Goal: Task Accomplishment & Management: Manage account settings

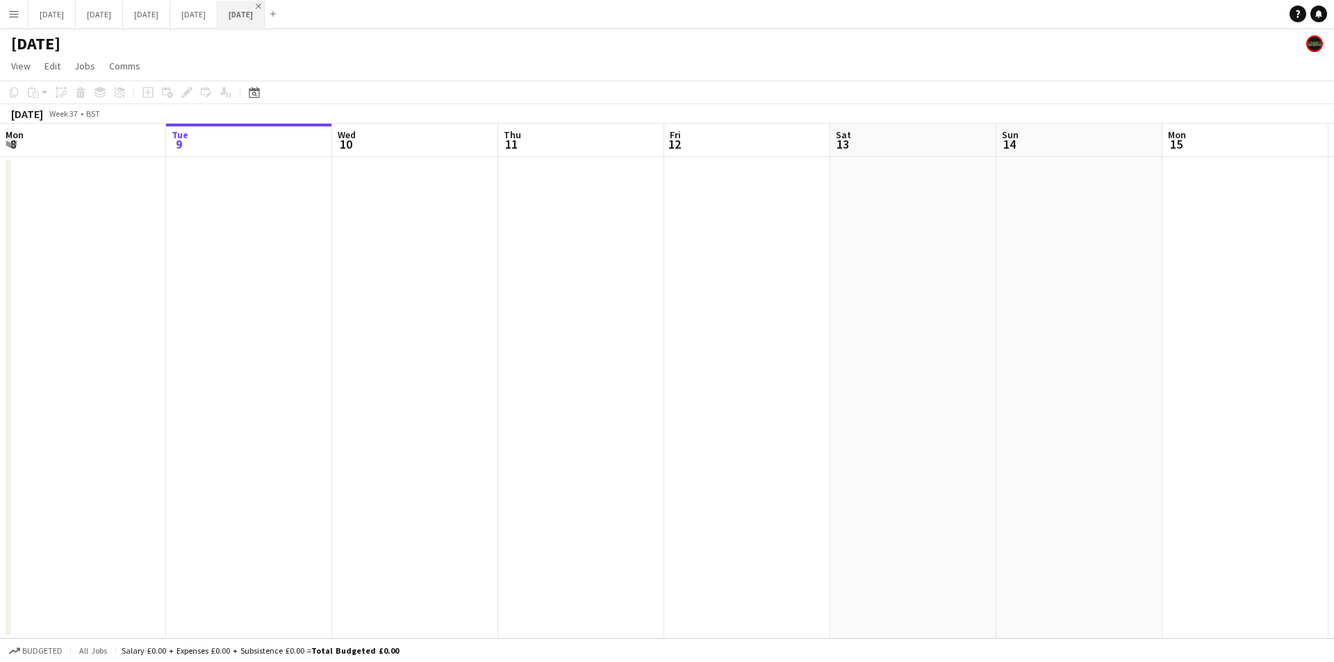
click at [261, 6] on app-icon "Close" at bounding box center [259, 6] width 6 height 6
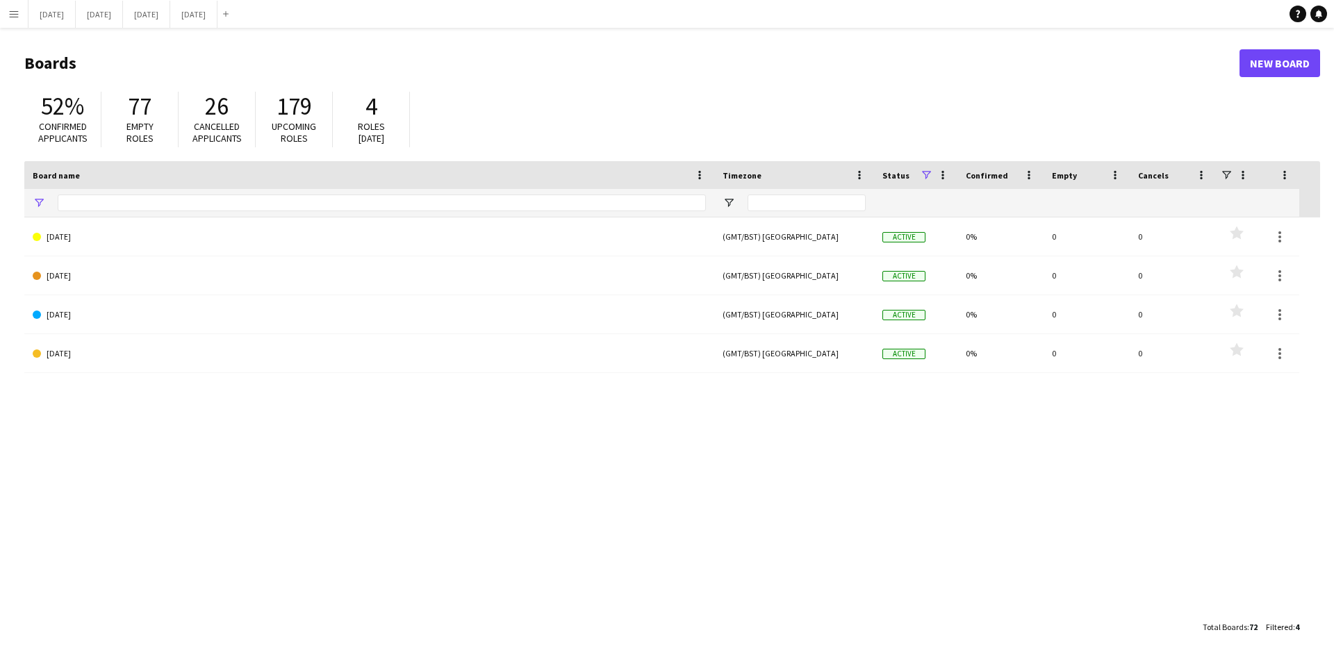
type input "******"
click at [214, 6] on app-icon "Close" at bounding box center [211, 6] width 6 height 6
click at [56, 12] on button "[DATE] Close" at bounding box center [51, 14] width 47 height 27
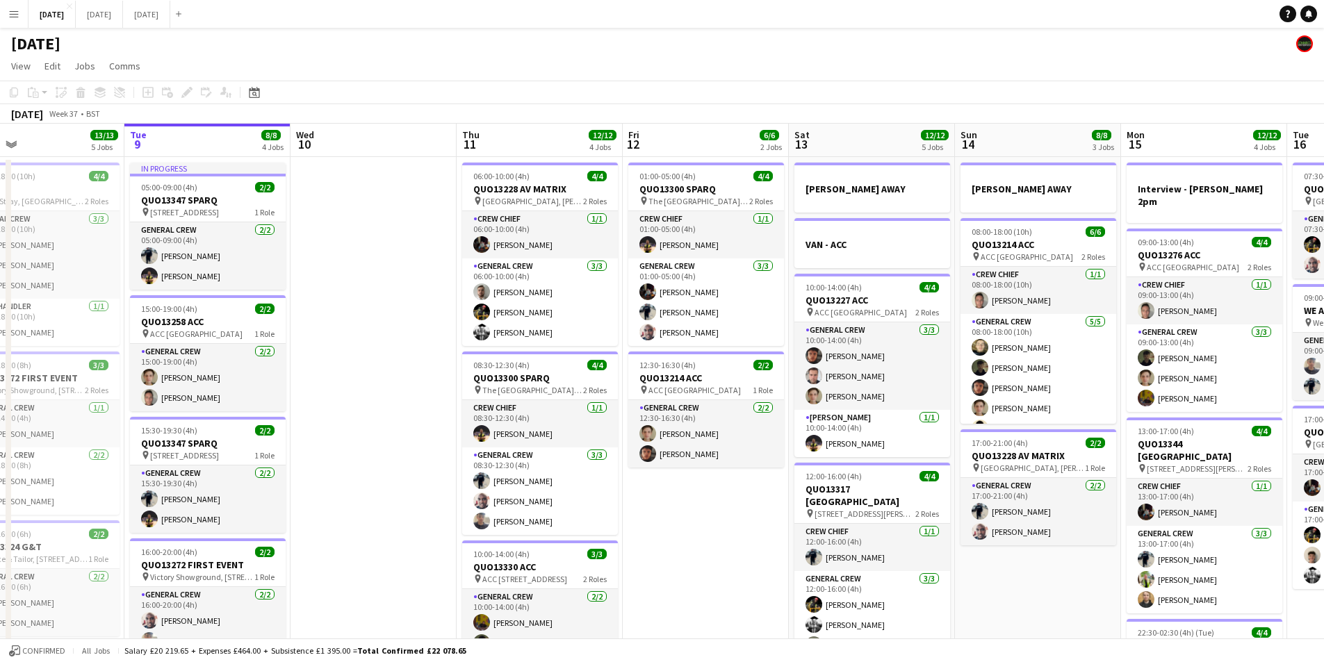
scroll to position [0, 381]
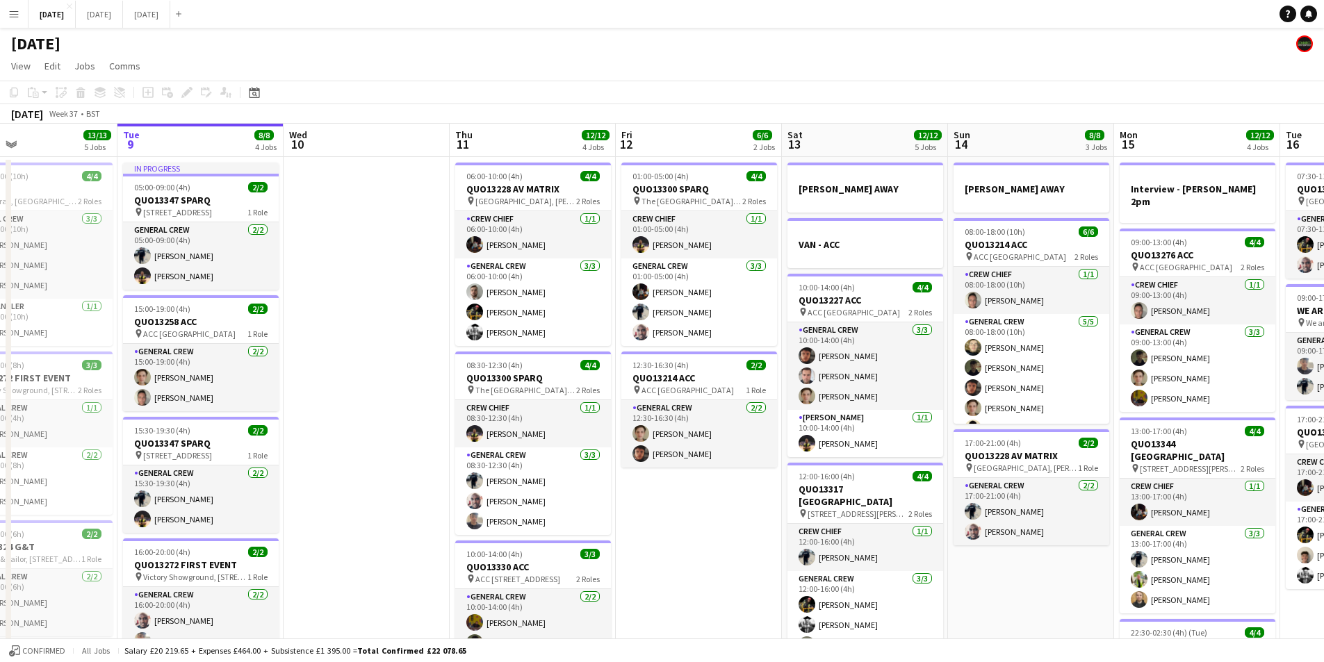
drag, startPoint x: 446, startPoint y: 309, endPoint x: 398, endPoint y: 316, distance: 49.2
click at [398, 316] on app-calendar-viewport "Sat 6 15/15 5 Jobs Sun 7 7/7 1 Job Mon 8 13/13 5 Jobs Tue 9 8/8 4 Jobs Wed 10 T…" at bounding box center [662, 552] width 1324 height 857
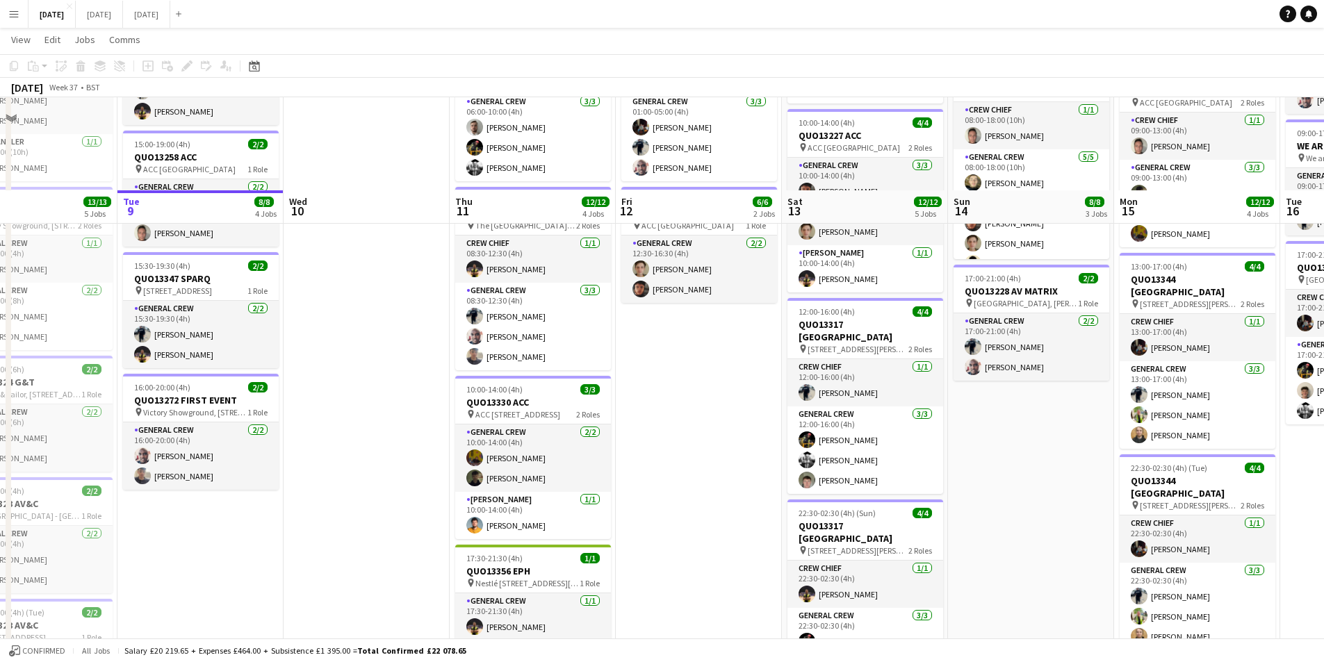
scroll to position [0, 0]
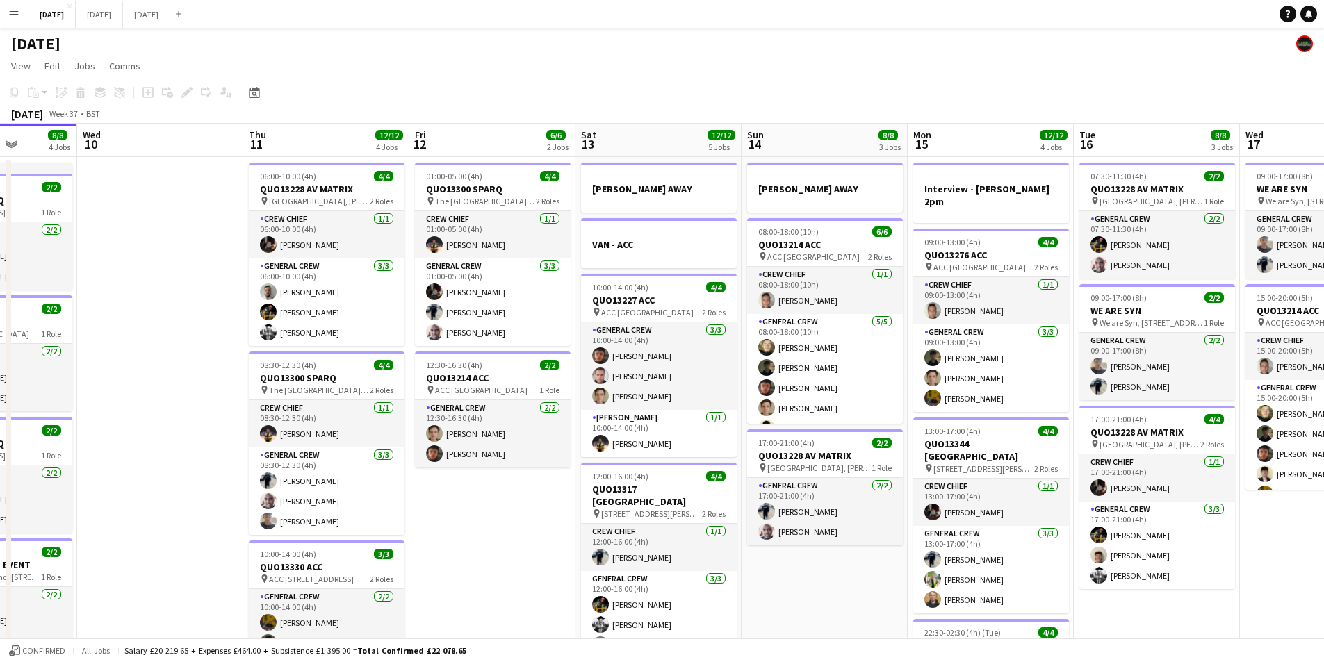
drag, startPoint x: 628, startPoint y: 368, endPoint x: 404, endPoint y: 350, distance: 225.2
click at [404, 350] on app-calendar-viewport "Sat 6 15/15 5 Jobs Sun 7 7/7 1 Job Mon 8 13/13 5 Jobs Tue 9 8/8 4 Jobs Wed 10 T…" at bounding box center [662, 552] width 1324 height 857
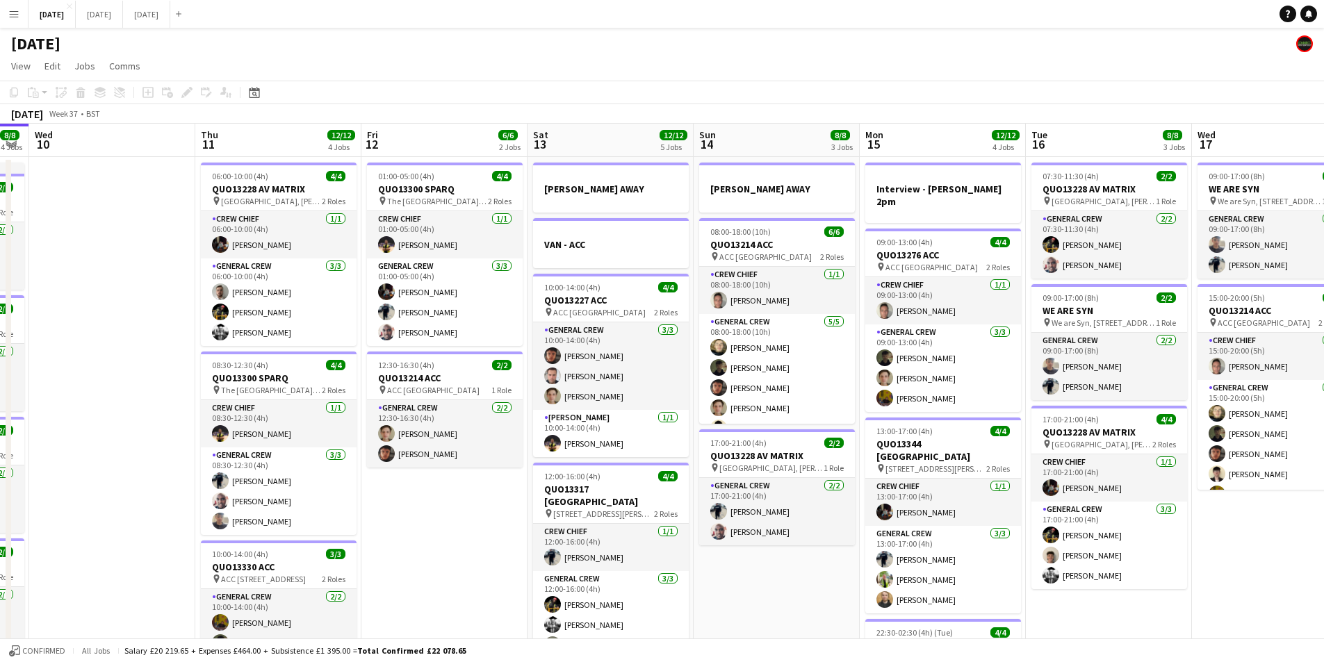
drag, startPoint x: 523, startPoint y: 372, endPoint x: 449, endPoint y: 355, distance: 75.5
click at [431, 362] on app-calendar-viewport "Sun 7 7/7 1 Job Mon 8 13/13 5 Jobs Tue 9 8/8 4 Jobs Wed 10 Thu 11 12/12 4 Jobs …" at bounding box center [662, 552] width 1324 height 857
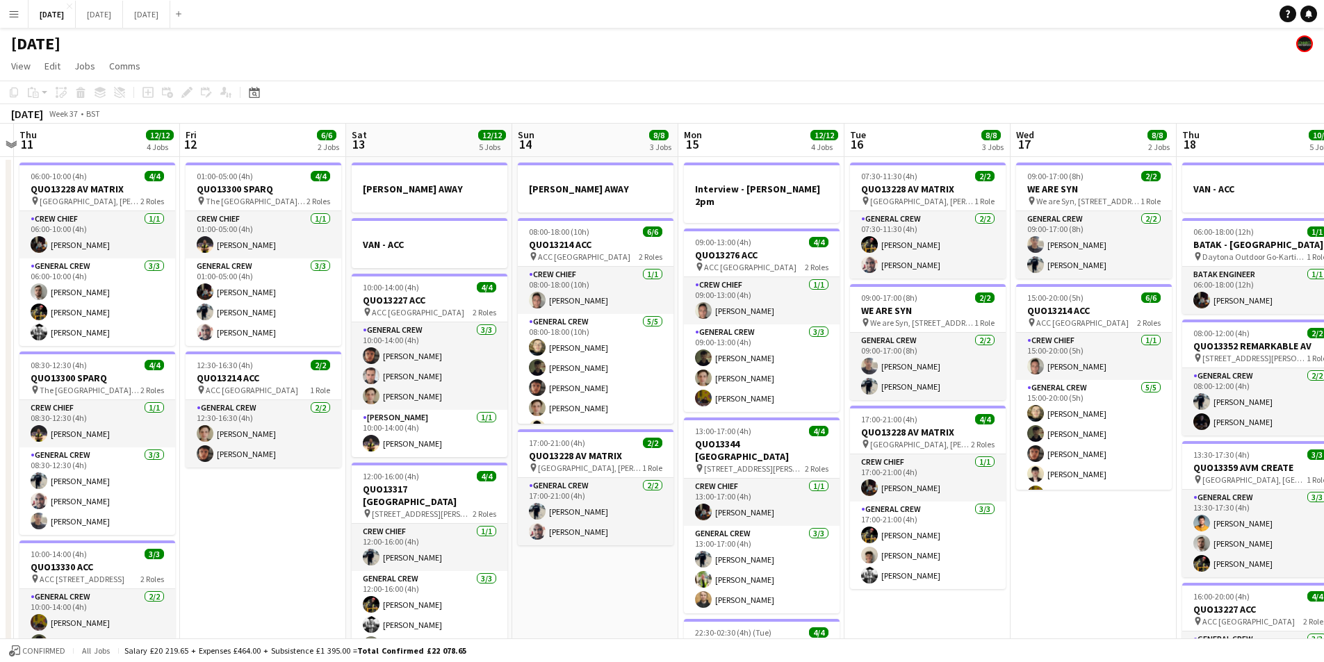
drag, startPoint x: 666, startPoint y: 402, endPoint x: 459, endPoint y: 368, distance: 209.8
click at [461, 369] on app-calendar-viewport "Mon 8 13/13 5 Jobs Tue 9 8/8 4 Jobs Wed 10 Thu 11 12/12 4 Jobs Fri 12 6/6 2 Job…" at bounding box center [662, 552] width 1324 height 857
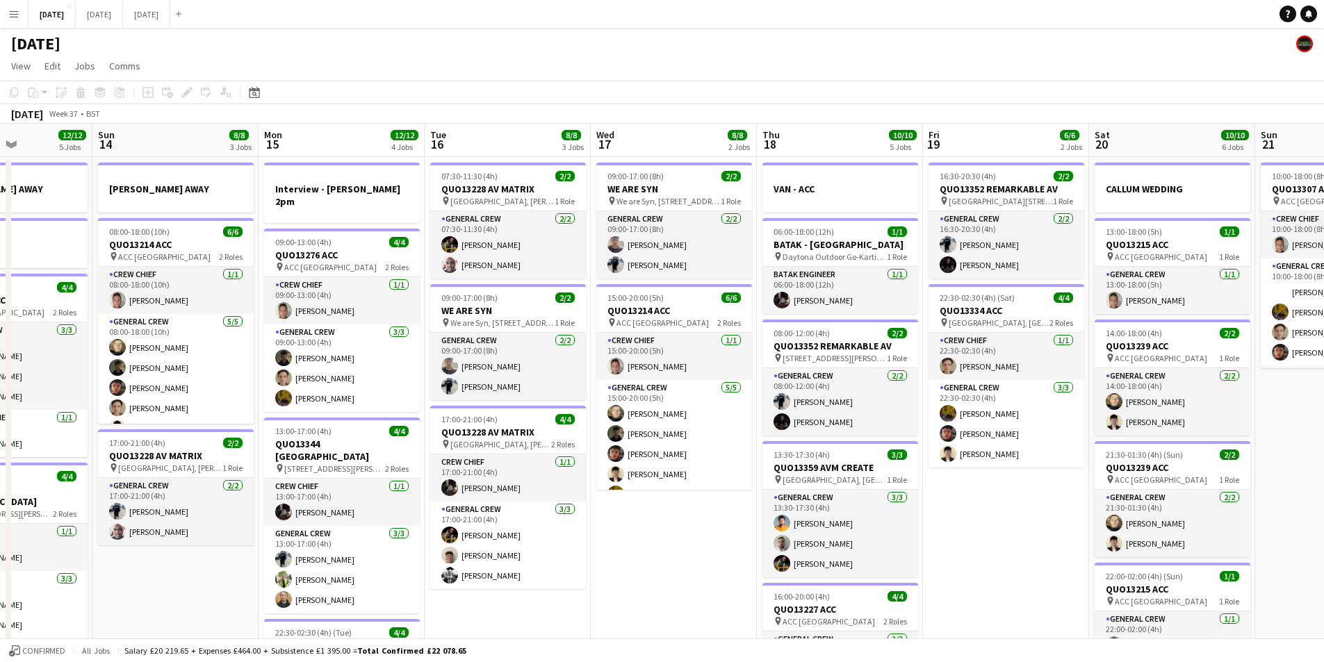
drag, startPoint x: 739, startPoint y: 388, endPoint x: 510, endPoint y: 369, distance: 230.2
click at [510, 369] on app-calendar-viewport "Wed 10 Thu 11 12/12 4 Jobs Fri 12 6/6 2 Jobs Sat 13 12/12 5 Jobs Sun 14 8/8 3 J…" at bounding box center [662, 552] width 1324 height 857
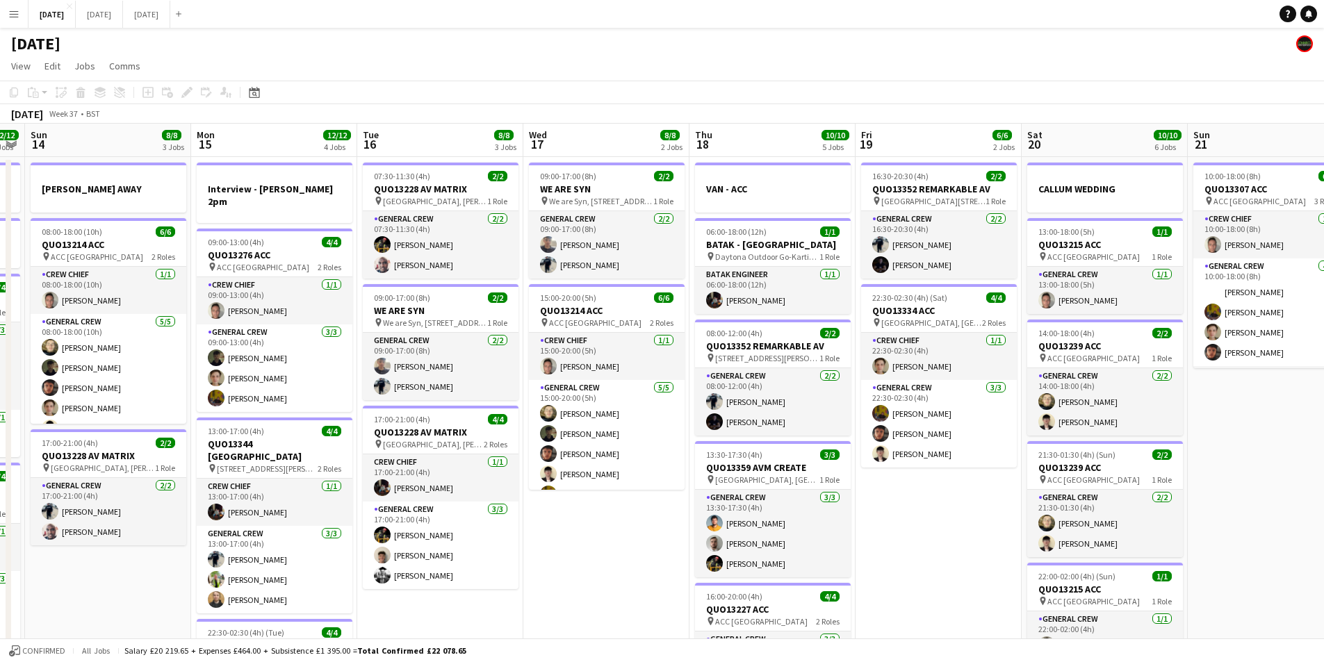
click at [467, 388] on app-calendar-viewport "Thu 11 12/12 4 Jobs Fri 12 6/6 2 Jobs Sat 13 12/12 5 Jobs Sun 14 8/8 3 Jobs Mon…" at bounding box center [662, 552] width 1324 height 857
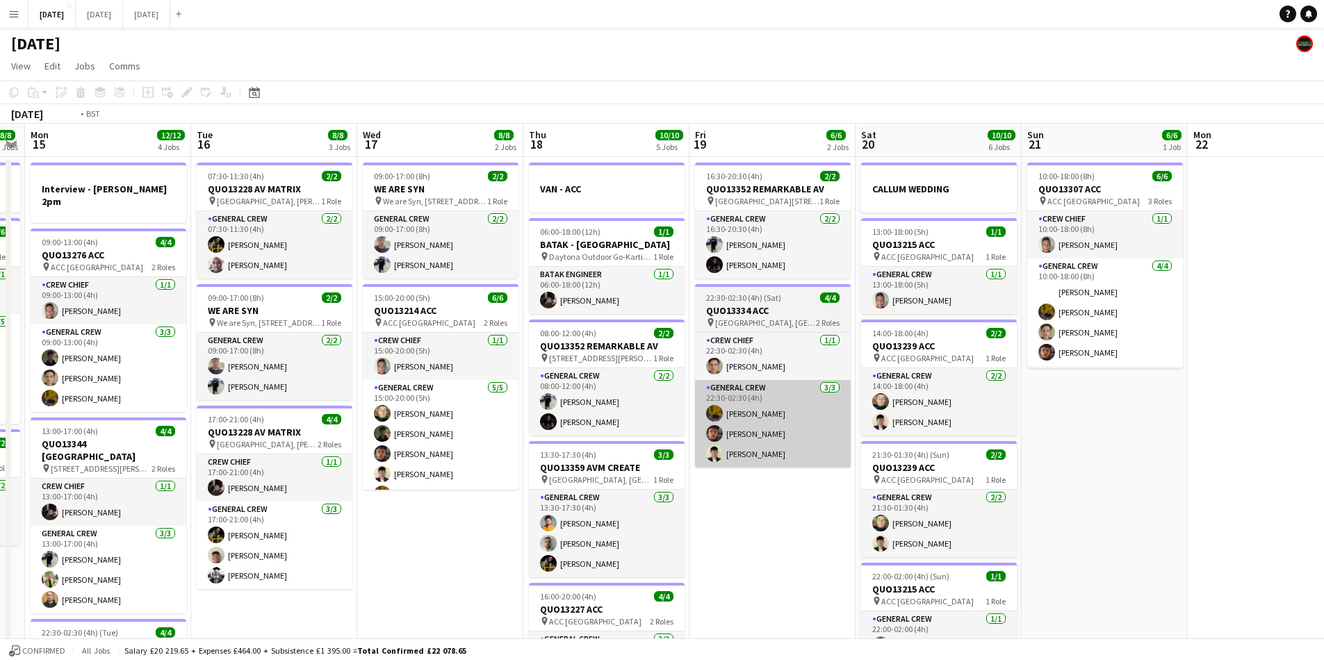
scroll to position [0, 401]
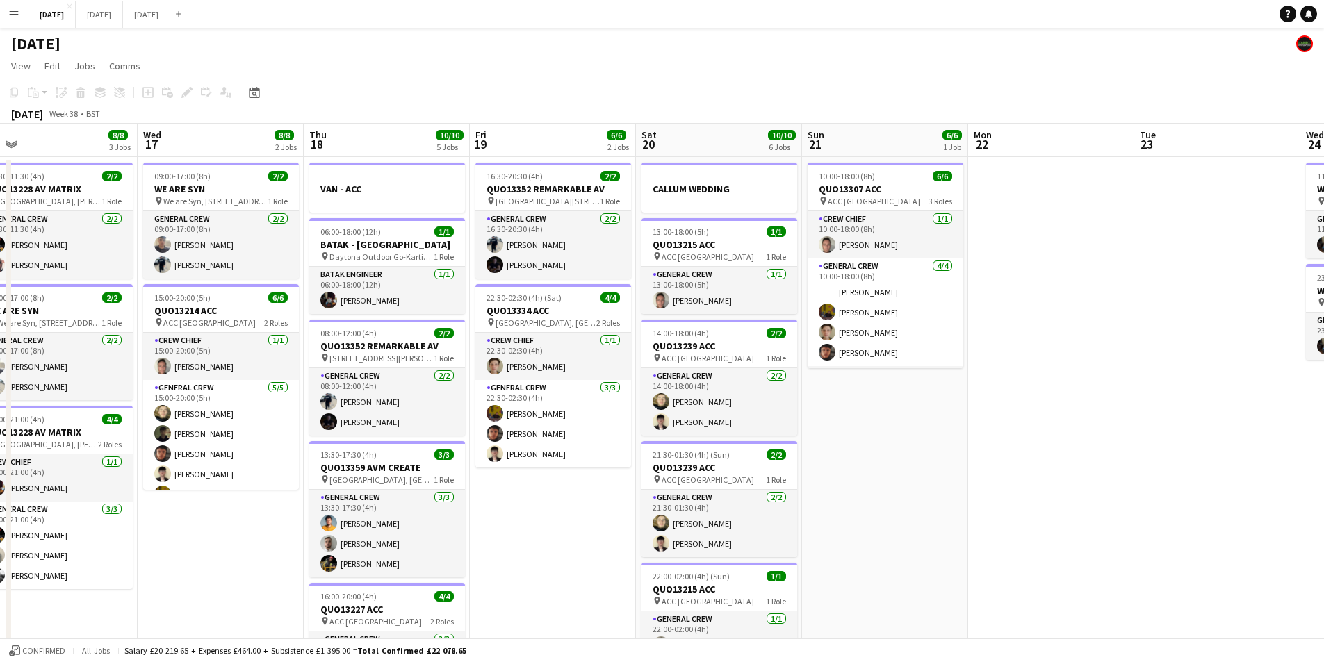
drag, startPoint x: 1061, startPoint y: 441, endPoint x: 768, endPoint y: 425, distance: 293.0
click at [768, 425] on app-calendar-viewport "Sat 13 12/12 5 Jobs Sun 14 8/8 3 Jobs Mon 15 12/12 4 Jobs Tue 16 8/8 3 Jobs Wed…" at bounding box center [662, 552] width 1324 height 857
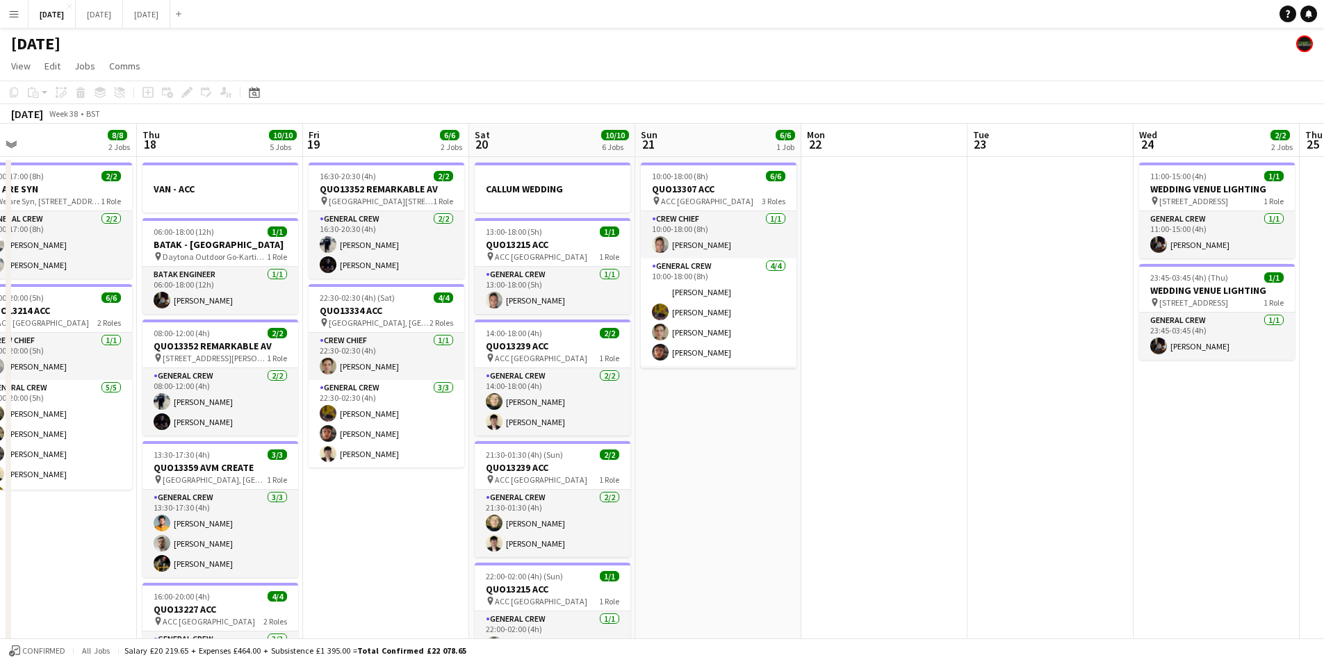
drag, startPoint x: 995, startPoint y: 455, endPoint x: 708, endPoint y: 411, distance: 290.5
click at [696, 411] on app-calendar-viewport "Sun 14 8/8 3 Jobs Mon 15 12/12 4 Jobs Tue 16 8/8 3 Jobs Wed 17 8/8 2 Jobs Thu 1…" at bounding box center [662, 552] width 1324 height 857
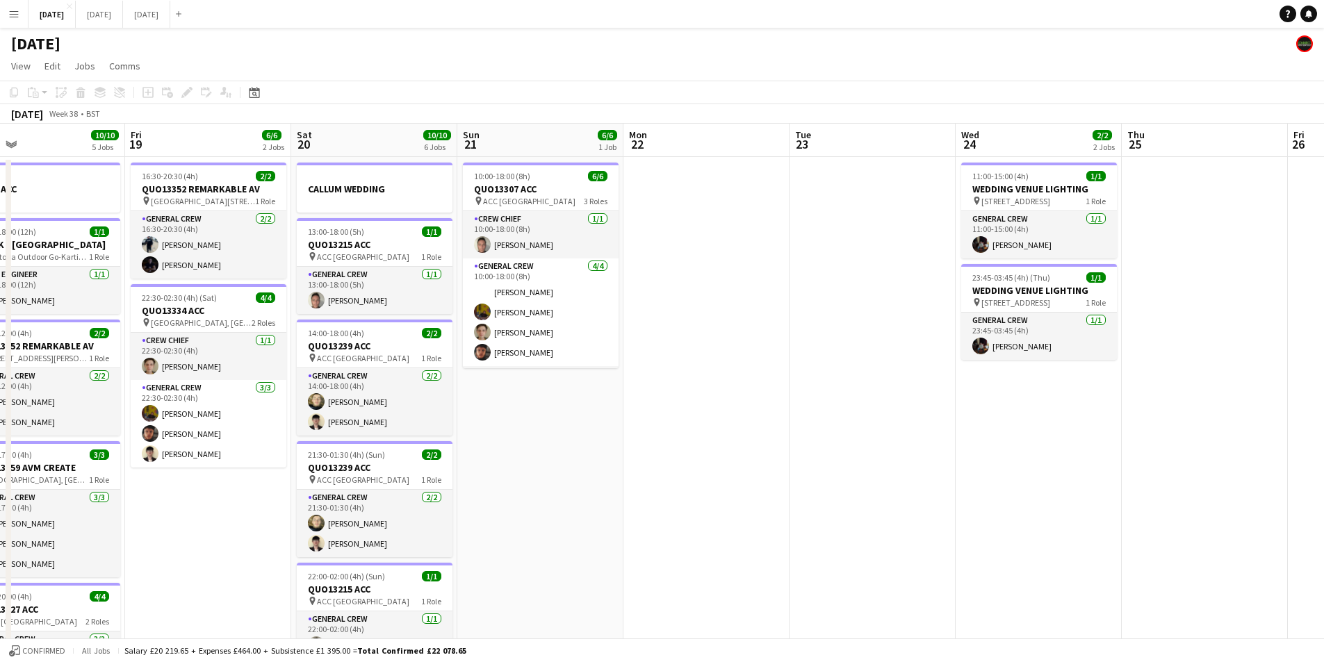
drag, startPoint x: 824, startPoint y: 443, endPoint x: 1090, endPoint y: 418, distance: 267.4
click at [1084, 419] on app-calendar-viewport "Tue 16 8/8 3 Jobs Wed 17 8/8 2 Jobs Thu 18 10/10 5 Jobs Fri 19 6/6 2 Jobs Sat 2…" at bounding box center [662, 552] width 1324 height 857
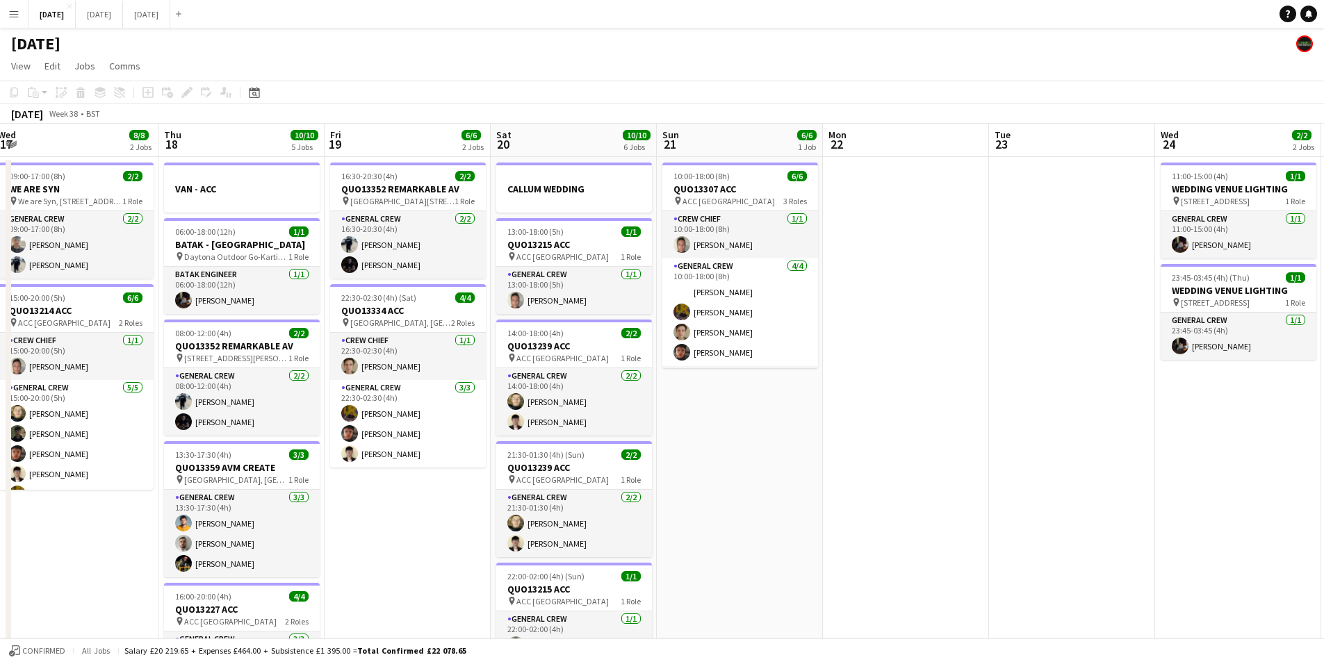
drag, startPoint x: 891, startPoint y: 458, endPoint x: 1032, endPoint y: 427, distance: 144.5
click at [1065, 434] on app-calendar-viewport "Mon 15 12/12 4 Jobs Tue 16 8/8 3 Jobs Wed 17 8/8 2 Jobs Thu 18 10/10 5 Jobs Fri…" at bounding box center [662, 552] width 1324 height 857
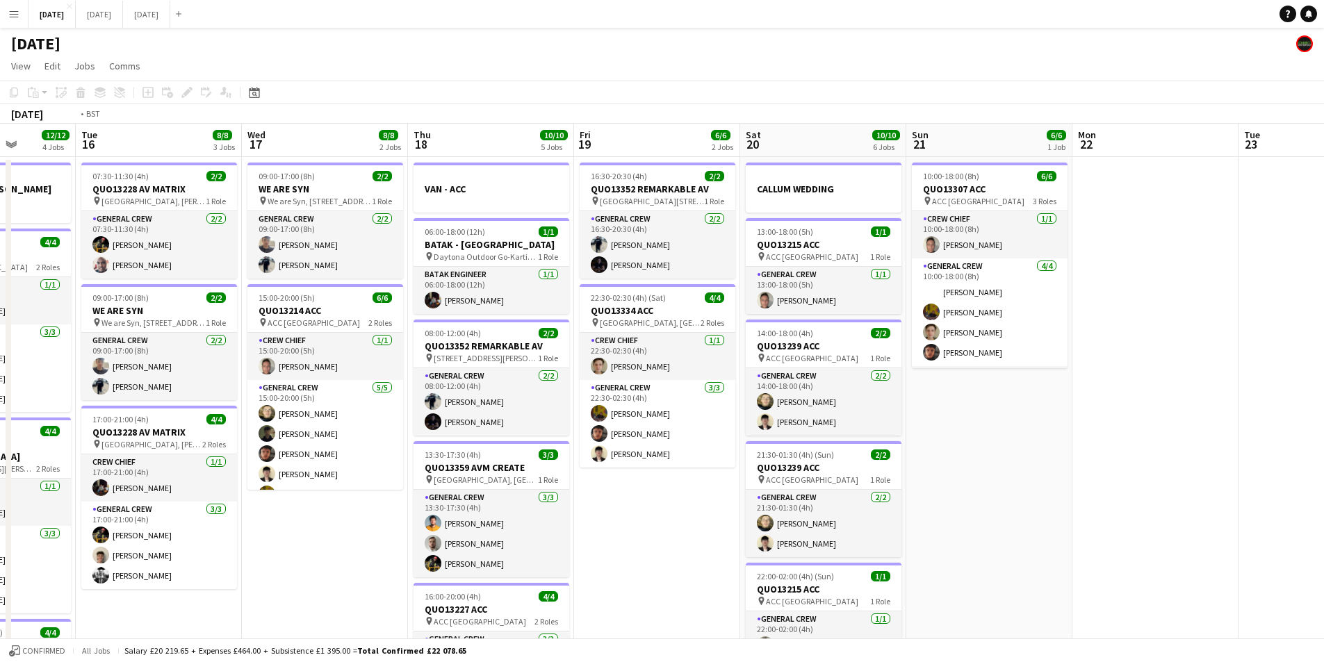
drag, startPoint x: 751, startPoint y: 461, endPoint x: 866, endPoint y: 449, distance: 115.4
click at [865, 450] on app-calendar-viewport "Sat 13 12/12 5 Jobs Sun 14 8/8 3 Jobs Mon 15 12/12 4 Jobs Tue 16 8/8 3 Jobs Wed…" at bounding box center [662, 552] width 1324 height 857
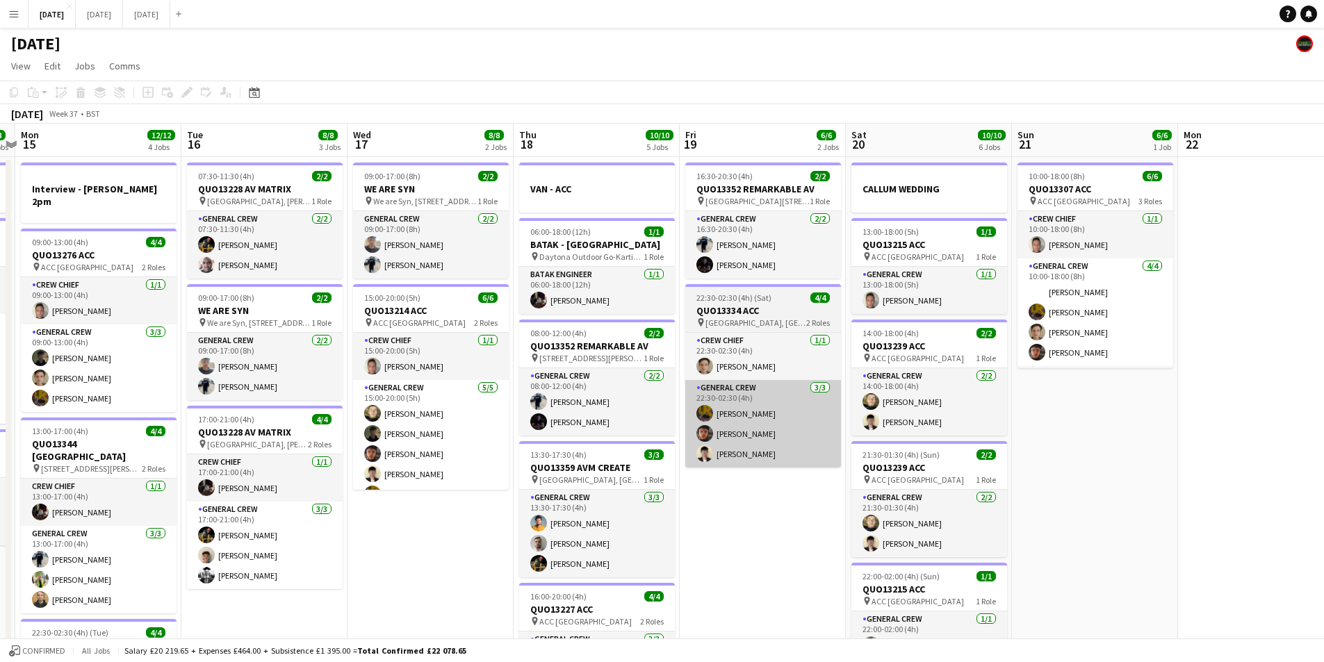
drag, startPoint x: 913, startPoint y: 438, endPoint x: 774, endPoint y: 427, distance: 138.7
click at [747, 428] on app-calendar-viewport "Fri 12 6/6 2 Jobs Sat 13 12/12 5 Jobs Sun 14 8/8 3 Jobs Mon 15 12/12 4 Jobs Tue…" at bounding box center [662, 552] width 1324 height 857
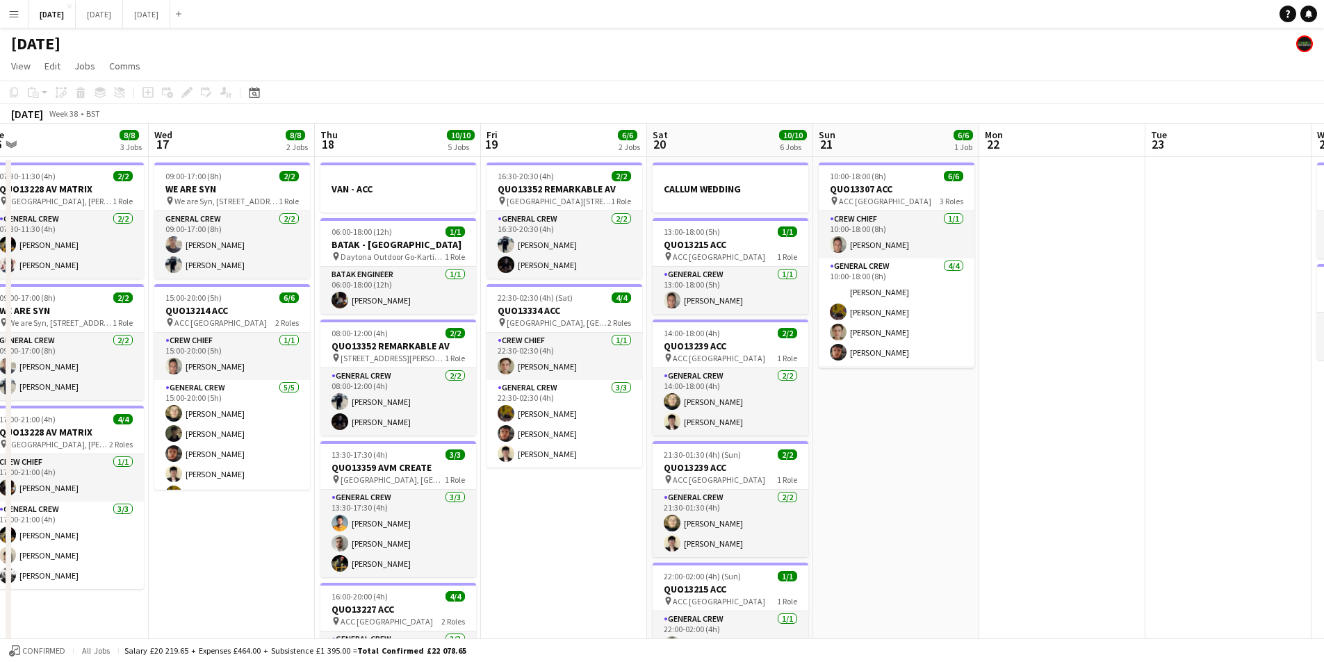
drag, startPoint x: 1074, startPoint y: 434, endPoint x: 918, endPoint y: 440, distance: 156.5
click at [836, 448] on app-calendar-viewport "Sat 13 12/12 5 Jobs Sun 14 8/8 3 Jobs Mon 15 12/12 4 Jobs Tue 16 8/8 3 Jobs Wed…" at bounding box center [662, 552] width 1324 height 857
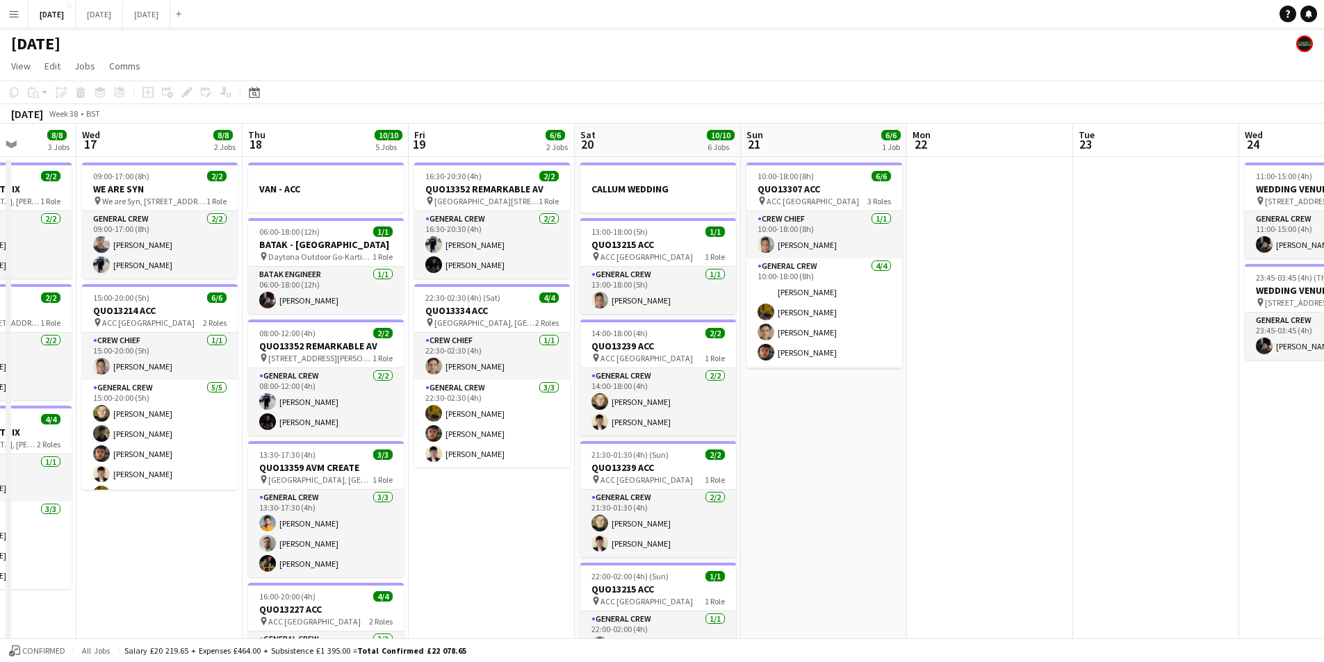
scroll to position [0, 455]
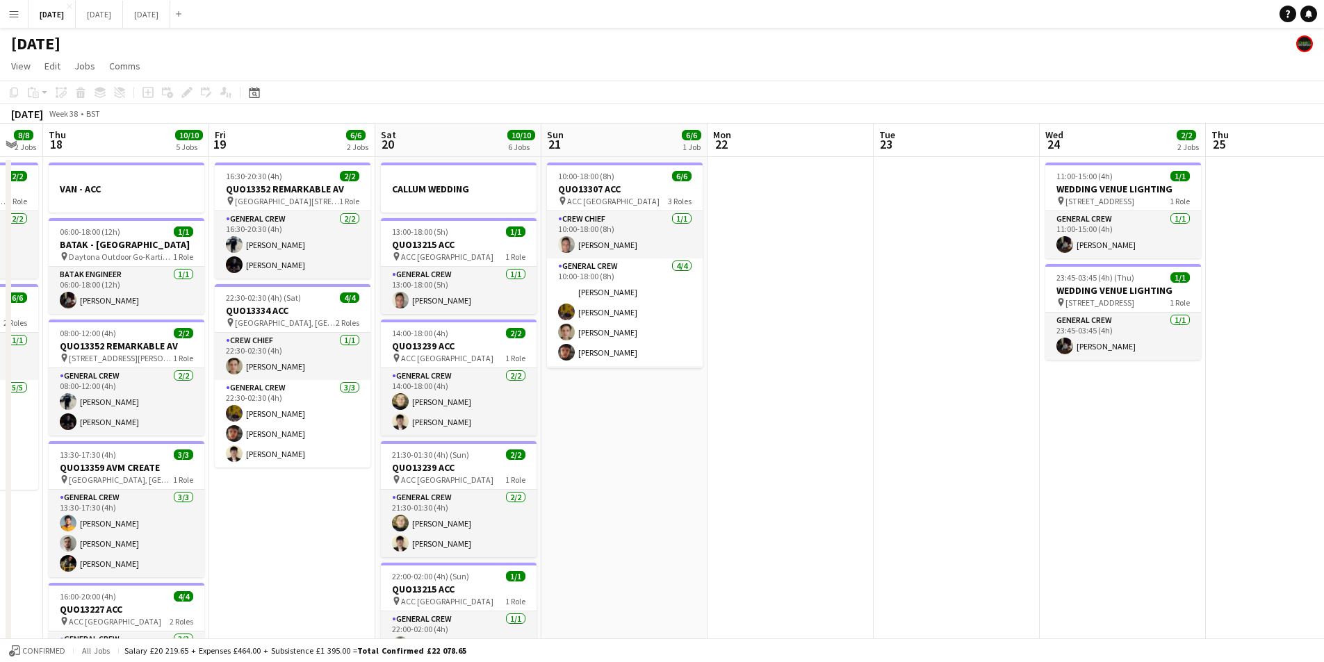
drag, startPoint x: 951, startPoint y: 468, endPoint x: 846, endPoint y: 459, distance: 105.3
click at [846, 459] on app-calendar-viewport "Mon 15 12/12 4 Jobs Tue 16 8/8 3 Jobs Wed 17 8/8 2 Jobs Thu 18 10/10 5 Jobs Fri…" at bounding box center [662, 552] width 1324 height 857
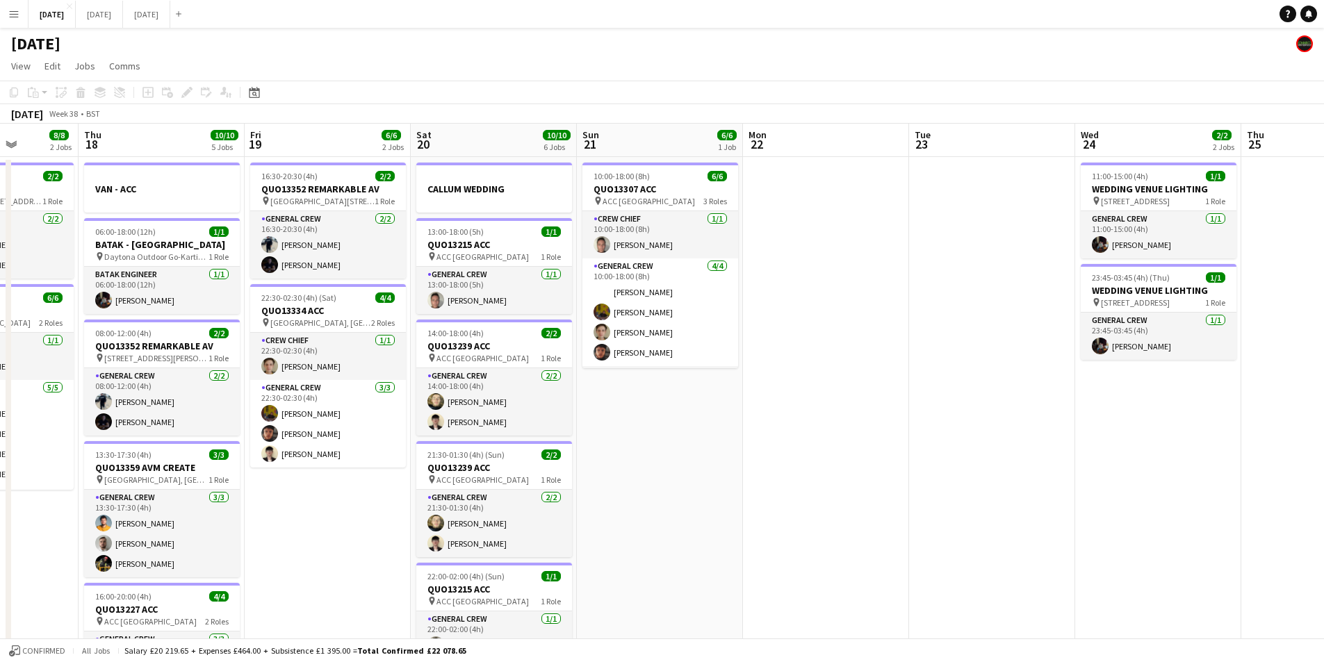
drag, startPoint x: 737, startPoint y: 417, endPoint x: 772, endPoint y: 423, distance: 35.9
click at [772, 423] on app-calendar-viewport "Mon 15 12/12 4 Jobs Tue 16 8/8 3 Jobs Wed 17 8/8 2 Jobs Thu 18 10/10 5 Jobs Fri…" at bounding box center [662, 552] width 1324 height 857
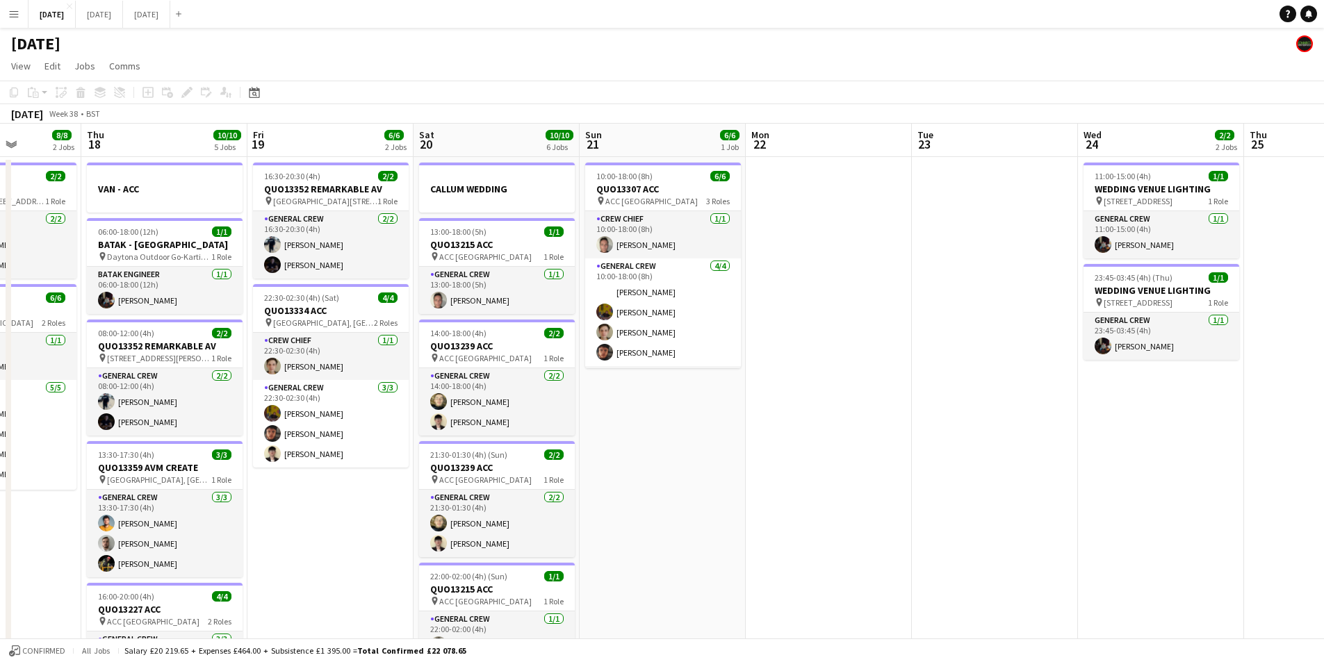
drag, startPoint x: 866, startPoint y: 416, endPoint x: 754, endPoint y: 427, distance: 112.4
click at [753, 427] on app-calendar-viewport "Mon 15 12/12 4 Jobs Tue 16 8/8 3 Jobs Wed 17 8/8 2 Jobs Thu 18 10/10 5 Jobs Fri…" at bounding box center [662, 552] width 1324 height 857
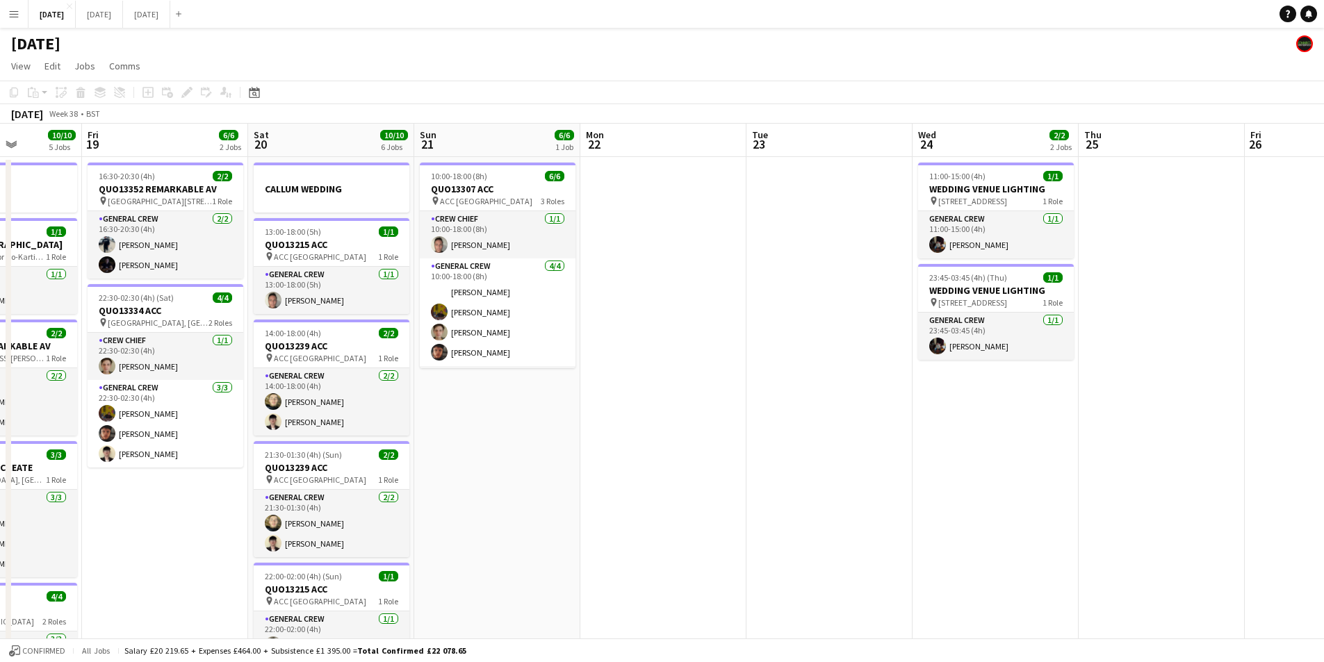
drag, startPoint x: 838, startPoint y: 428, endPoint x: 687, endPoint y: 425, distance: 150.8
click at [688, 425] on app-calendar-viewport "Tue 16 8/8 3 Jobs Wed 17 8/8 2 Jobs Thu 18 10/10 5 Jobs Fri 19 6/6 2 Jobs Sat 2…" at bounding box center [662, 552] width 1324 height 857
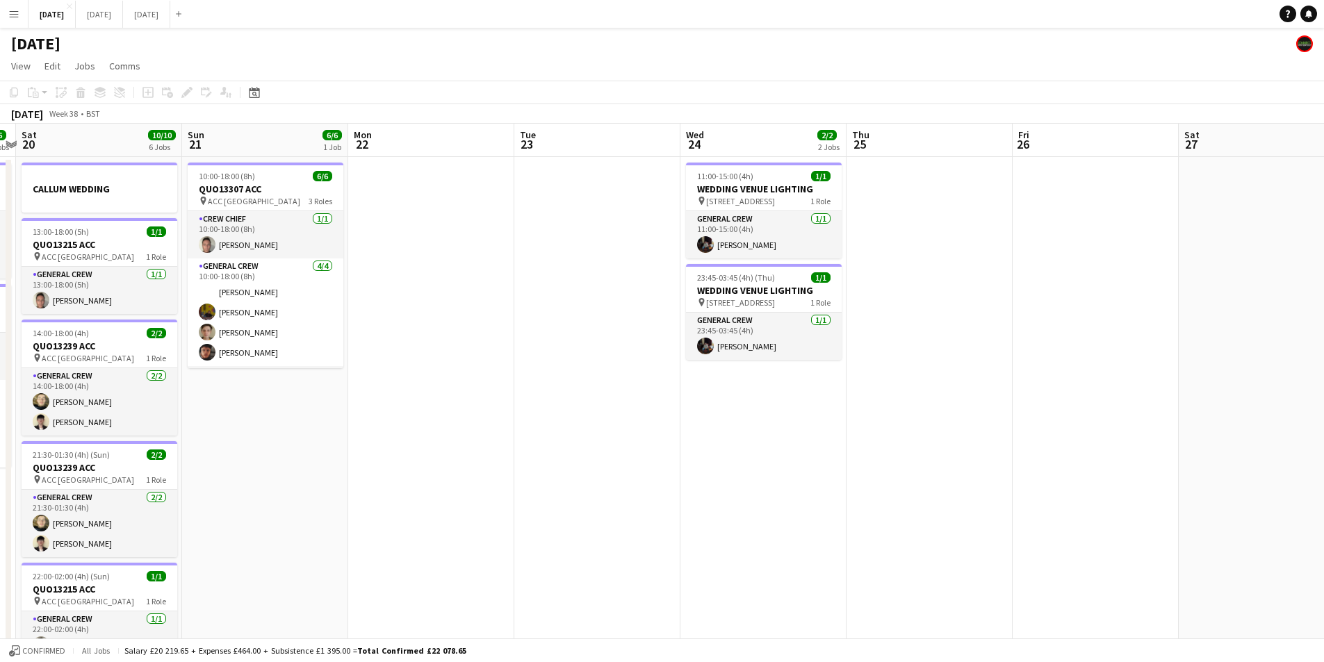
click at [719, 482] on app-calendar-viewport "Wed 17 8/8 2 Jobs Thu 18 10/10 5 Jobs Fri 19 6/6 2 Jobs Sat 20 10/10 6 Jobs Sun…" at bounding box center [662, 552] width 1324 height 857
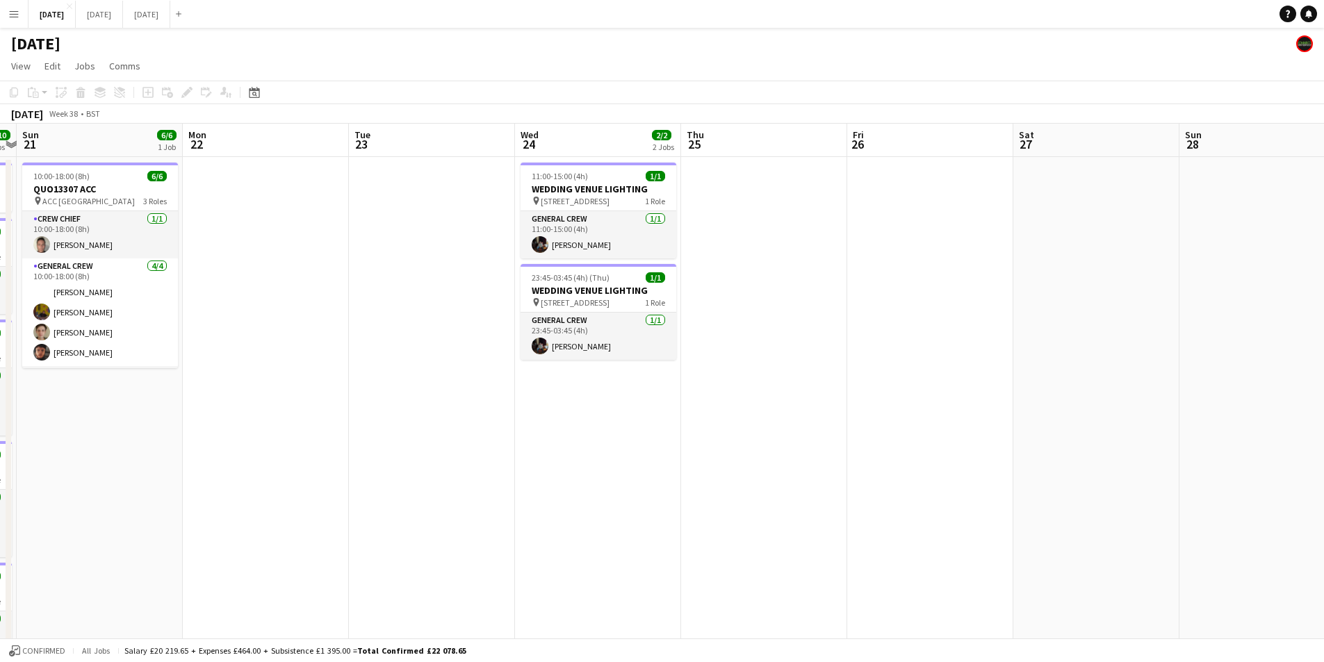
click at [643, 461] on app-calendar-viewport "Thu 18 10/10 5 Jobs Fri 19 6/6 2 Jobs Sat 20 10/10 6 Jobs Sun 21 6/6 1 Job Mon …" at bounding box center [662, 552] width 1324 height 857
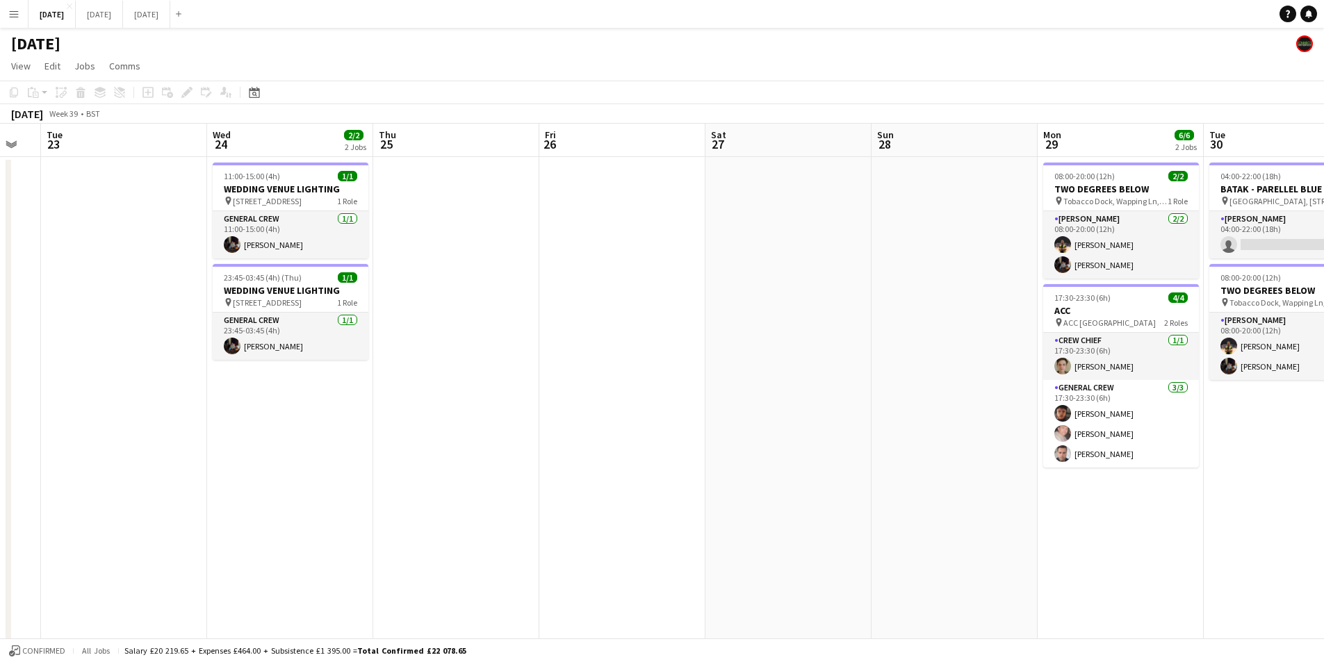
drag, startPoint x: 819, startPoint y: 505, endPoint x: 717, endPoint y: 458, distance: 113.2
click at [717, 459] on app-calendar-viewport "Sat 20 10/10 6 Jobs Sun 21 6/6 1 Job Mon 22 Tue 23 Wed 24 2/2 2 Jobs Thu 25 Fri…" at bounding box center [662, 552] width 1324 height 857
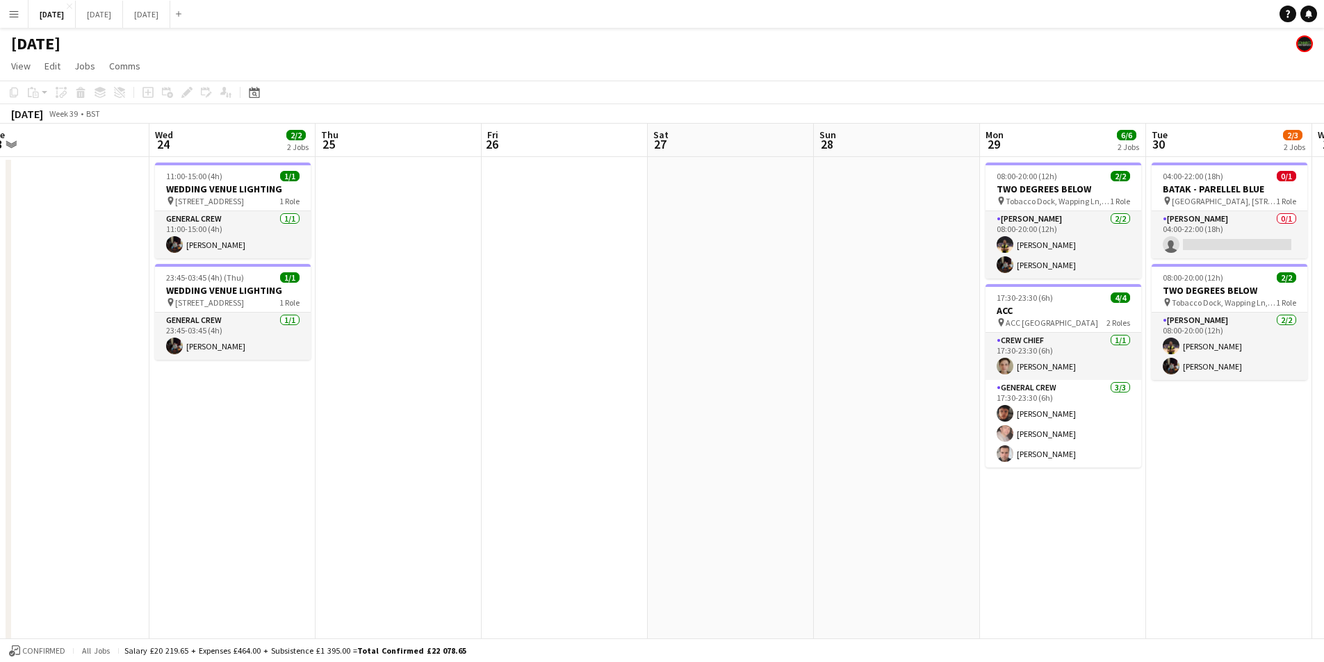
click at [572, 438] on app-calendar-viewport "Sat 20 10/10 6 Jobs Sun 21 6/6 1 Job Mon 22 Tue 23 Wed 24 2/2 2 Jobs Thu 25 Fri…" at bounding box center [662, 552] width 1324 height 857
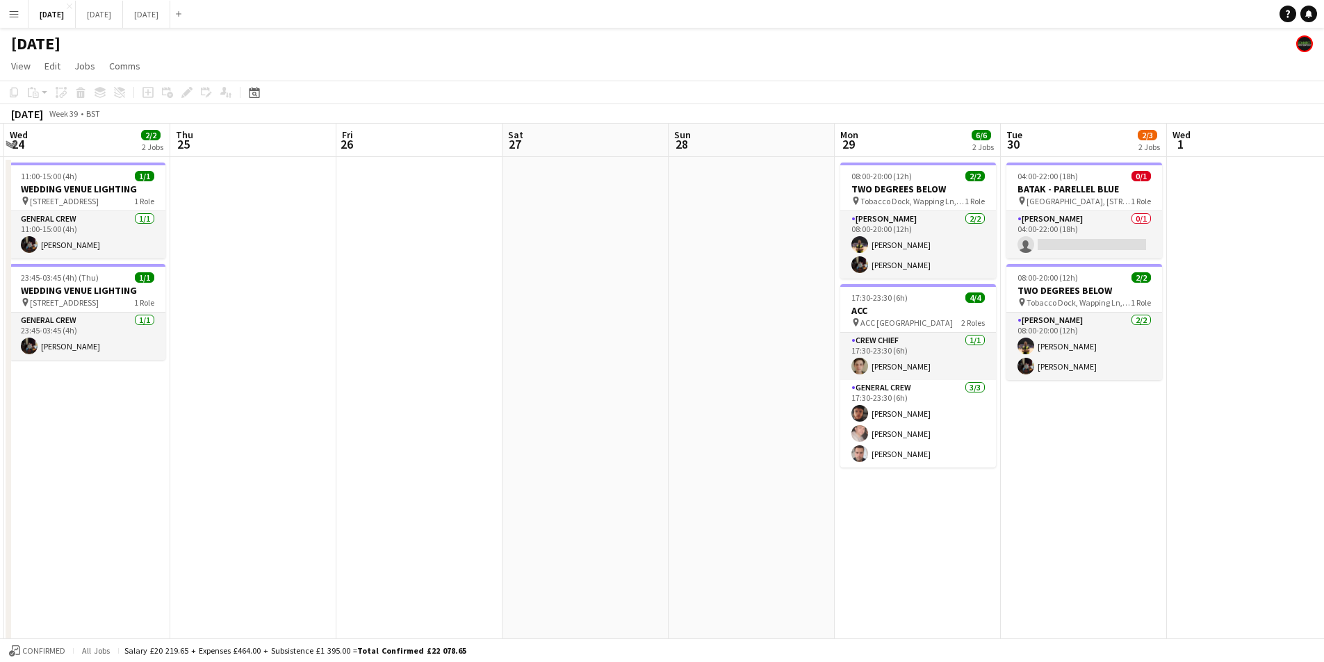
drag, startPoint x: 665, startPoint y: 443, endPoint x: 771, endPoint y: 447, distance: 106.4
click at [768, 445] on app-calendar-viewport "Mon 22 Tue 23 Wed 24 2/2 2 Jobs Thu 25 Fri 26 Sat 27 Sun 28 Mon 29 6/6 2 Jobs T…" at bounding box center [662, 552] width 1324 height 857
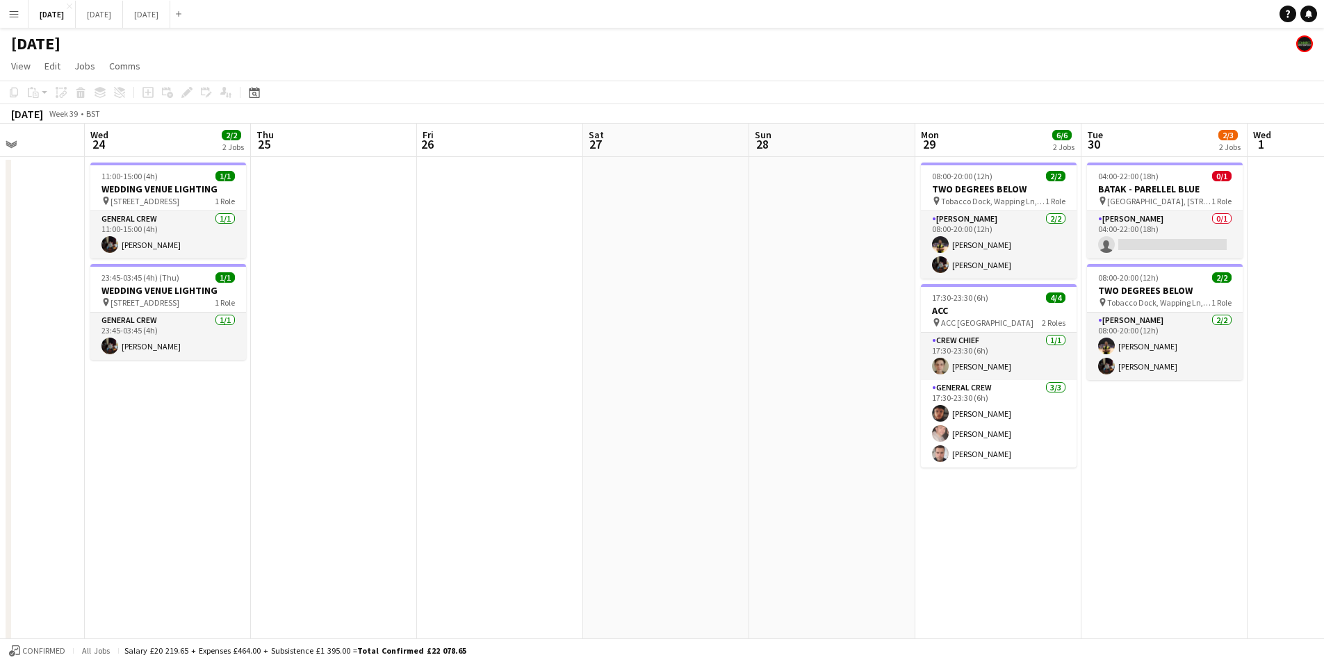
scroll to position [0, 375]
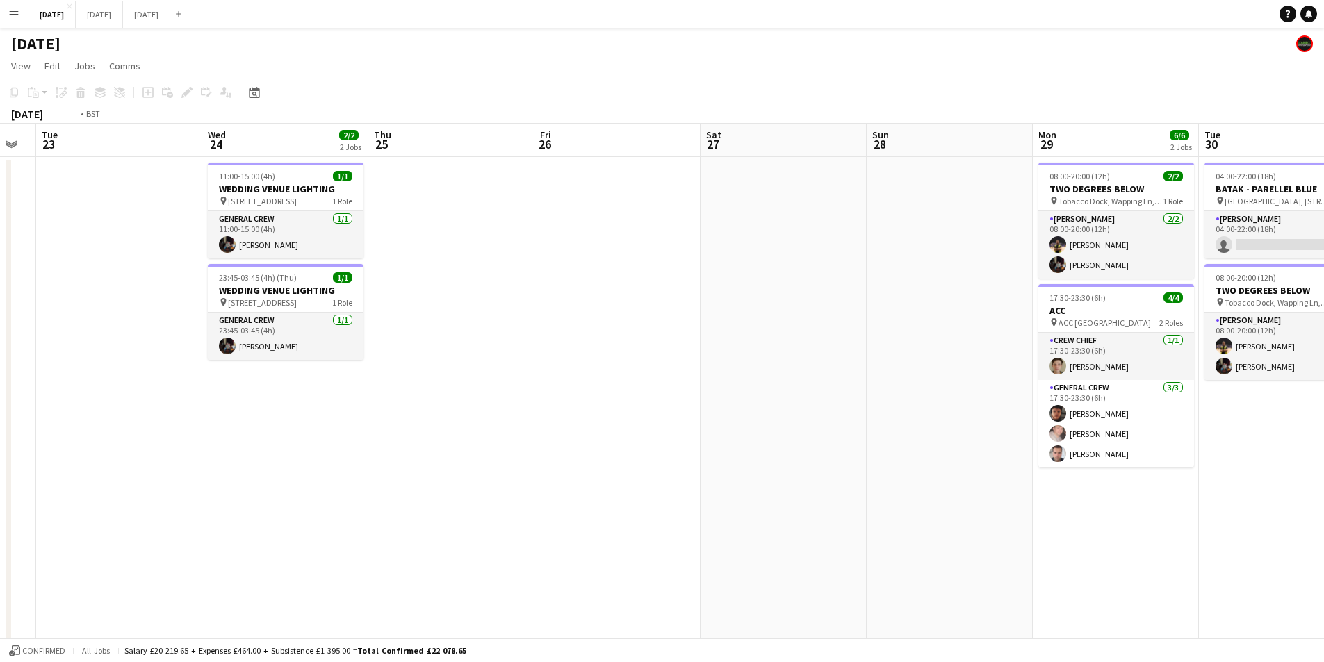
drag, startPoint x: 527, startPoint y: 452, endPoint x: 812, endPoint y: 488, distance: 287.1
click at [842, 494] on app-calendar-viewport "Sun 21 6/6 1 Job Mon 22 Tue 23 Wed 24 2/2 2 Jobs Thu 25 Fri 26 Sat 27 Sun 28 Mo…" at bounding box center [662, 552] width 1324 height 857
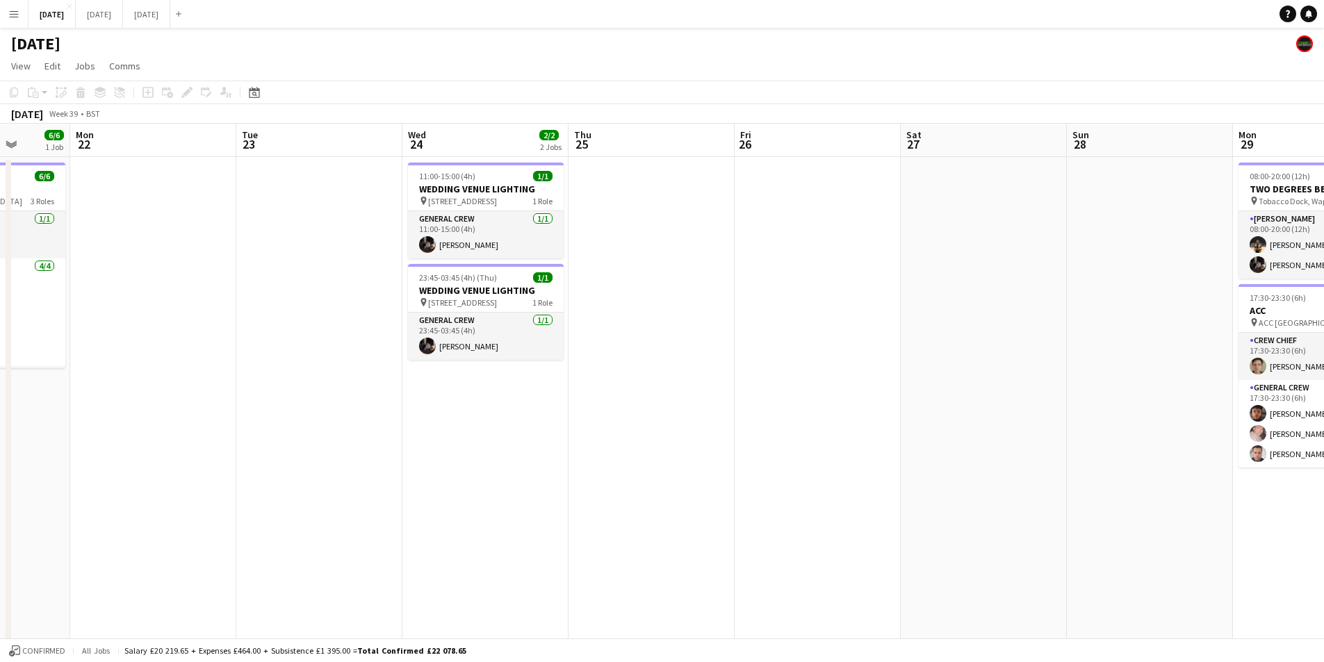
drag, startPoint x: 568, startPoint y: 486, endPoint x: 806, endPoint y: 493, distance: 237.8
click at [800, 493] on app-calendar-viewport "Fri 19 6/6 2 Jobs Sat 20 10/10 6 Jobs Sun 21 6/6 1 Job Mon 22 Tue 23 Wed 24 2/2…" at bounding box center [662, 552] width 1324 height 857
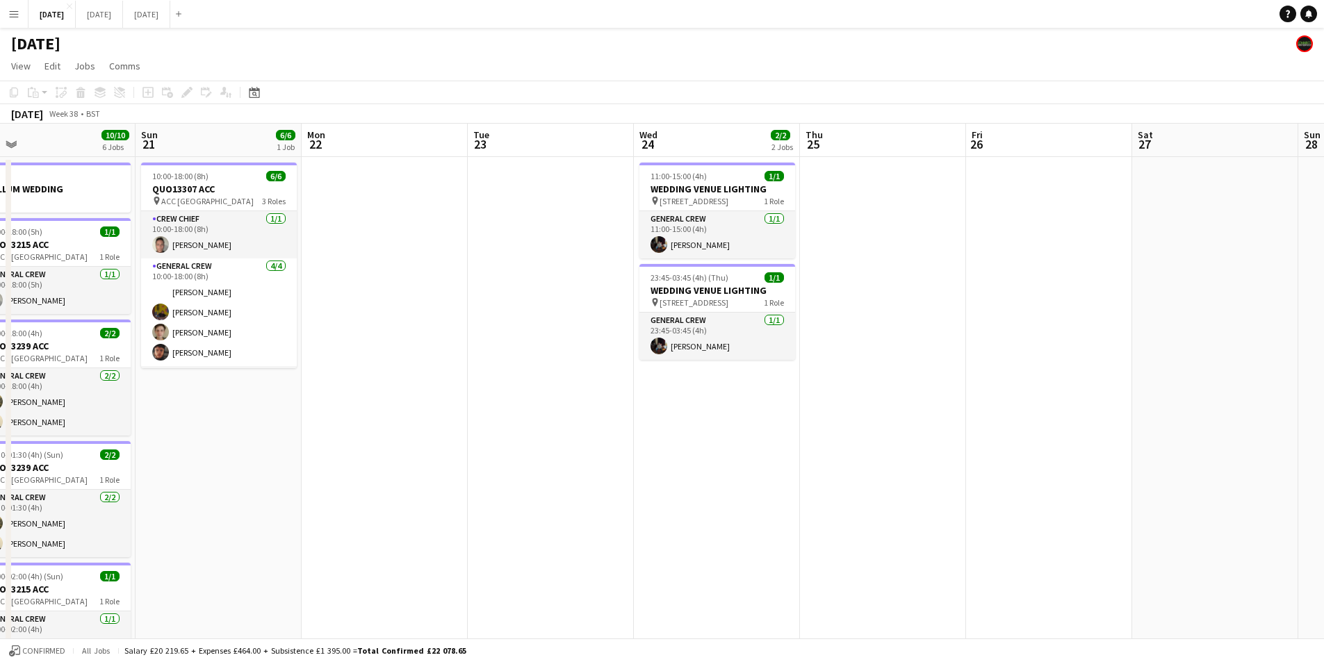
drag, startPoint x: 473, startPoint y: 488, endPoint x: 790, endPoint y: 534, distance: 320.2
click at [798, 538] on app-calendar-viewport "Thu 18 10/10 5 Jobs Fri 19 6/6 2 Jobs Sat 20 10/10 6 Jobs Sun 21 6/6 1 Job Mon …" at bounding box center [662, 552] width 1324 height 857
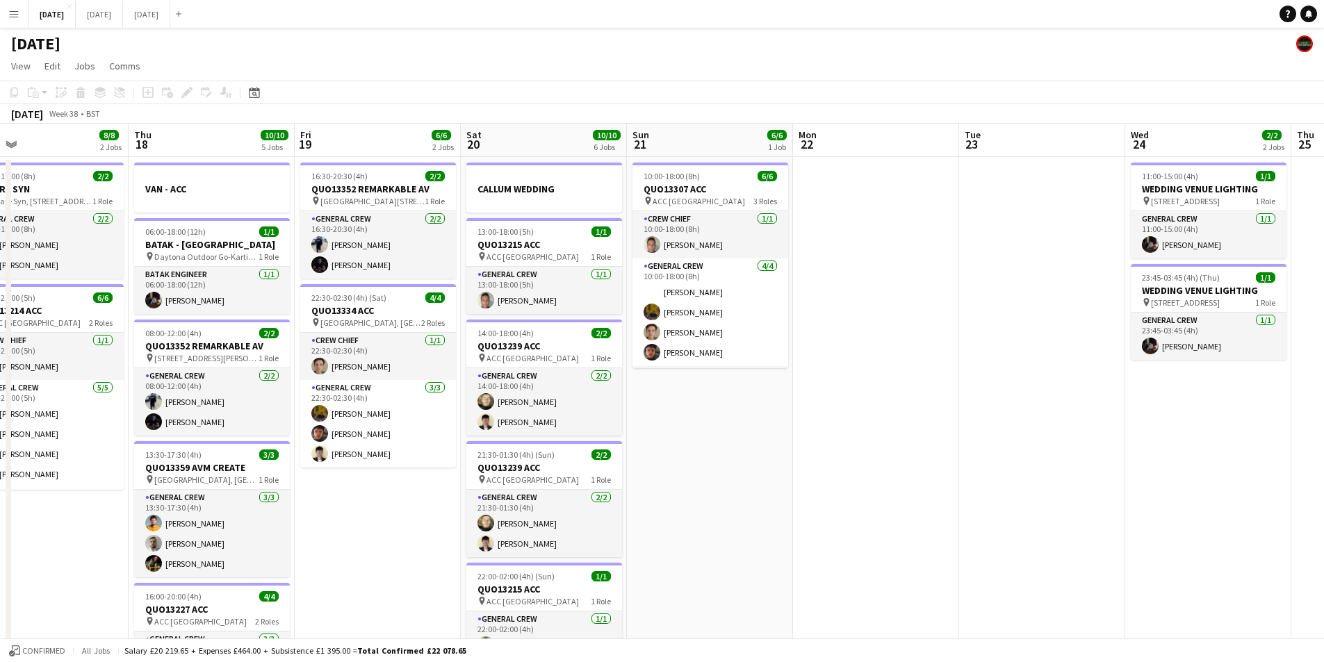
drag, startPoint x: 625, startPoint y: 548, endPoint x: 808, endPoint y: 546, distance: 183.5
click at [805, 548] on app-calendar-viewport "Mon 15 12/12 4 Jobs Tue 16 8/8 3 Jobs Wed 17 8/8 2 Jobs Thu 18 10/10 5 Jobs Fri…" at bounding box center [662, 552] width 1324 height 857
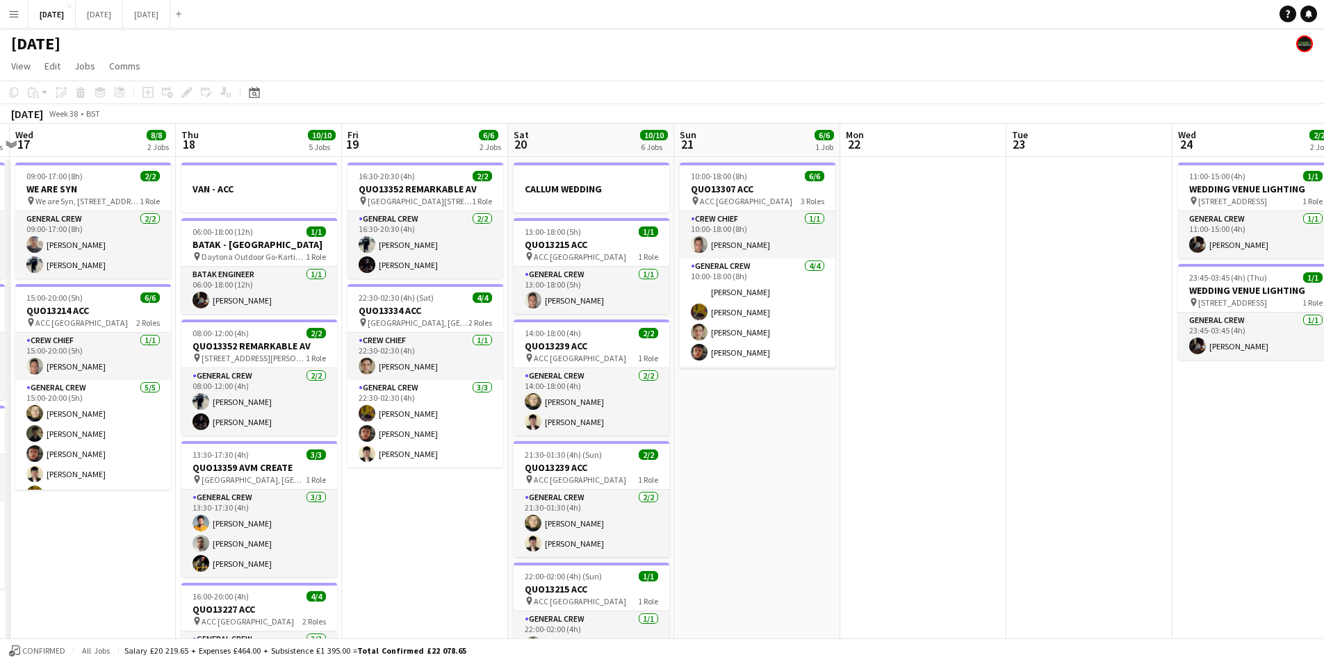
drag, startPoint x: 504, startPoint y: 541, endPoint x: 710, endPoint y: 544, distance: 206.4
click at [705, 545] on app-calendar-viewport "Mon 15 12/12 4 Jobs Tue 16 8/8 3 Jobs Wed 17 8/8 2 Jobs Thu 18 10/10 5 Jobs Fri…" at bounding box center [662, 552] width 1324 height 857
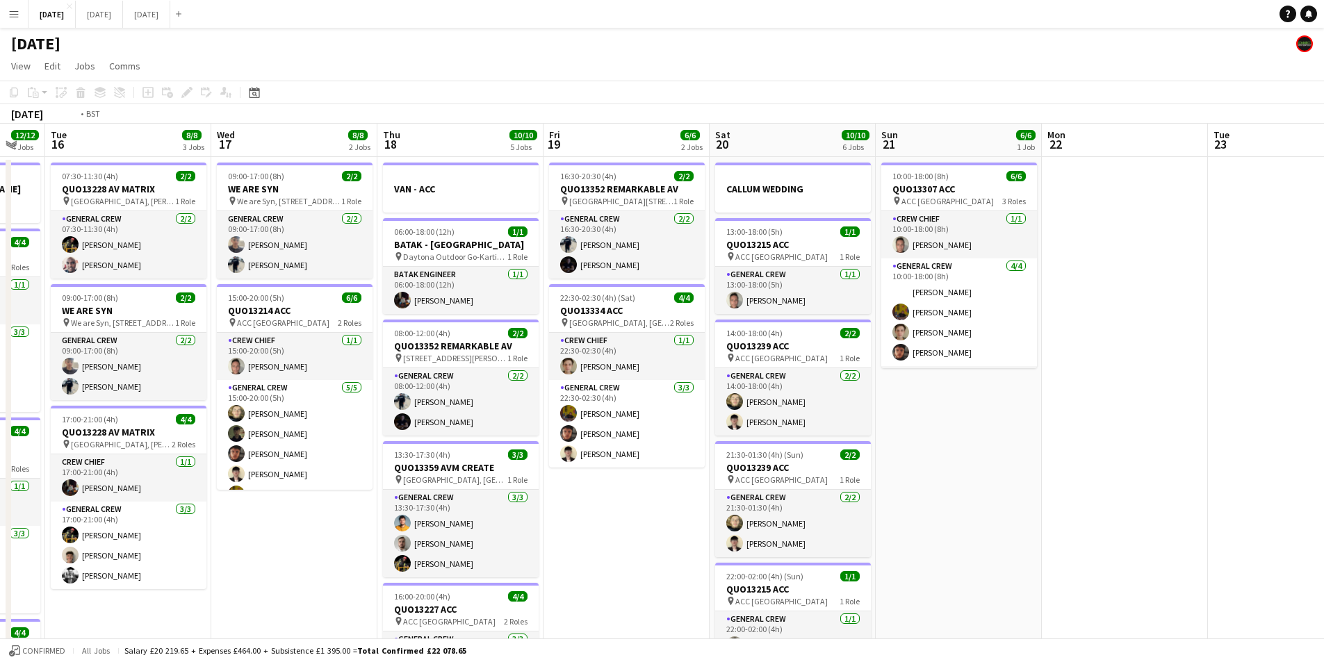
drag, startPoint x: 666, startPoint y: 555, endPoint x: 694, endPoint y: 546, distance: 29.9
click at [692, 547] on app-calendar-viewport "Sun 14 8/8 3 Jobs Mon 15 12/12 4 Jobs Tue 16 8/8 3 Jobs Wed 17 8/8 2 Jobs Thu 1…" at bounding box center [662, 552] width 1324 height 857
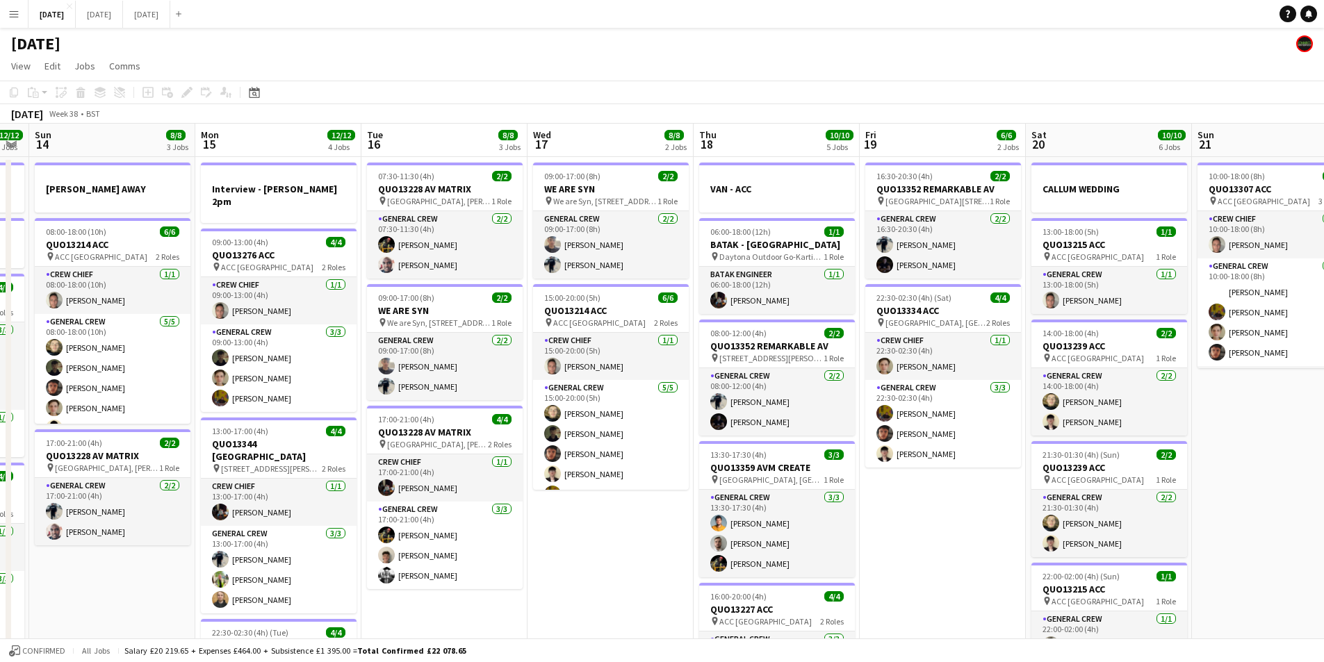
drag, startPoint x: 555, startPoint y: 557, endPoint x: 596, endPoint y: 555, distance: 40.3
click at [589, 556] on app-calendar-viewport "Fri 12 6/6 2 Jobs Sat 13 12/12 5 Jobs Sun 14 8/8 3 Jobs Mon 15 12/12 4 Jobs Tue…" at bounding box center [662, 552] width 1324 height 857
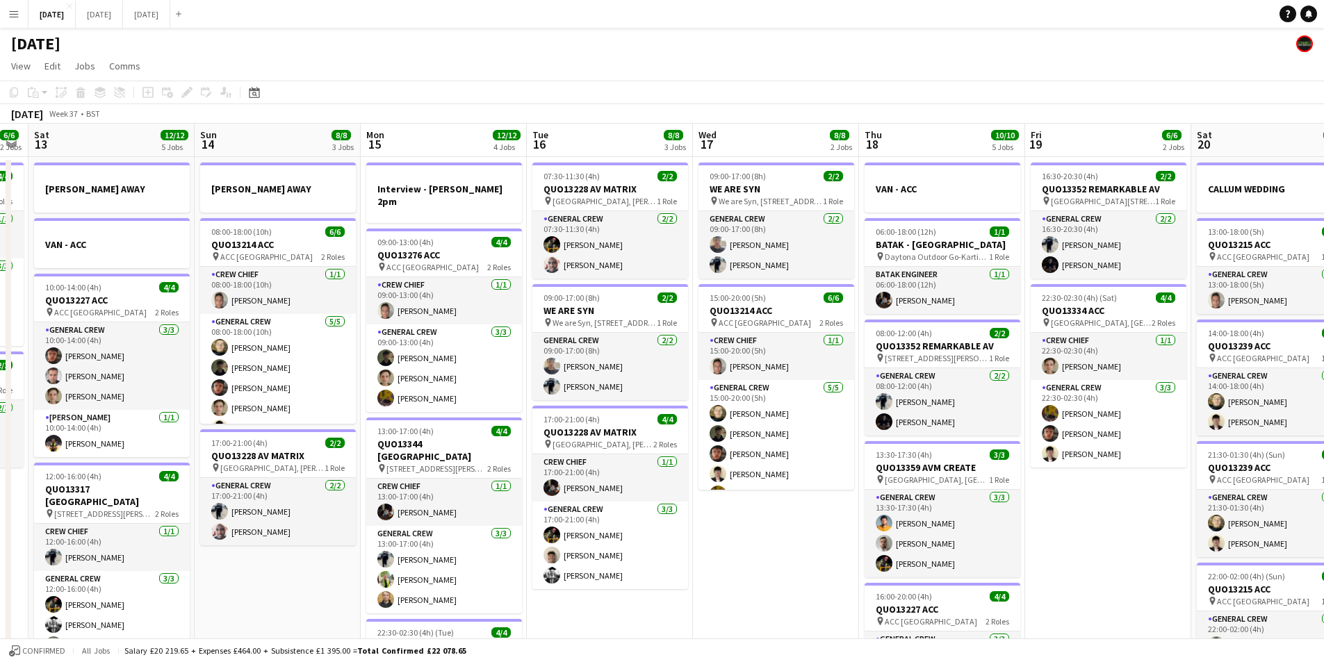
drag, startPoint x: 385, startPoint y: 556, endPoint x: 578, endPoint y: 549, distance: 193.3
click at [578, 549] on app-calendar-viewport "Thu 11 12/12 4 Jobs Fri 12 6/6 2 Jobs Sat 13 12/12 5 Jobs Sun 14 8/8 3 Jobs Mon…" at bounding box center [662, 552] width 1324 height 857
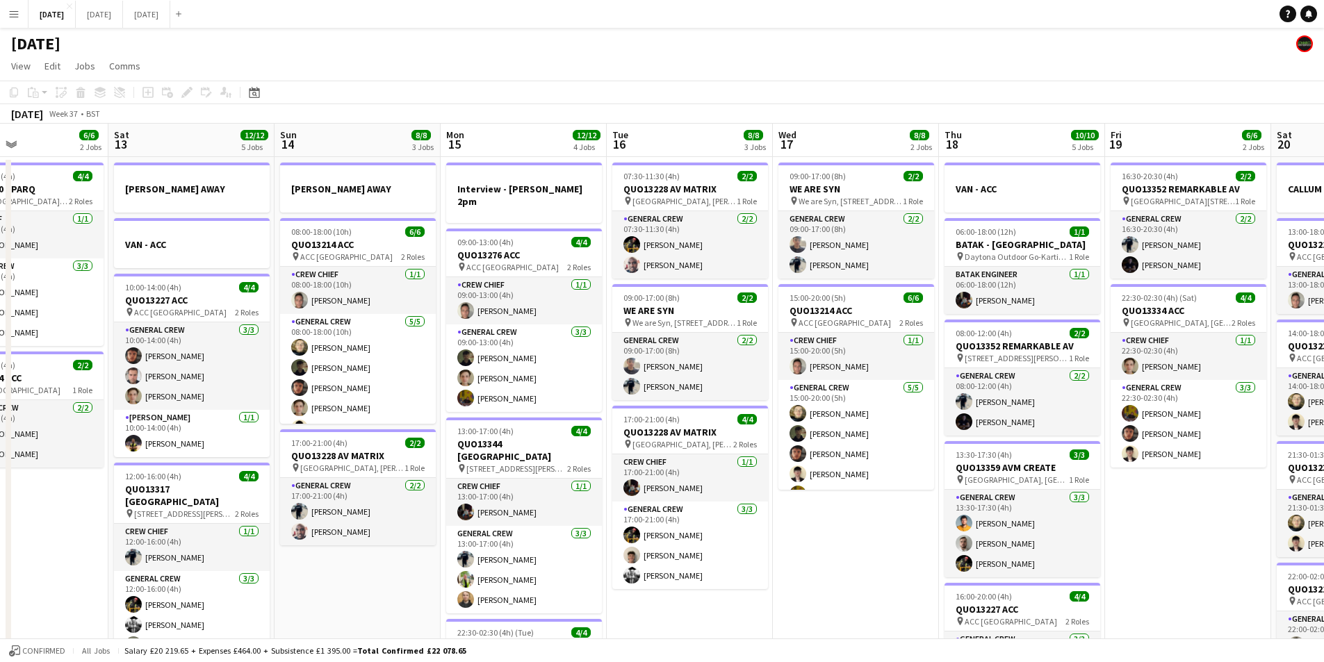
drag, startPoint x: 318, startPoint y: 564, endPoint x: 528, endPoint y: 567, distance: 209.9
click at [523, 568] on app-calendar-viewport "Wed 10 Thu 11 12/12 4 Jobs Fri 12 6/6 2 Jobs Sat 13 12/12 5 Jobs Sun 14 8/8 3 J…" at bounding box center [662, 552] width 1324 height 857
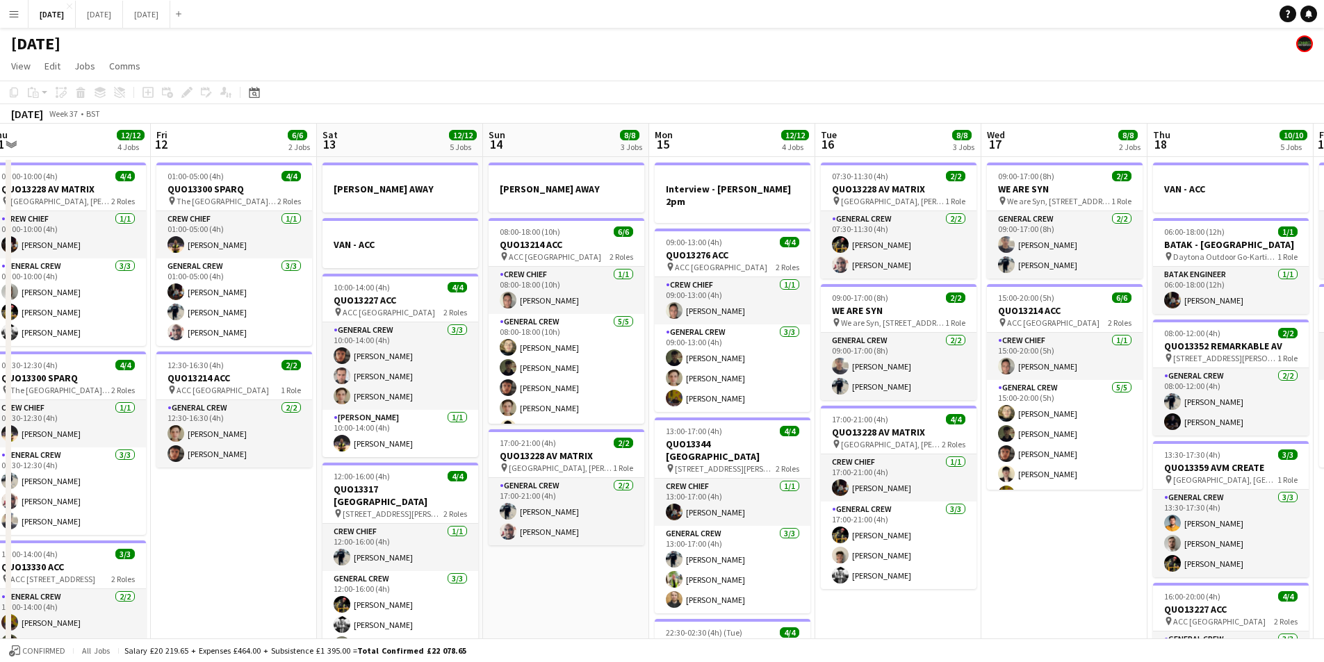
drag, startPoint x: 386, startPoint y: 584, endPoint x: 550, endPoint y: 592, distance: 164.9
click at [548, 592] on app-calendar-viewport "Tue 9 8/8 4 Jobs Wed 10 Thu 11 12/12 4 Jobs Fri 12 6/6 2 Jobs Sat 13 12/12 5 Jo…" at bounding box center [662, 552] width 1324 height 857
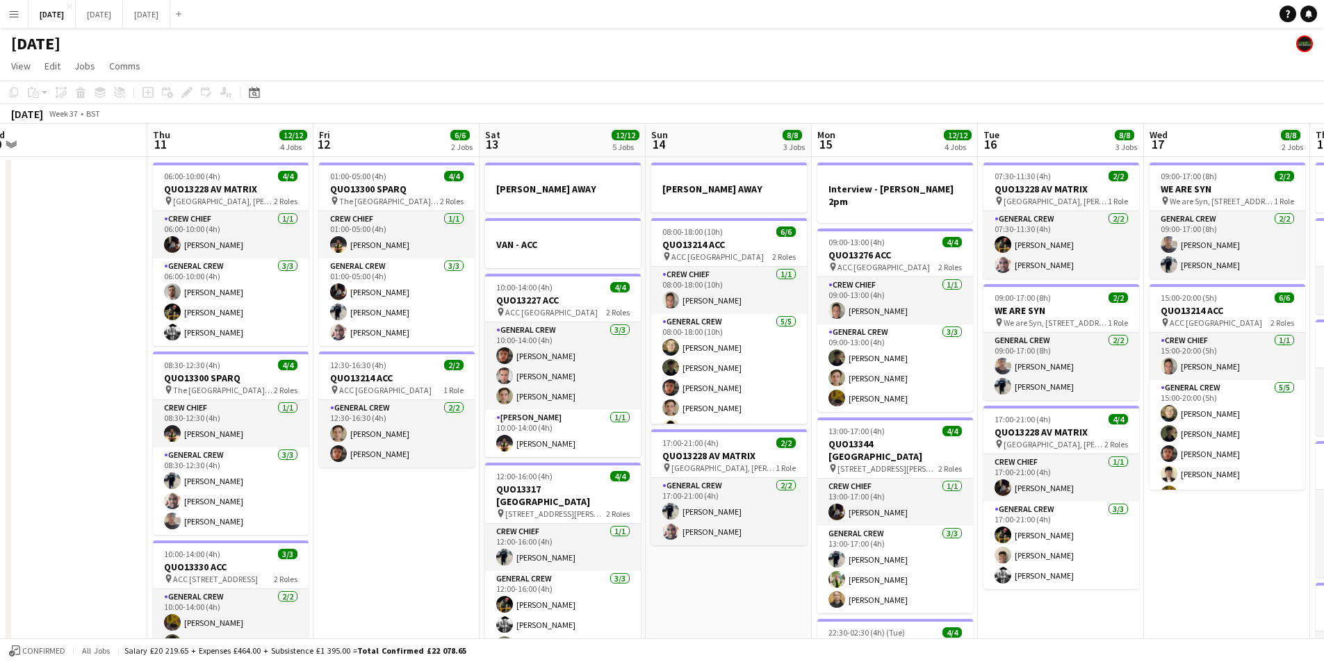
drag, startPoint x: 415, startPoint y: 602, endPoint x: 512, endPoint y: 601, distance: 96.6
click at [509, 601] on app-calendar-viewport "Mon 8 13/13 5 Jobs Tue 9 8/8 4 Jobs Wed 10 Thu 11 12/12 4 Jobs Fri 12 6/6 2 Job…" at bounding box center [662, 552] width 1324 height 857
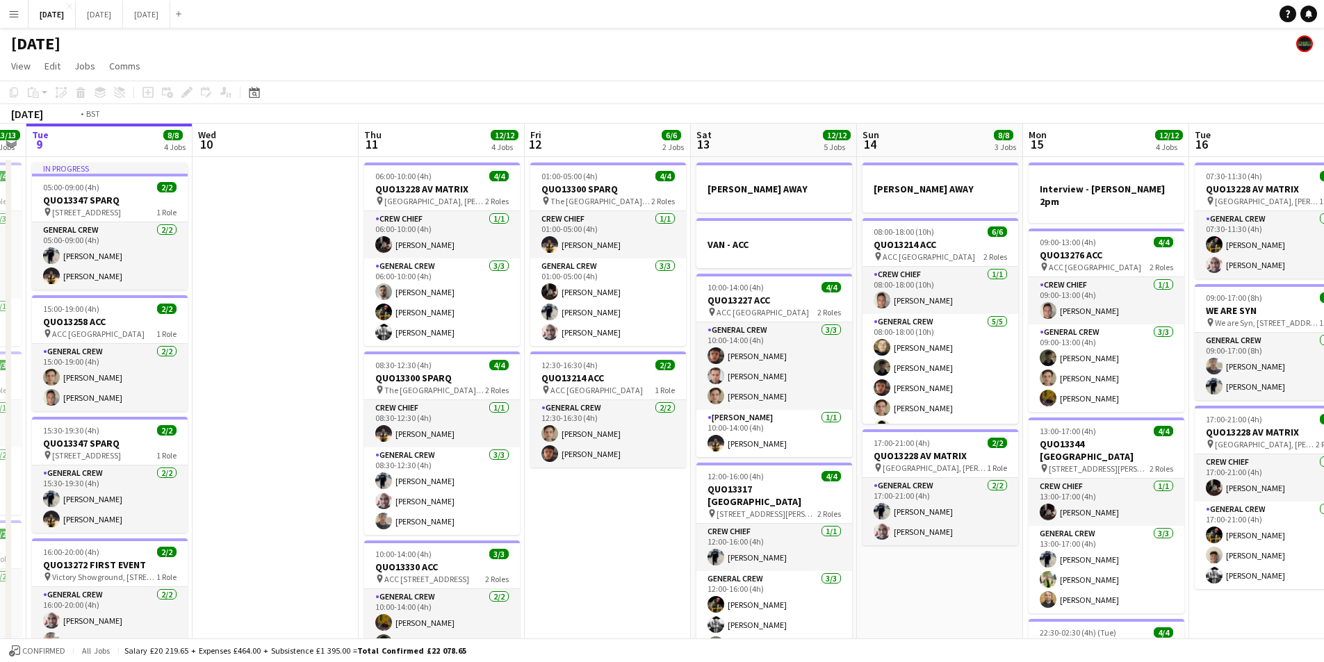
drag, startPoint x: 242, startPoint y: 600, endPoint x: 484, endPoint y: 606, distance: 241.9
click at [484, 606] on app-calendar-viewport "Sun 7 7/7 1 Job Mon 8 13/13 5 Jobs Tue 9 8/8 4 Jobs Wed 10 Thu 11 12/12 4 Jobs …" at bounding box center [662, 552] width 1324 height 857
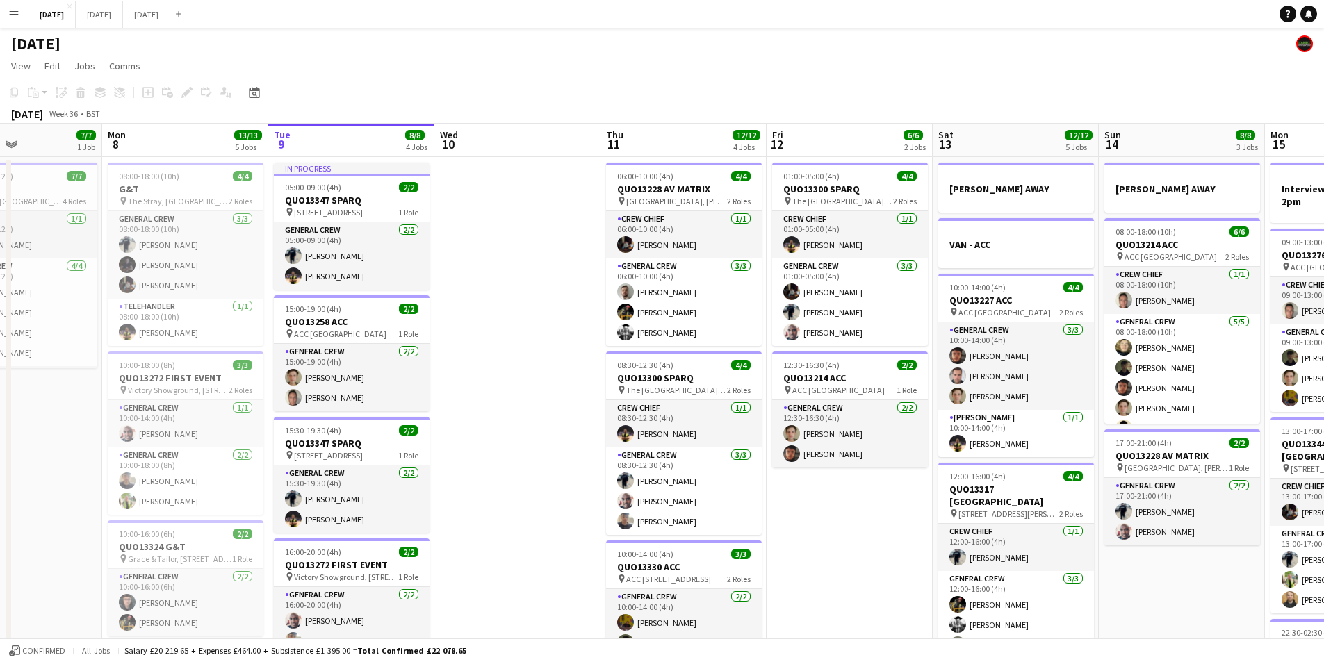
drag
click at [470, 610] on app-calendar-viewport "Fri 5 14/14 3 Jobs Sat 6 15/15 5 Jobs Sun 7 7/7 1 Job Mon 8 13/13 5 Jobs Tue 9 …" at bounding box center [662, 552] width 1324 height 857
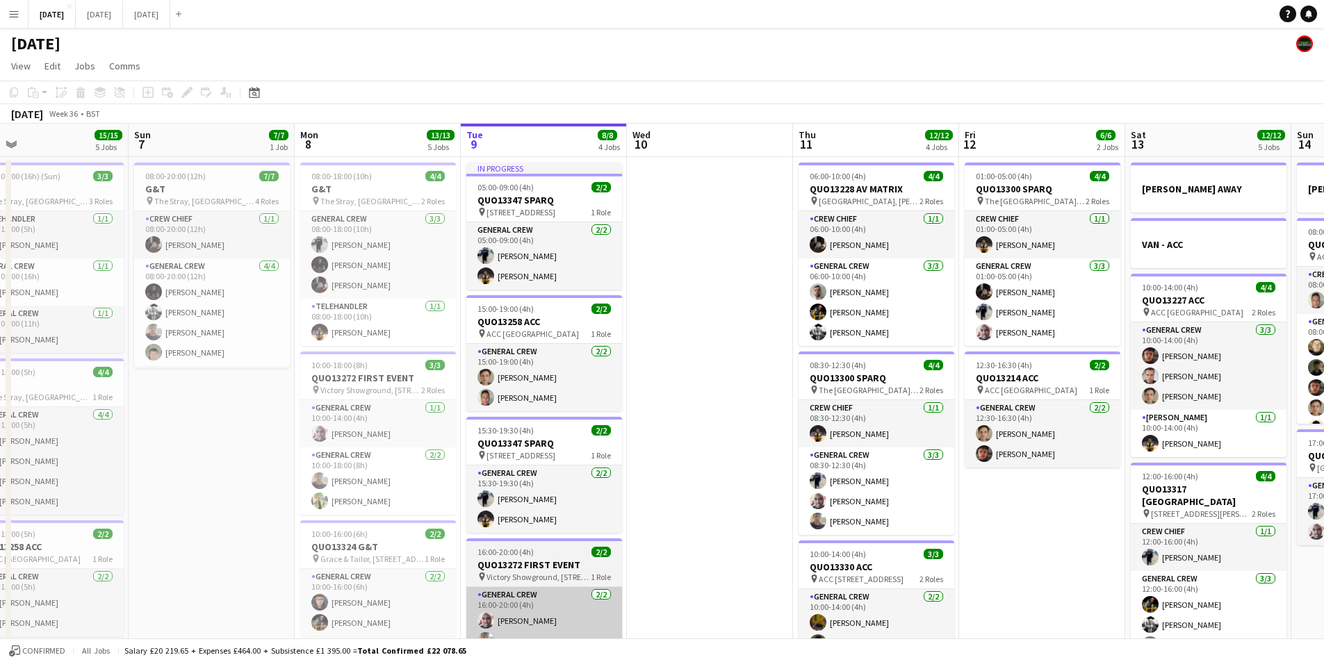
click at [243, 555] on app-calendar-viewport "Wed 3 16/16 3 Jobs Thu 4 19/20 5 Jobs Fri 5 14/14 3 Jobs Sat 6 15/15 5 Jobs Sun…" at bounding box center [662, 552] width 1324 height 857
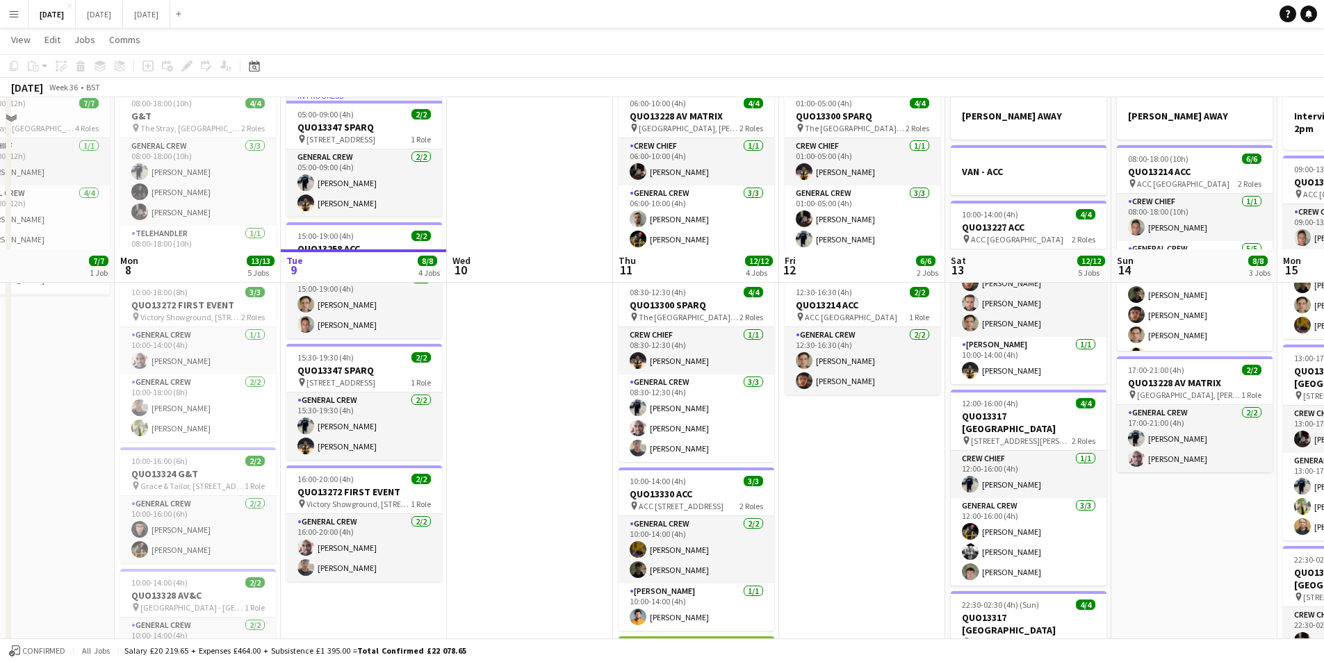
scroll to position [0, 0]
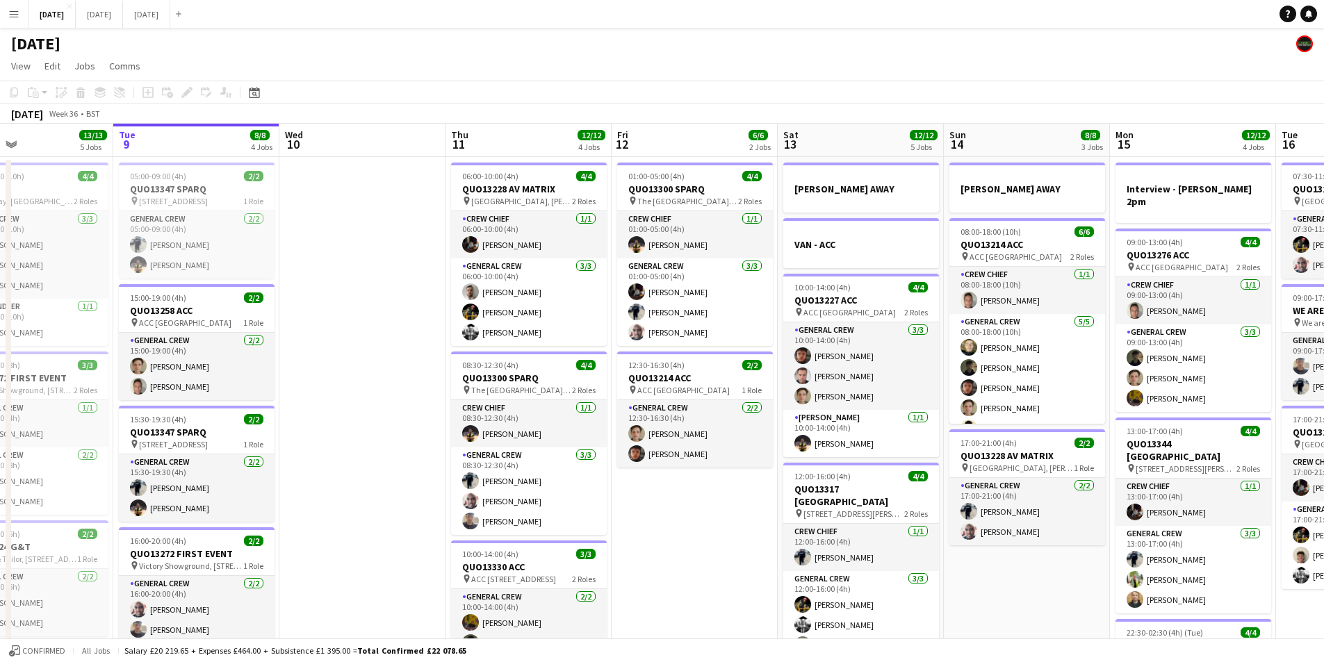
click at [548, 373] on app-calendar-viewport "Fri 5 14/14 3 Jobs Sat 6 15/15 5 Jobs Sun 7 7/7 1 Job Mon 8 13/13 5 Jobs Tue 9 …" at bounding box center [662, 552] width 1324 height 857
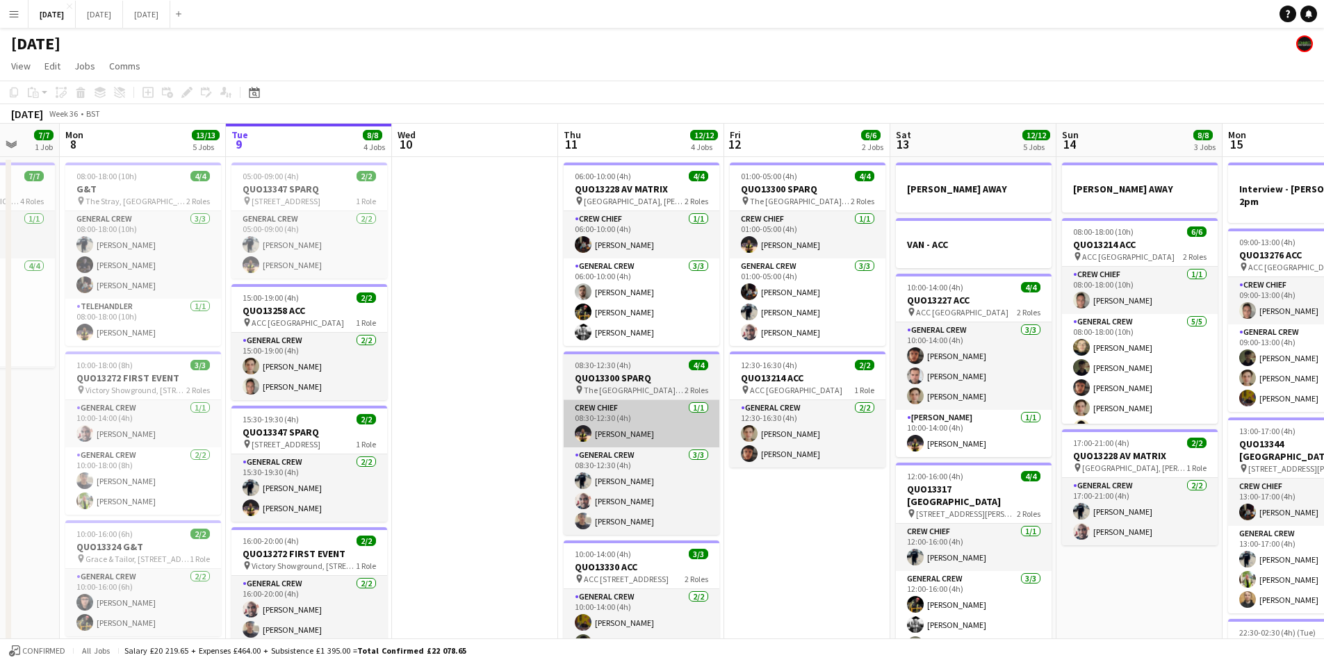
drag, startPoint x: 596, startPoint y: 400, endPoint x: 574, endPoint y: 439, distance: 43.9
click at [562, 402] on app-calendar-viewport "Fri 5 14/14 3 Jobs Sat 6 15/15 5 Jobs Sun 7 7/7 1 Job Mon 8 13/13 5 Jobs Tue 9 …" at bounding box center [662, 552] width 1324 height 857
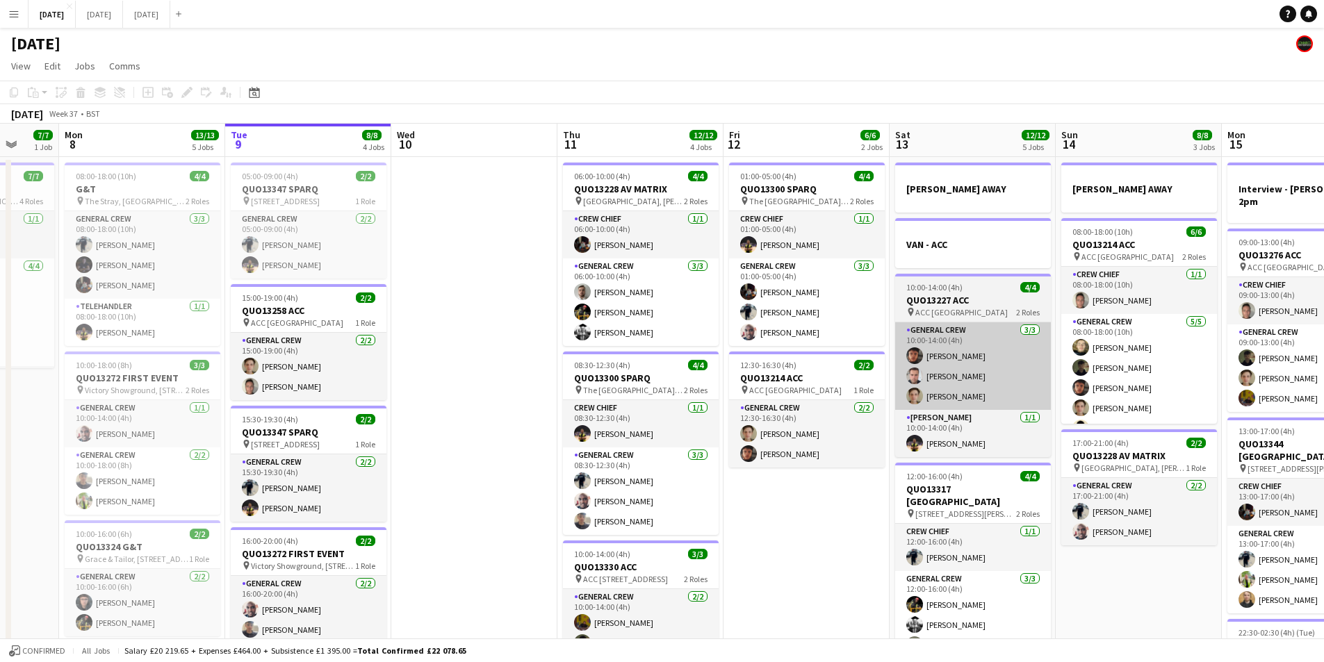
drag, startPoint x: 806, startPoint y: 418, endPoint x: 801, endPoint y: 400, distance: 18.0
click at [656, 400] on app-calendar-viewport "Fri 5 14/14 3 Jobs Sat 6 15/15 5 Jobs Sun 7 7/7 1 Job Mon 8 13/13 5 Jobs Tue 9 …" at bounding box center [662, 552] width 1324 height 857
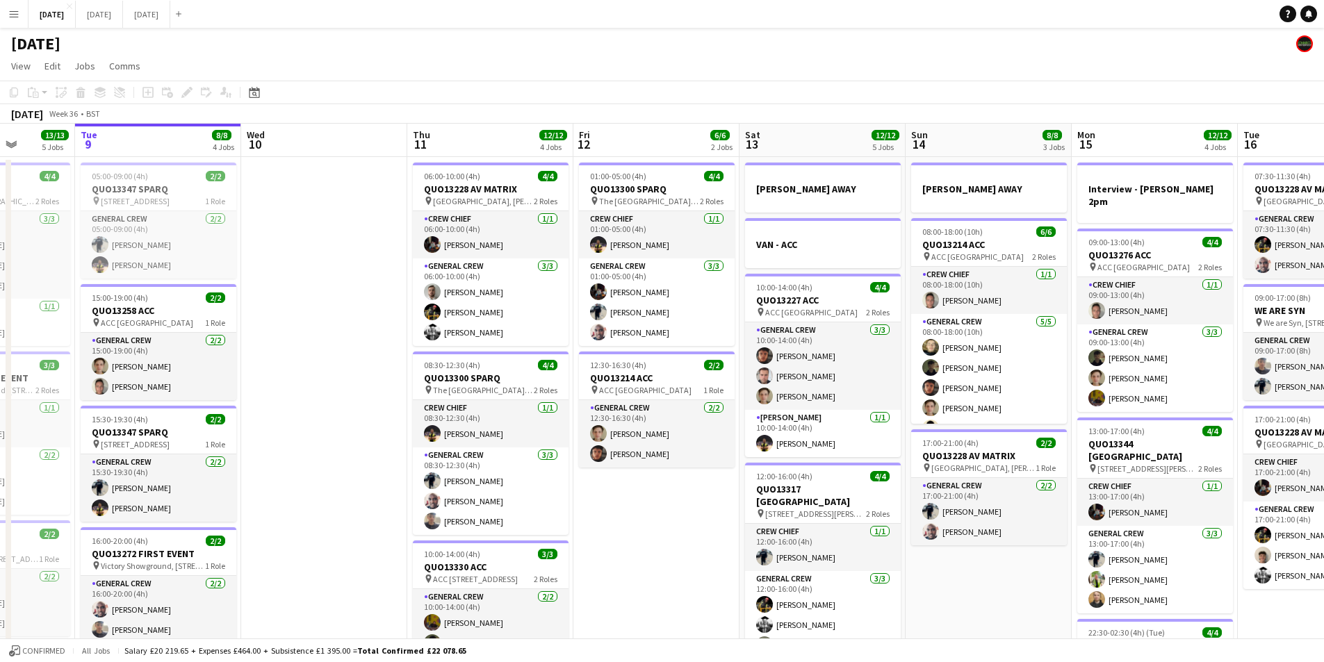
click at [644, 395] on app-calendar-viewport "Sat 6 15/15 5 Jobs Sun 7 7/7 1 Job Mon 8 13/13 5 Jobs Tue 9 8/8 4 Jobs Wed 10 T…" at bounding box center [662, 552] width 1324 height 857
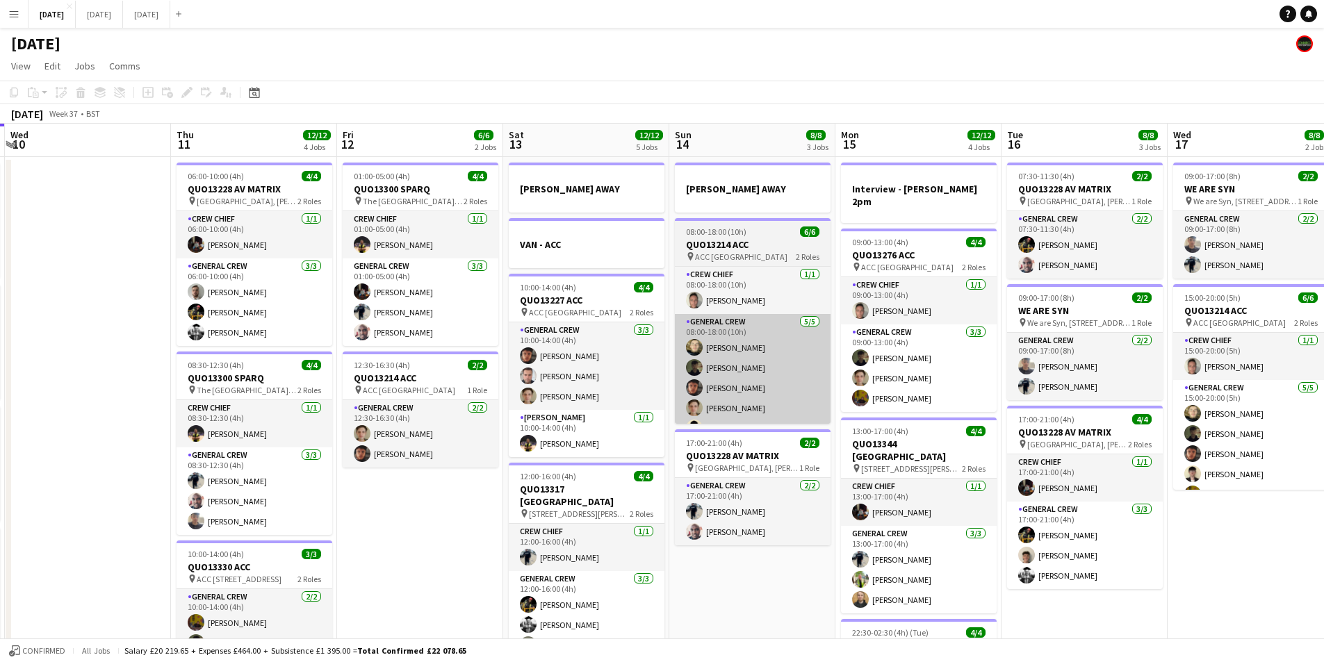
drag, startPoint x: 728, startPoint y: 398, endPoint x: 698, endPoint y: 395, distance: 30.0
click at [698, 395] on app-calendar-viewport "Sun 7 7/7 1 Job Mon 8 13/13 5 Jobs Tue 9 8/8 4 Jobs Wed 10 Thu 11 12/12 4 Jobs …" at bounding box center [662, 552] width 1324 height 857
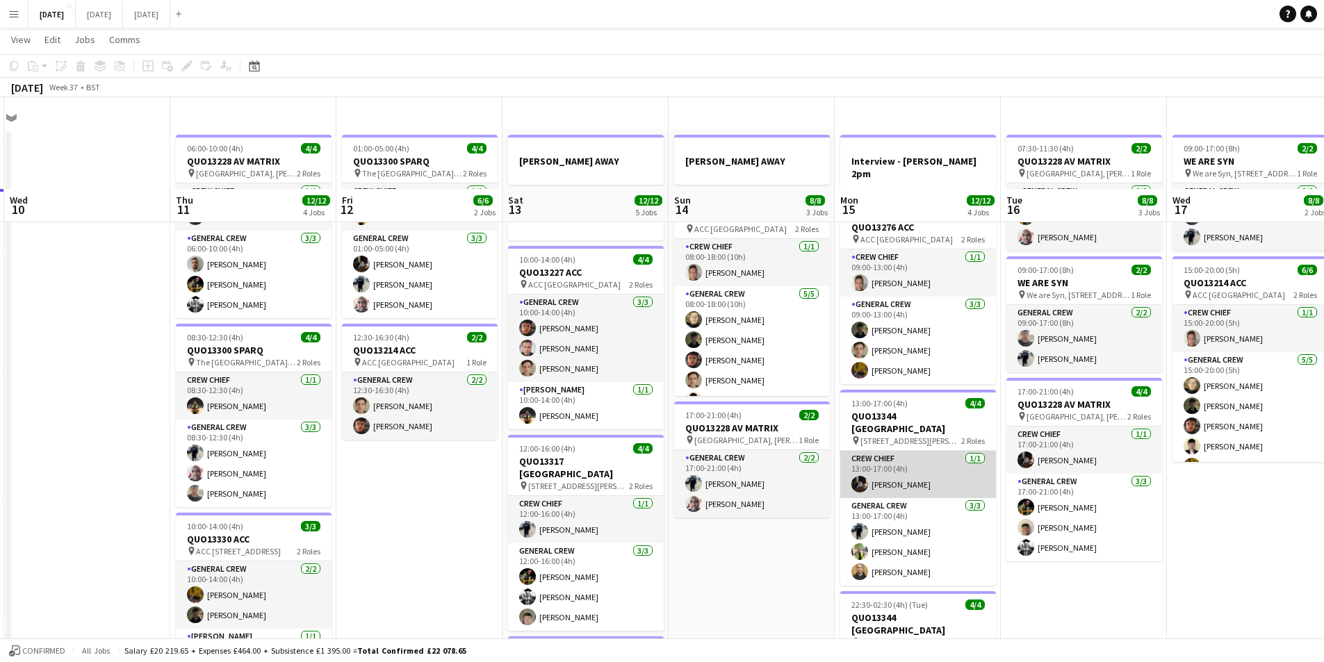
scroll to position [0, 0]
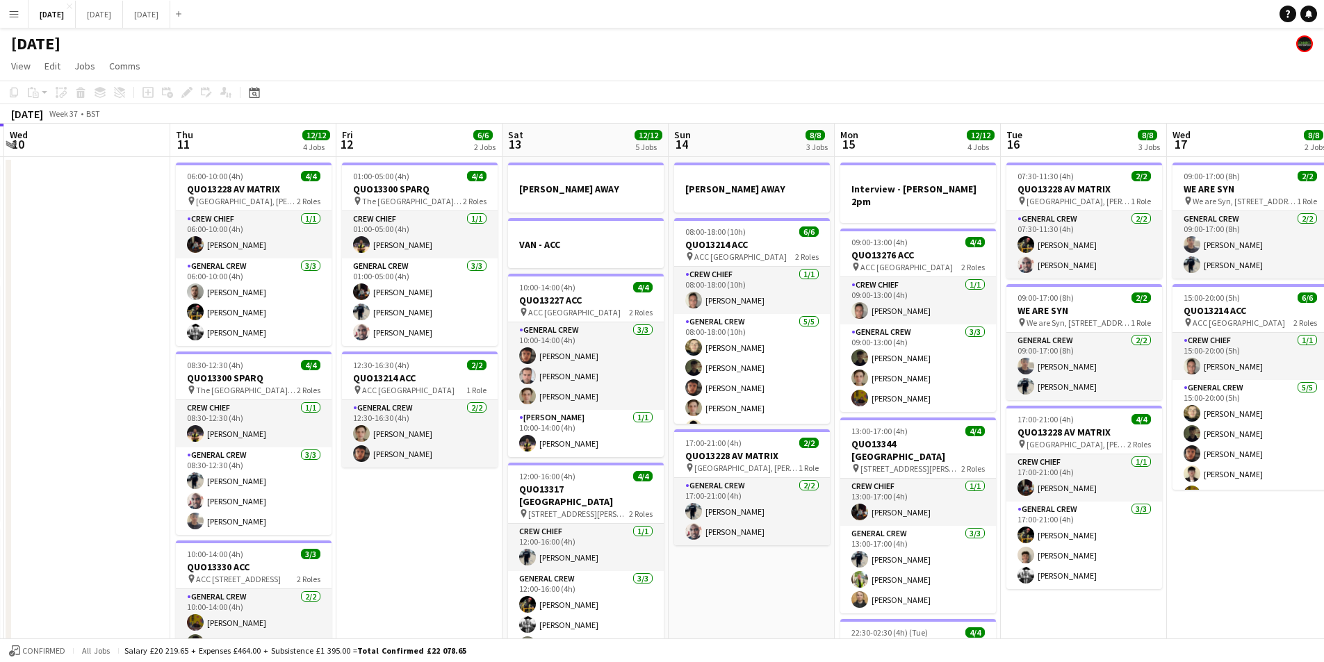
drag, startPoint x: 946, startPoint y: 420, endPoint x: 850, endPoint y: 407, distance: 96.8
click at [850, 407] on app-calendar-viewport "Sun 7 7/7 1 Job Mon 8 13/13 5 Jobs Tue 9 8/8 4 Jobs Wed 10 Thu 11 12/12 4 Jobs …" at bounding box center [662, 552] width 1324 height 857
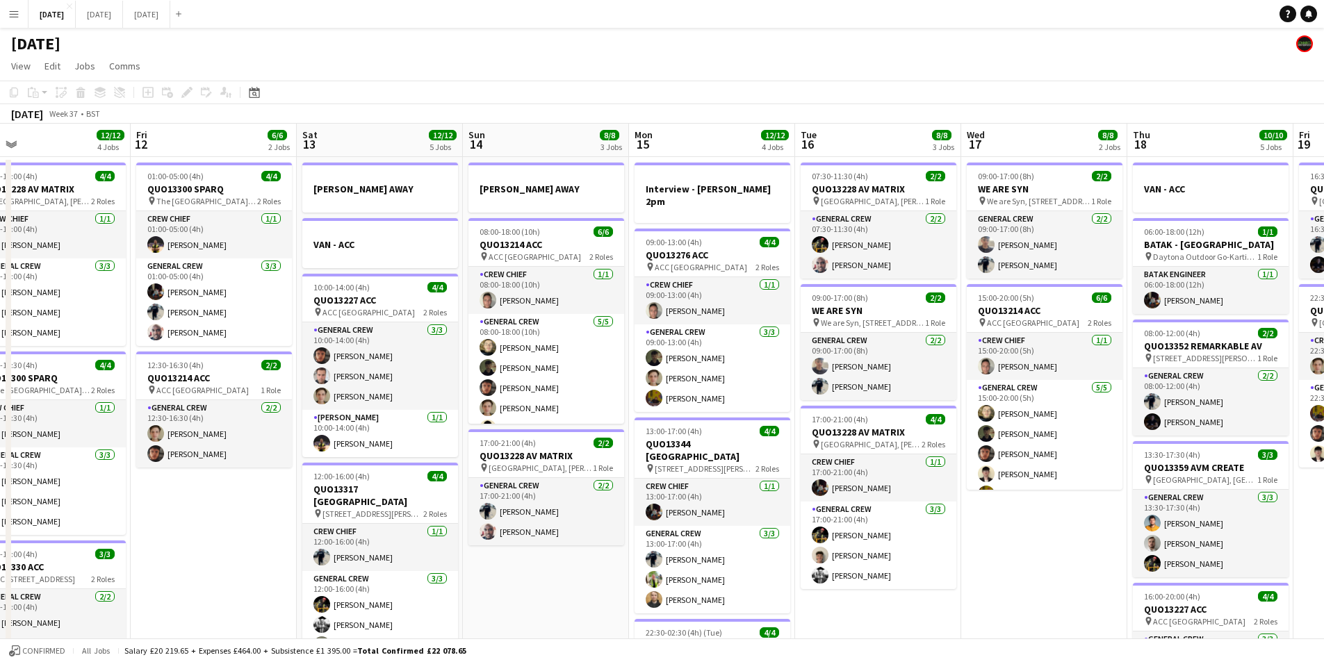
drag, startPoint x: 900, startPoint y: 430, endPoint x: 847, endPoint y: 424, distance: 53.1
click at [847, 424] on app-calendar-viewport "Mon 8 13/13 5 Jobs Tue 9 8/8 4 Jobs Wed 10 Thu 11 12/12 4 Jobs Fri 12 6/6 2 Job…" at bounding box center [662, 552] width 1324 height 857
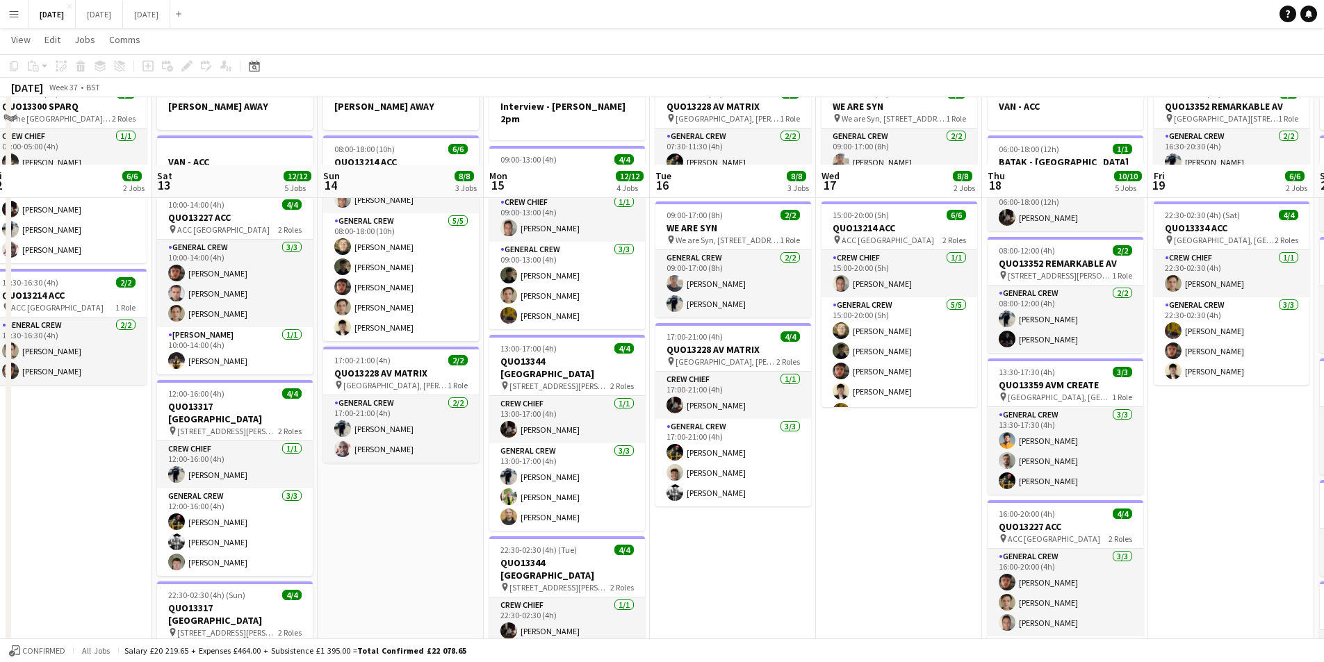
scroll to position [69, 0]
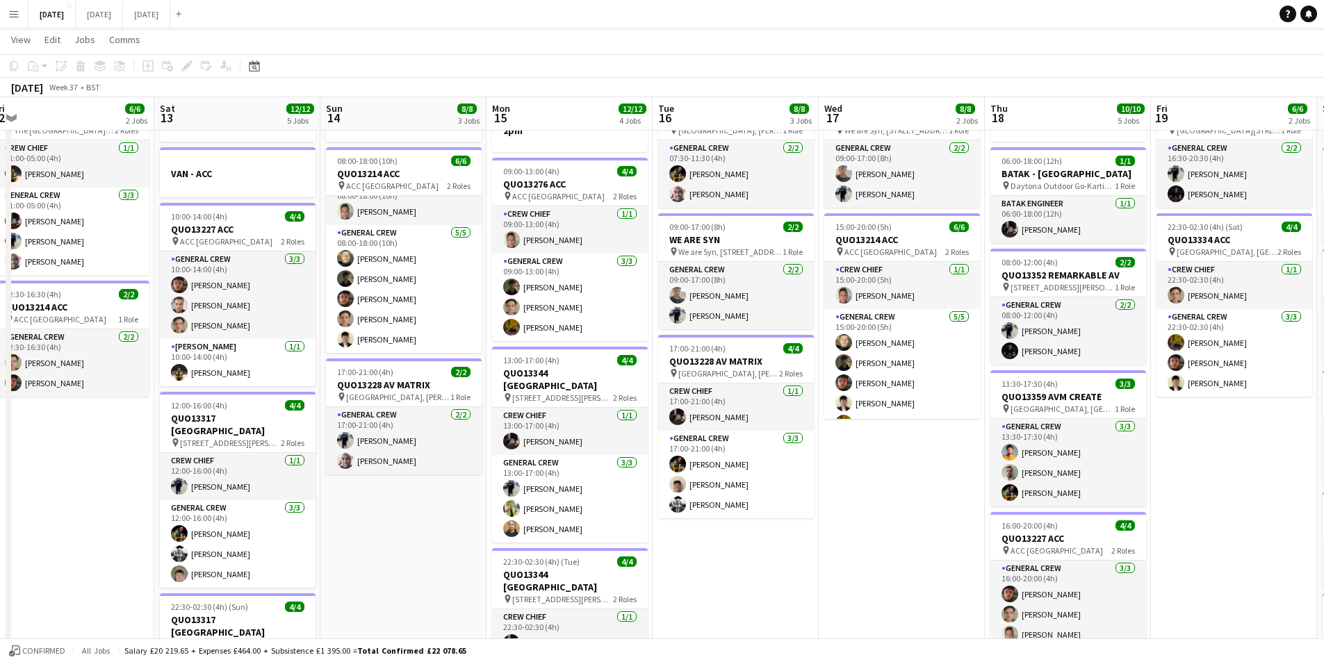
drag, startPoint x: 949, startPoint y: 486, endPoint x: 1073, endPoint y: 456, distance: 127.4
click at [1049, 466] on app-calendar-viewport "Wed 10 Thu 11 12/12 4 Jobs Fri 12 6/6 2 Jobs Sat 13 12/12 5 Jobs Sun 14 8/8 3 J…" at bounding box center [662, 447] width 1324 height 925
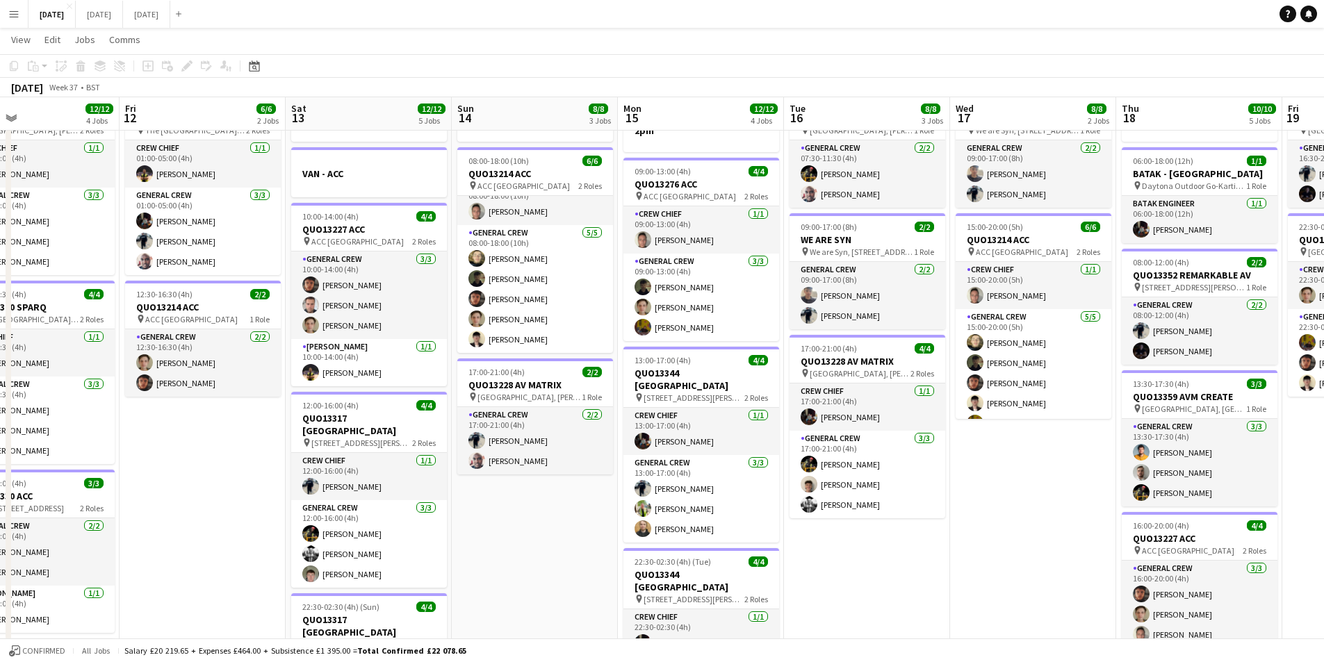
drag, startPoint x: 688, startPoint y: 512, endPoint x: 800, endPoint y: 484, distance: 115.5
click at [800, 485] on app-calendar-viewport "Tue 9 8/8 4 Jobs Wed 10 Thu 11 12/12 4 Jobs Fri 12 6/6 2 Jobs Sat 13 12/12 5 Jo…" at bounding box center [662, 447] width 1324 height 925
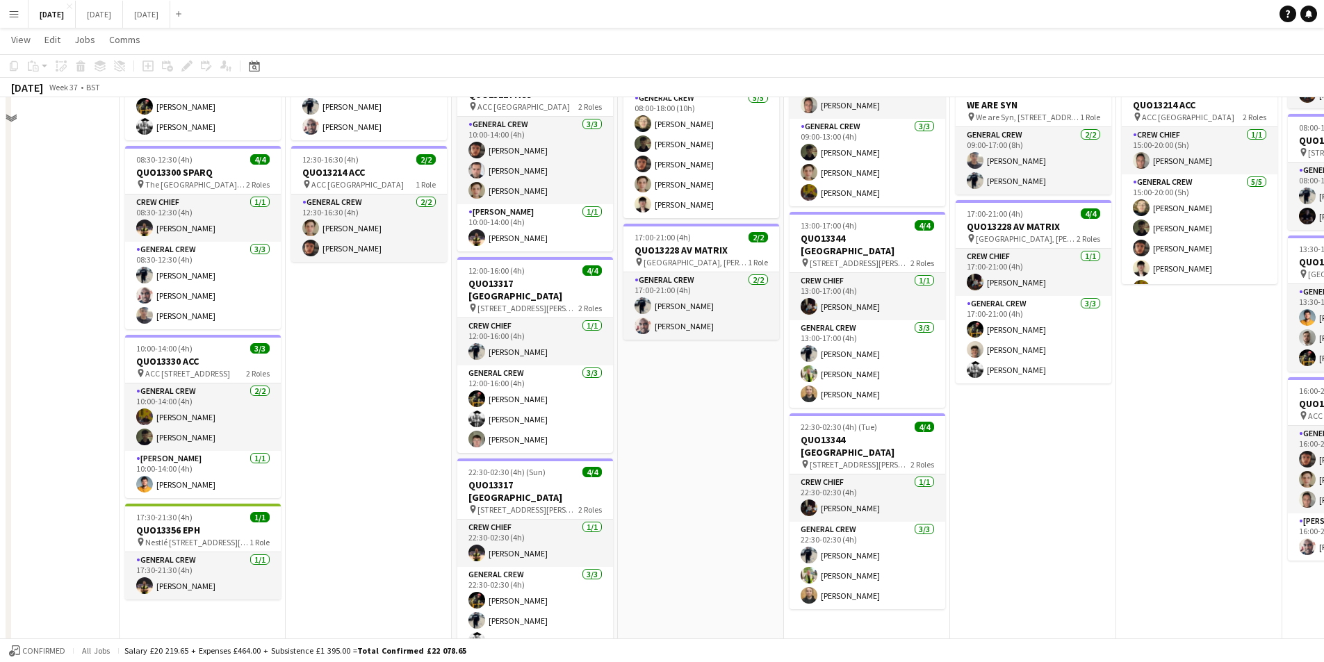
scroll to position [0, 0]
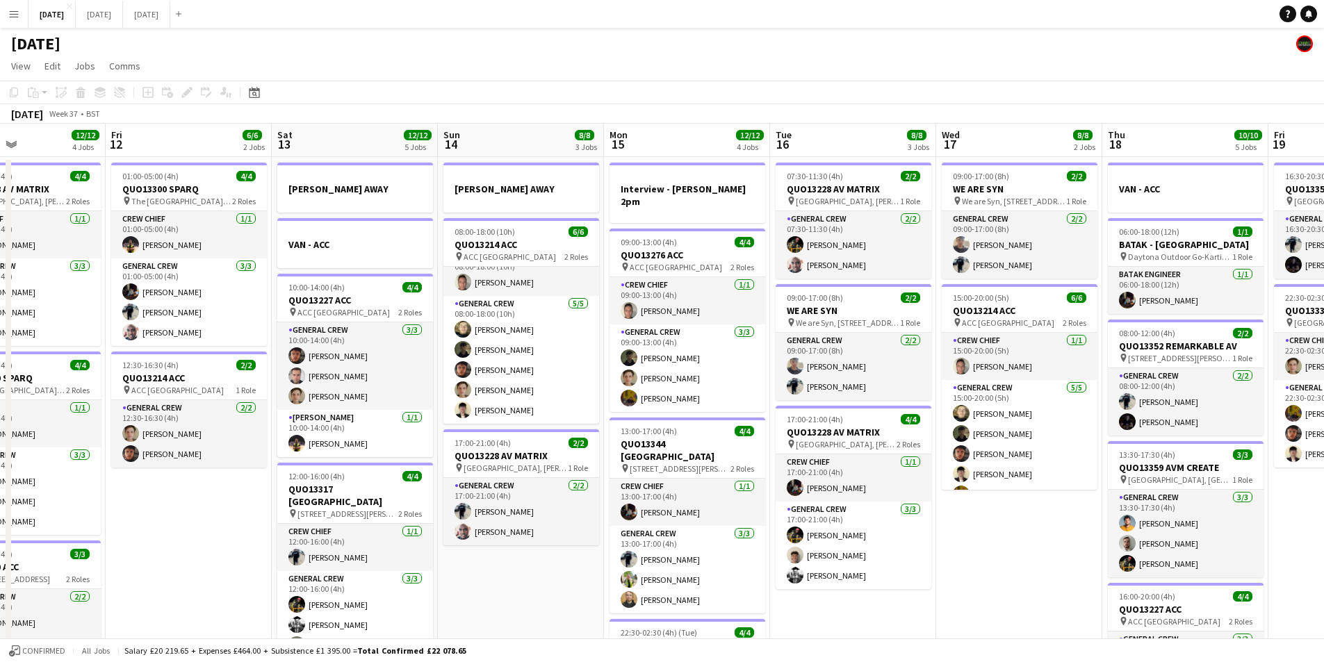
drag, startPoint x: 630, startPoint y: 551, endPoint x: 537, endPoint y: 526, distance: 96.4
click at [531, 529] on app-calendar-viewport "Mon 8 13/13 5 Jobs Tue 9 8/8 4 Jobs Wed 10 Thu 11 12/12 4 Jobs Fri 12 6/6 2 Job…" at bounding box center [662, 552] width 1324 height 857
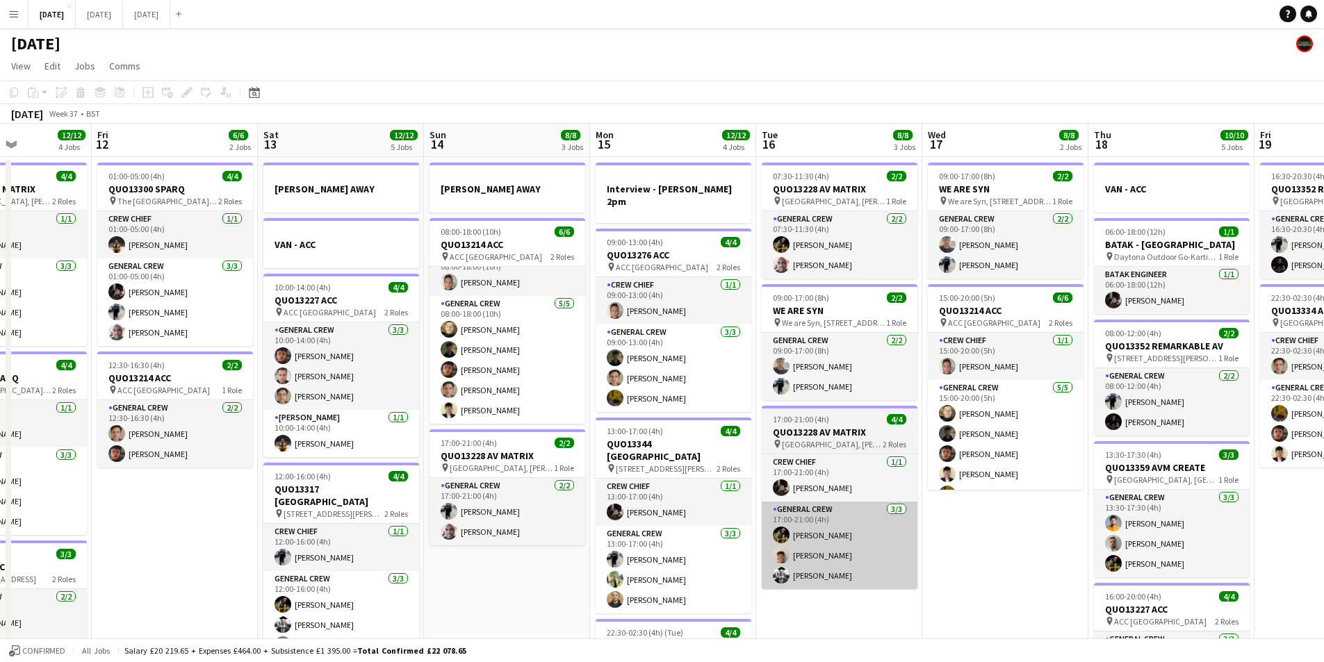
drag, startPoint x: 671, startPoint y: 543, endPoint x: 670, endPoint y: 517, distance: 25.8
click at [579, 533] on app-calendar-viewport "Tue 9 8/8 4 Jobs Wed 10 Thu 11 12/12 4 Jobs Fri 12 6/6 2 Jobs Sat 13 12/12 5 Jo…" at bounding box center [662, 552] width 1324 height 857
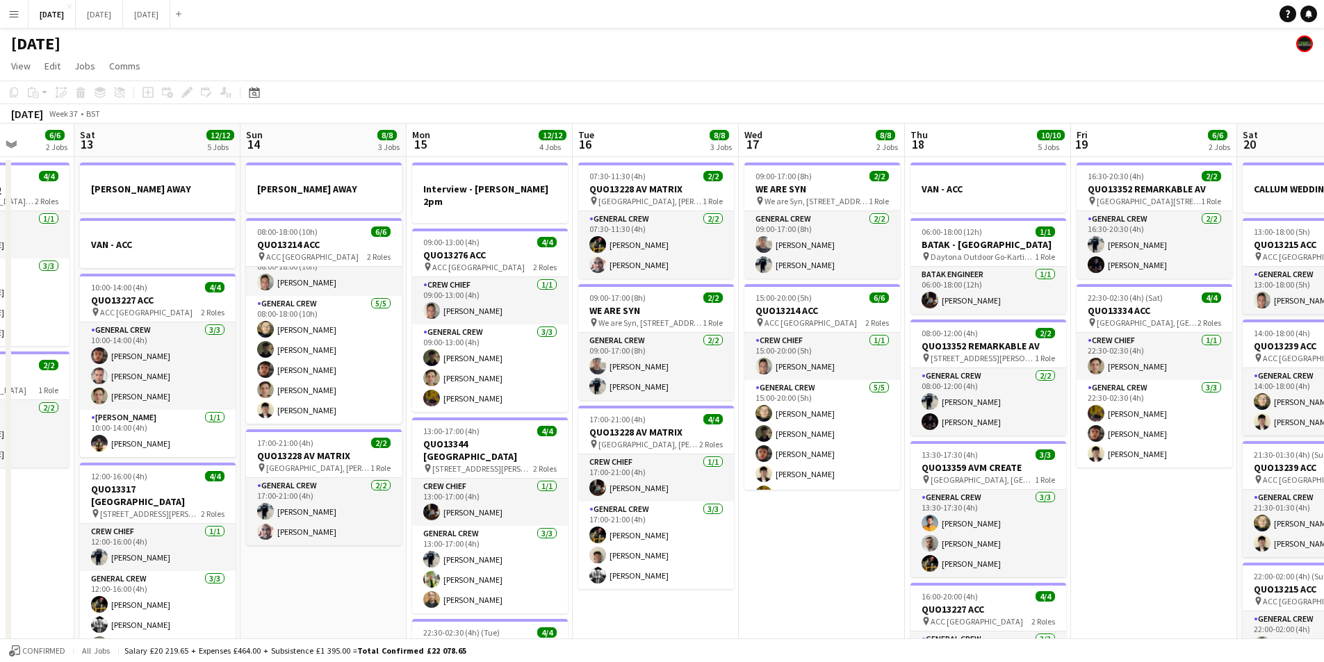
drag, startPoint x: 708, startPoint y: 524, endPoint x: 664, endPoint y: 516, distance: 45.1
click at [598, 518] on app-calendar-viewport "Wed 10 Thu 11 12/12 4 Jobs Fri 12 6/6 2 Jobs Sat 13 12/12 5 Jobs Sun 14 8/8 3 J…" at bounding box center [662, 552] width 1324 height 857
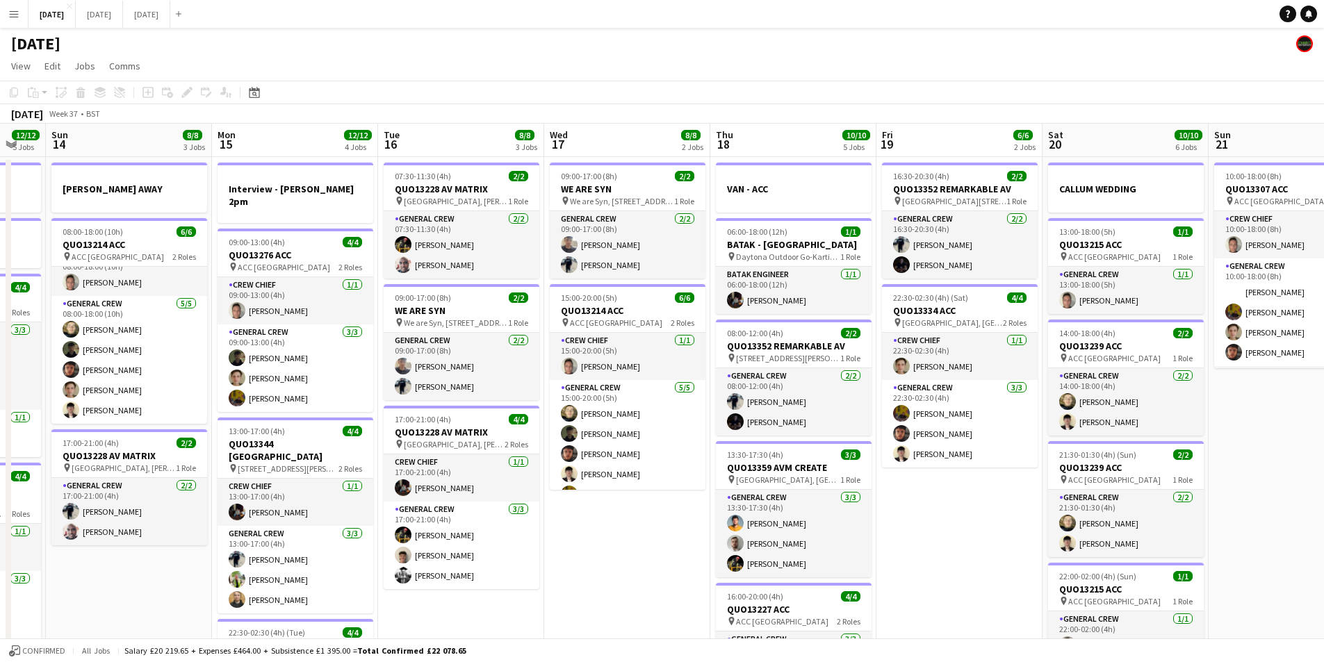
drag, startPoint x: 780, startPoint y: 516, endPoint x: 585, endPoint y: 514, distance: 195.3
click at [585, 514] on app-calendar-viewport "Thu 11 12/12 4 Jobs Fri 12 6/6 2 Jobs Sat 13 12/12 5 Jobs Sun 14 8/8 3 Jobs Mon…" at bounding box center [662, 552] width 1324 height 857
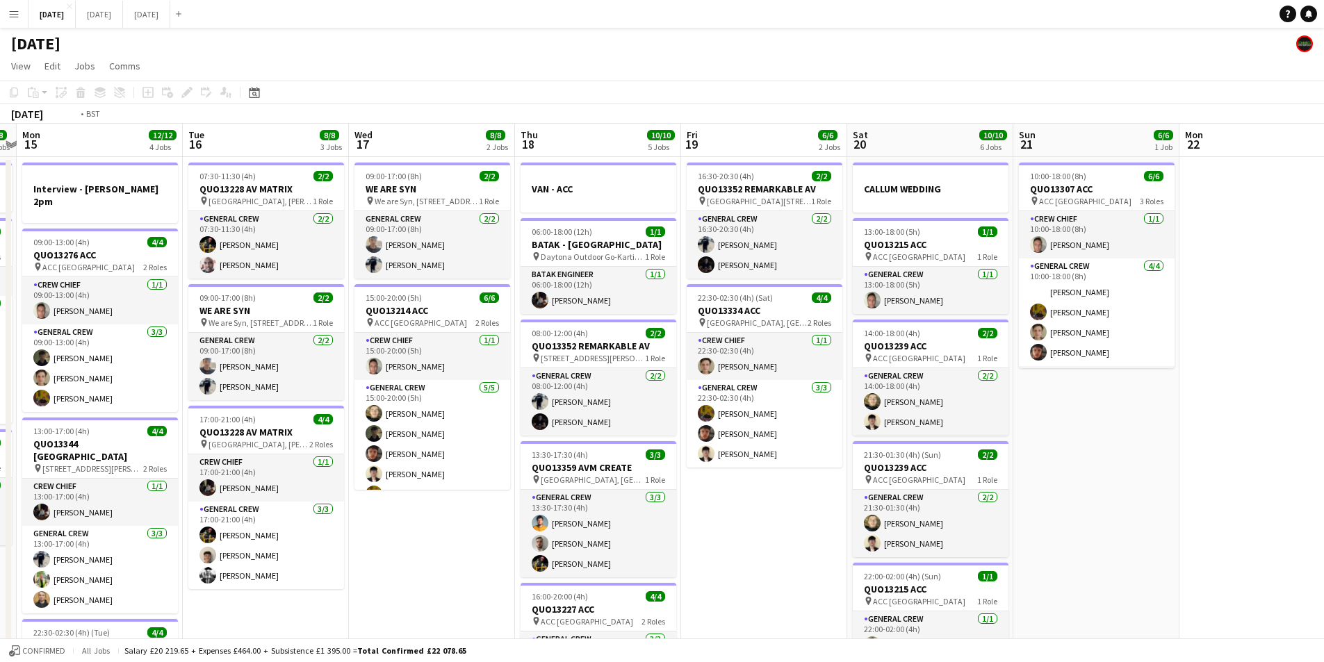
drag, startPoint x: 813, startPoint y: 525, endPoint x: 609, endPoint y: 501, distance: 205.8
click at [609, 501] on app-calendar-viewport "Fri 12 6/6 2 Jobs Sat 13 12/12 5 Jobs Sun 14 8/8 3 Jobs Mon 15 12/12 4 Jobs Tue…" at bounding box center [662, 552] width 1324 height 857
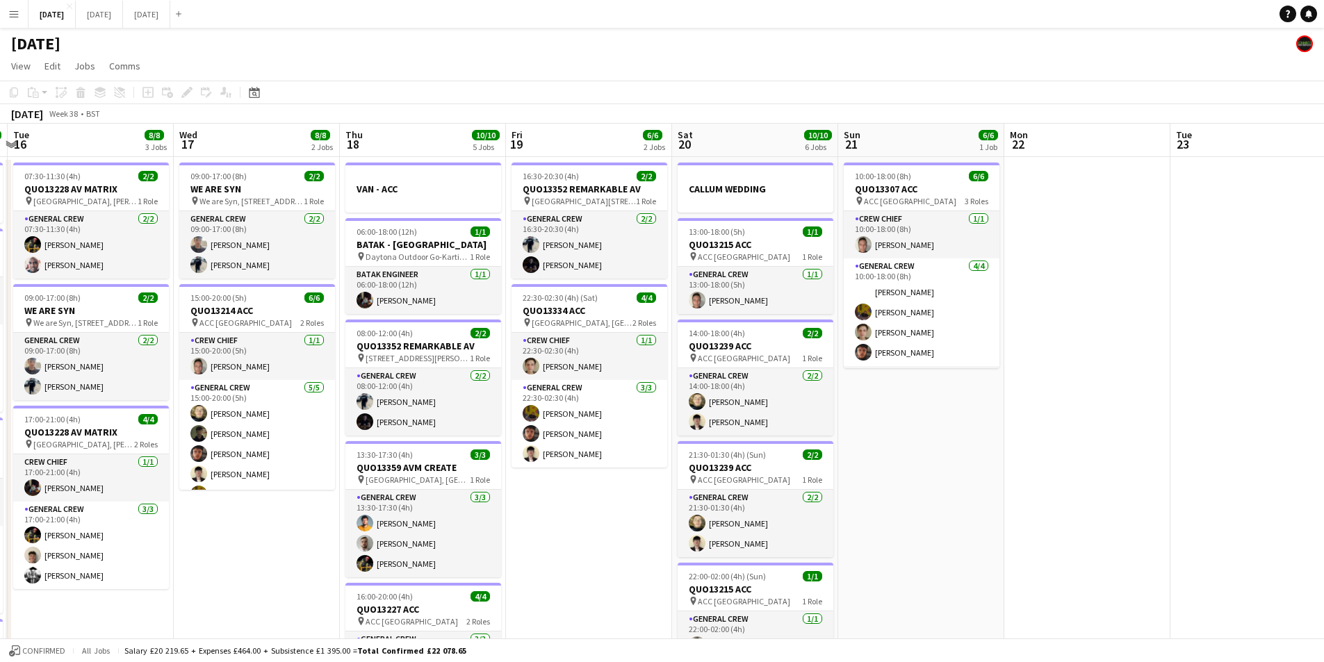
drag, startPoint x: 881, startPoint y: 498, endPoint x: 703, endPoint y: 486, distance: 177.6
click at [643, 491] on app-calendar-viewport "Sat 13 12/12 5 Jobs Sun 14 8/8 3 Jobs Mon 15 12/12 4 Jobs Tue 16 8/8 3 Jobs Wed…" at bounding box center [662, 552] width 1324 height 857
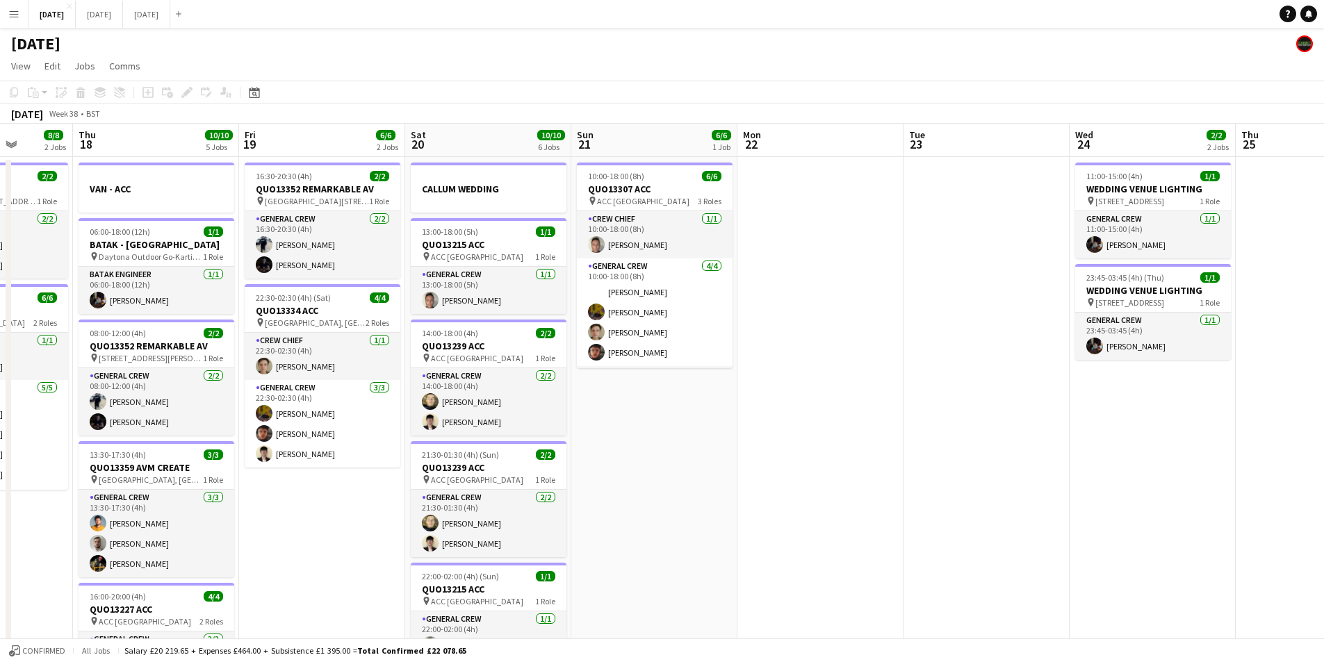
drag, startPoint x: 951, startPoint y: 508, endPoint x: 650, endPoint y: 490, distance: 301.5
click at [682, 496] on app-calendar-viewport "Mon 15 12/12 4 Jobs Tue 16 8/8 3 Jobs Wed 17 8/8 2 Jobs Thu 18 10/10 5 Jobs Fri…" at bounding box center [662, 552] width 1324 height 857
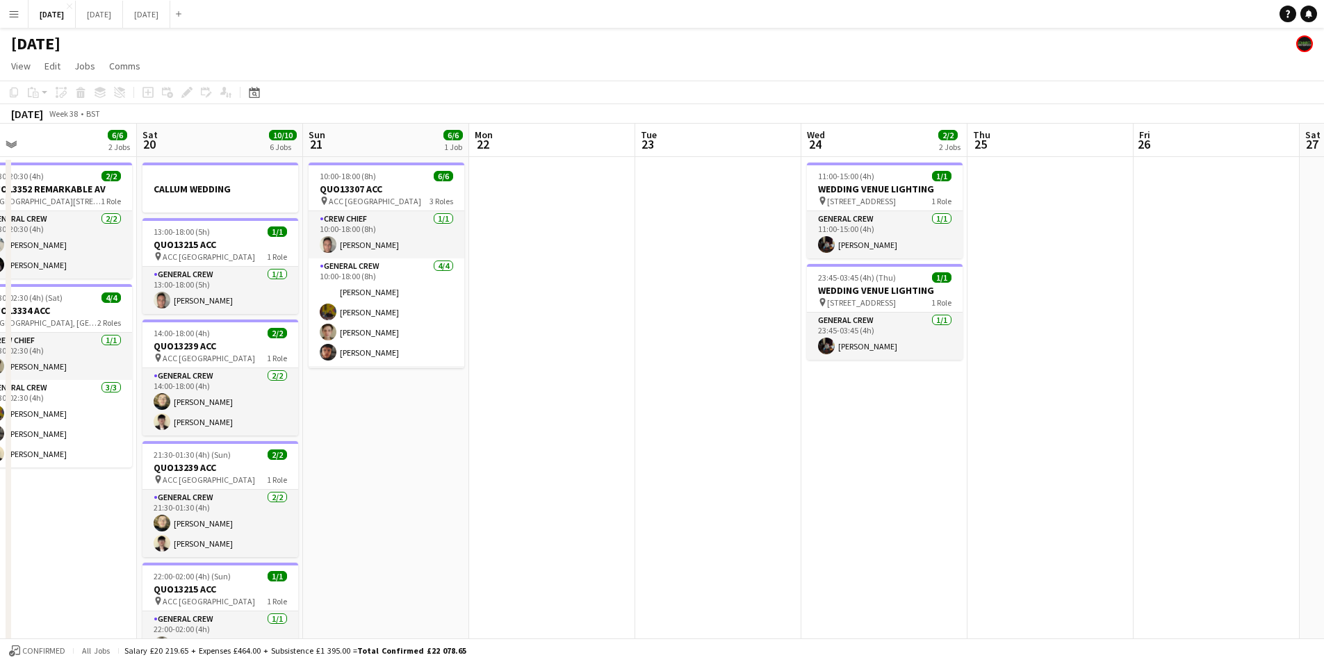
drag, startPoint x: 694, startPoint y: 486, endPoint x: 742, endPoint y: 487, distance: 47.3
click at [660, 481] on app-calendar-viewport "Tue 16 8/8 3 Jobs Wed 17 8/8 2 Jobs Thu 18 10/10 5 Jobs Fri 19 6/6 2 Jobs Sat 2…" at bounding box center [662, 552] width 1324 height 857
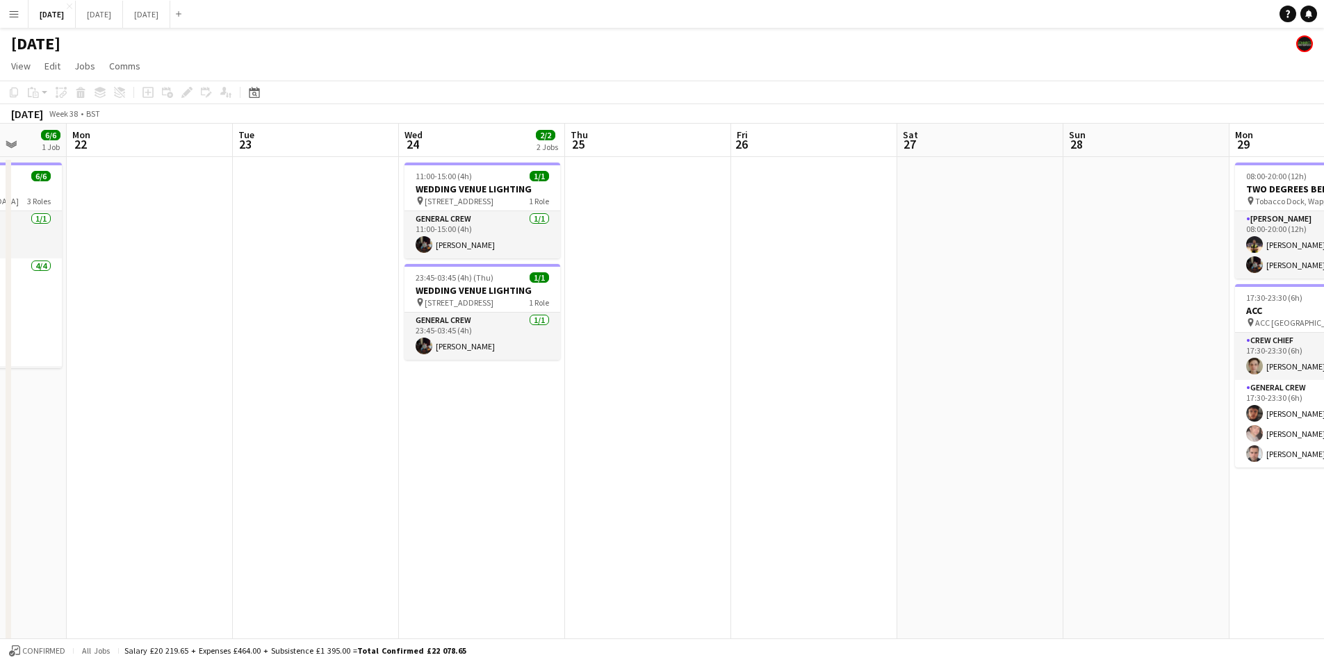
drag, startPoint x: 550, startPoint y: 467, endPoint x: 532, endPoint y: 464, distance: 19.1
click at [534, 464] on app-calendar-viewport "Fri 19 6/6 2 Jobs Sat 20 10/10 6 Jobs Sun 21 6/6 1 Job Mon 22 Tue 23 Wed 24 2/2…" at bounding box center [662, 552] width 1324 height 857
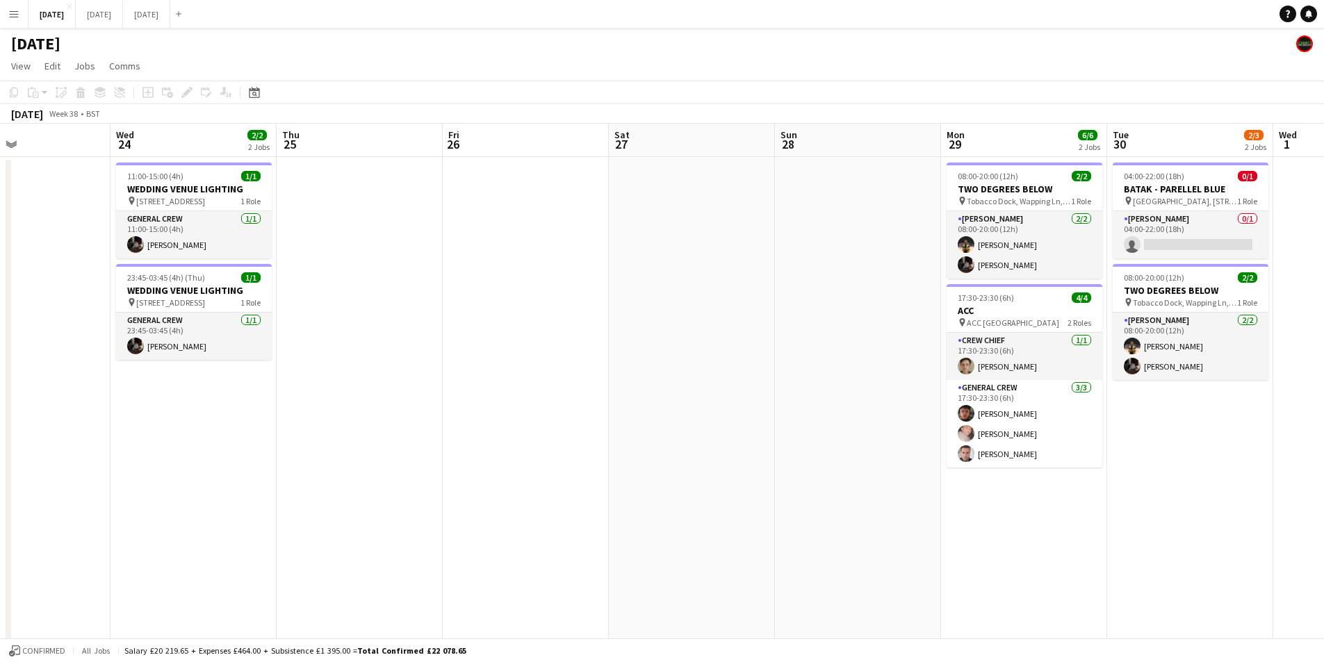
drag, startPoint x: 816, startPoint y: 497, endPoint x: 547, endPoint y: 491, distance: 269.0
click at [547, 491] on app-calendar-viewport "Sat 20 10/10 6 Jobs Sun 21 6/6 1 Job Mon 22 Tue 23 Wed 24 2/2 2 Jobs Thu 25 Fri…" at bounding box center [662, 552] width 1324 height 857
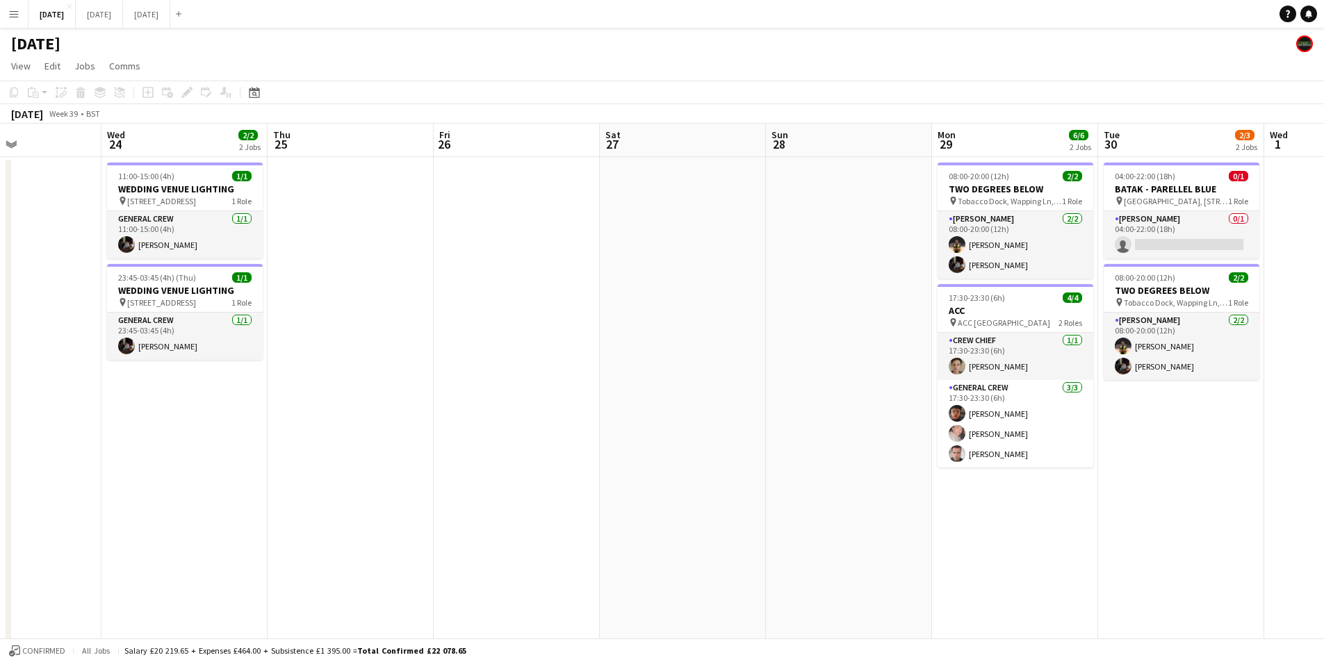
drag, startPoint x: 453, startPoint y: 497, endPoint x: 758, endPoint y: 452, distance: 308.4
click at [828, 444] on app-calendar-viewport "Sun 21 6/6 1 Job Mon 22 Tue 23 Wed 24 2/2 2 Jobs Thu 25 Fri 26 Sat 27 Sun 28 Mo…" at bounding box center [662, 552] width 1324 height 857
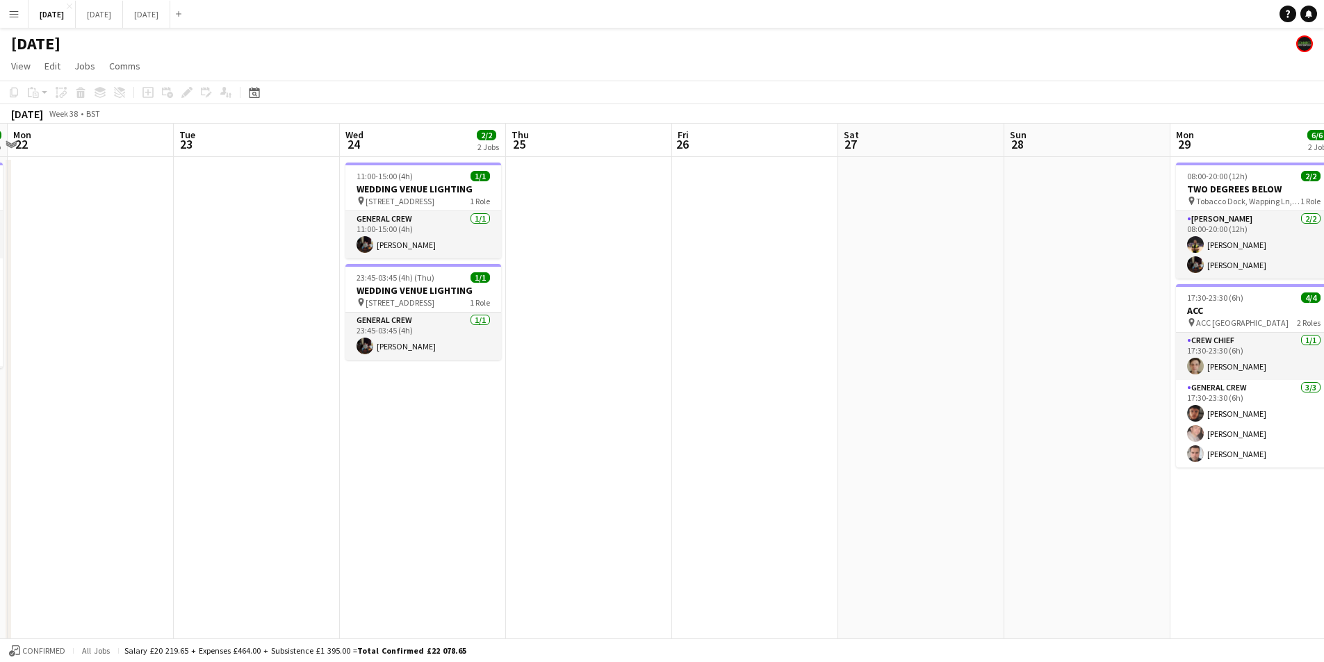
drag, startPoint x: 466, startPoint y: 515, endPoint x: 769, endPoint y: 504, distance: 302.5
click at [795, 502] on app-calendar-viewport "Sat 20 10/10 6 Jobs Sun 21 6/6 1 Job Mon 22 Tue 23 Wed 24 2/2 2 Jobs Thu 25 Fri…" at bounding box center [662, 552] width 1324 height 857
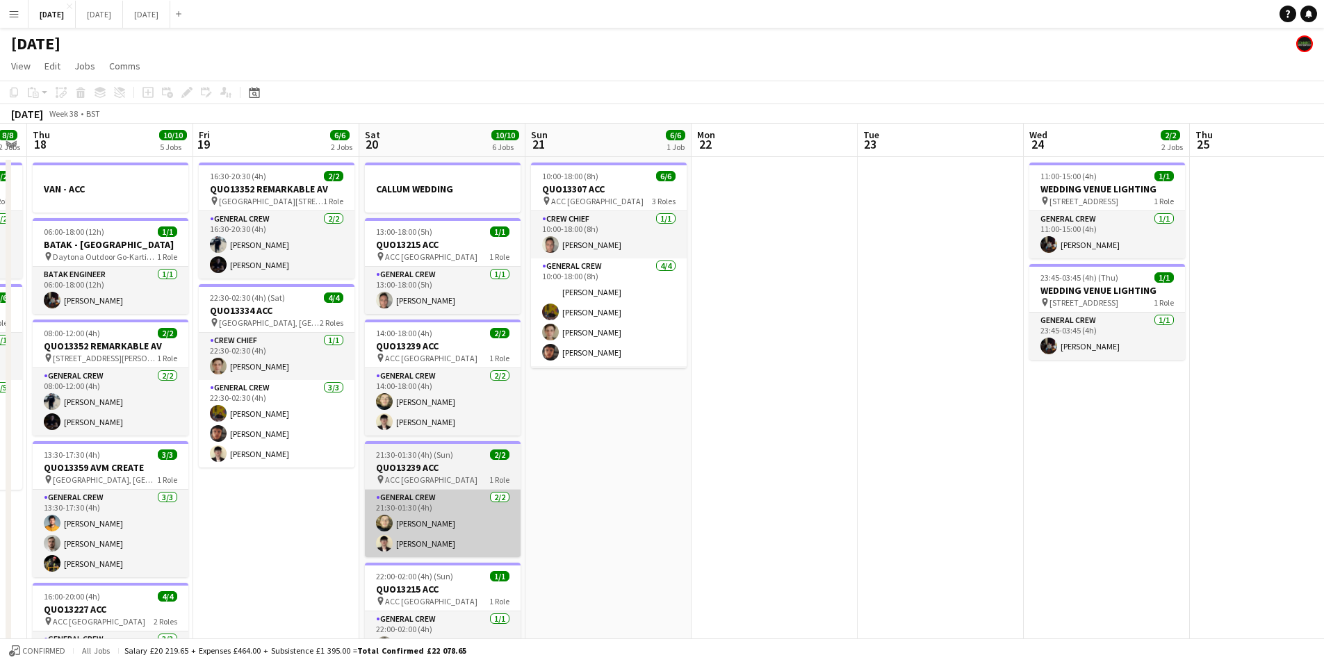
drag, startPoint x: 769, startPoint y: 511, endPoint x: 412, endPoint y: 507, distance: 357.2
click at [780, 503] on app-calendar-viewport "Tue 16 8/8 3 Jobs Wed 17 8/8 2 Jobs Thu 18 10/10 5 Jobs Fri 19 6/6 2 Jobs Sat 2…" at bounding box center [662, 552] width 1324 height 857
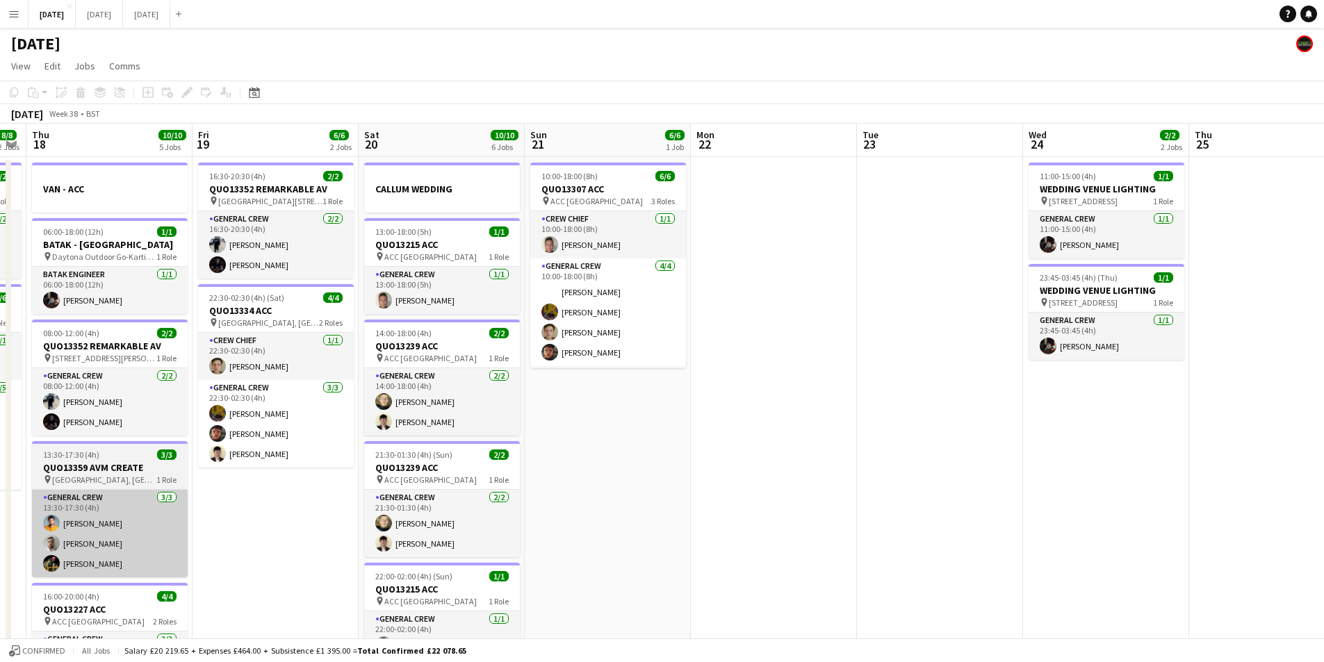
drag, startPoint x: 481, startPoint y: 506, endPoint x: 388, endPoint y: 515, distance: 92.9
click at [677, 469] on app-calendar-viewport "Tue 16 8/8 3 Jobs Wed 17 8/8 2 Jobs Thu 18 10/10 5 Jobs Fri 19 6/6 2 Jobs Sat 2…" at bounding box center [662, 552] width 1324 height 857
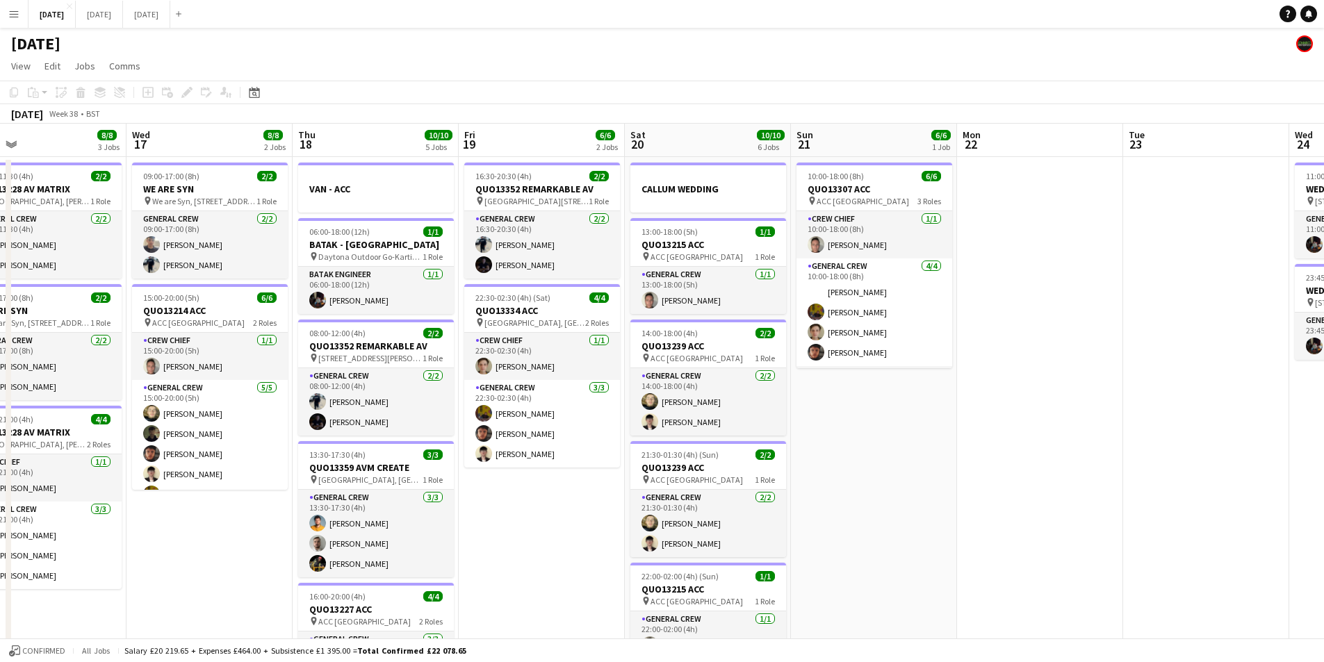
drag, startPoint x: 368, startPoint y: 525, endPoint x: 676, endPoint y: 502, distance: 308.7
click at [664, 511] on app-calendar-viewport "Sun 14 8/8 3 Jobs Mon 15 12/12 4 Jobs Tue 16 8/8 3 Jobs Wed 17 8/8 2 Jobs Thu 1…" at bounding box center [662, 552] width 1324 height 857
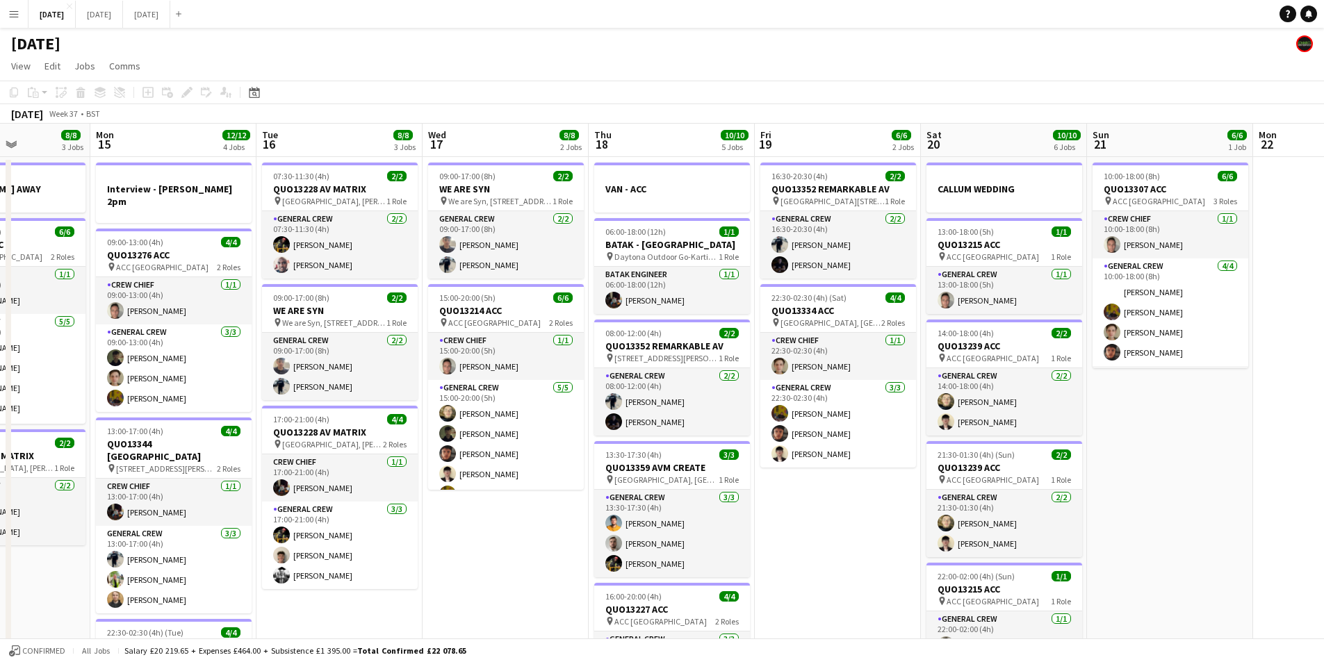
drag, startPoint x: 538, startPoint y: 541, endPoint x: 623, endPoint y: 526, distance: 86.8
click at [621, 528] on app-calendar-viewport "Fri 12 6/6 2 Jobs Sat 13 12/12 5 Jobs Sun 14 8/8 3 Jobs Mon 15 12/12 4 Jobs Tue…" at bounding box center [662, 552] width 1324 height 857
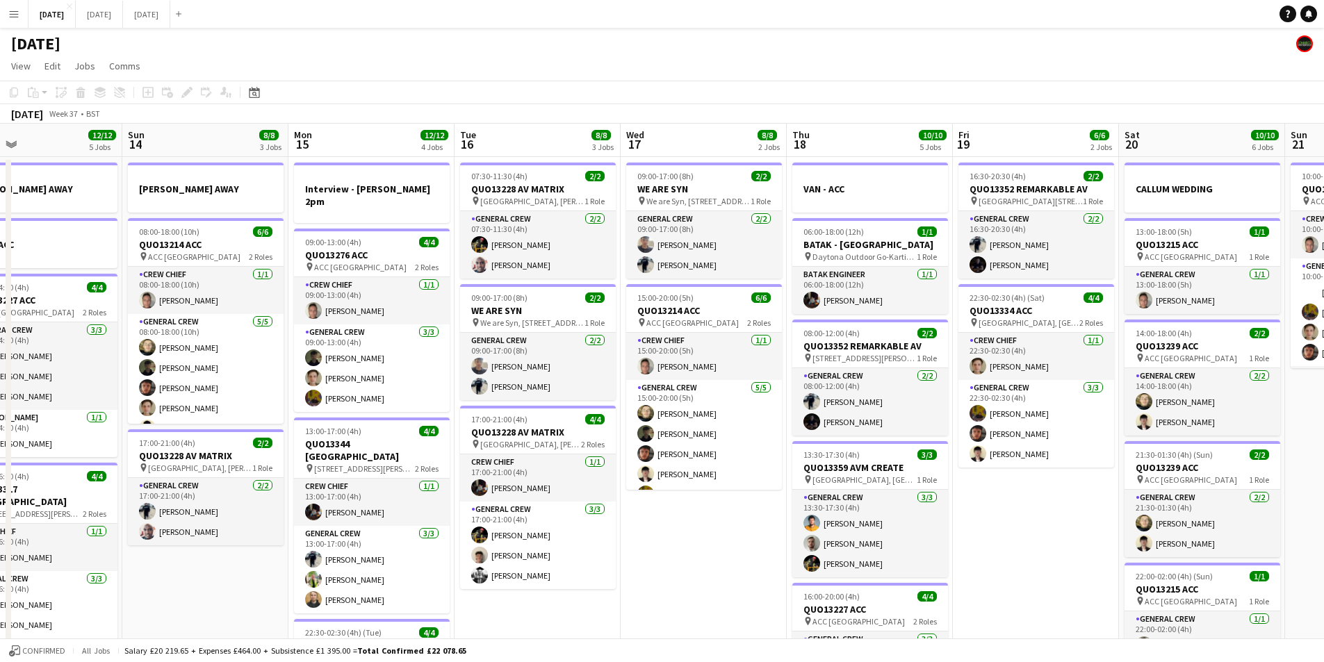
drag, startPoint x: 361, startPoint y: 557, endPoint x: 597, endPoint y: 532, distance: 237.6
click at [589, 539] on app-calendar-viewport "Thu 11 12/12 4 Jobs Fri 12 6/6 2 Jobs Sat 13 12/12 5 Jobs Sun 14 8/8 3 Jobs Mon…" at bounding box center [662, 552] width 1324 height 857
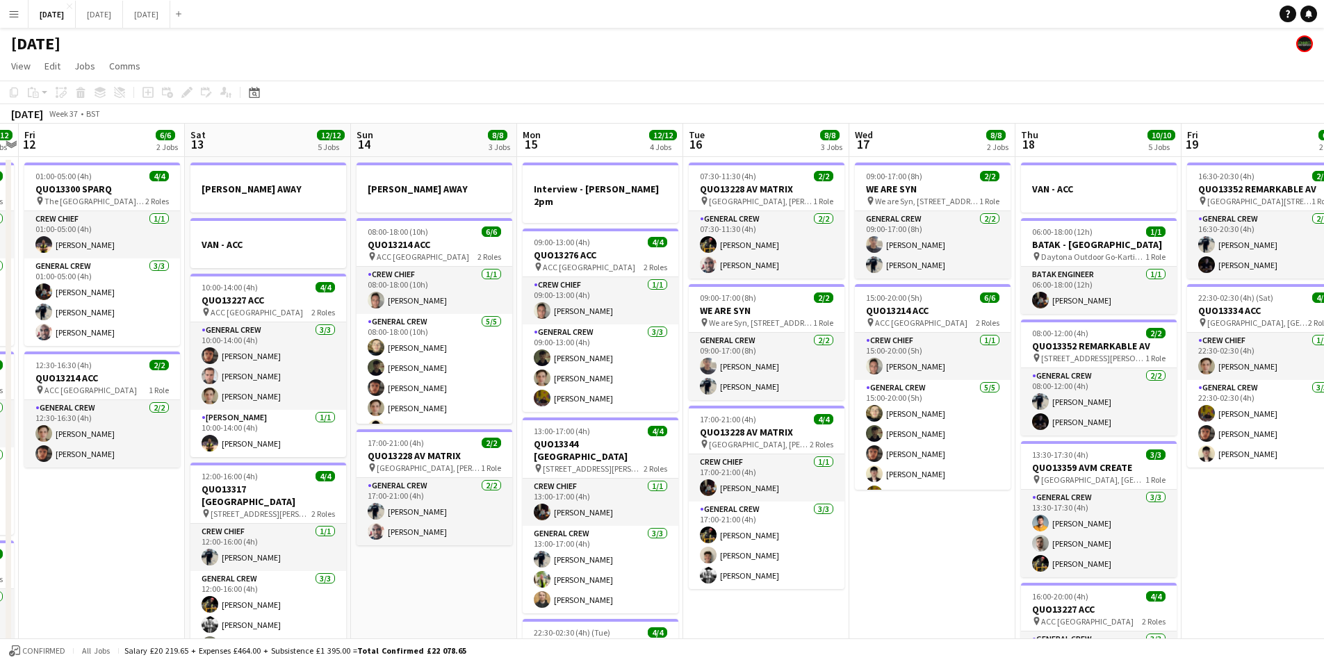
drag, startPoint x: 368, startPoint y: 522, endPoint x: 570, endPoint y: 515, distance: 201.7
click at [567, 516] on app-calendar-viewport "Wed 10 Thu 11 12/12 4 Jobs Fri 12 6/6 2 Jobs Sat 13 12/12 5 Jobs Sun 14 8/8 3 J…" at bounding box center [662, 552] width 1324 height 857
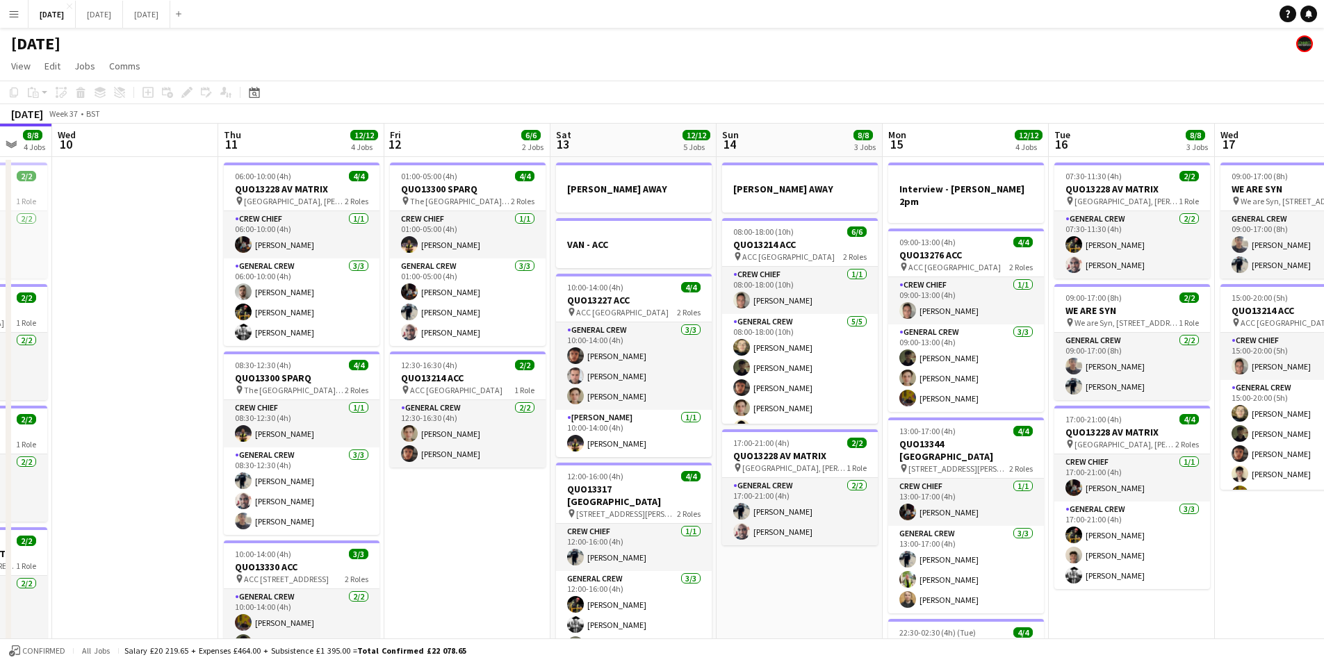
drag, startPoint x: 336, startPoint y: 532, endPoint x: 534, endPoint y: 524, distance: 198.2
click at [533, 524] on app-calendar-viewport "Mon 8 13/13 5 Jobs Tue 9 8/8 4 Jobs Wed 10 Thu 11 12/12 4 Jobs Fri 12 6/6 2 Job…" at bounding box center [662, 552] width 1324 height 857
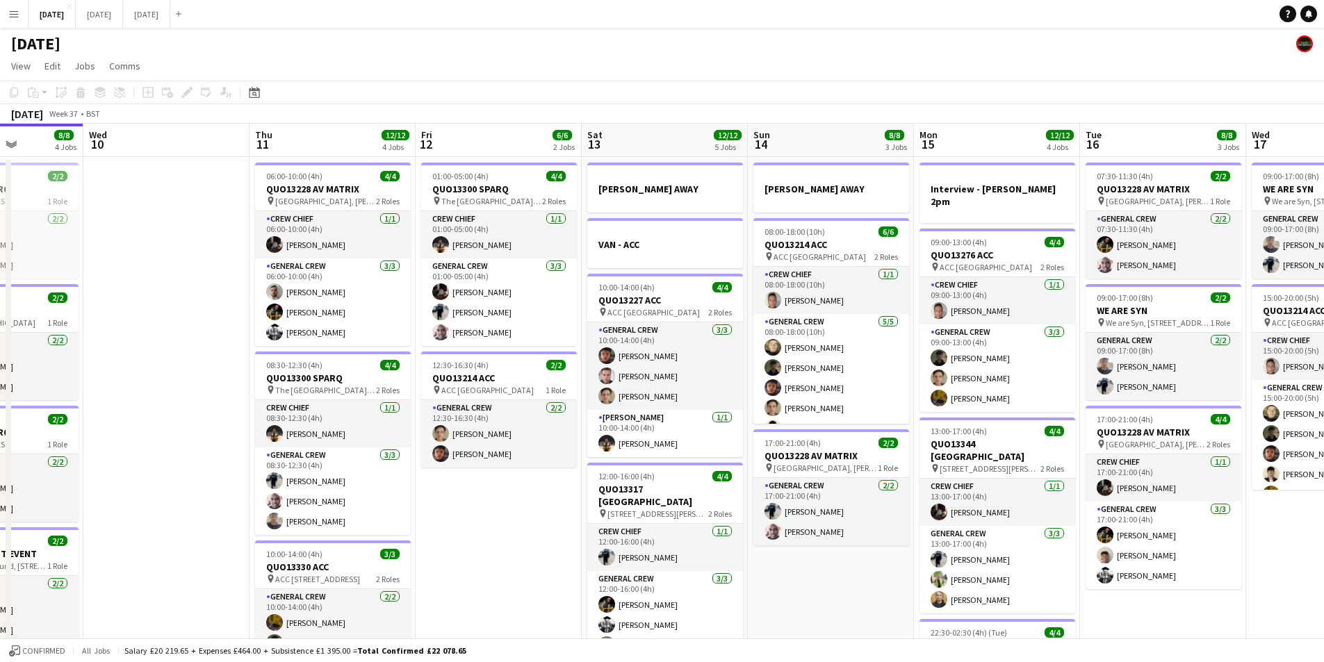
drag, startPoint x: 313, startPoint y: 532, endPoint x: 497, endPoint y: 508, distance: 185.0
click at [497, 509] on app-calendar-viewport "Sun 7 7/7 1 Job Mon 8 13/13 5 Jobs Tue 9 8/8 4 Jobs Wed 10 Thu 11 12/12 4 Jobs …" at bounding box center [662, 552] width 1324 height 857
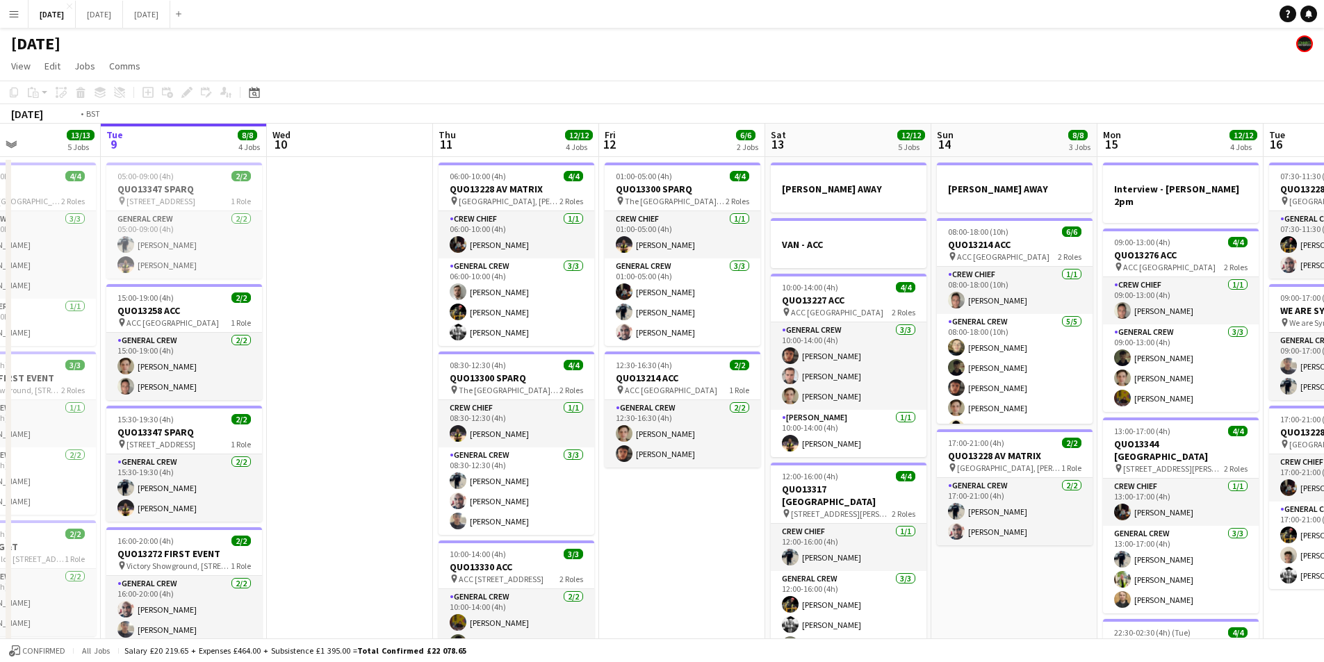
drag, startPoint x: 368, startPoint y: 529, endPoint x: 430, endPoint y: 516, distance: 62.6
click at [426, 522] on app-calendar-viewport "Sat 6 15/15 5 Jobs Sun 7 7/7 1 Job Mon 8 13/13 5 Jobs Tue 9 8/8 4 Jobs Wed 10 T…" at bounding box center [662, 552] width 1324 height 857
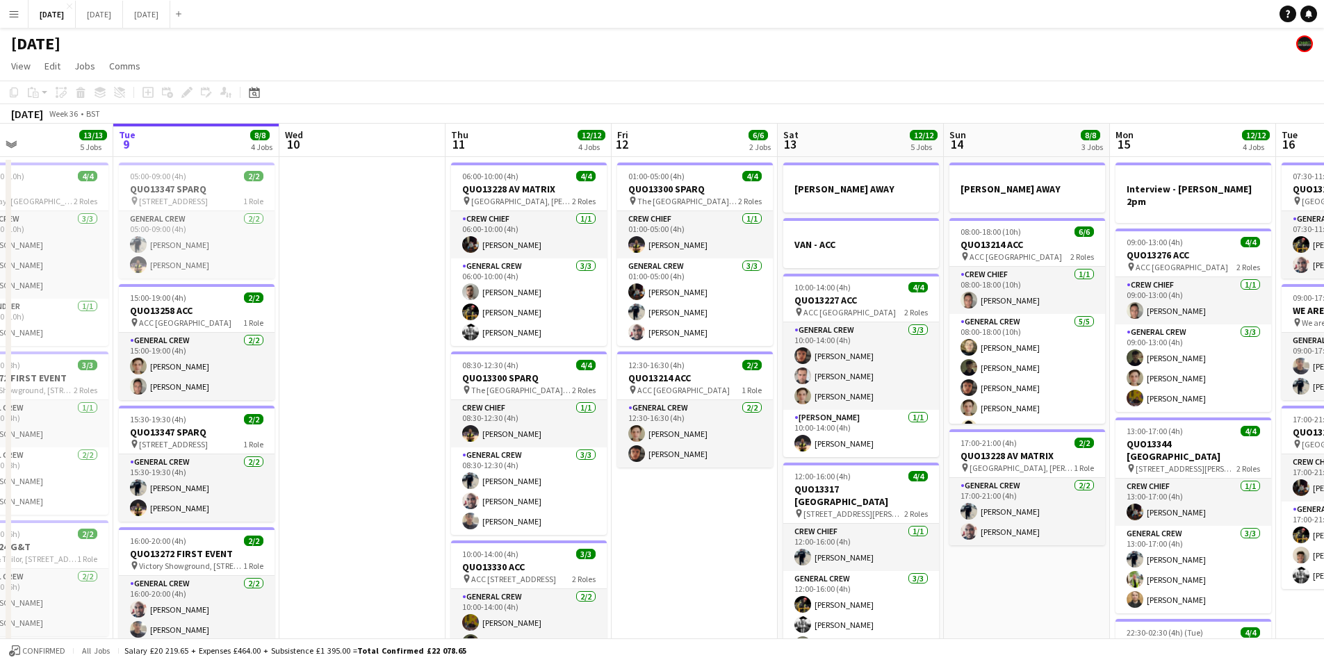
drag, startPoint x: 832, startPoint y: 502, endPoint x: 734, endPoint y: 498, distance: 98.1
click at [733, 498] on app-calendar-viewport "Sat 6 15/15 5 Jobs Sun 7 7/7 1 Job Mon 8 13/13 5 Jobs Tue 9 8/8 4 Jobs Wed 10 T…" at bounding box center [662, 552] width 1324 height 857
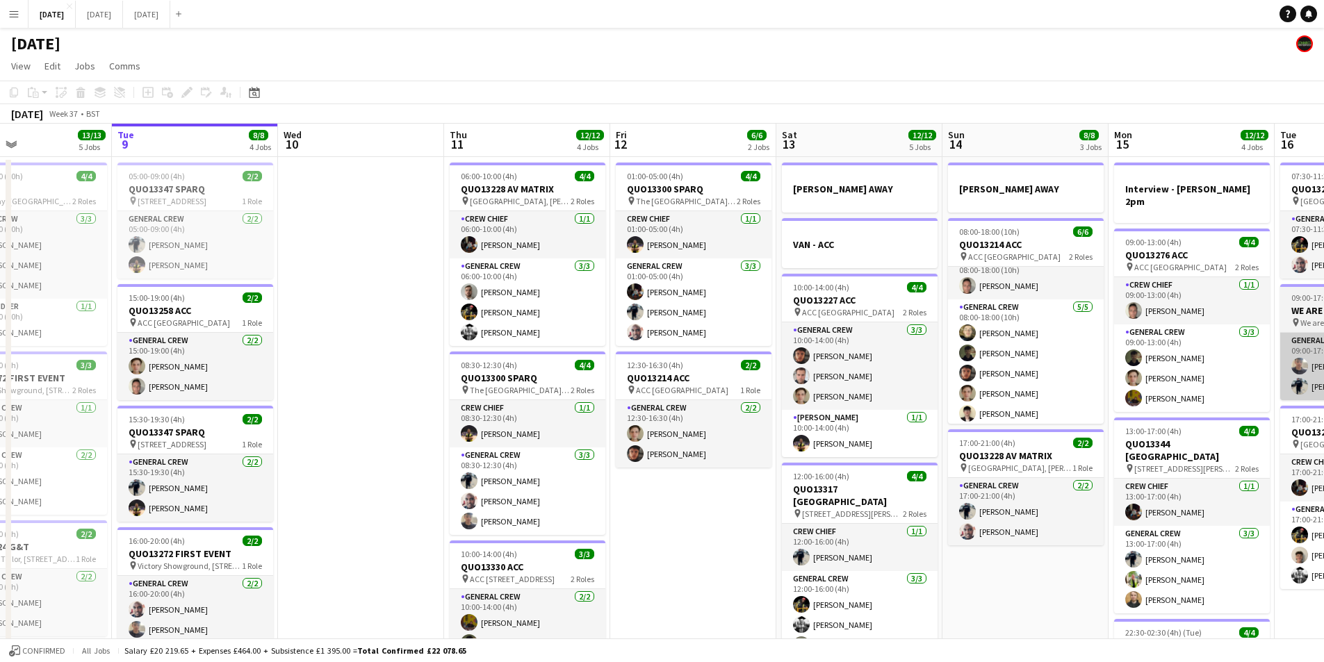
scroll to position [18, 0]
drag, startPoint x: 1005, startPoint y: 375, endPoint x: 908, endPoint y: 361, distance: 98.2
click at [903, 361] on app-calendar-viewport "Sat 6 15/15 5 Jobs Sun 7 7/7 1 Job Mon 8 13/13 5 Jobs Tue 9 8/8 4 Jobs Wed 10 T…" at bounding box center [662, 552] width 1324 height 857
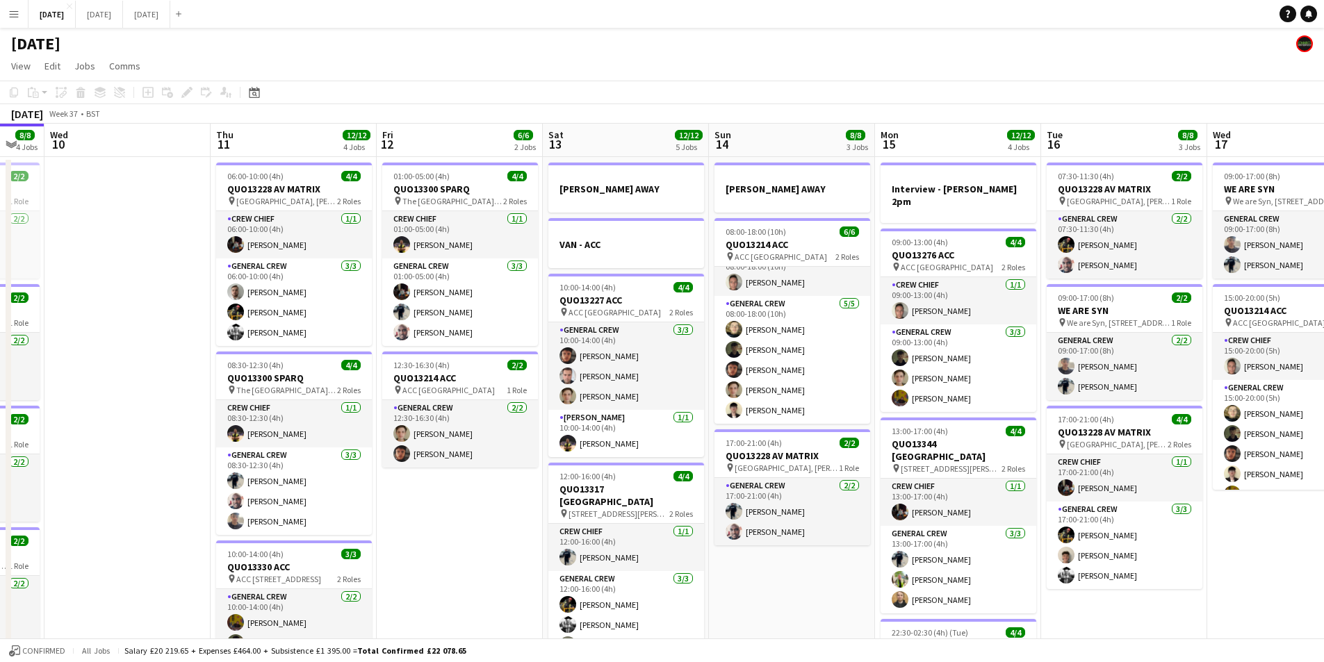
scroll to position [0, 423]
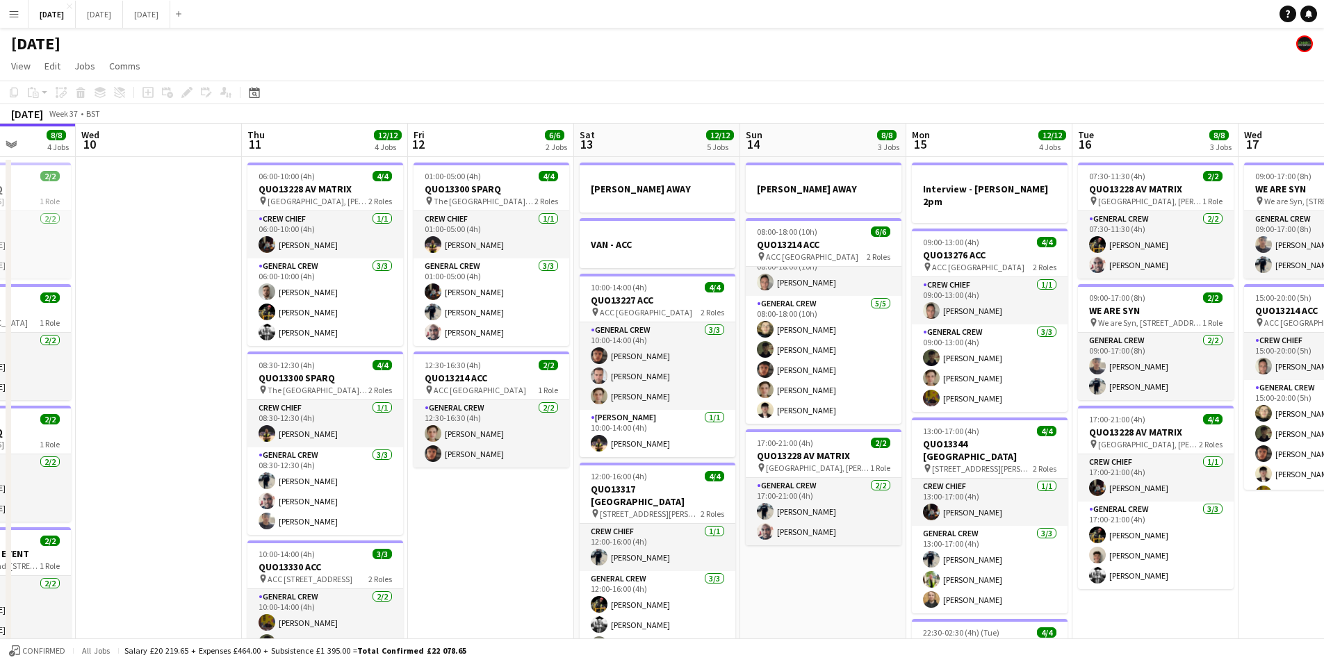
drag, startPoint x: 1074, startPoint y: 375, endPoint x: 939, endPoint y: 379, distance: 134.9
click at [939, 379] on app-calendar-viewport "Sun 7 7/7 1 Job Mon 8 13/13 5 Jobs Tue 9 8/8 4 Jobs Wed 10 Thu 11 12/12 4 Jobs …" at bounding box center [662, 552] width 1324 height 857
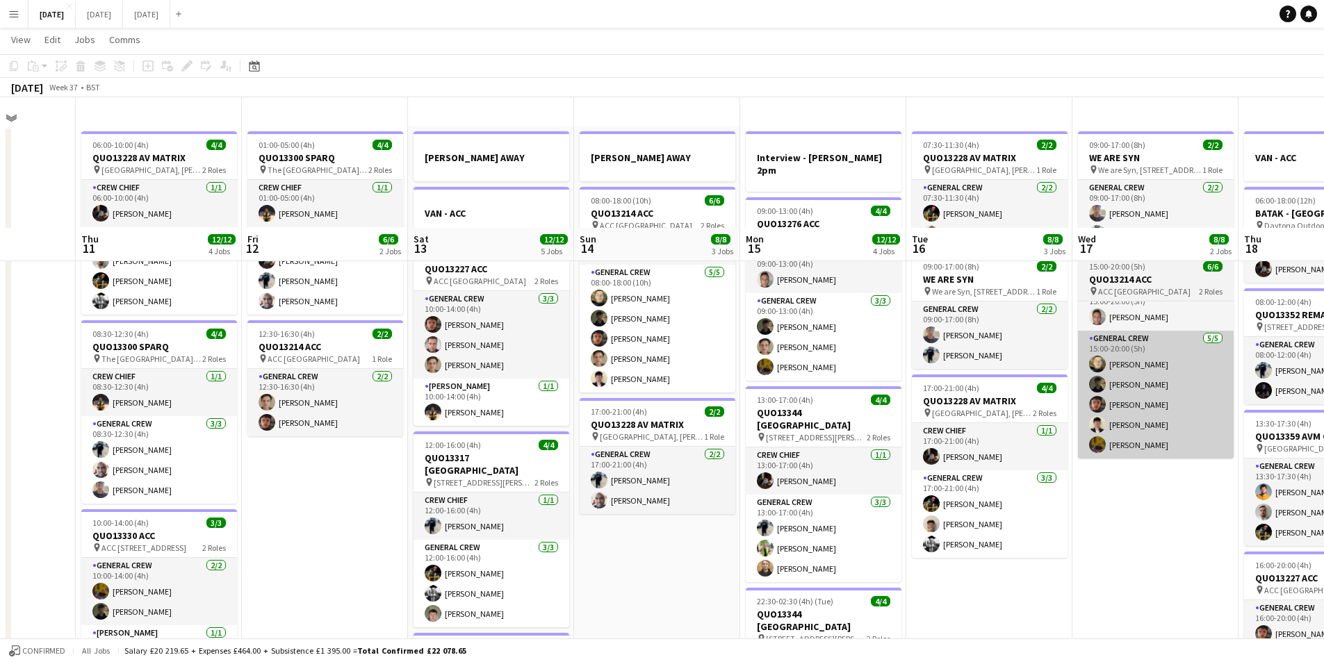
scroll to position [0, 0]
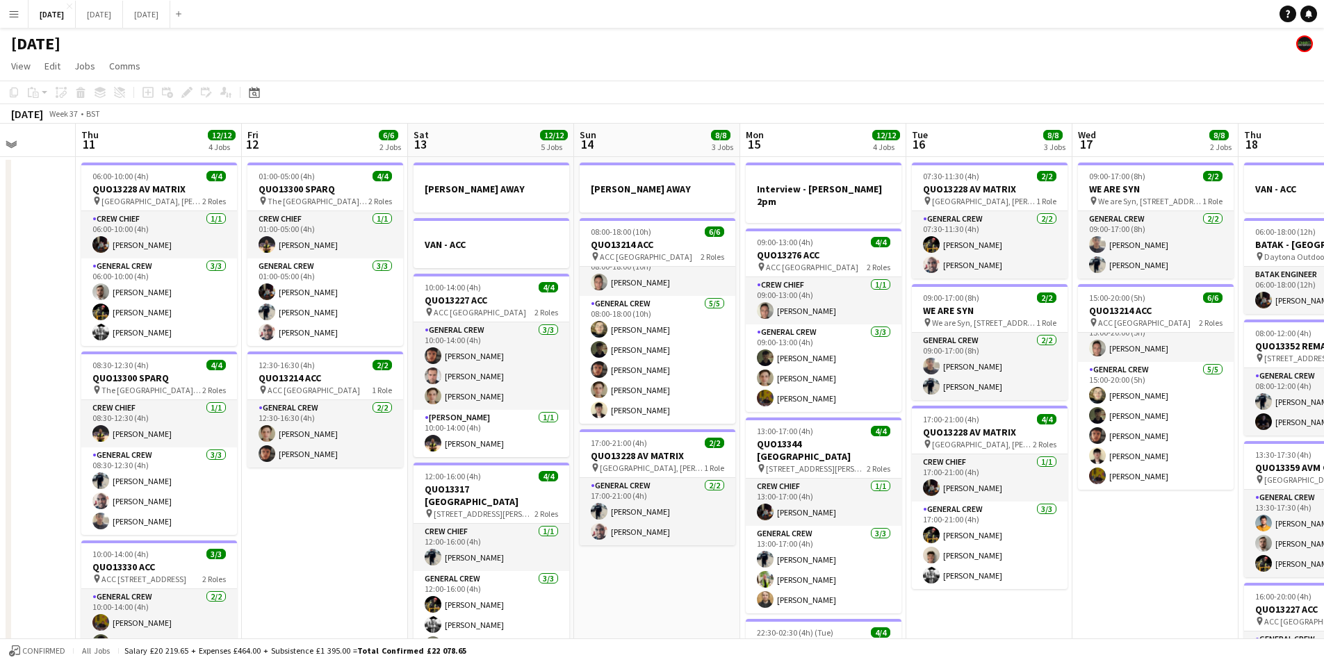
drag, startPoint x: 489, startPoint y: 412, endPoint x: 714, endPoint y: 377, distance: 227.9
click at [714, 377] on app-calendar-viewport "Mon 8 13/13 5 Jobs Tue 9 8/8 4 Jobs Wed 10 Thu 11 12/12 4 Jobs Fri 12 6/6 2 Job…" at bounding box center [662, 552] width 1324 height 857
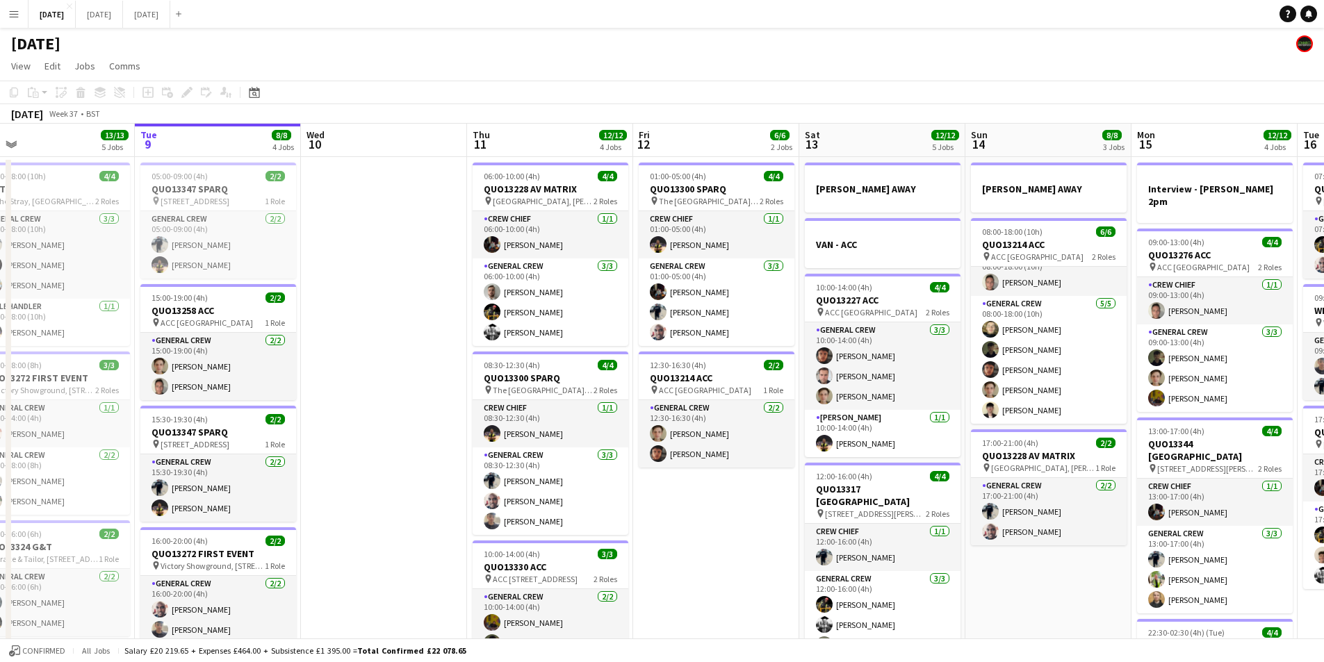
scroll to position [0, 389]
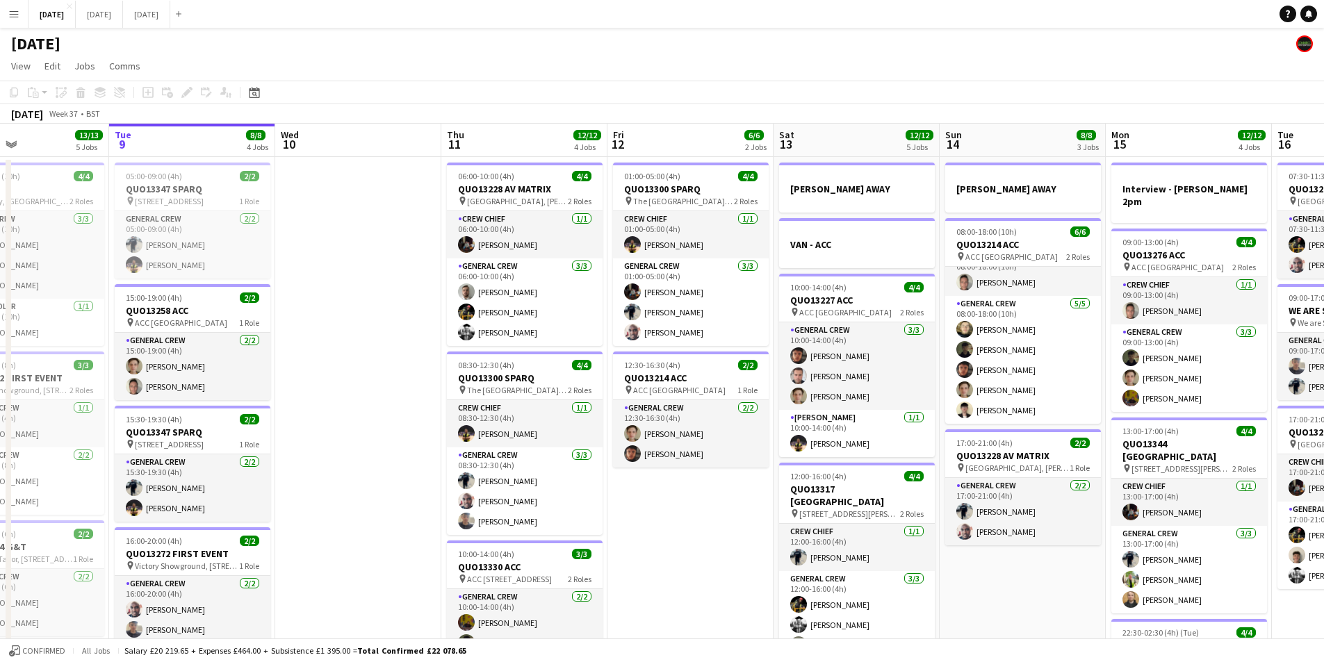
drag, startPoint x: 596, startPoint y: 404, endPoint x: 680, endPoint y: 400, distance: 84.2
click at [680, 400] on app-calendar-viewport "Sat 6 15/15 5 Jobs Sun 7 7/7 1 Job Mon 8 13/13 5 Jobs Tue 9 8/8 4 Jobs Wed 10 T…" at bounding box center [662, 552] width 1324 height 857
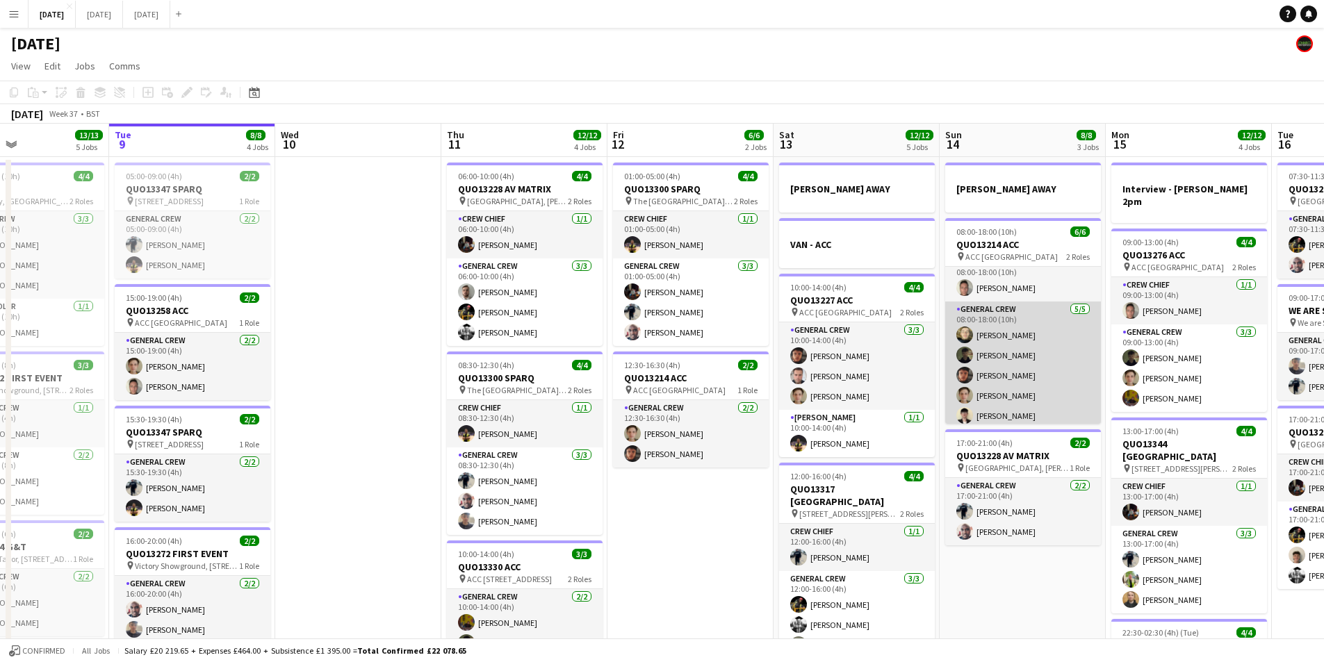
scroll to position [18, 0]
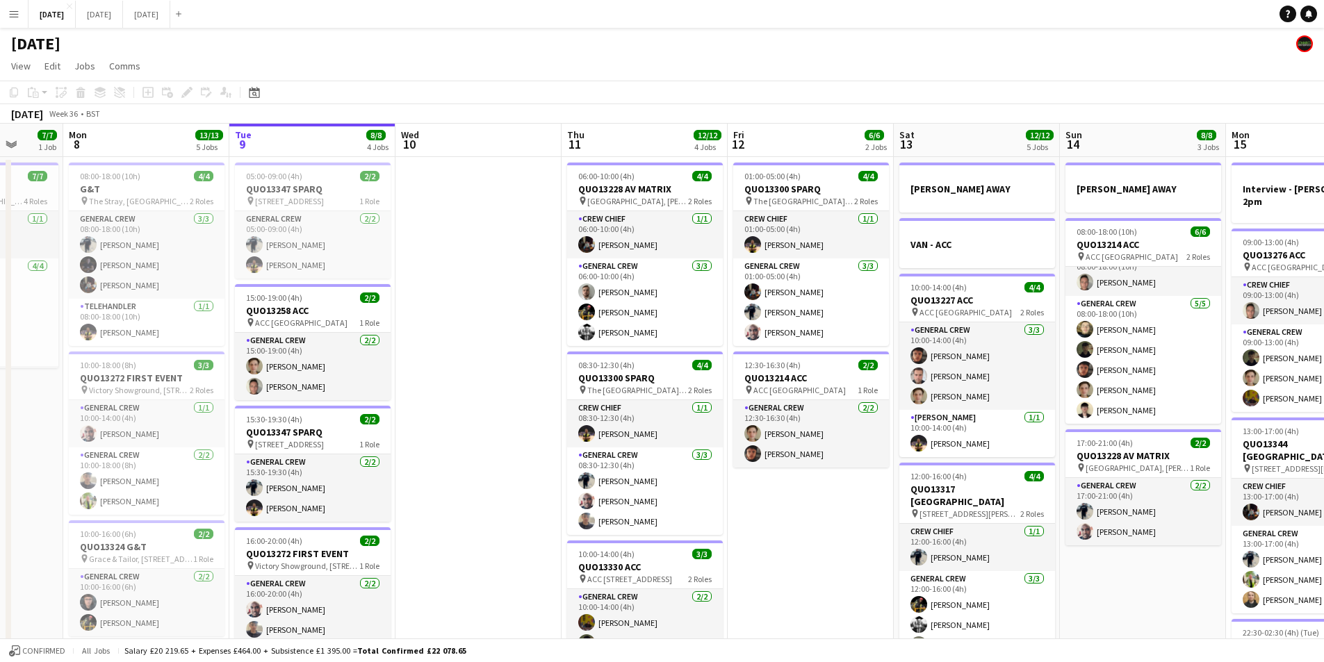
drag, startPoint x: 438, startPoint y: 343, endPoint x: 573, endPoint y: 332, distance: 135.9
click at [566, 336] on app-calendar-viewport "Sat 6 15/15 5 Jobs Sun 7 7/7 1 Job Mon 8 13/13 5 Jobs Tue 9 8/8 4 Jobs Wed 10 T…" at bounding box center [662, 552] width 1324 height 857
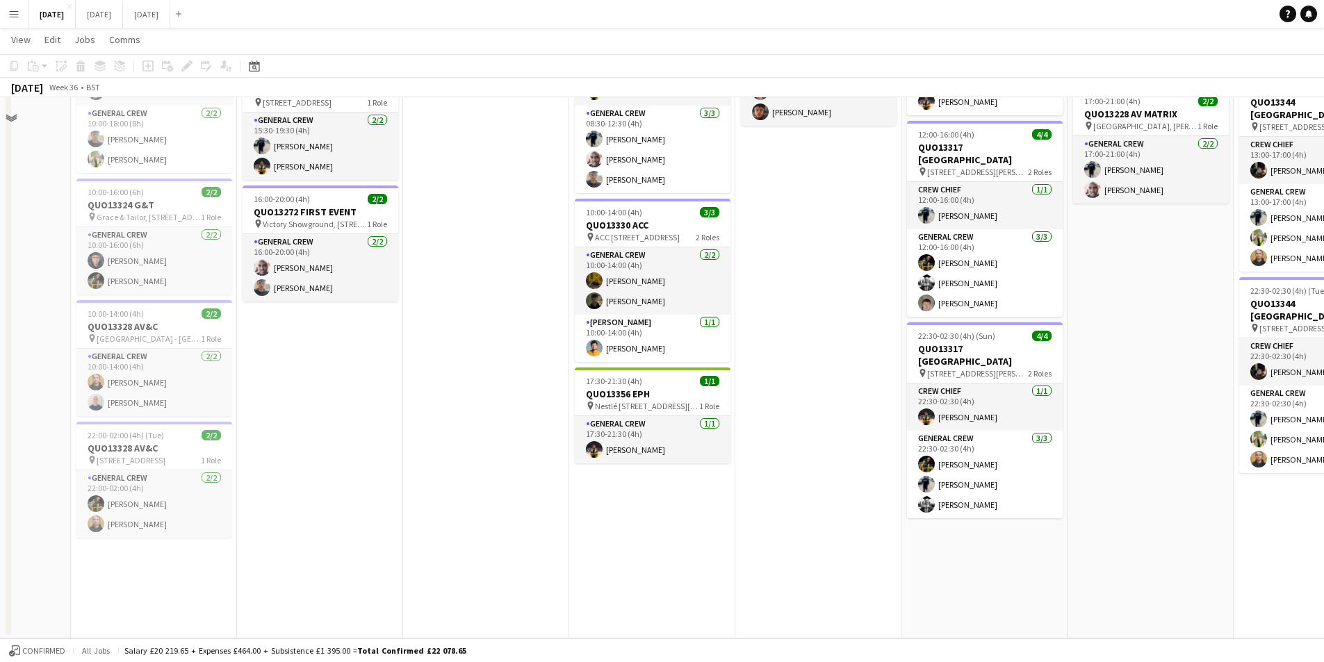
scroll to position [0, 0]
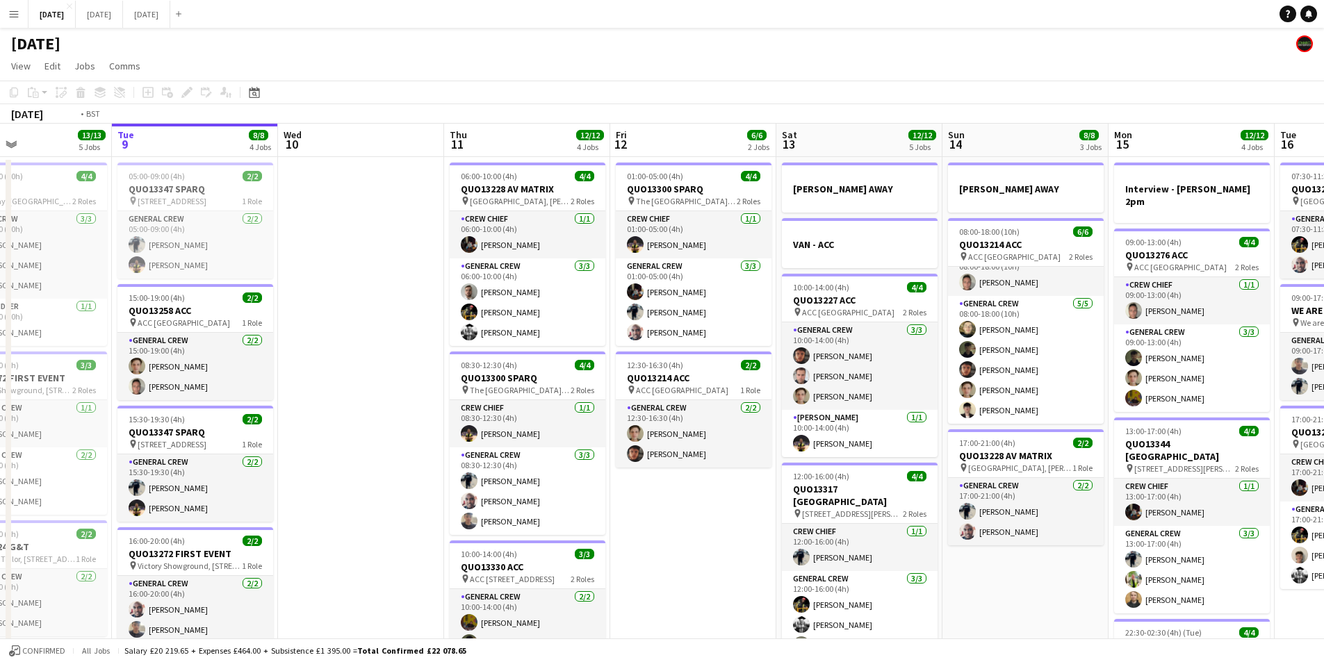
drag, startPoint x: 496, startPoint y: 358, endPoint x: 402, endPoint y: 354, distance: 93.9
click at [402, 355] on app-calendar-viewport "Fri 5 14/14 3 Jobs Sat 6 15/15 5 Jobs Sun 7 7/7 1 Job Mon 8 13/13 5 Jobs Tue 9 …" at bounding box center [662, 552] width 1324 height 857
drag, startPoint x: 519, startPoint y: 398, endPoint x: 432, endPoint y: 395, distance: 86.9
click at [432, 395] on app-calendar-viewport "Fri 5 14/14 3 Jobs Sat 6 15/15 5 Jobs Sun 7 7/7 1 Job Mon 8 13/13 5 Jobs Tue 9 …" at bounding box center [662, 552] width 1324 height 857
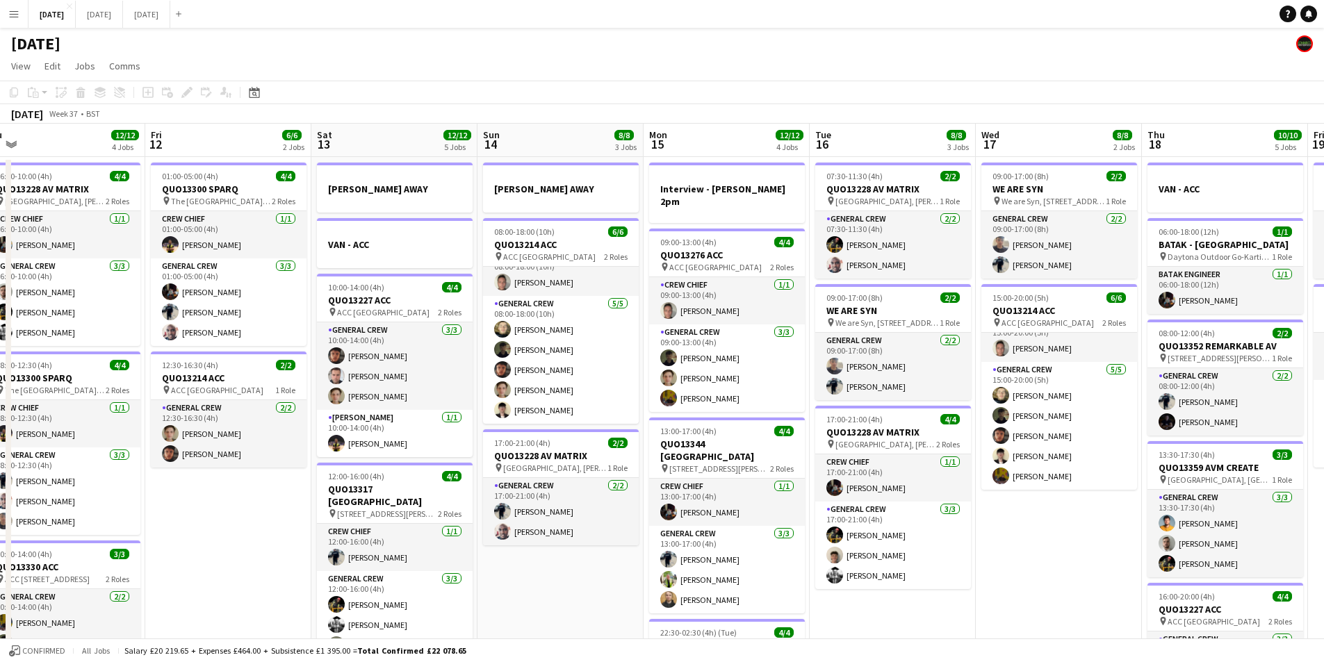
scroll to position [0, 521]
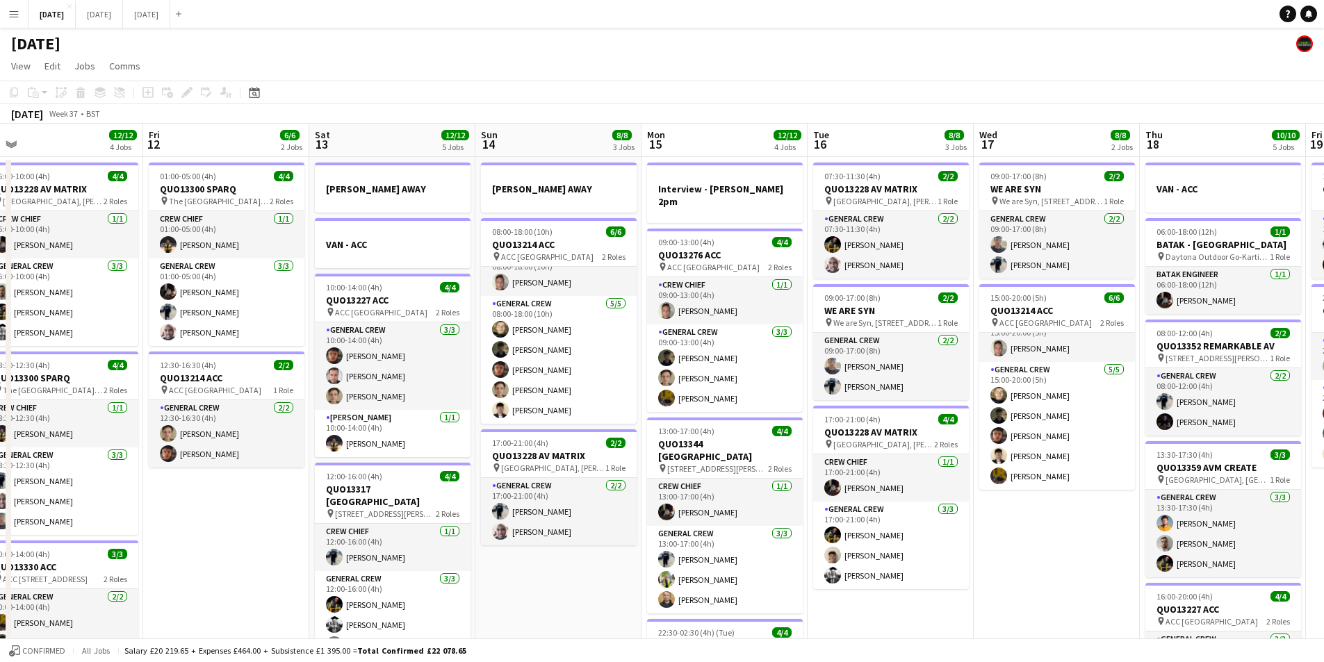
drag, startPoint x: 967, startPoint y: 402, endPoint x: 646, endPoint y: 402, distance: 321.8
click at [646, 402] on app-calendar-viewport "Mon 8 13/13 5 Jobs Tue 9 8/8 4 Jobs Wed 10 Thu 11 12/12 4 Jobs Fri 12 6/6 2 Job…" at bounding box center [662, 552] width 1324 height 857
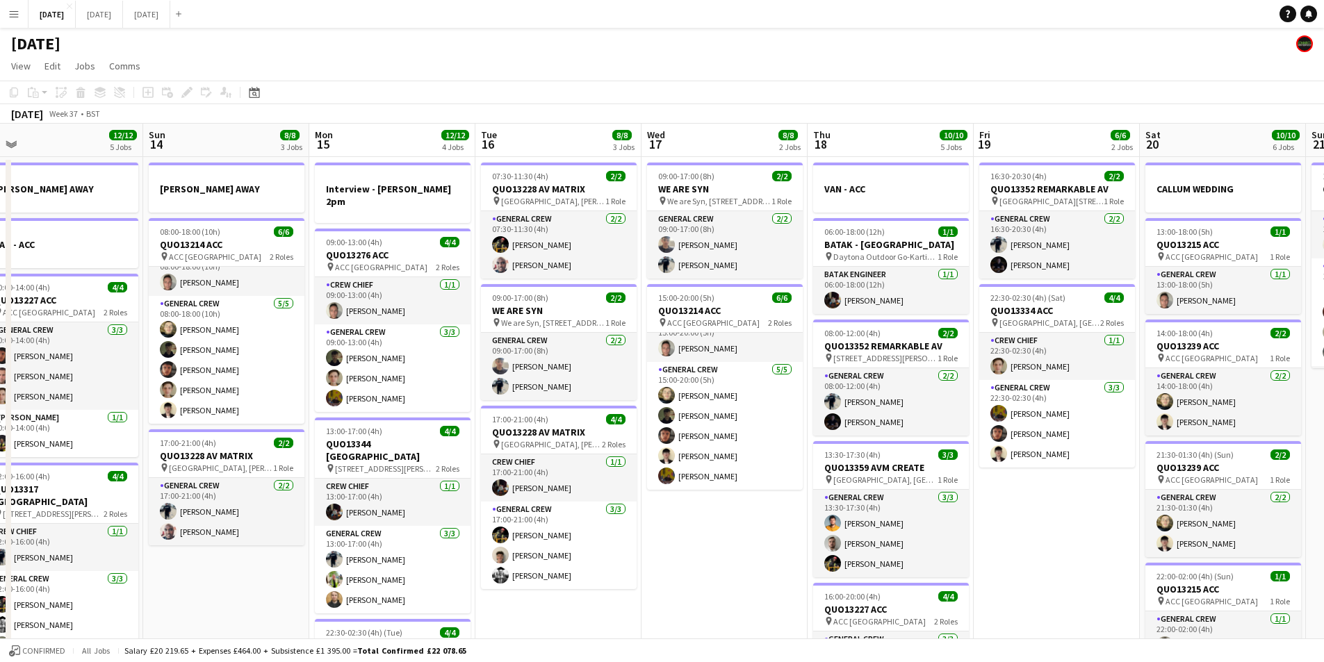
scroll to position [0, 426]
drag, startPoint x: 1025, startPoint y: 412, endPoint x: 788, endPoint y: 424, distance: 237.3
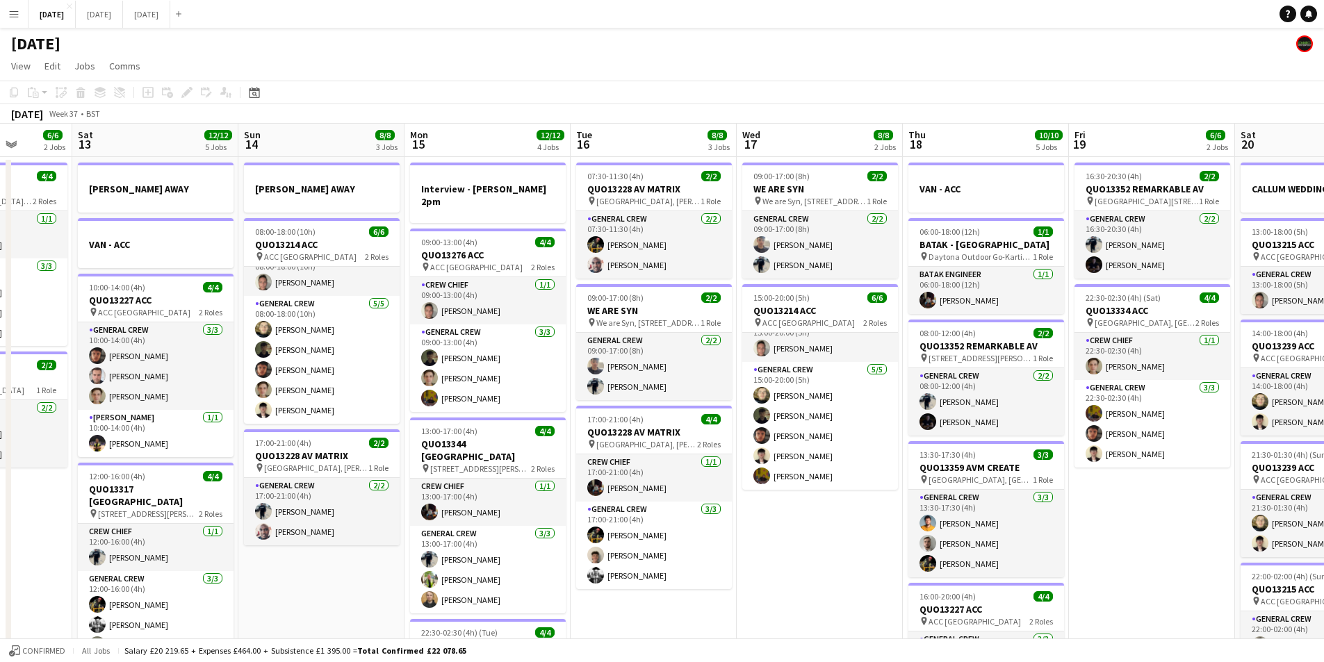
click at [788, 424] on app-calendar-viewport "Wed 10 Thu 11 12/12 4 Jobs Fri 12 6/6 2 Jobs Sat 13 12/12 5 Jobs Sun 14 8/8 3 J…" at bounding box center [662, 552] width 1324 height 857
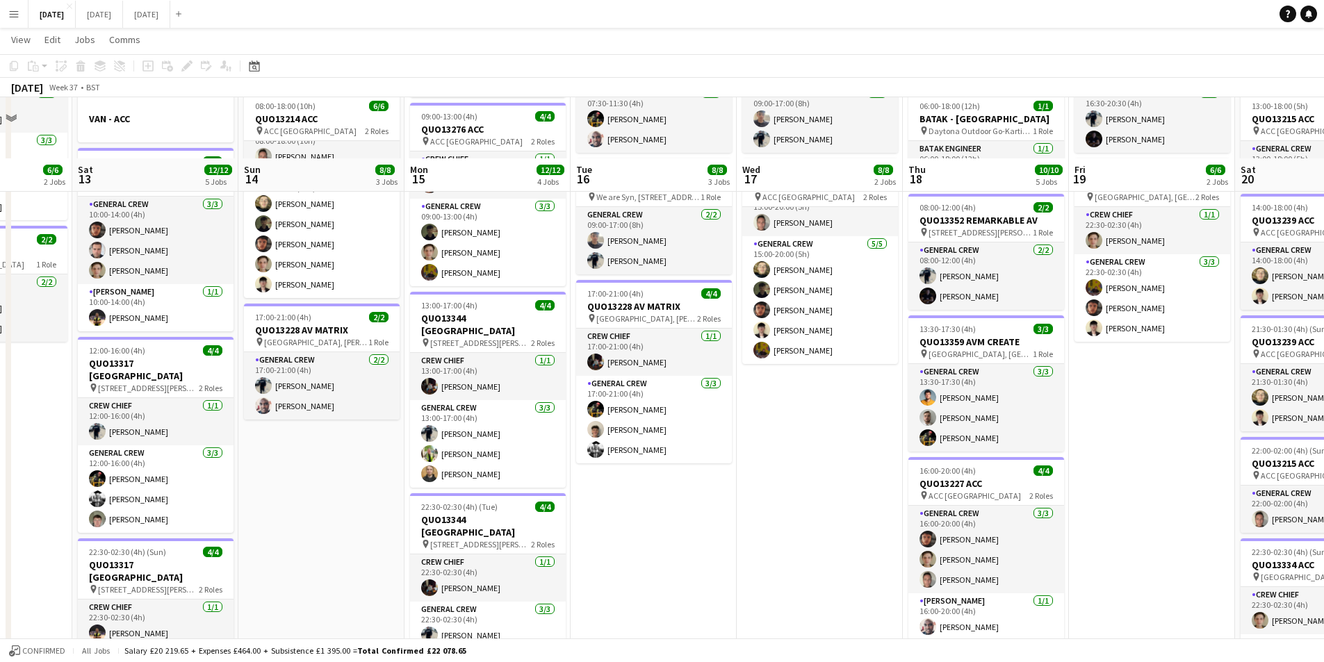
scroll to position [0, 0]
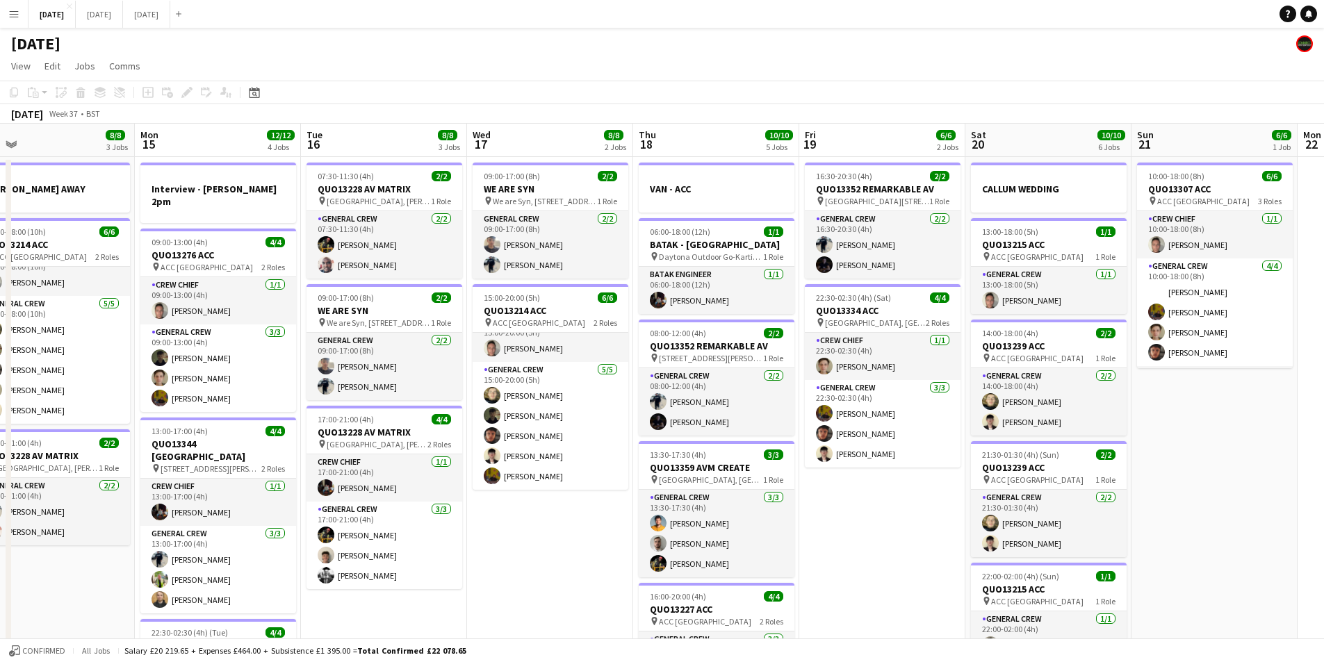
drag, startPoint x: 1135, startPoint y: 515, endPoint x: 865, endPoint y: 480, distance: 271.9
click at [865, 480] on app-calendar-viewport "Thu 11 12/12 4 Jobs Fri 12 6/6 2 Jobs Sat 13 12/12 5 Jobs Sun 14 8/8 3 Jobs Mon…" at bounding box center [662, 552] width 1324 height 857
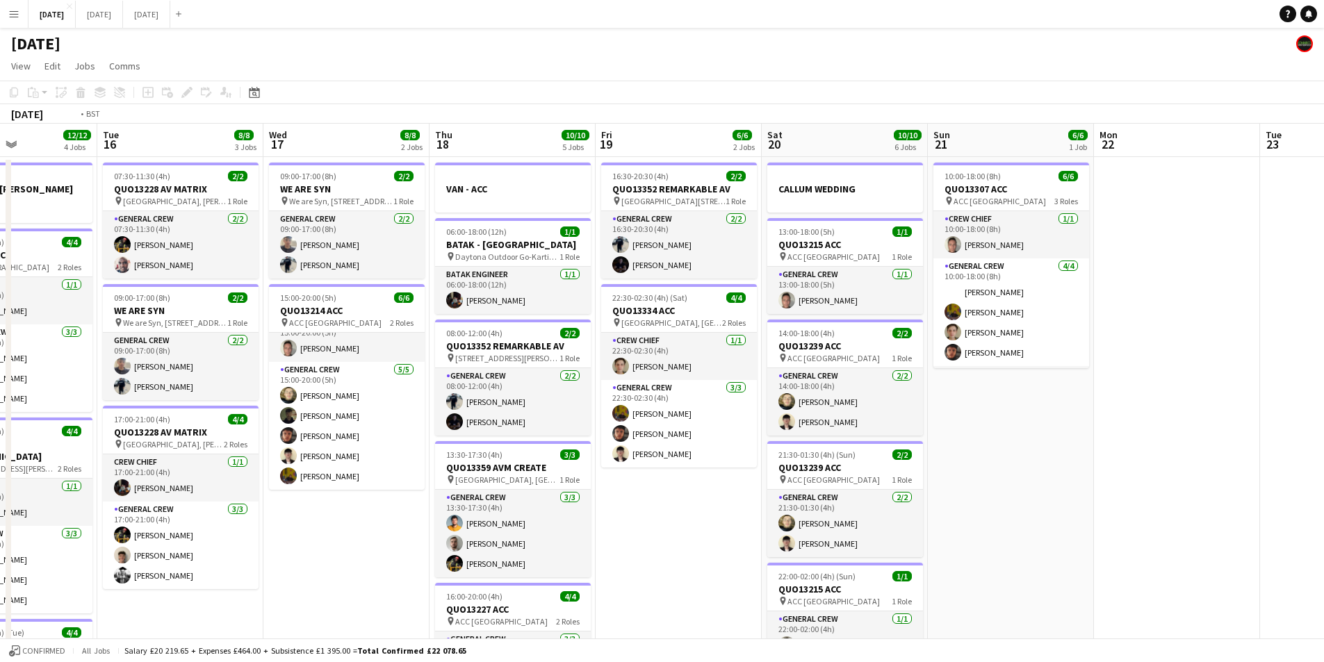
drag, startPoint x: 898, startPoint y: 482, endPoint x: 741, endPoint y: 473, distance: 157.3
click at [741, 473] on app-calendar-viewport "Fri 12 6/6 2 Jobs Sat 13 12/12 5 Jobs Sun 14 8/8 3 Jobs Mon 15 12/12 4 Jobs Tue…" at bounding box center [662, 552] width 1324 height 857
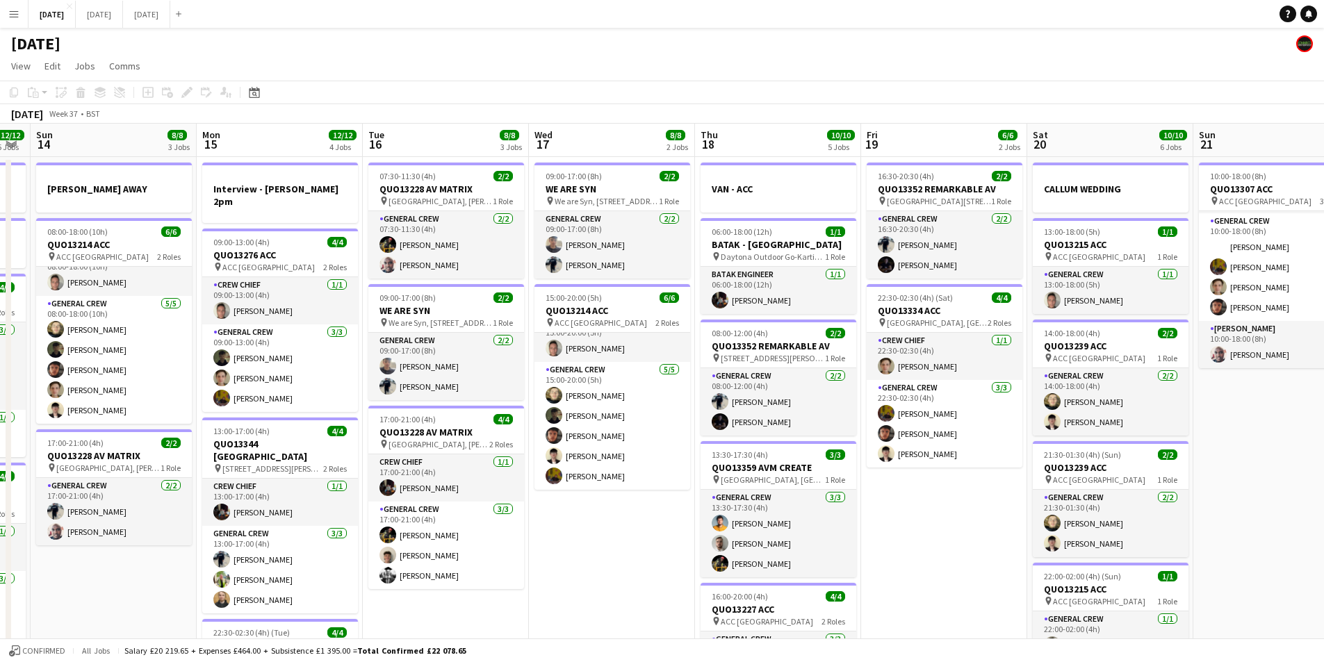
drag, startPoint x: 803, startPoint y: 449, endPoint x: 1019, endPoint y: 407, distance: 219.6
click at [1020, 407] on app-calendar-viewport "Fri 12 6/6 2 Jobs Sat 13 12/12 5 Jobs Sun 14 8/8 3 Jobs Mon 15 12/12 4 Jobs Tue…" at bounding box center [662, 552] width 1324 height 857
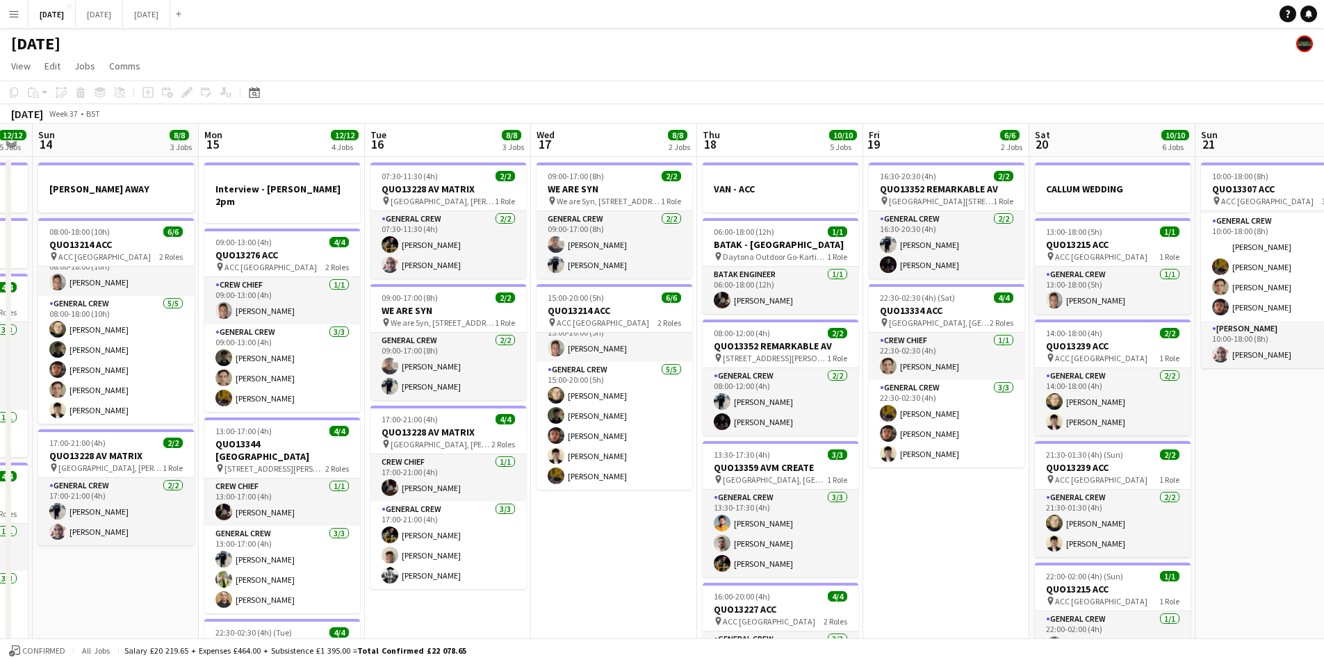
drag, startPoint x: 601, startPoint y: 441, endPoint x: 825, endPoint y: 433, distance: 223.9
click at [821, 433] on app-calendar-viewport "Fri 12 6/6 2 Jobs Sat 13 12/12 5 Jobs Sun 14 8/8 3 Jobs Mon 15 12/12 4 Jobs Tue…" at bounding box center [662, 552] width 1324 height 857
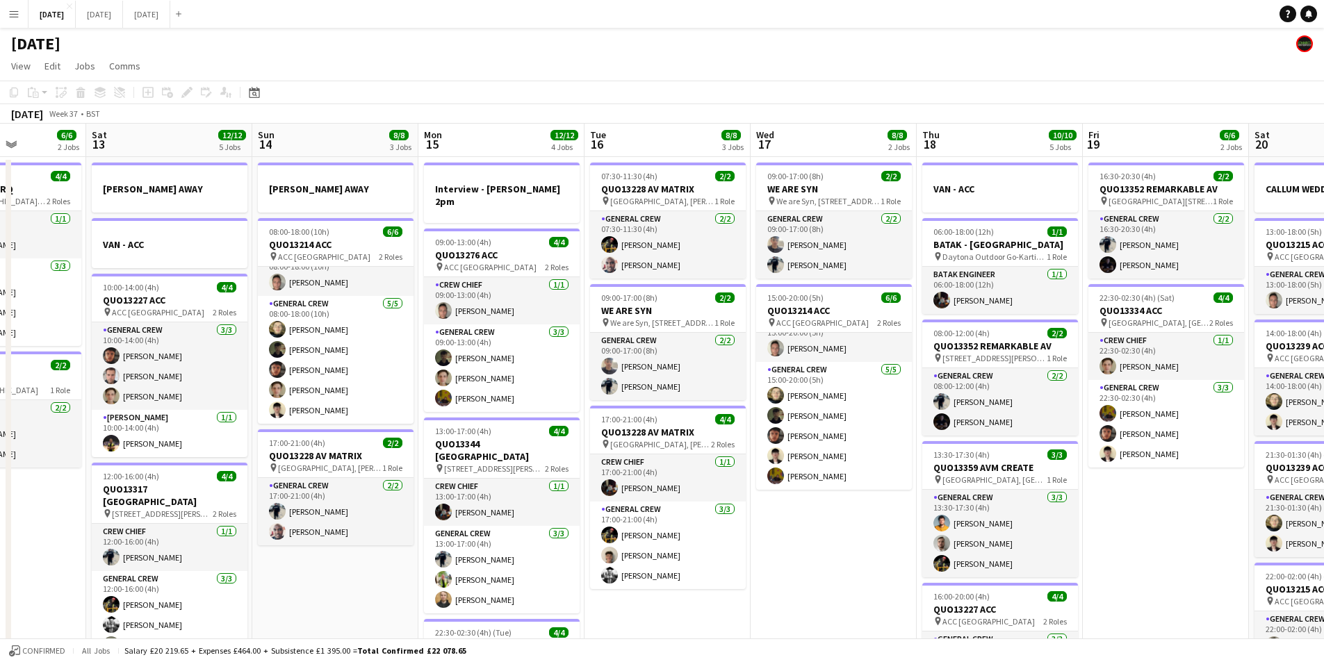
drag, startPoint x: 554, startPoint y: 425, endPoint x: 824, endPoint y: 395, distance: 271.4
click at [818, 396] on app-calendar-viewport "Wed 10 Thu 11 12/12 4 Jobs Fri 12 6/6 2 Jobs Sat 13 12/12 5 Jobs Sun 14 8/8 3 J…" at bounding box center [662, 552] width 1324 height 857
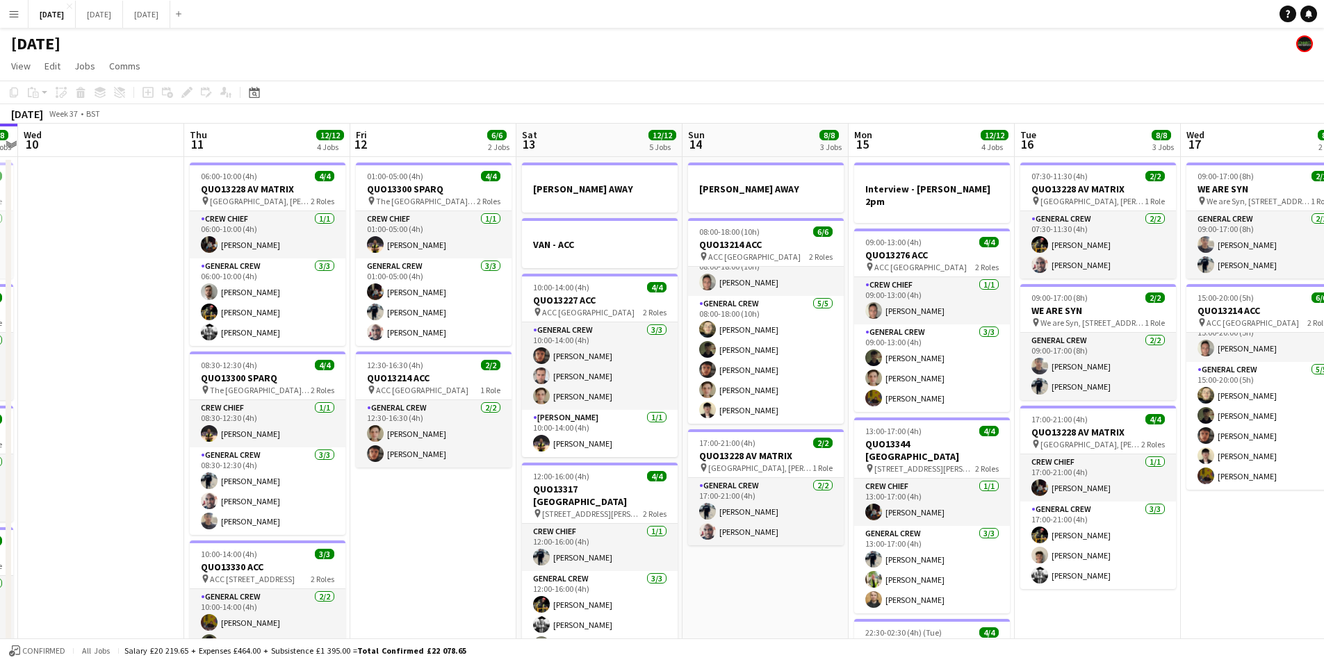
drag, startPoint x: 530, startPoint y: 426, endPoint x: 698, endPoint y: 401, distance: 169.3
click at [690, 401] on app-calendar-viewport "Mon 8 13/13 5 Jobs Tue 9 8/8 4 Jobs Wed 10 Thu 11 12/12 4 Jobs Fri 12 6/6 2 Job…" at bounding box center [662, 552] width 1324 height 857
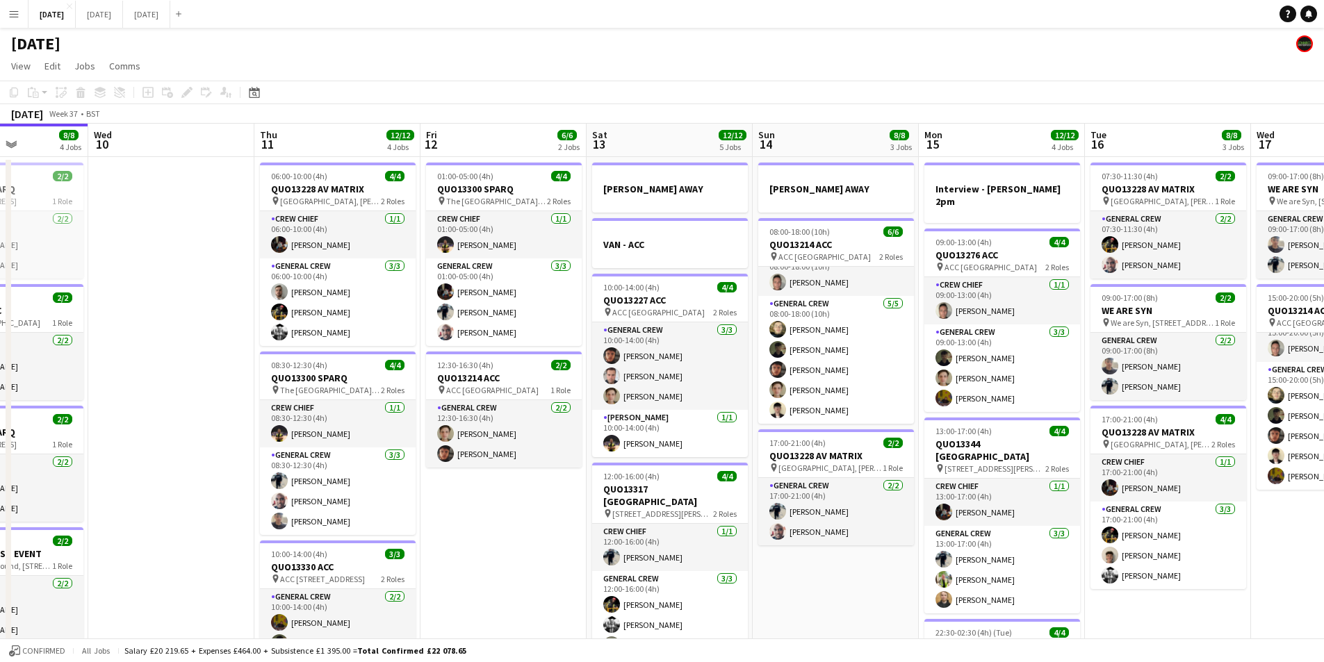
drag, startPoint x: 454, startPoint y: 433, endPoint x: 664, endPoint y: 417, distance: 210.5
click at [664, 418] on app-calendar-viewport "Sun 7 7/7 1 Job Mon 8 13/13 5 Jobs Tue 9 8/8 4 Jobs Wed 10 Thu 11 12/12 4 Jobs …" at bounding box center [662, 552] width 1324 height 857
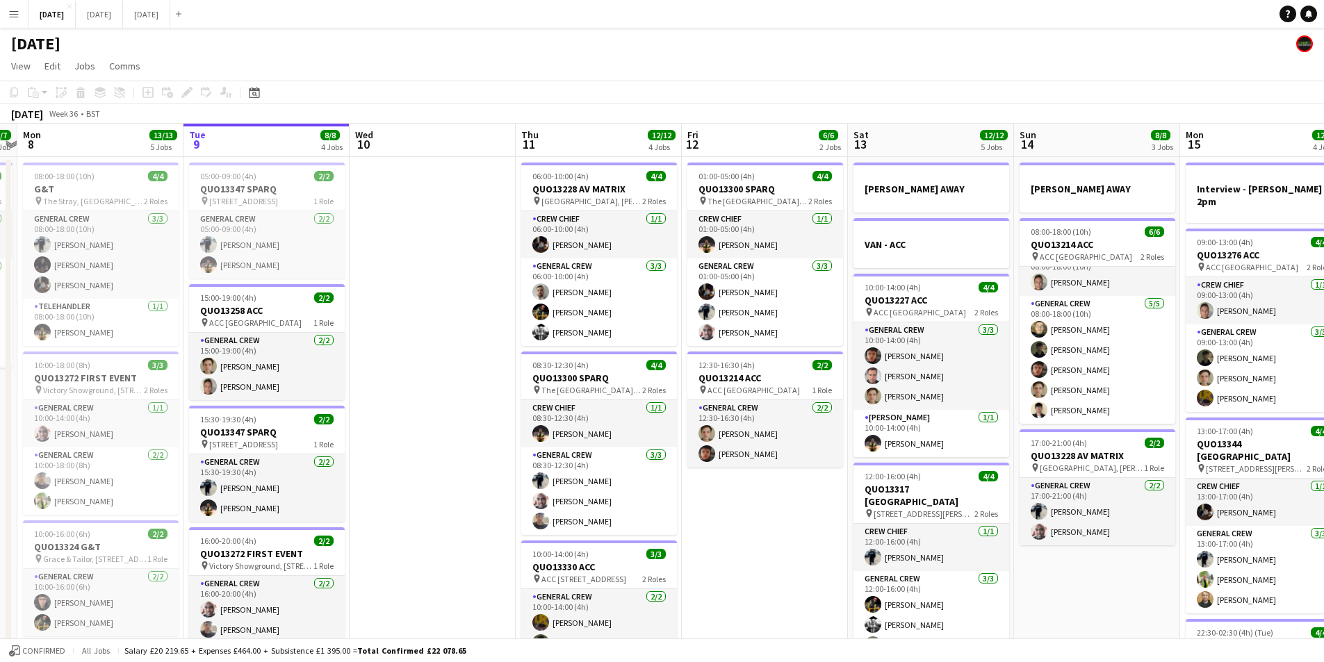
click at [424, 509] on app-date-cell at bounding box center [433, 569] width 166 height 824
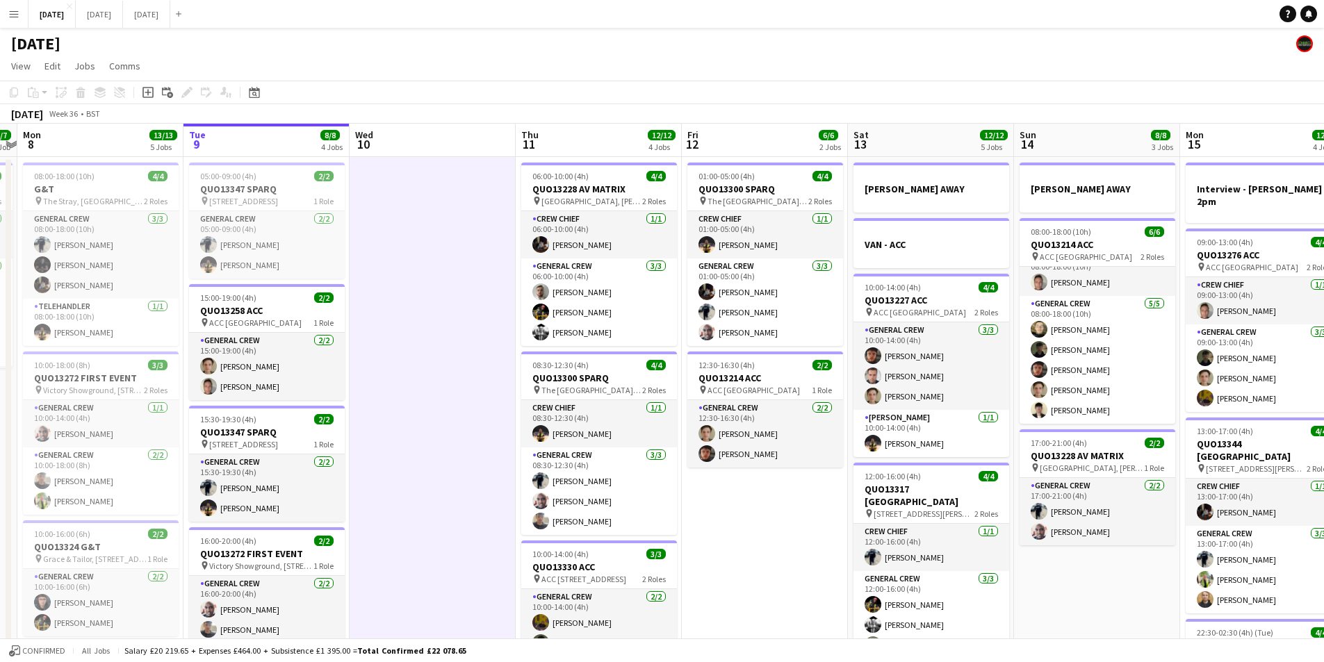
scroll to position [0, 293]
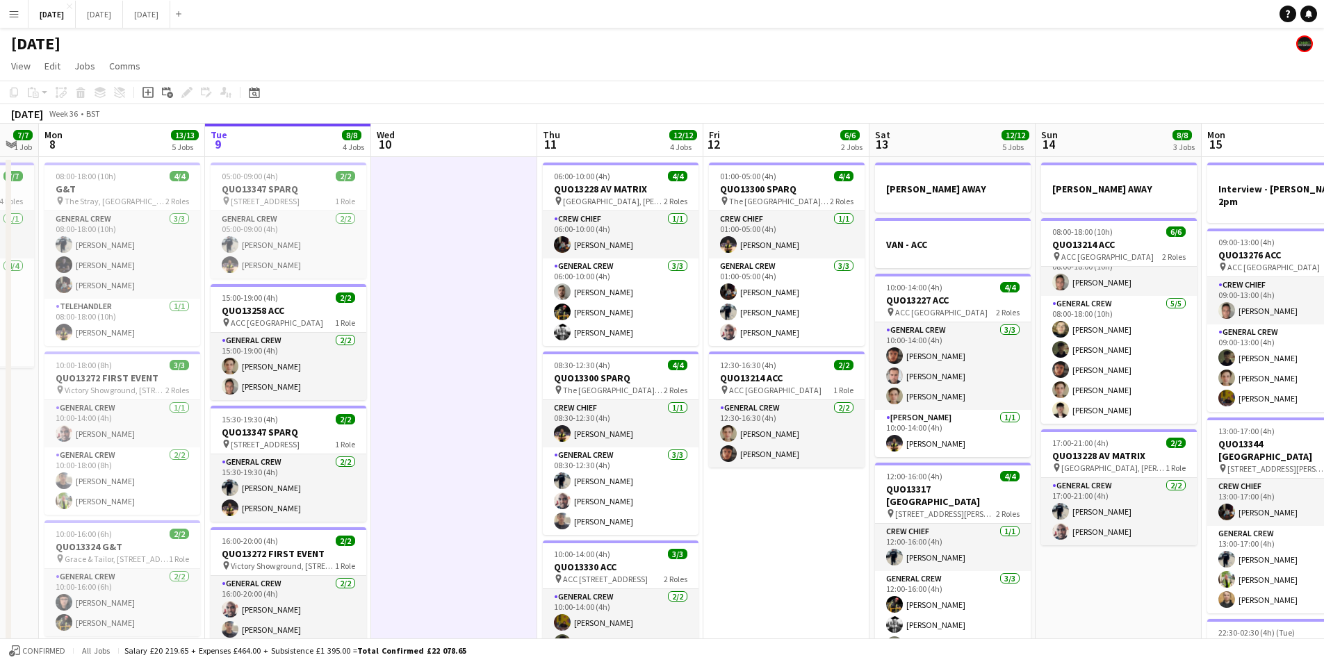
drag, startPoint x: 443, startPoint y: 546, endPoint x: 464, endPoint y: 548, distance: 21.6
click at [464, 548] on app-calendar-viewport "Sat 6 15/15 5 Jobs Sun 7 7/7 1 Job Mon 8 13/13 5 Jobs Tue 9 8/8 4 Jobs Wed 10 T…" at bounding box center [662, 552] width 1324 height 857
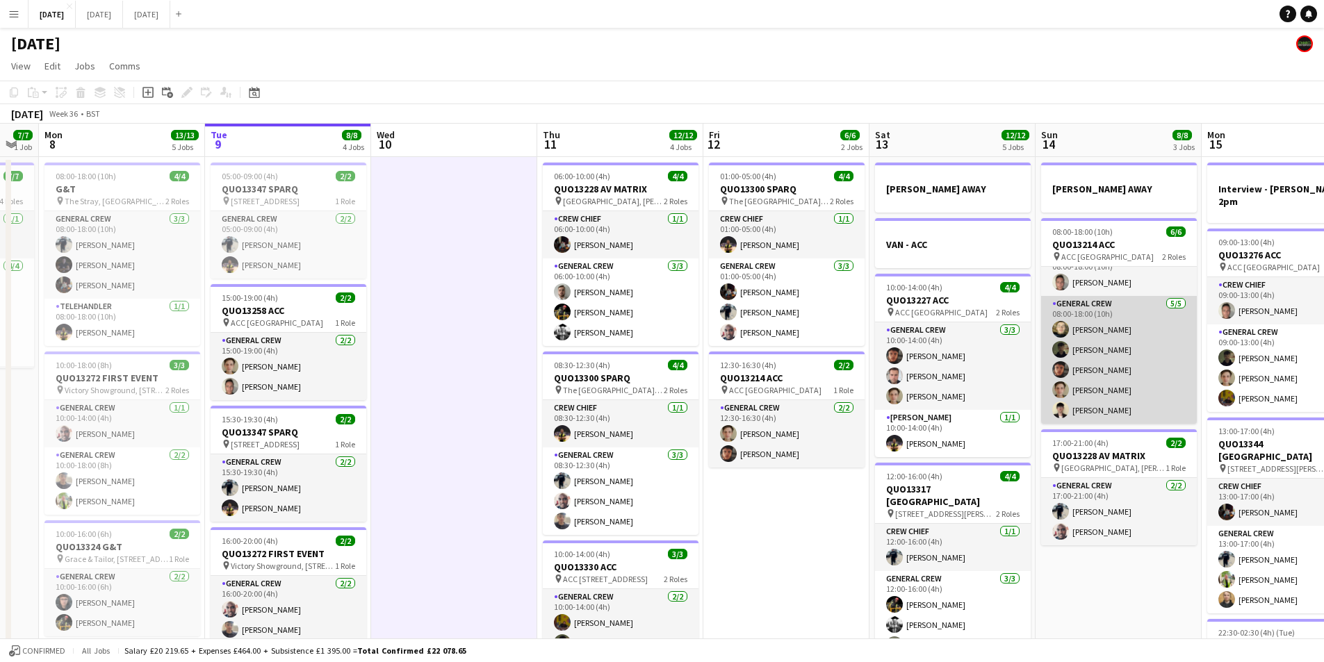
scroll to position [0, 0]
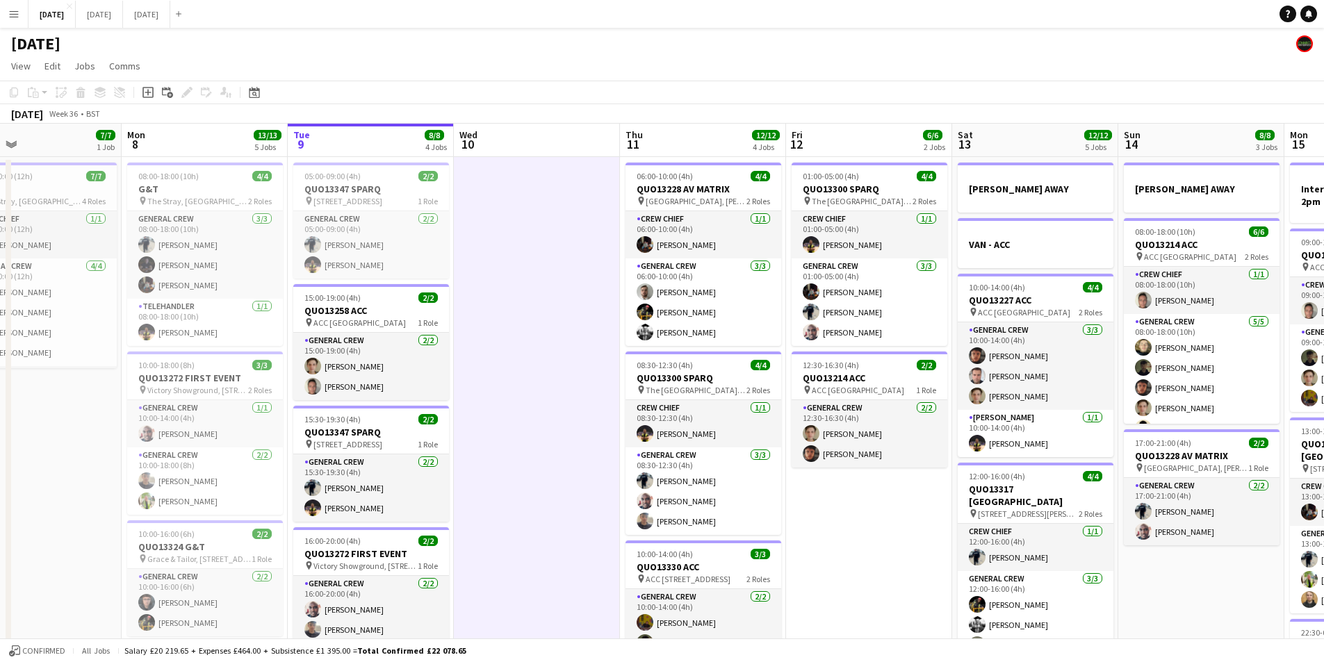
drag, startPoint x: 778, startPoint y: 543, endPoint x: 1027, endPoint y: 529, distance: 249.9
click at [1026, 529] on app-calendar-viewport "Fri 5 14/14 3 Jobs Sat 6 15/15 5 Jobs Sun 7 7/7 1 Job Mon 8 13/13 5 Jobs Tue 9 …" at bounding box center [662, 552] width 1324 height 857
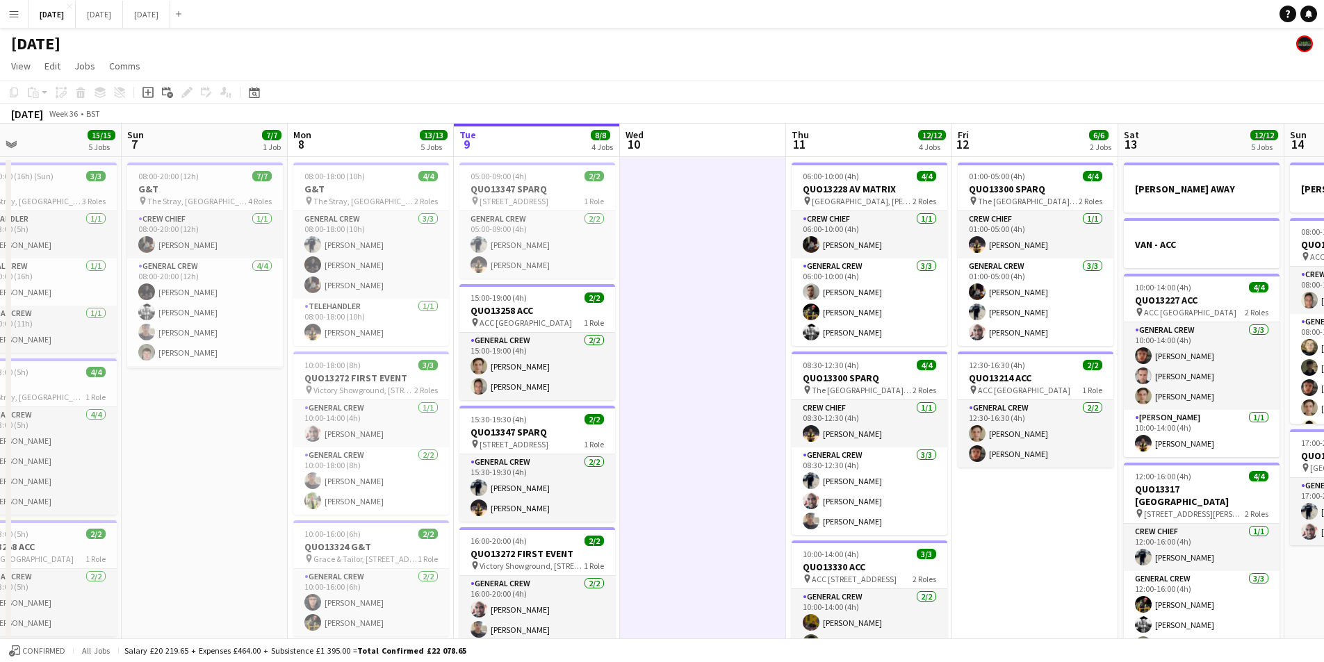
click at [546, 322] on div "pin ACC Liverpool 1 Role" at bounding box center [537, 322] width 156 height 11
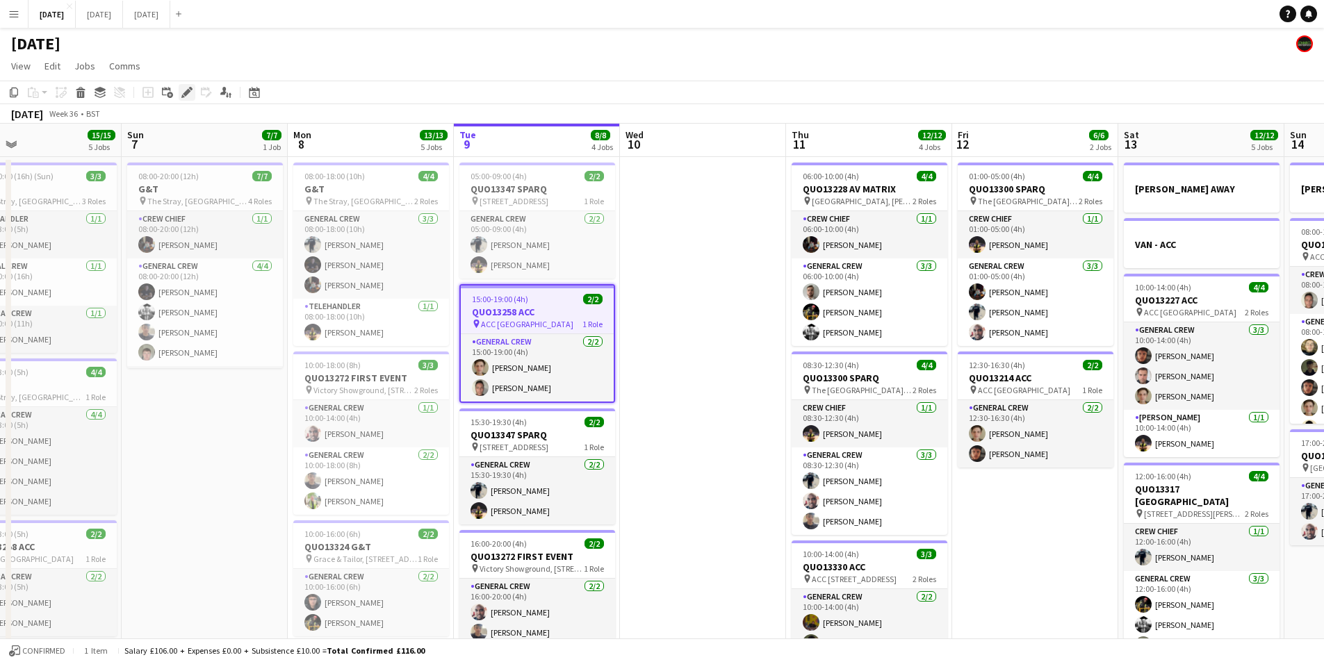
click at [182, 91] on icon "Edit" at bounding box center [186, 92] width 11 height 11
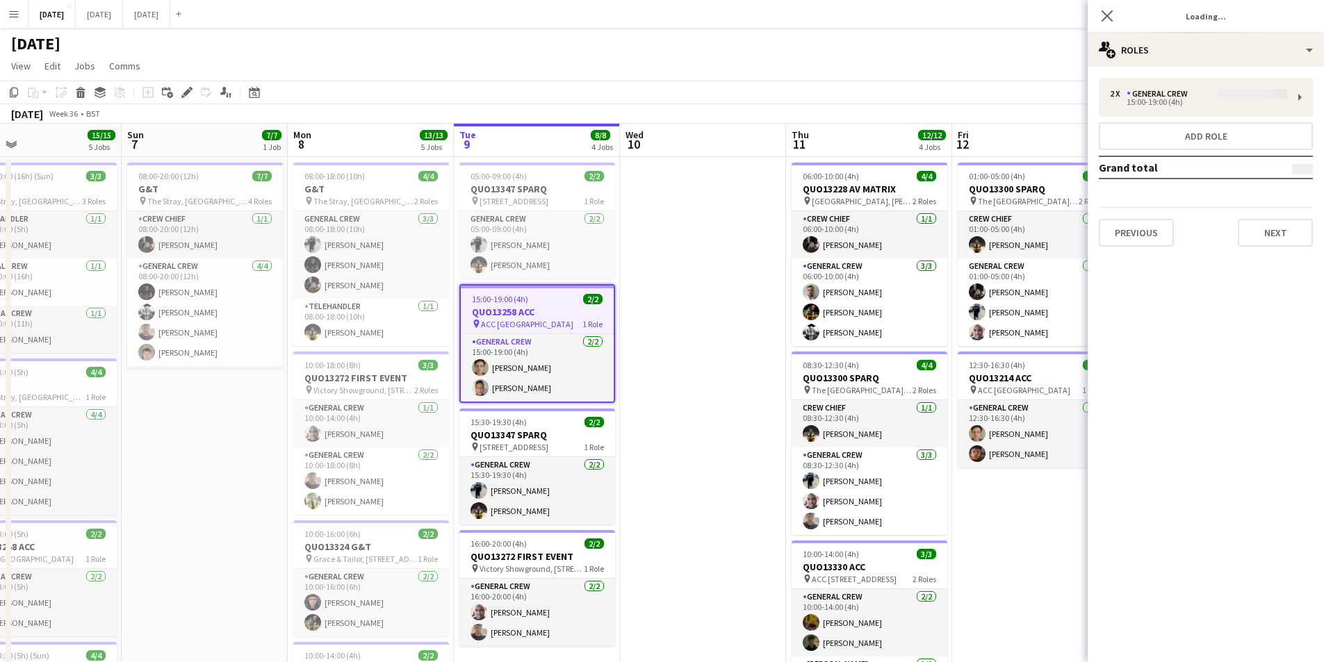
type input "**********"
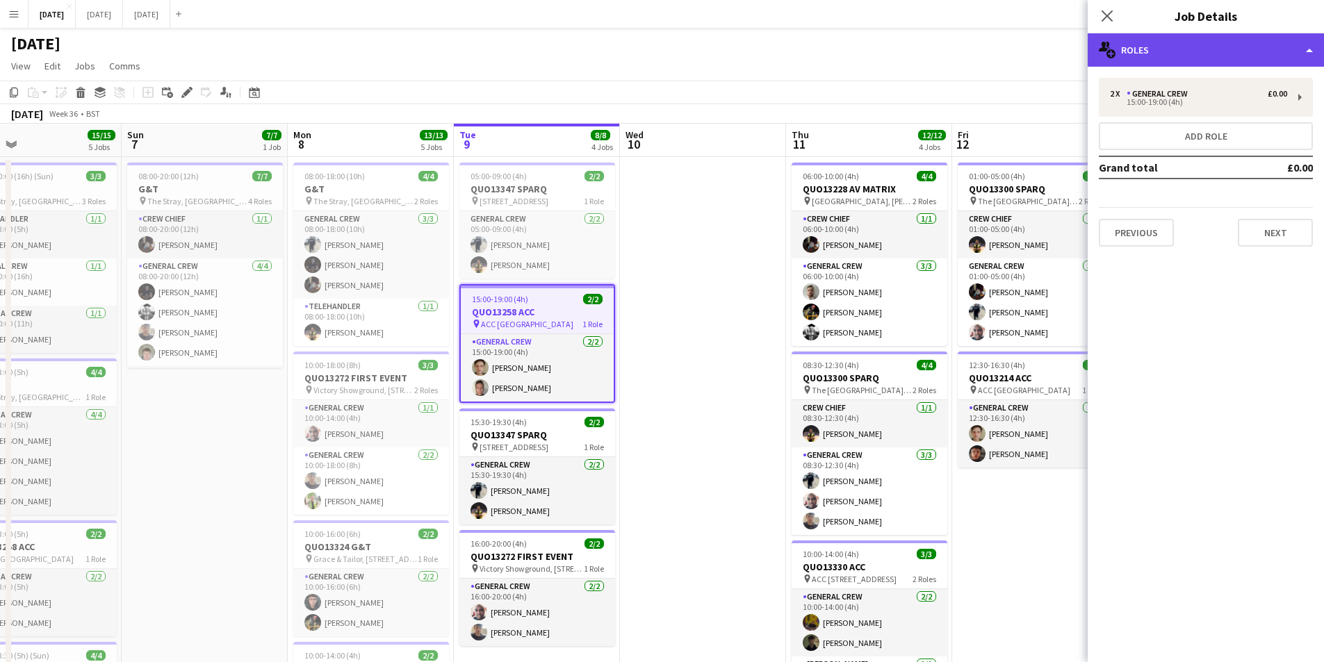
click at [1207, 51] on div "multiple-users-add Roles" at bounding box center [1206, 49] width 236 height 33
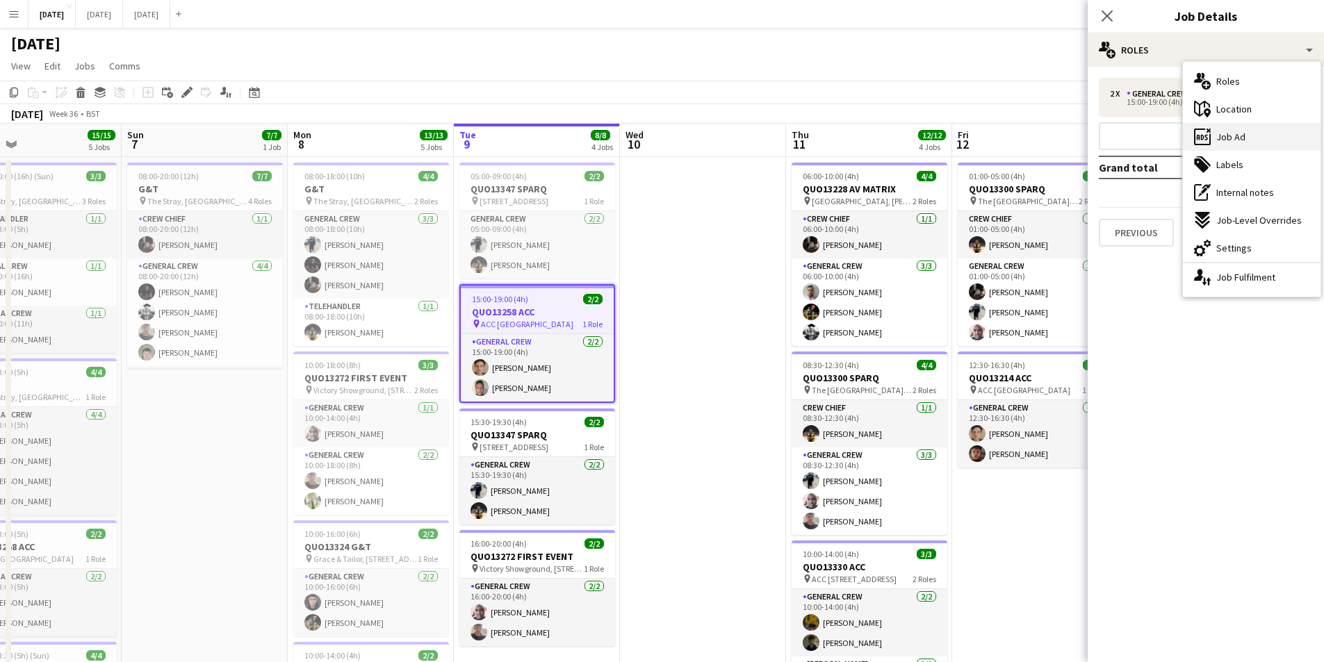
click at [1237, 142] on span "Job Ad" at bounding box center [1230, 137] width 29 height 13
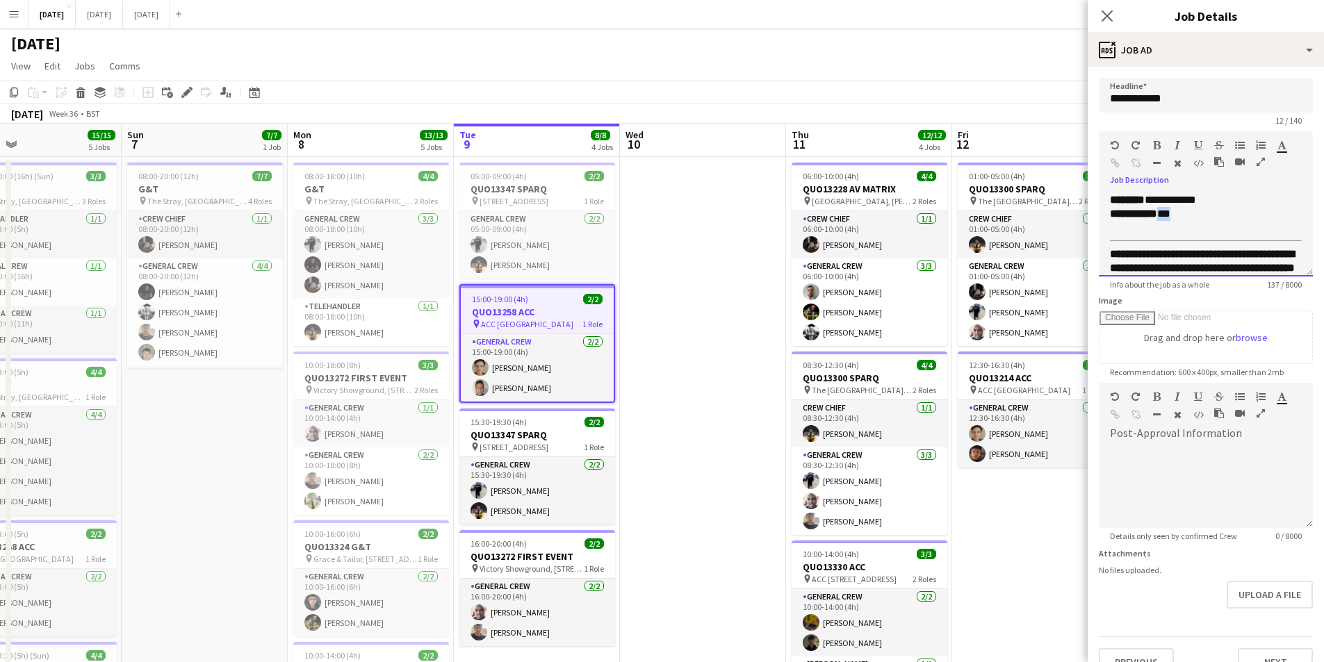
drag, startPoint x: 1184, startPoint y: 215, endPoint x: 1161, endPoint y: 217, distance: 22.3
click at [1161, 217] on div "**********" at bounding box center [1195, 214] width 171 height 14
click at [1162, 213] on div "**********" at bounding box center [1195, 214] width 171 height 14
drag, startPoint x: 1182, startPoint y: 218, endPoint x: 1159, endPoint y: 219, distance: 23.0
click at [1159, 219] on span "**********" at bounding box center [1142, 213] width 64 height 10
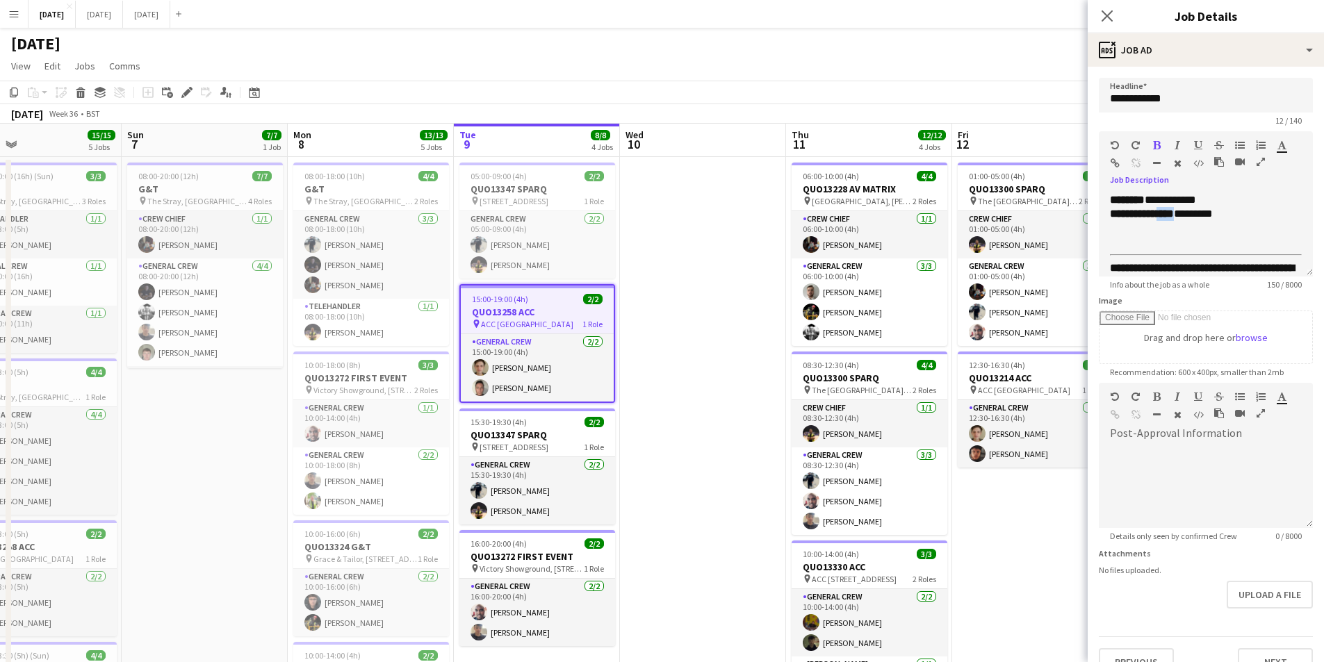
click at [1154, 149] on icon "button" at bounding box center [1157, 145] width 8 height 10
click at [1187, 217] on div "**********" at bounding box center [1195, 214] width 171 height 14
drag, startPoint x: 1180, startPoint y: 214, endPoint x: 1161, endPoint y: 215, distance: 19.5
click at [1161, 215] on div "**********" at bounding box center [1195, 214] width 171 height 14
drag, startPoint x: 1186, startPoint y: 213, endPoint x: 1161, endPoint y: 215, distance: 25.1
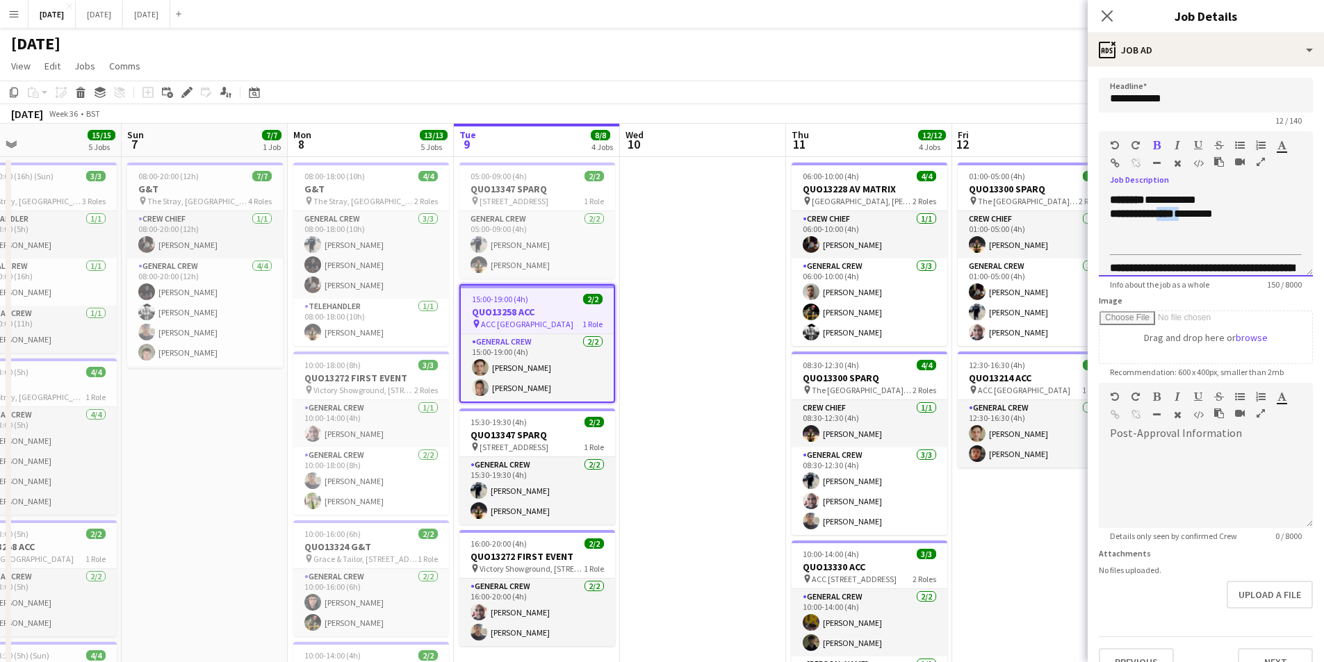
click at [1161, 215] on div "**********" at bounding box center [1195, 214] width 171 height 14
click at [1159, 142] on icon "button" at bounding box center [1157, 145] width 8 height 10
click at [1204, 254] on hr at bounding box center [1206, 254] width 192 height 1
click at [1109, 15] on icon "Close pop-in" at bounding box center [1106, 15] width 13 height 13
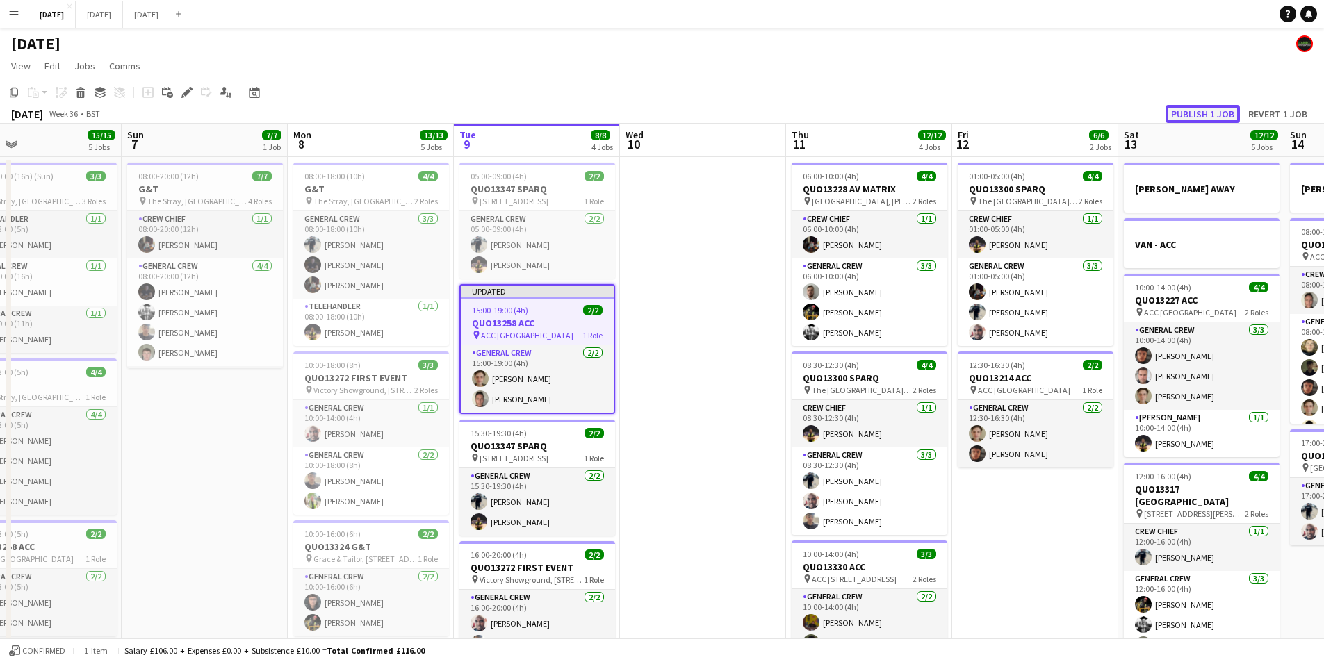
click at [1193, 111] on button "Publish 1 job" at bounding box center [1202, 114] width 74 height 18
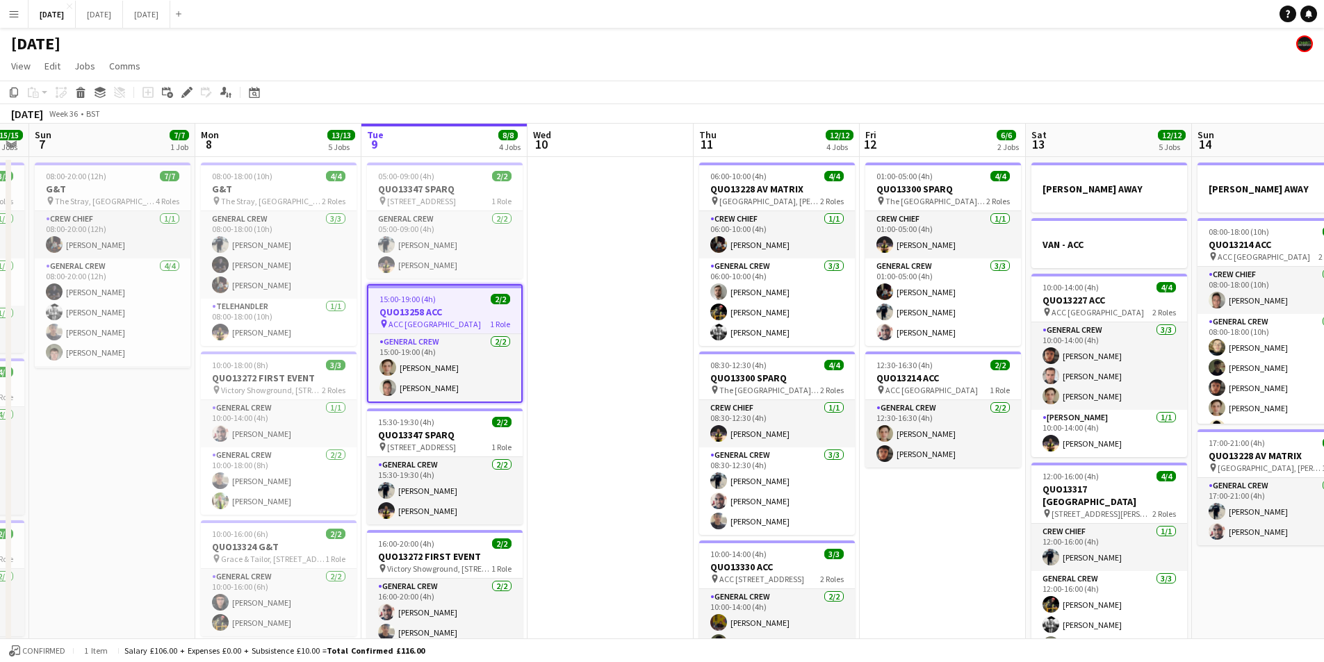
drag, startPoint x: 692, startPoint y: 473, endPoint x: 599, endPoint y: 468, distance: 92.6
click at [599, 468] on app-calendar-viewport "Thu 4 19/20 5 Jobs Fri 5 14/14 3 Jobs Sat 6 15/15 5 Jobs Sun 7 7/7 1 Job Mon 8 …" at bounding box center [662, 552] width 1324 height 857
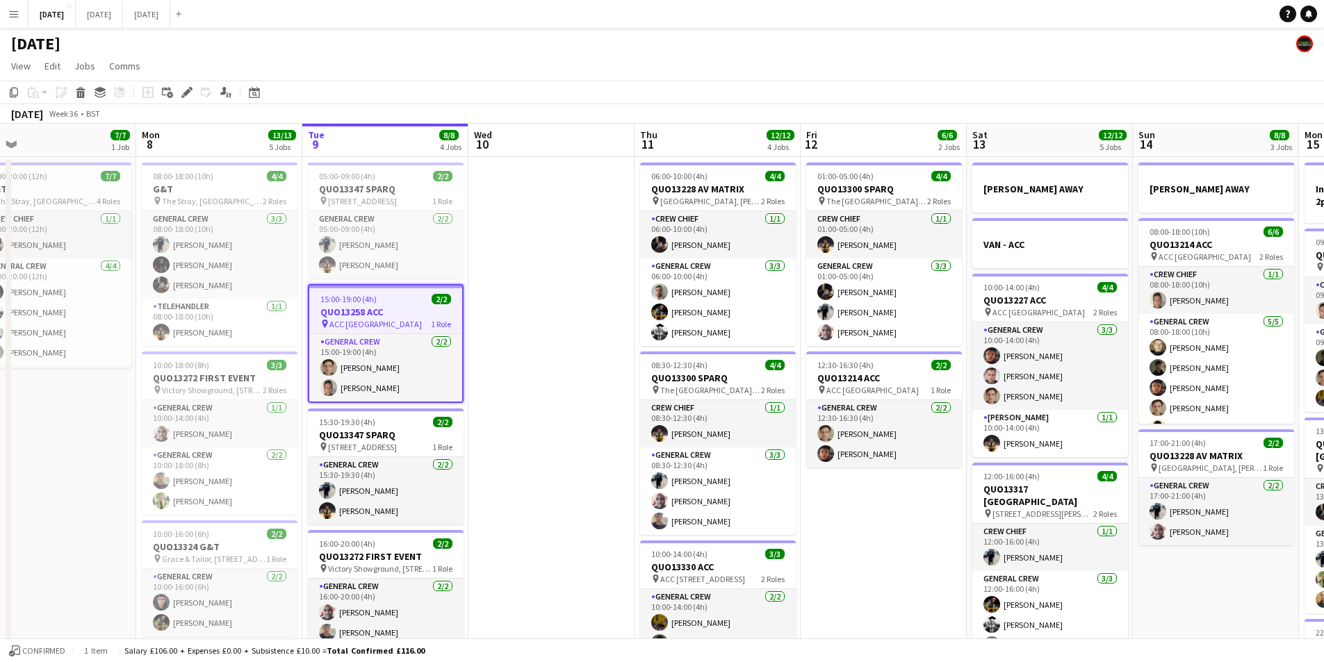
drag, startPoint x: 717, startPoint y: 471, endPoint x: 591, endPoint y: 464, distance: 126.0
click at [591, 464] on app-calendar-viewport "Thu 4 19/20 5 Jobs Fri 5 14/14 3 Jobs Sat 6 15/15 5 Jobs Sun 7 7/7 1 Job Mon 8 …" at bounding box center [662, 552] width 1324 height 857
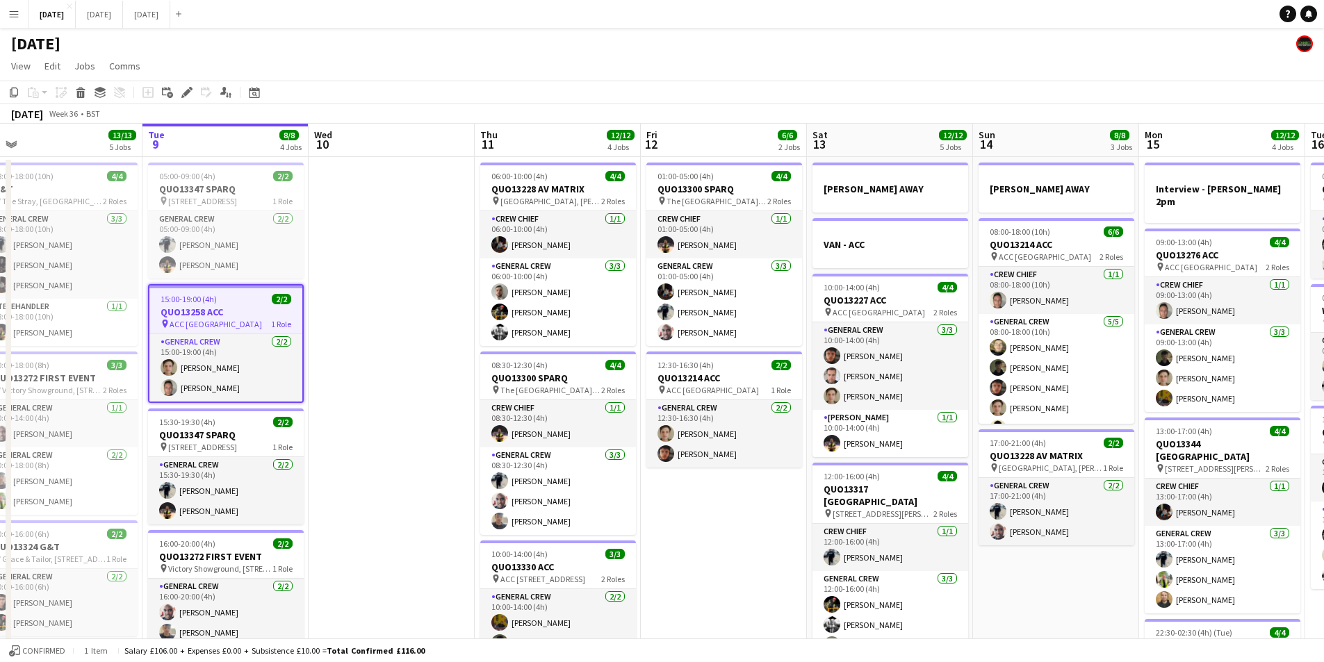
drag, startPoint x: 707, startPoint y: 482, endPoint x: 743, endPoint y: 479, distance: 36.2
click at [743, 479] on app-calendar-viewport "Fri 5 14/14 3 Jobs Sat 6 15/15 5 Jobs Sun 7 7/7 1 Job Mon 8 13/13 5 Jobs Tue 9 …" at bounding box center [662, 552] width 1324 height 857
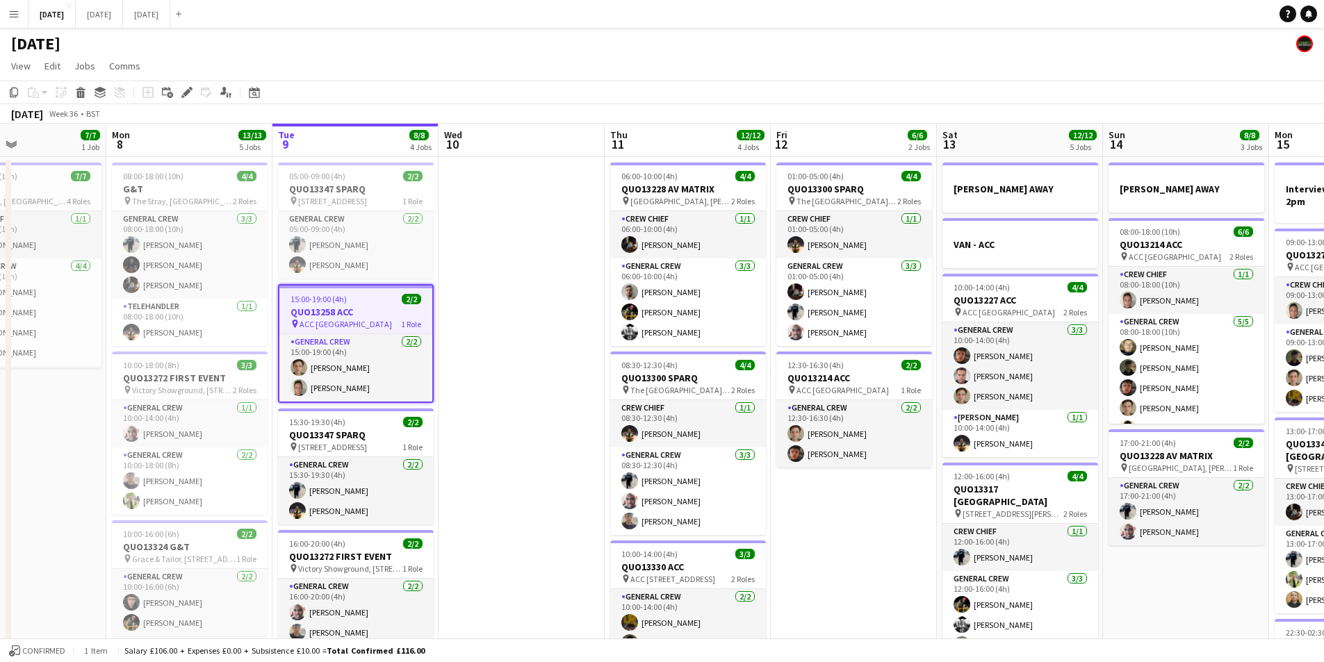
drag, startPoint x: 435, startPoint y: 386, endPoint x: 542, endPoint y: 398, distance: 107.8
click at [542, 398] on app-calendar-viewport "Fri 5 14/14 3 Jobs Sat 6 15/15 5 Jobs Sun 7 7/7 1 Job Mon 8 13/13 5 Jobs Tue 9 …" at bounding box center [662, 552] width 1324 height 857
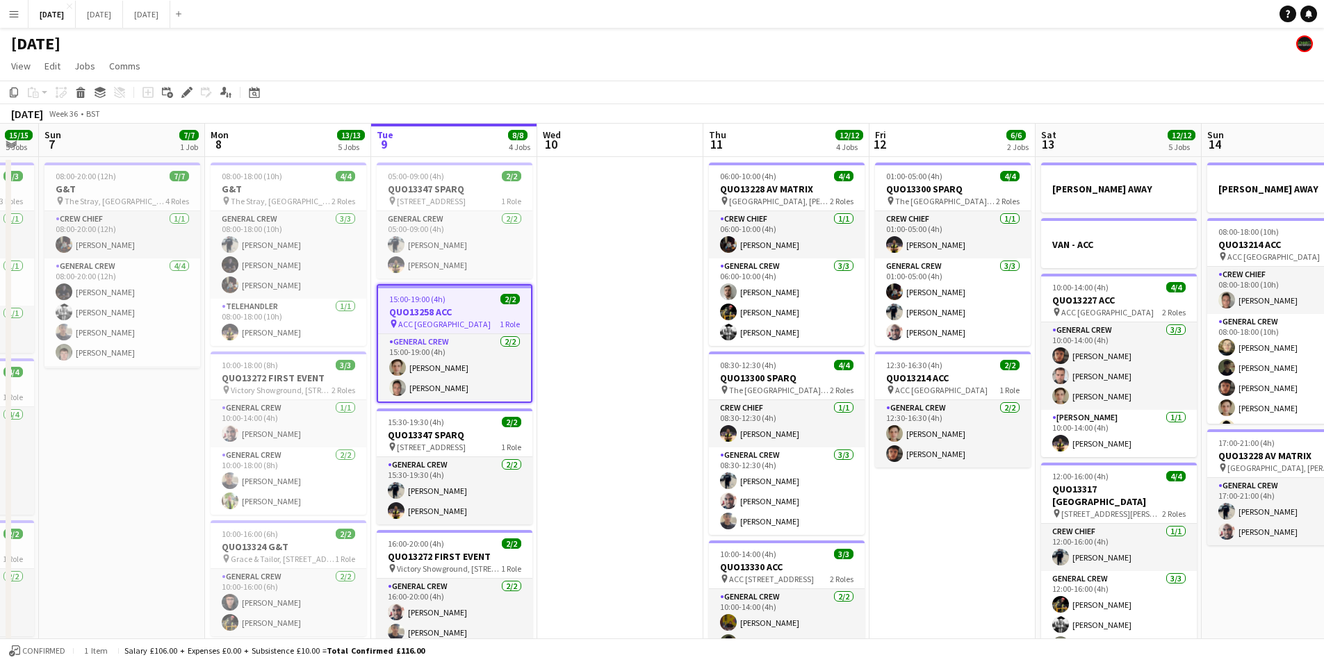
drag, startPoint x: 543, startPoint y: 398, endPoint x: 644, endPoint y: 400, distance: 100.8
click at [644, 400] on app-calendar-viewport "Fri 5 14/14 3 Jobs Sat 6 15/15 5 Jobs Sun 7 7/7 1 Job Mon 8 13/13 5 Jobs Tue 9 …" at bounding box center [662, 552] width 1324 height 857
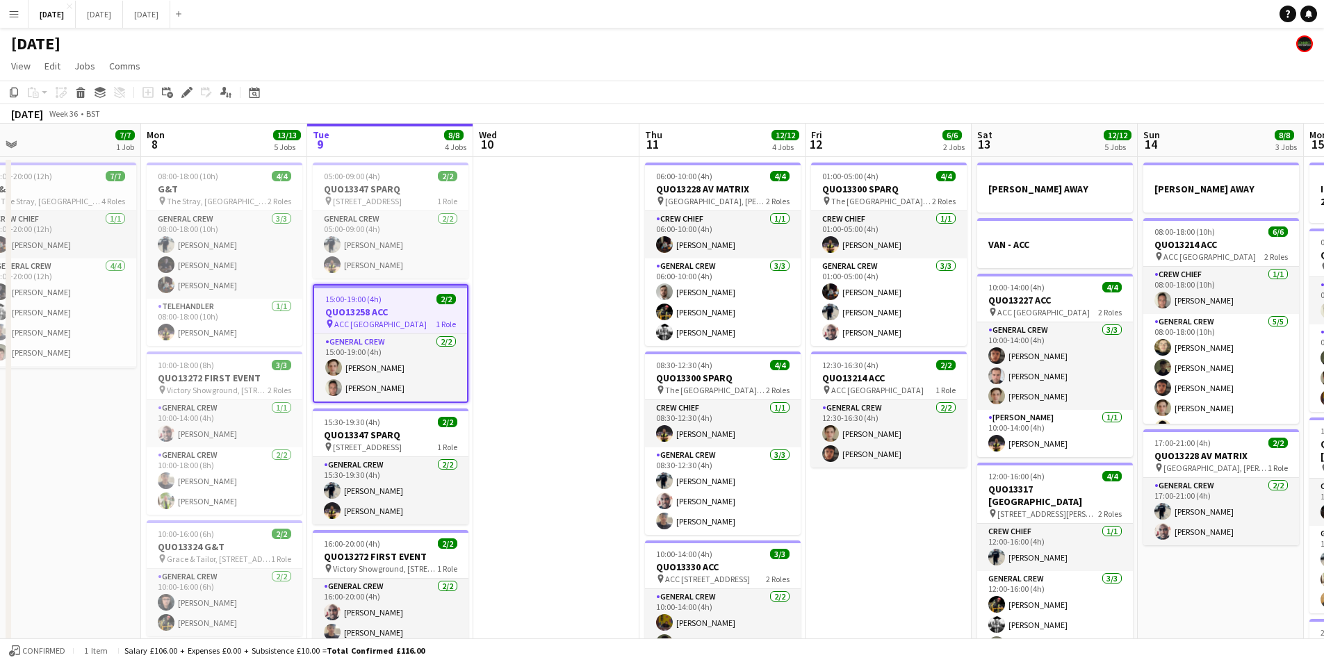
drag, startPoint x: 687, startPoint y: 410, endPoint x: 619, endPoint y: 411, distance: 68.1
click at [619, 411] on app-calendar-viewport "Fri 5 14/14 3 Jobs Sat 6 15/15 5 Jobs Sun 7 7/7 1 Job Mon 8 13/13 5 Jobs Tue 9 …" at bounding box center [662, 552] width 1324 height 857
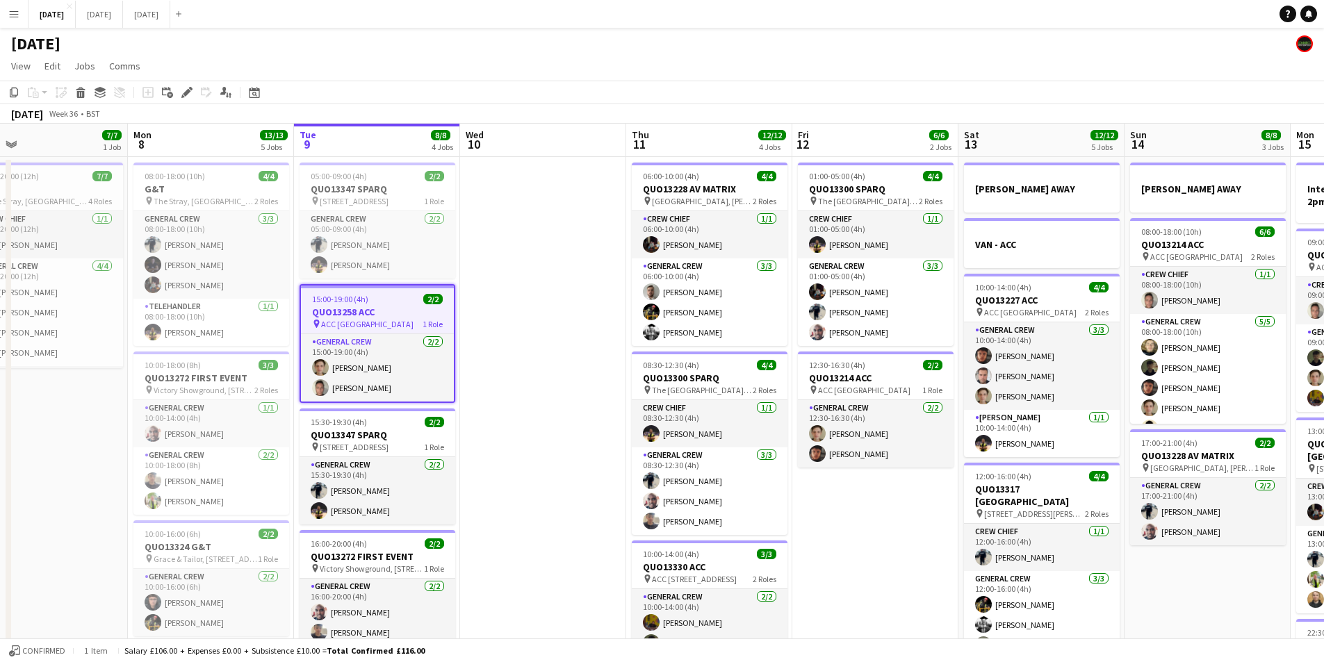
scroll to position [0, 463]
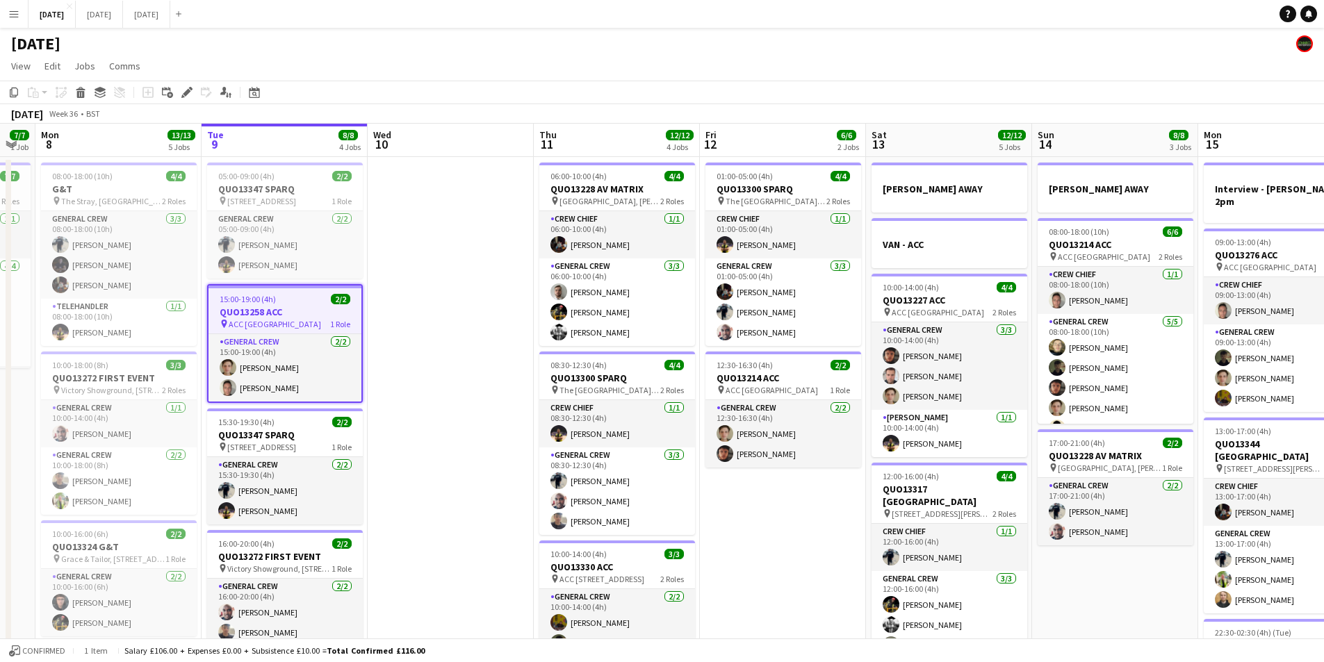
drag, startPoint x: 581, startPoint y: 384, endPoint x: 489, endPoint y: 400, distance: 93.9
click at [489, 400] on app-calendar-viewport "Fri 5 14/14 3 Jobs Sat 6 15/15 5 Jobs Sun 7 7/7 1 Job Mon 8 13/13 5 Jobs Tue 9 …" at bounding box center [662, 552] width 1324 height 857
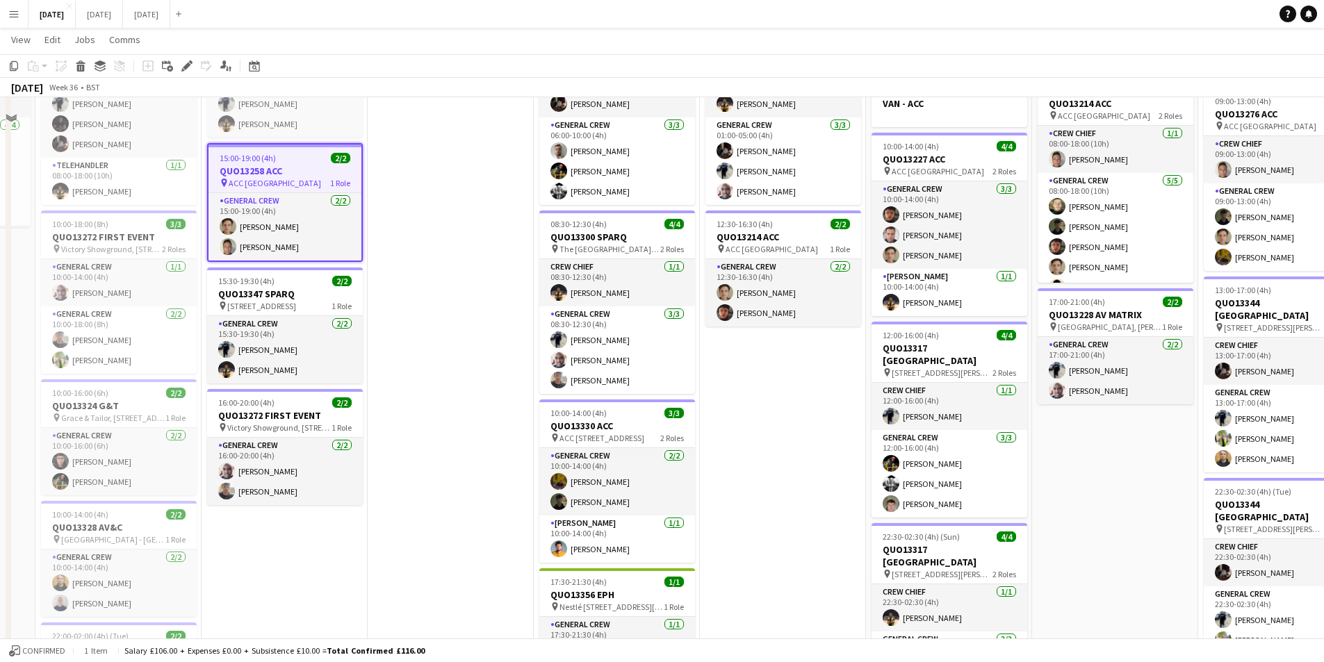
scroll to position [0, 0]
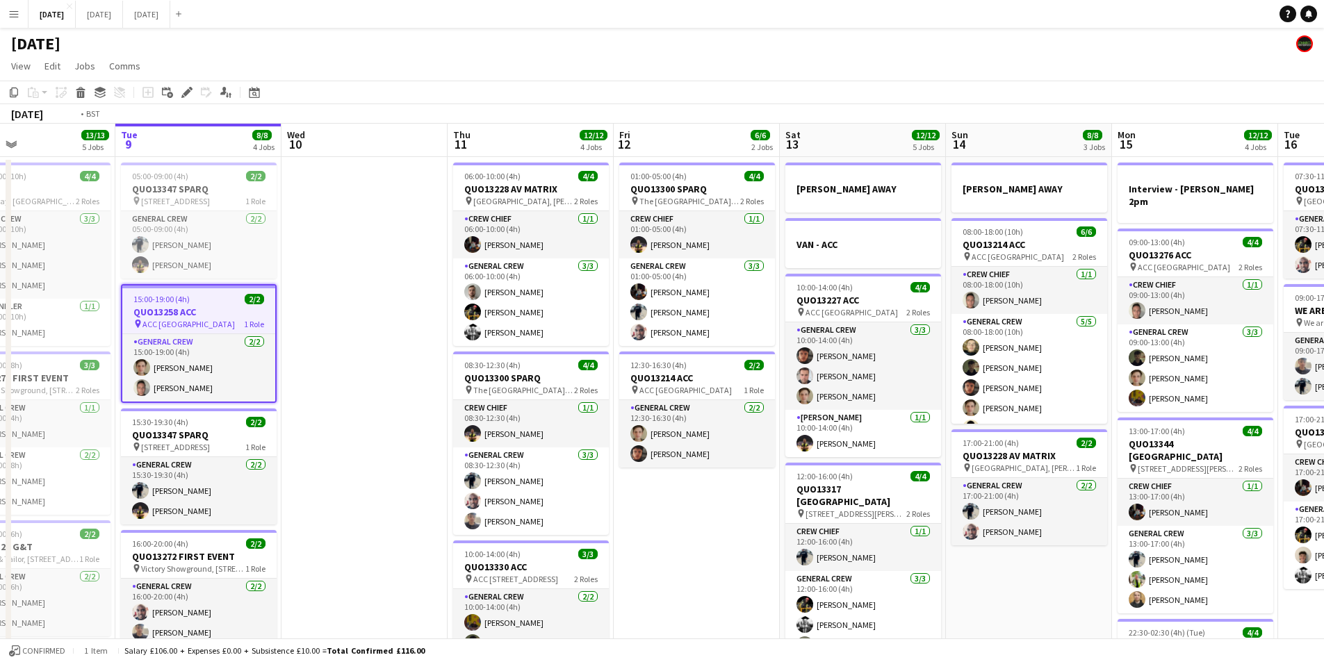
drag, startPoint x: 513, startPoint y: 456, endPoint x: 443, endPoint y: 456, distance: 69.5
click at [423, 447] on app-calendar-viewport "Fri 5 14/14 3 Jobs Sat 6 15/15 5 Jobs Sun 7 7/7 1 Job Mon 8 13/13 5 Jobs Tue 9 …" at bounding box center [662, 552] width 1324 height 857
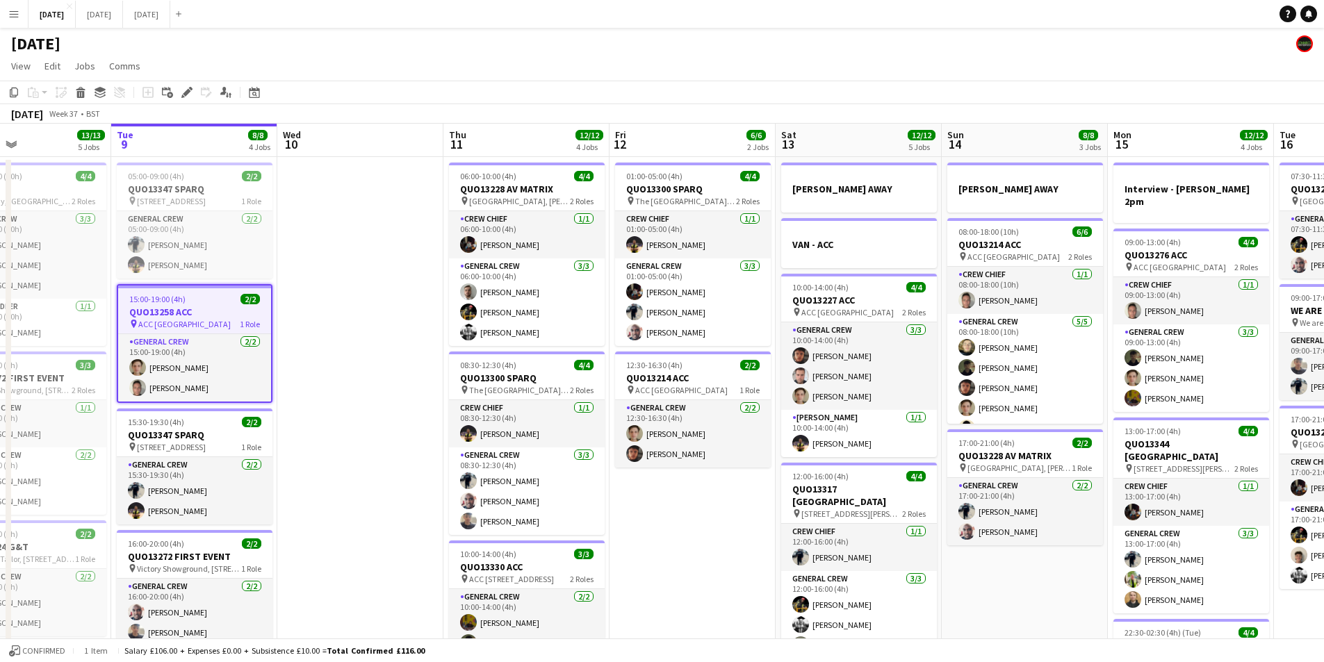
drag, startPoint x: 454, startPoint y: 478, endPoint x: 400, endPoint y: 471, distance: 54.0
click at [400, 471] on app-calendar-viewport "Fri 5 14/14 3 Jobs Sat 6 15/15 5 Jobs Sun 7 7/7 1 Job Mon 8 13/13 5 Jobs Tue 9 …" at bounding box center [662, 552] width 1324 height 857
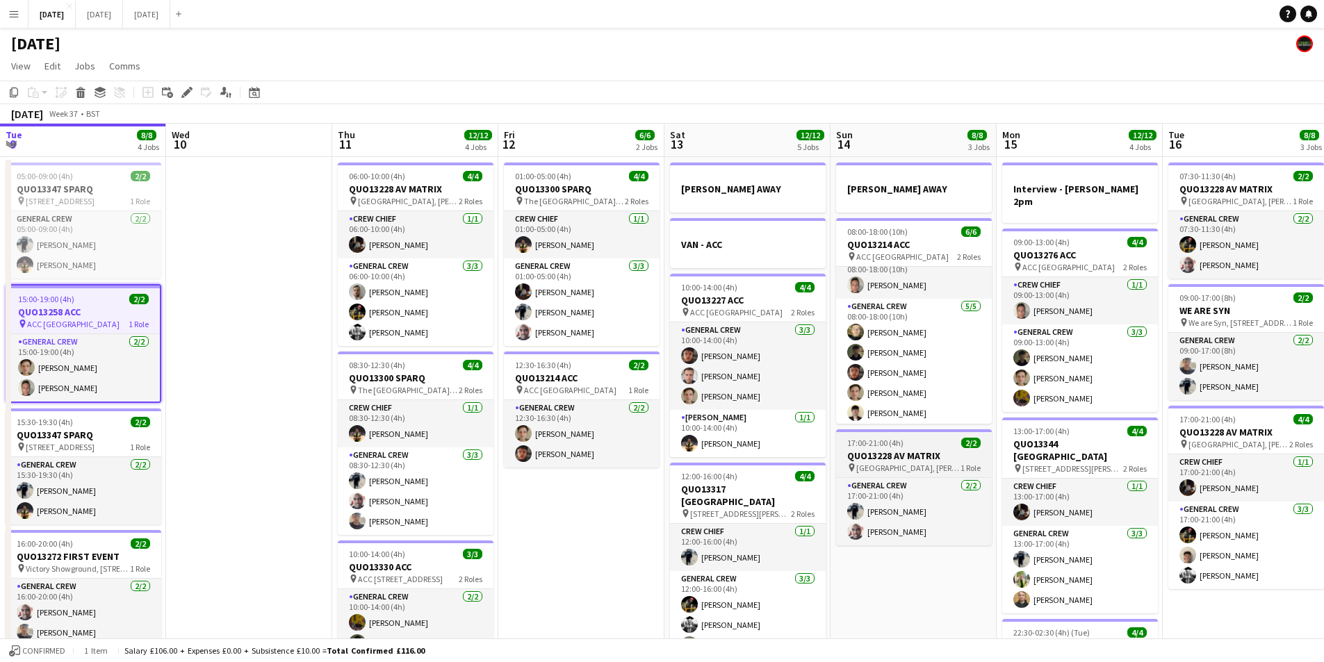
scroll to position [18, 0]
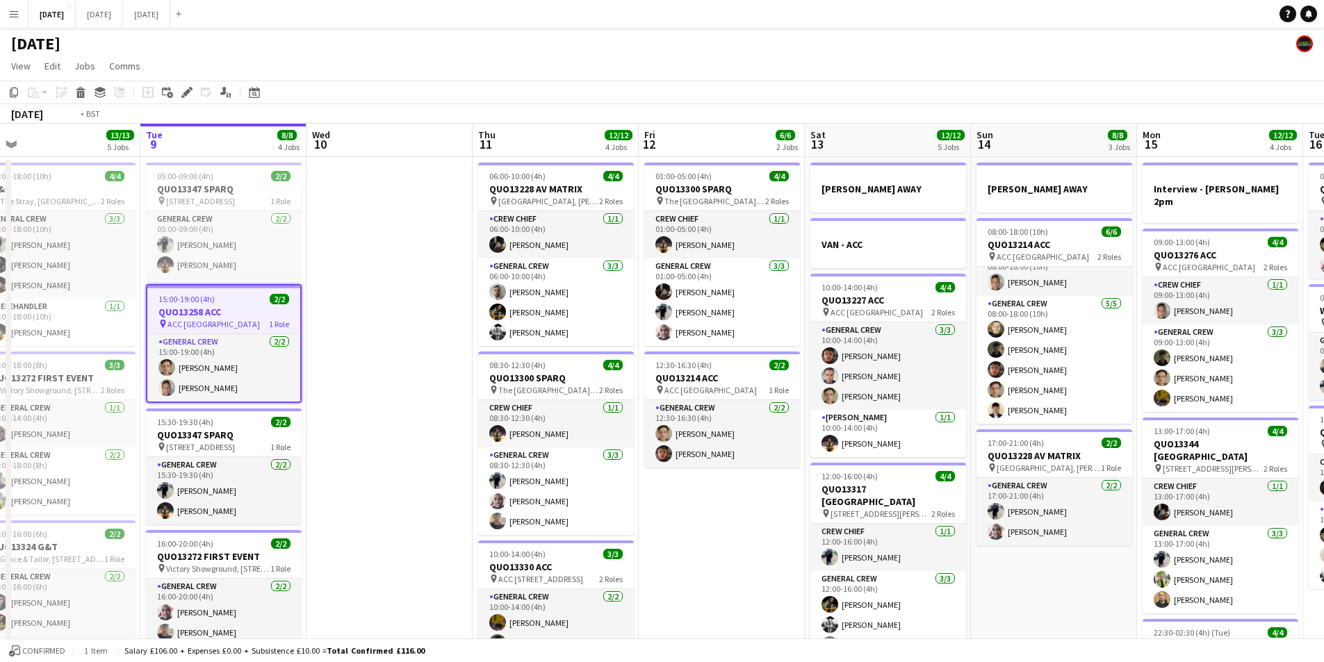
drag, startPoint x: 594, startPoint y: 556, endPoint x: 701, endPoint y: 555, distance: 107.7
click at [701, 555] on app-calendar-viewport "Sat 6 15/15 5 Jobs Sun 7 7/7 1 Job Mon 8 13/13 5 Jobs Tue 9 8/8 4 Jobs Wed 10 T…" at bounding box center [662, 552] width 1324 height 857
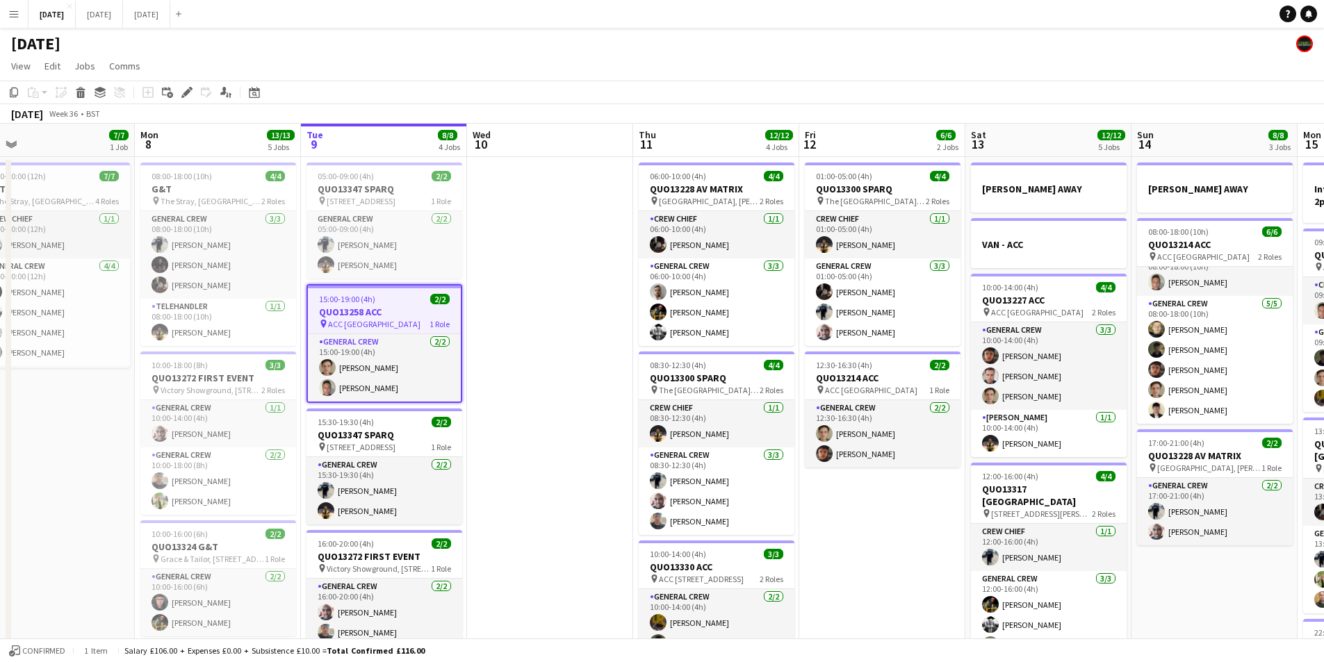
drag, startPoint x: 414, startPoint y: 343, endPoint x: 532, endPoint y: 336, distance: 118.3
click at [583, 339] on app-calendar-viewport "Fri 5 14/14 3 Jobs Sat 6 15/15 5 Jobs Sun 7 7/7 1 Job Mon 8 13/13 5 Jobs Tue 9 …" at bounding box center [662, 552] width 1324 height 857
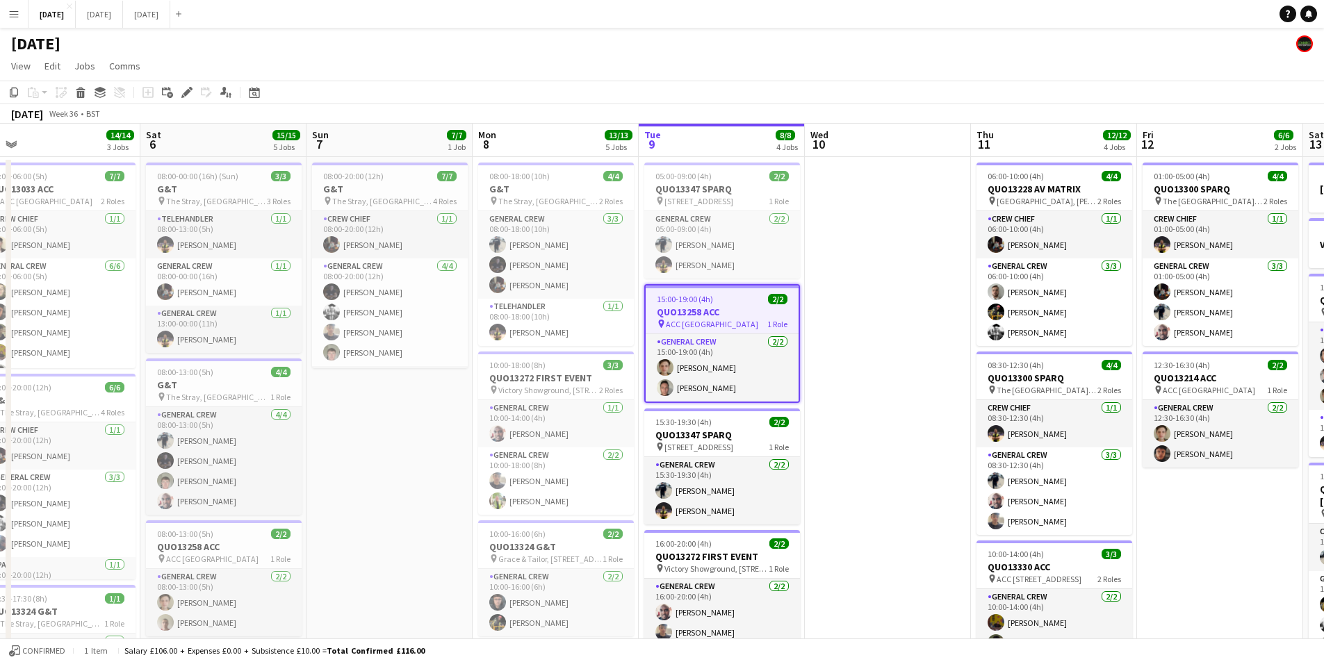
drag, startPoint x: 372, startPoint y: 359, endPoint x: 554, endPoint y: 354, distance: 182.2
click at [554, 354] on app-calendar-viewport "Thu 4 19/20 5 Jobs Fri 5 14/14 3 Jobs Sat 6 15/15 5 Jobs Sun 7 7/7 1 Job Mon 8 …" at bounding box center [662, 552] width 1324 height 857
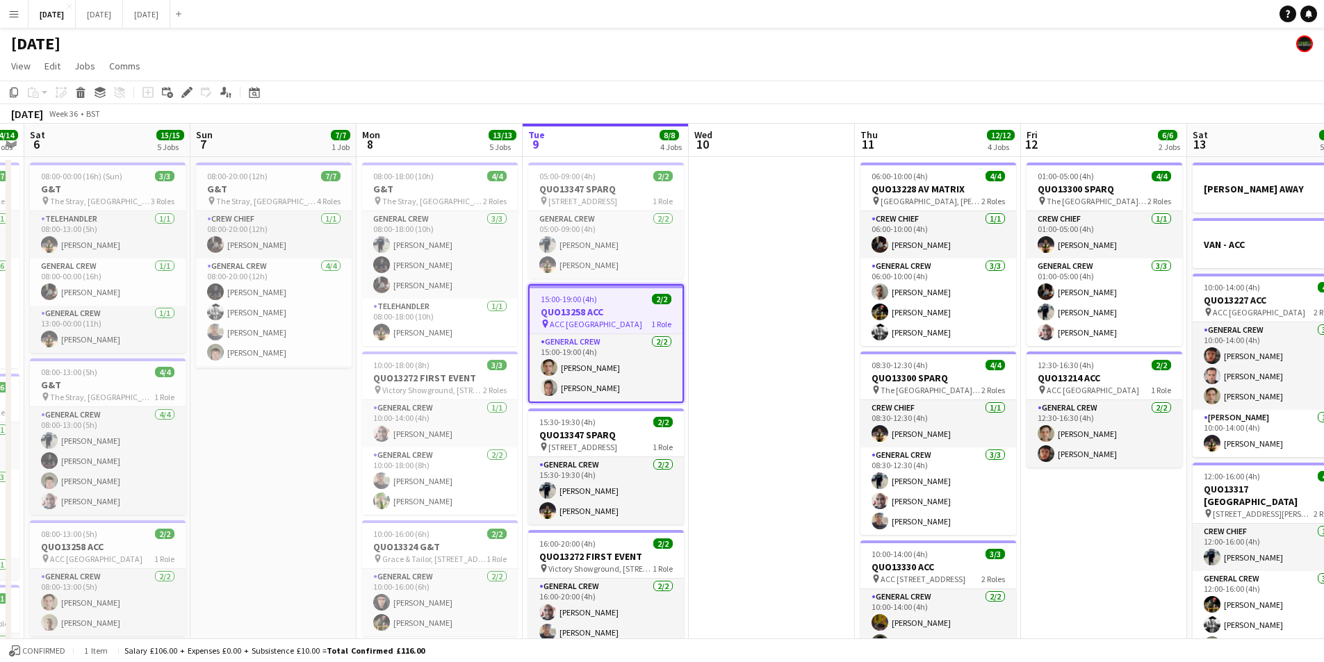
click at [768, 495] on app-date-cell at bounding box center [772, 569] width 166 height 824
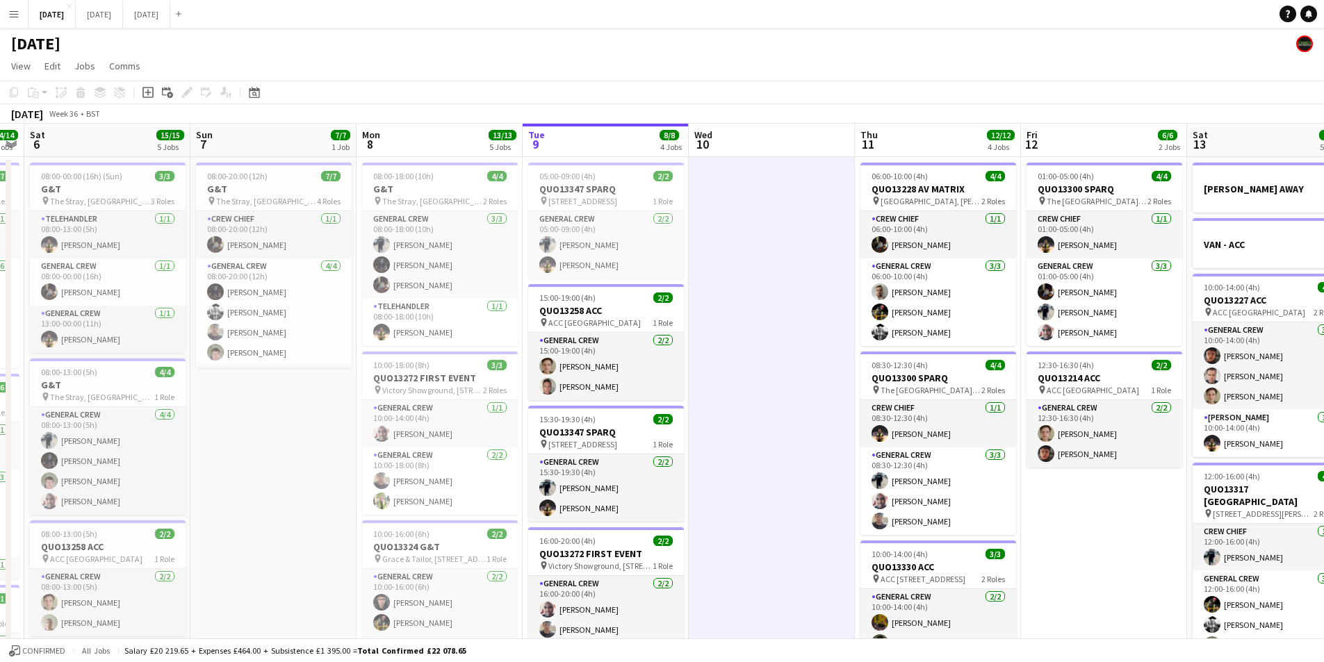
drag, startPoint x: 788, startPoint y: 522, endPoint x: 707, endPoint y: 512, distance: 81.9
click at [667, 505] on app-calendar-viewport "Thu 4 19/20 5 Jobs Fri 5 14/14 3 Jobs Sat 6 15/15 5 Jobs Sun 7 7/7 1 Job Mon 8 …" at bounding box center [662, 552] width 1324 height 857
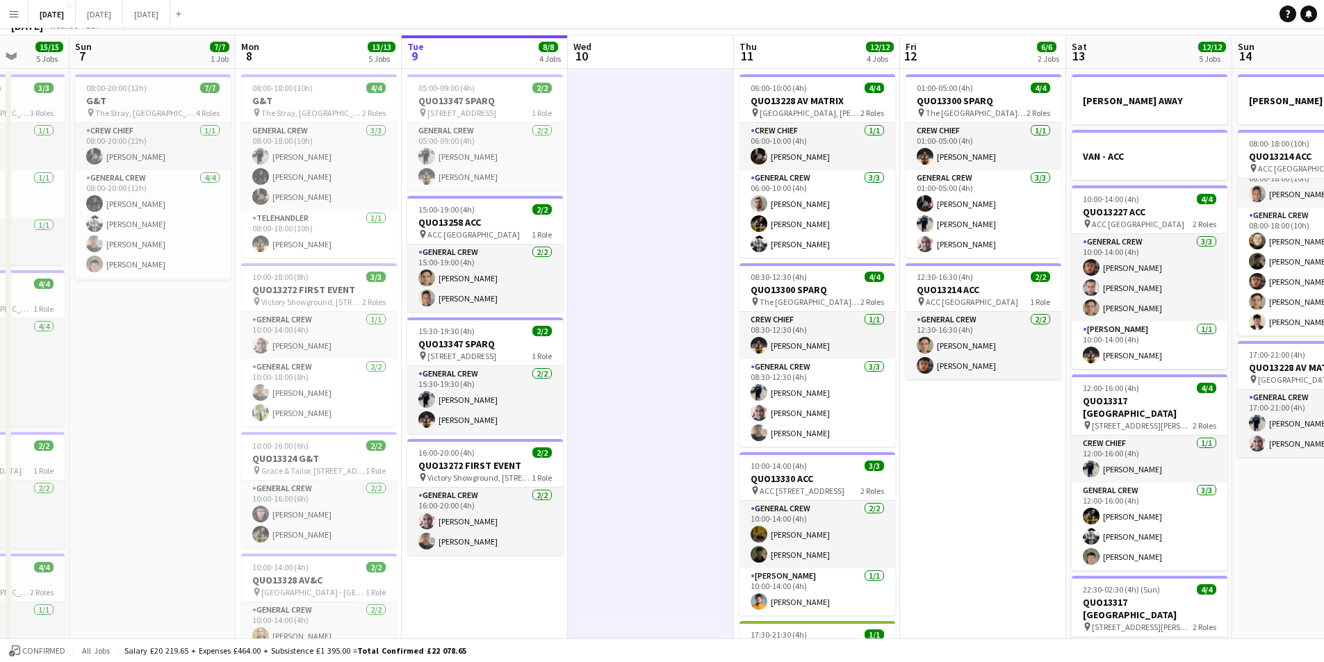
scroll to position [0, 0]
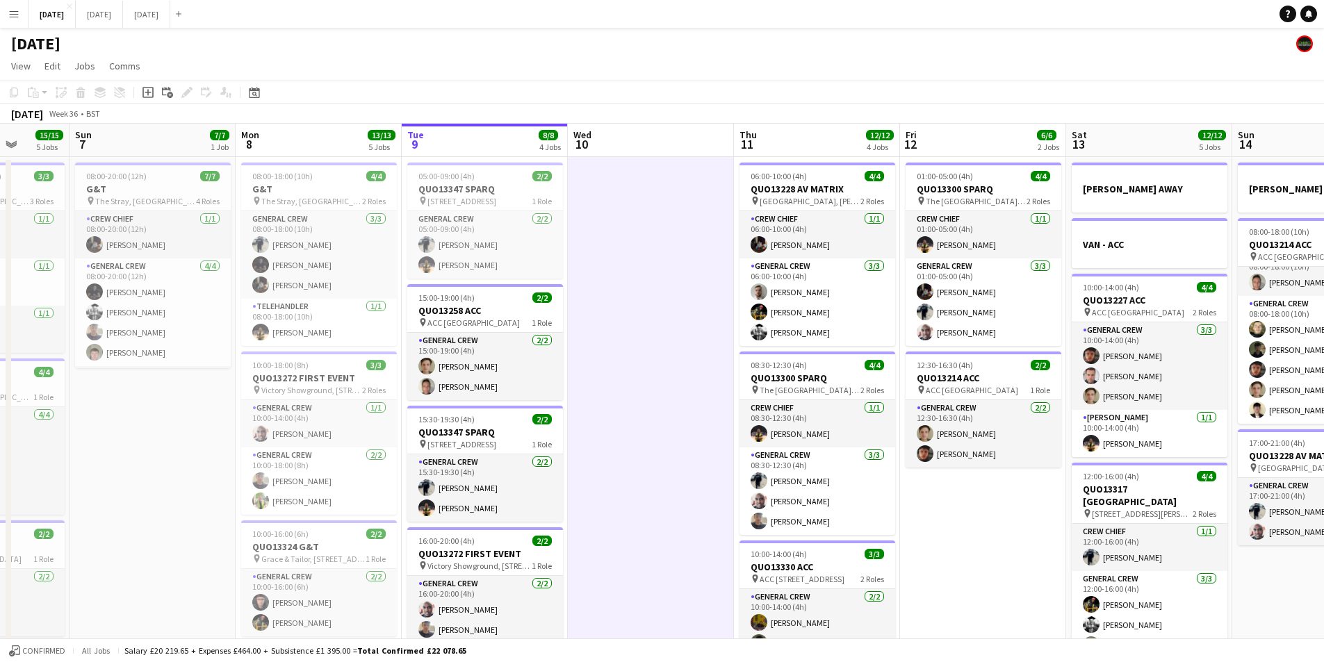
drag, startPoint x: 683, startPoint y: 292, endPoint x: 533, endPoint y: 270, distance: 151.8
click at [534, 270] on app-calendar-viewport "Thu 4 19/20 5 Jobs Fri 5 14/14 3 Jobs Sat 6 15/15 5 Jobs Sun 7 7/7 1 Job Mon 8 …" at bounding box center [662, 552] width 1324 height 857
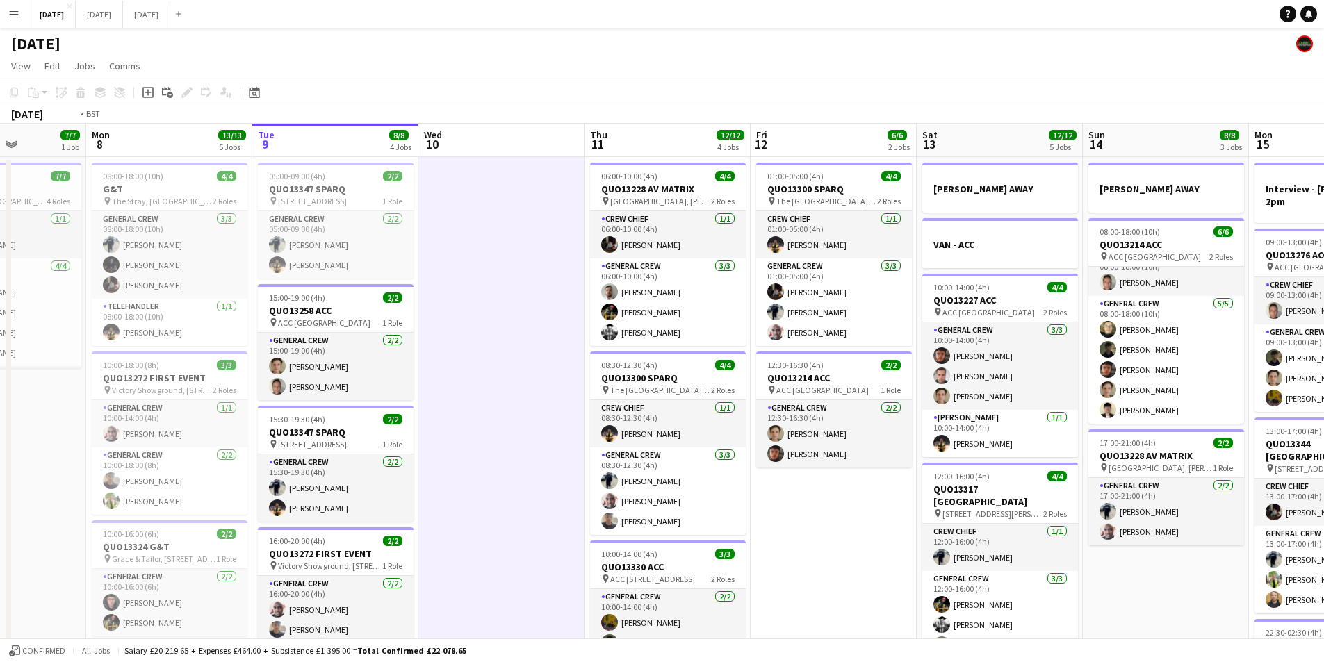
drag, startPoint x: 703, startPoint y: 282, endPoint x: 523, endPoint y: 271, distance: 180.3
click at [523, 271] on app-calendar-viewport "Fri 5 14/14 3 Jobs Sat 6 15/15 5 Jobs Sun 7 7/7 1 Job Mon 8 13/13 5 Jobs Tue 9 …" at bounding box center [662, 552] width 1324 height 857
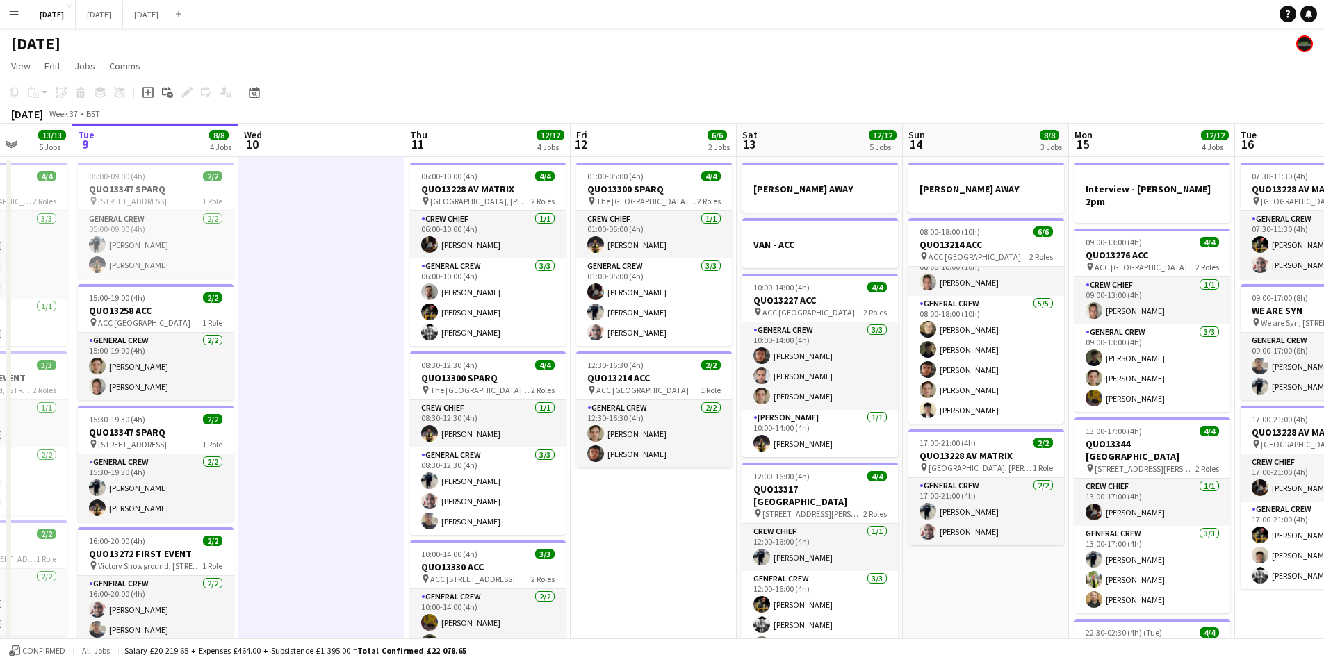
drag, startPoint x: 715, startPoint y: 294, endPoint x: 539, endPoint y: 280, distance: 176.4
click at [539, 280] on app-calendar-viewport "Sat 6 15/15 5 Jobs Sun 7 7/7 1 Job Mon 8 13/13 5 Jobs Tue 9 8/8 4 Jobs Wed 10 T…" at bounding box center [662, 552] width 1324 height 857
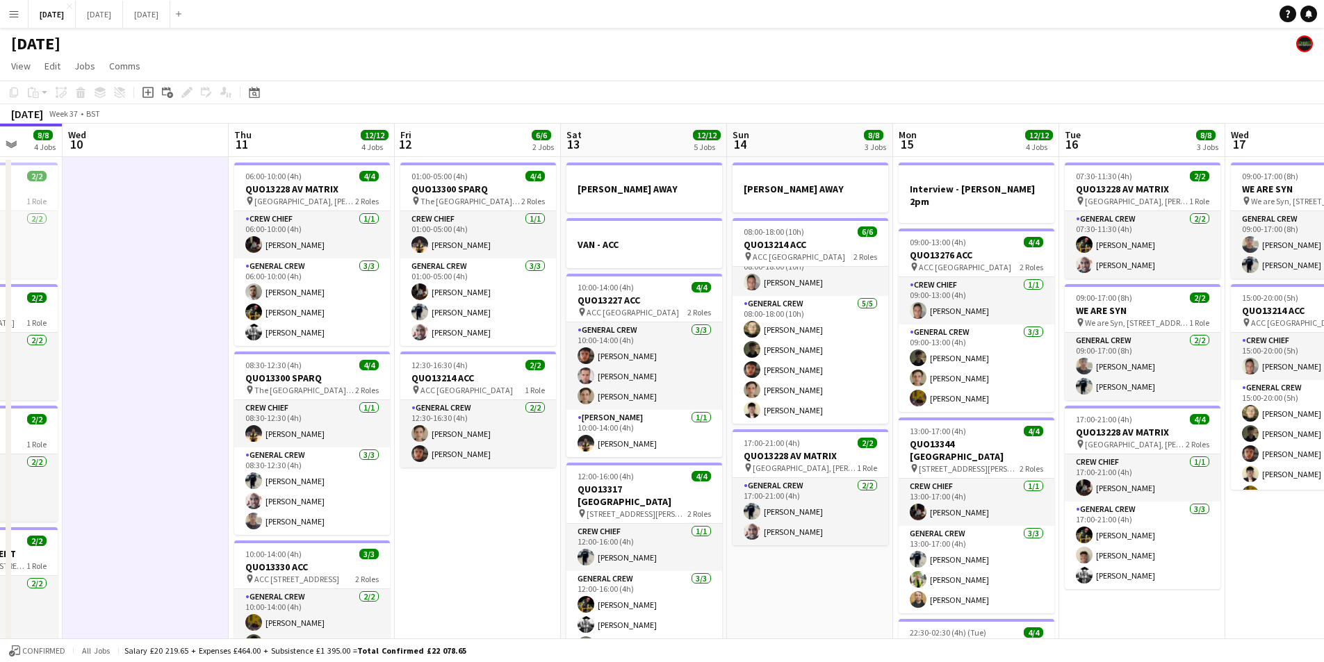
drag, startPoint x: 821, startPoint y: 320, endPoint x: 639, endPoint y: 302, distance: 183.0
click at [637, 302] on app-calendar-viewport "Sun 7 7/7 1 Job Mon 8 13/13 5 Jobs Tue 9 8/8 4 Jobs Wed 10 Thu 11 12/12 4 Jobs …" at bounding box center [662, 552] width 1324 height 857
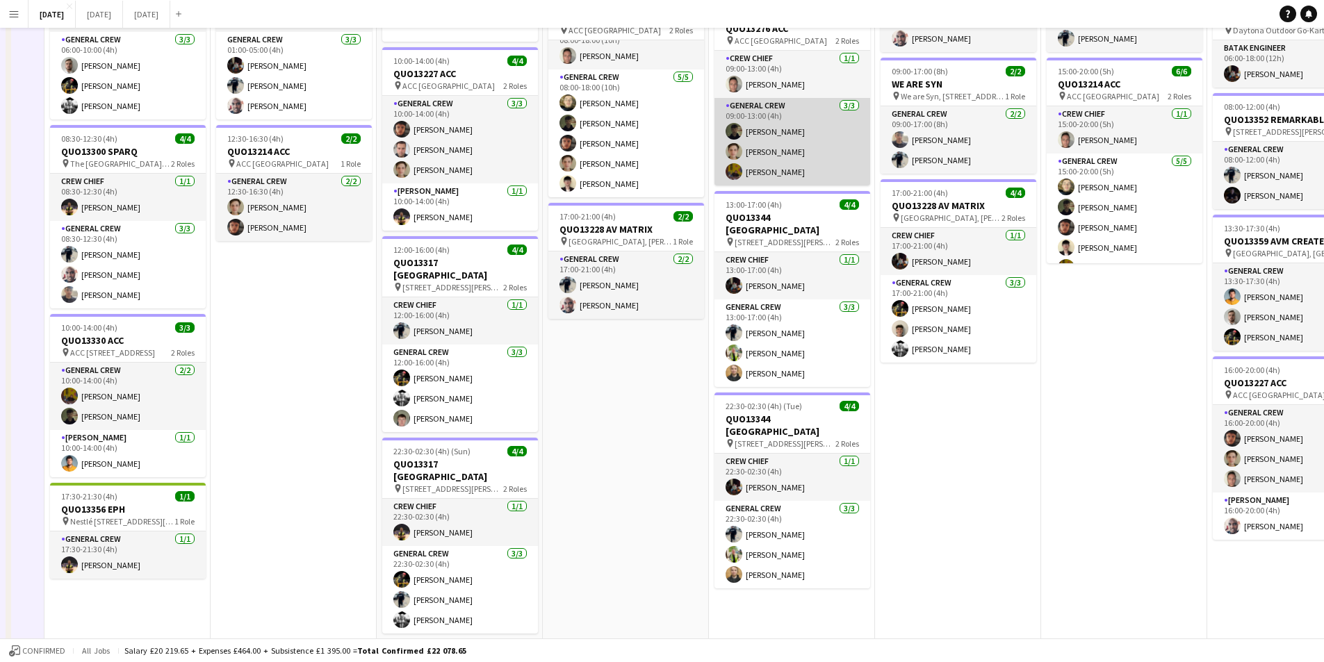
scroll to position [0, 0]
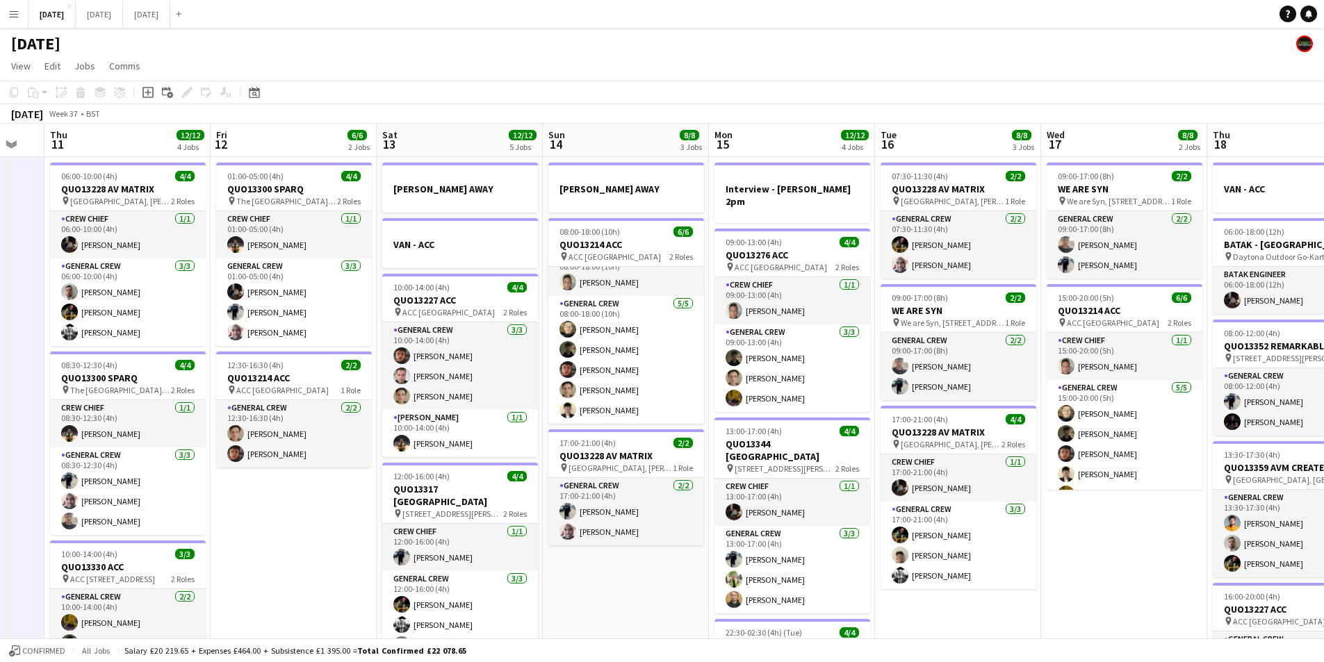
drag, startPoint x: 721, startPoint y: 309, endPoint x: 644, endPoint y: 293, distance: 78.8
click at [644, 293] on app-calendar-viewport "Mon 8 13/13 5 Jobs Tue 9 8/8 4 Jobs Wed 10 Thu 11 12/12 4 Jobs Fri 12 6/6 2 Job…" at bounding box center [662, 552] width 1324 height 857
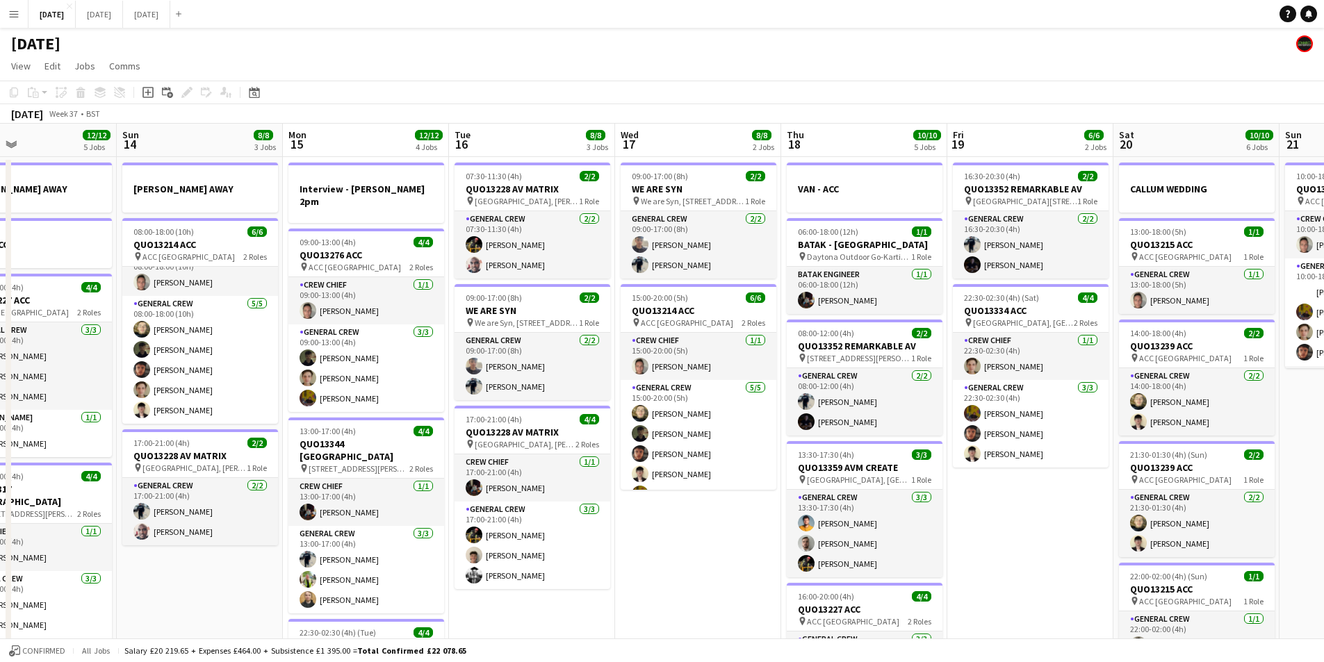
drag, startPoint x: 794, startPoint y: 323, endPoint x: 608, endPoint y: 297, distance: 188.1
click at [608, 297] on app-calendar-viewport "Wed 10 Thu 11 12/12 4 Jobs Fri 12 6/6 2 Jobs Sat 13 12/12 5 Jobs Sun 14 8/8 3 J…" at bounding box center [662, 552] width 1324 height 857
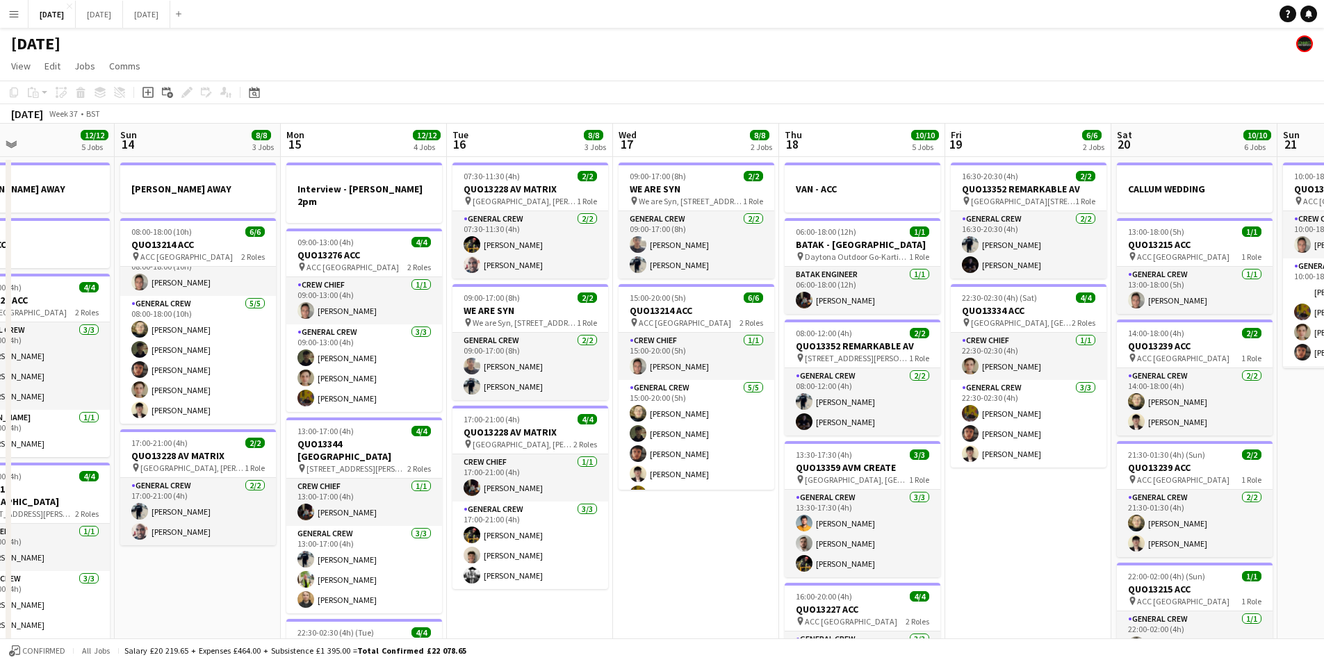
drag, startPoint x: 803, startPoint y: 311, endPoint x: 685, endPoint y: 291, distance: 119.2
click at [685, 291] on app-calendar-viewport "Wed 10 Thu 11 12/12 4 Jobs Fri 12 6/6 2 Jobs Sat 13 12/12 5 Jobs Sun 14 8/8 3 J…" at bounding box center [662, 552] width 1324 height 857
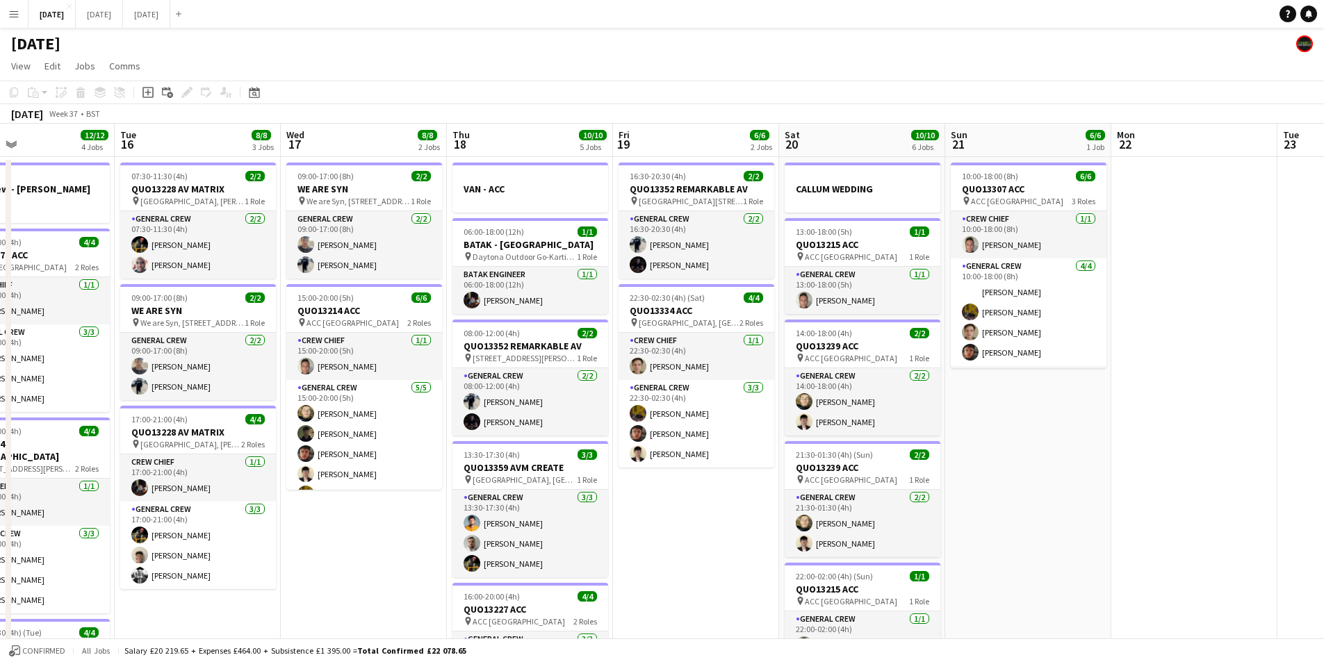
scroll to position [0, 406]
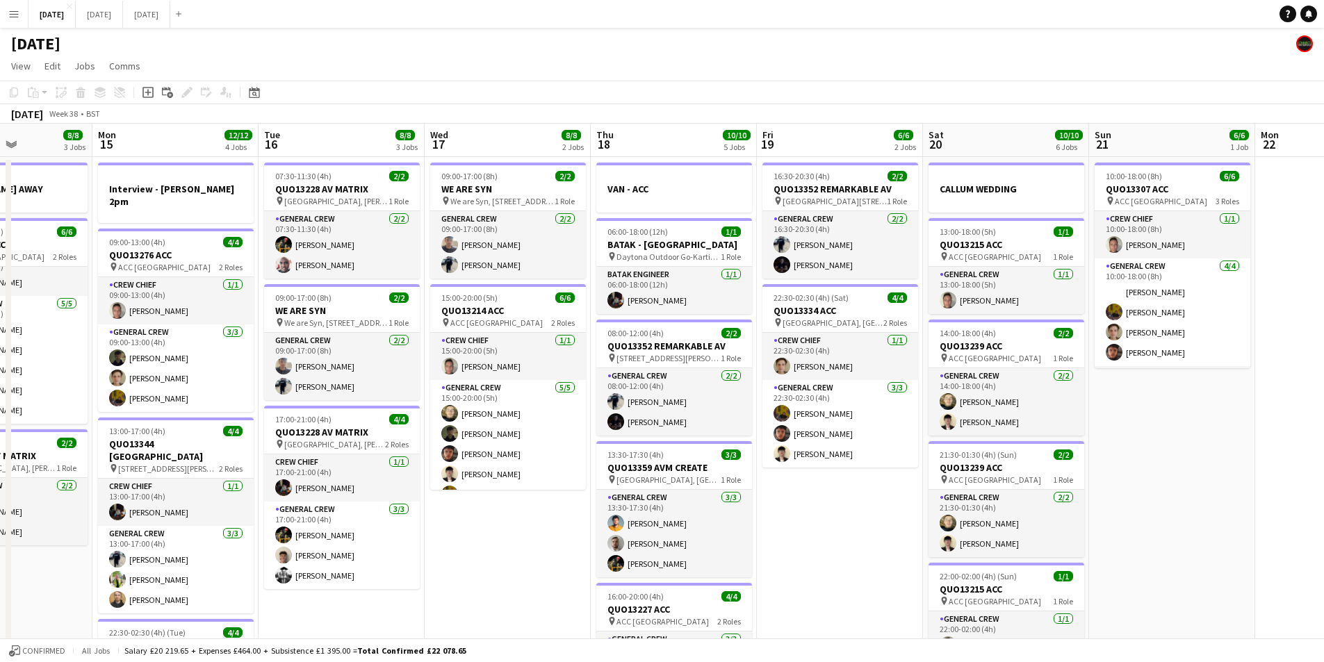
drag, startPoint x: 934, startPoint y: 320, endPoint x: 755, endPoint y: 318, distance: 179.3
click at [755, 318] on app-calendar-viewport "Fri 12 6/6 2 Jobs Sat 13 12/12 5 Jobs Sun 14 8/8 3 Jobs Mon 15 12/12 4 Jobs Tue…" at bounding box center [662, 552] width 1324 height 857
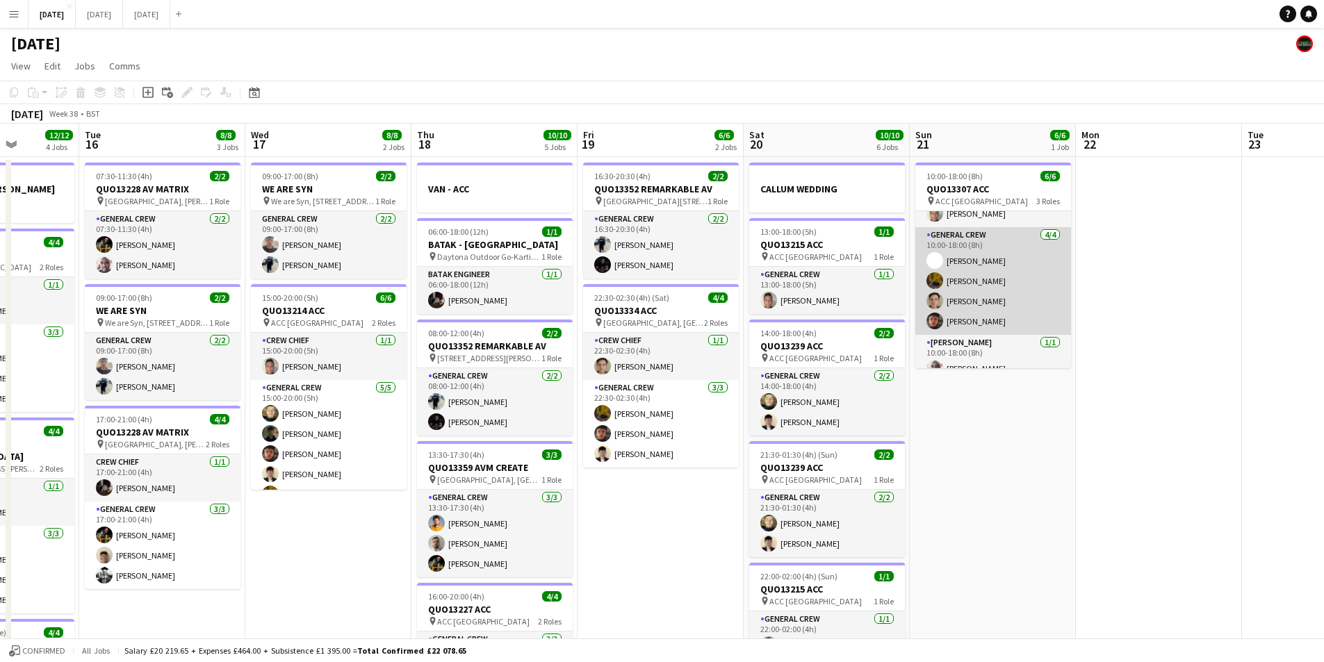
scroll to position [45, 0]
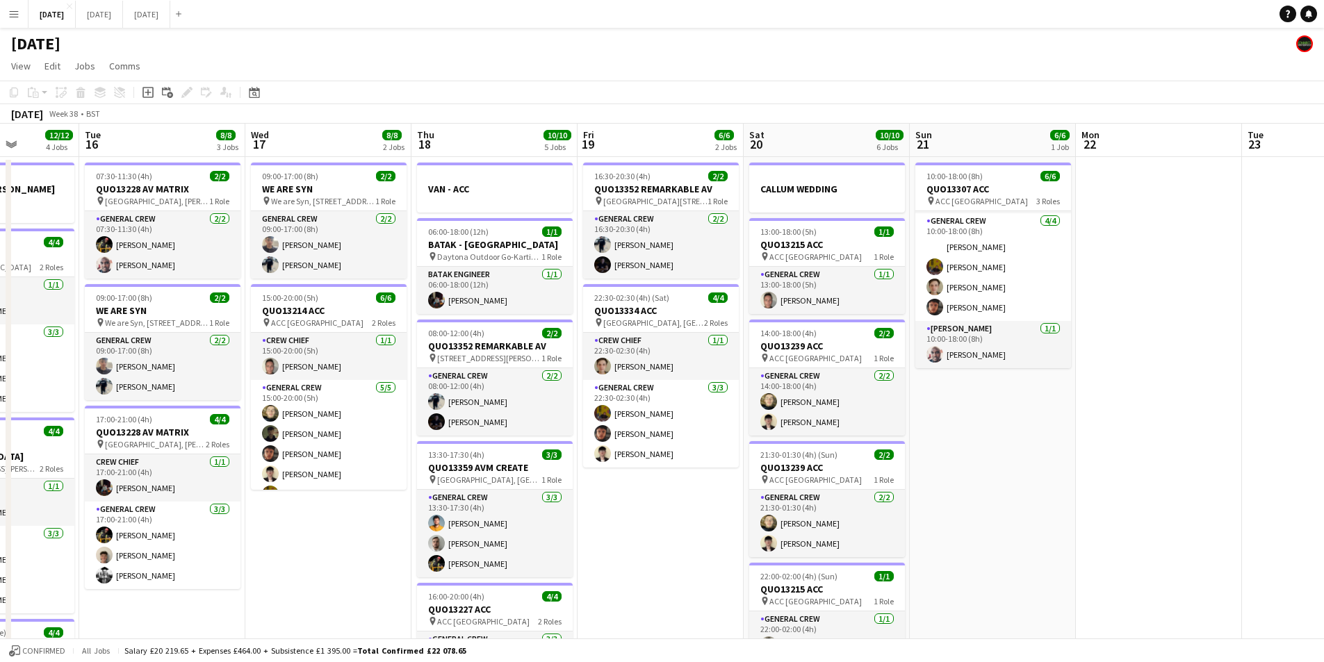
drag, startPoint x: 1090, startPoint y: 362, endPoint x: 770, endPoint y: 360, distance: 319.7
click at [776, 361] on app-calendar-viewport "Sat 13 12/12 5 Jobs Sun 14 8/8 3 Jobs Mon 15 12/12 4 Jobs Tue 16 8/8 3 Jobs Wed…" at bounding box center [662, 552] width 1324 height 857
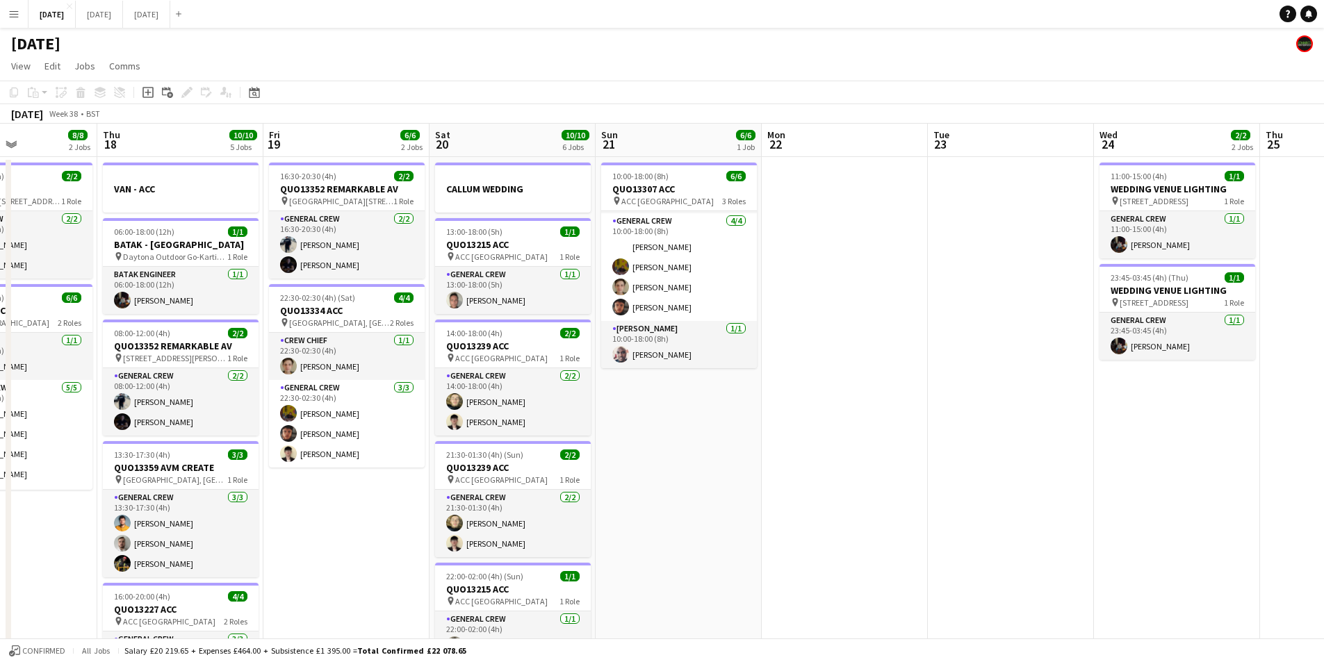
drag, startPoint x: 844, startPoint y: 404, endPoint x: 608, endPoint y: 359, distance: 240.4
click at [613, 360] on app-calendar-viewport "Mon 15 12/12 4 Jobs Tue 16 8/8 3 Jobs Wed 17 8/8 2 Jobs Thu 18 10/10 5 Jobs Fri…" at bounding box center [662, 552] width 1324 height 857
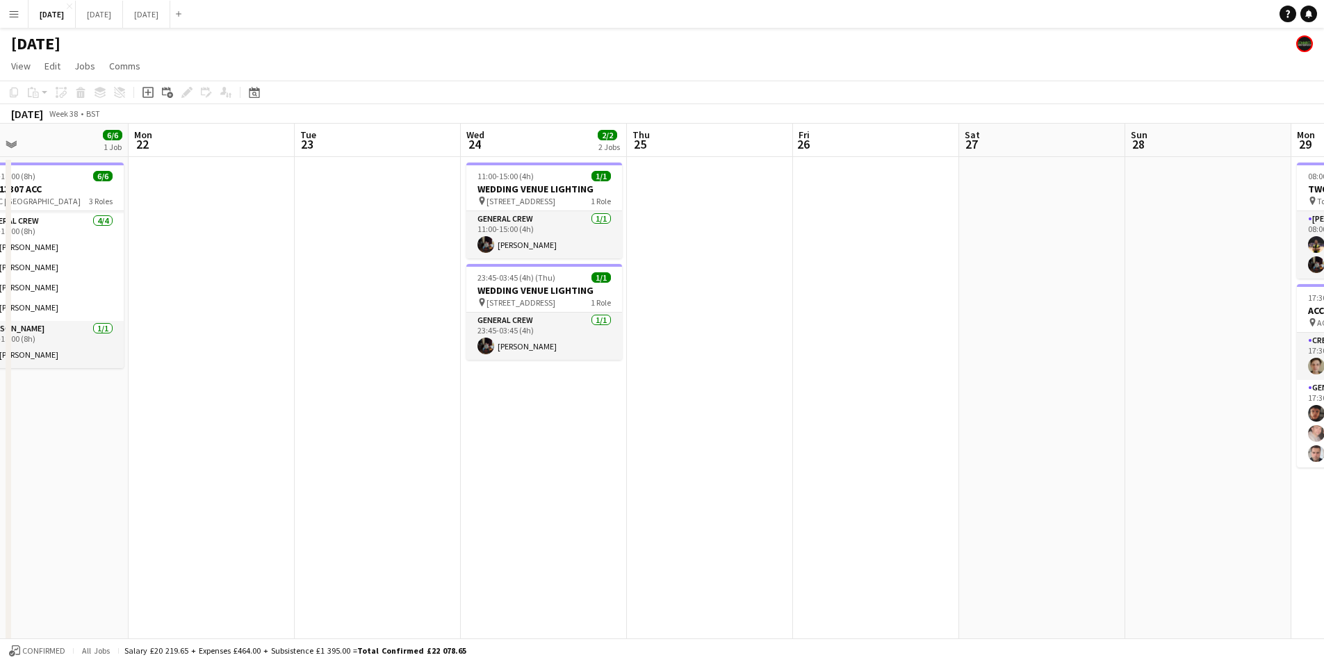
drag, startPoint x: 480, startPoint y: 359, endPoint x: 466, endPoint y: 356, distance: 14.9
click at [466, 356] on app-calendar-viewport "Thu 18 10/10 5 Jobs Fri 19 6/6 2 Jobs Sat 20 10/10 6 Jobs Sun 21 6/6 1 Job Mon …" at bounding box center [662, 552] width 1324 height 857
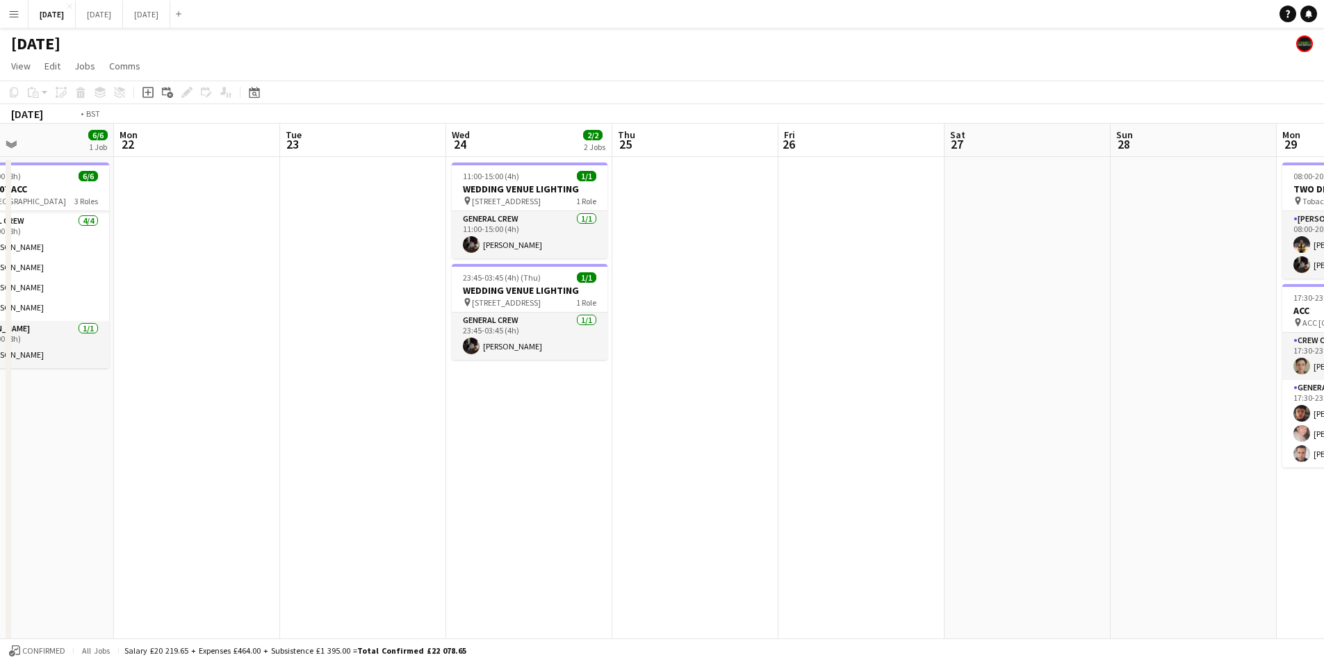
drag, startPoint x: 646, startPoint y: 395, endPoint x: 499, endPoint y: 372, distance: 148.5
click at [500, 372] on app-calendar-viewport "Thu 18 10/10 5 Jobs Fri 19 6/6 2 Jobs Sat 20 10/10 6 Jobs Sun 21 6/6 1 Job Mon …" at bounding box center [662, 552] width 1324 height 857
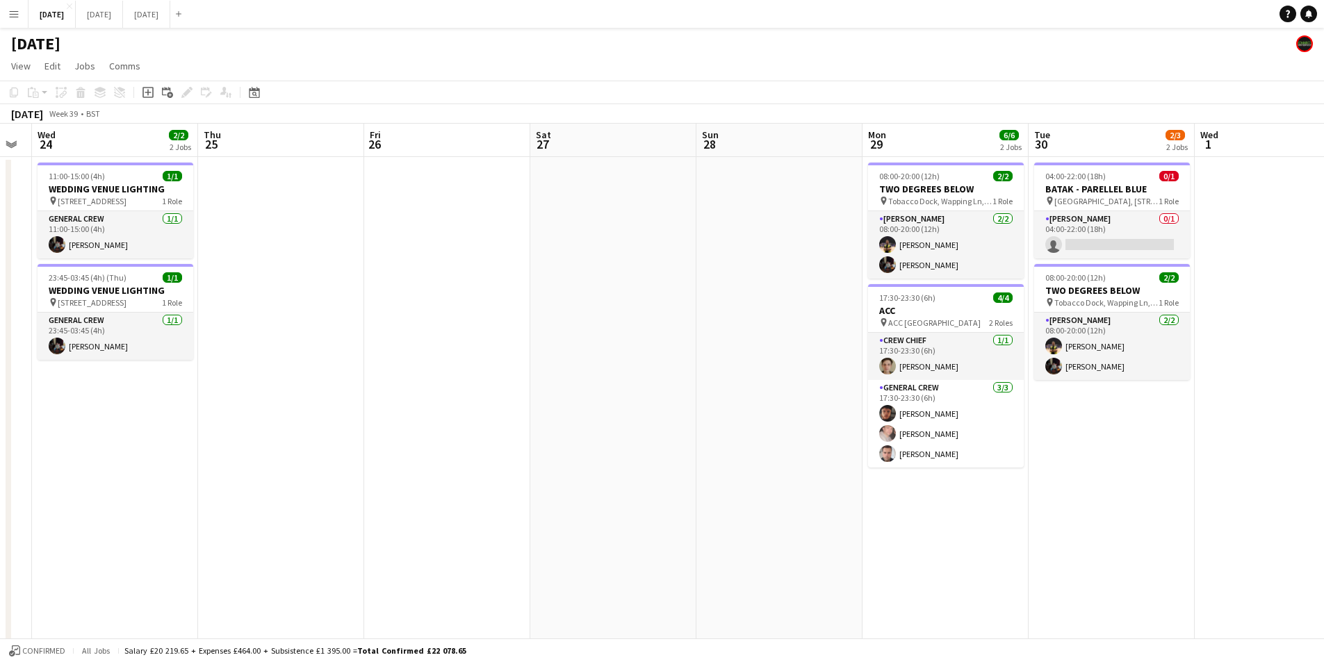
scroll to position [0, 476]
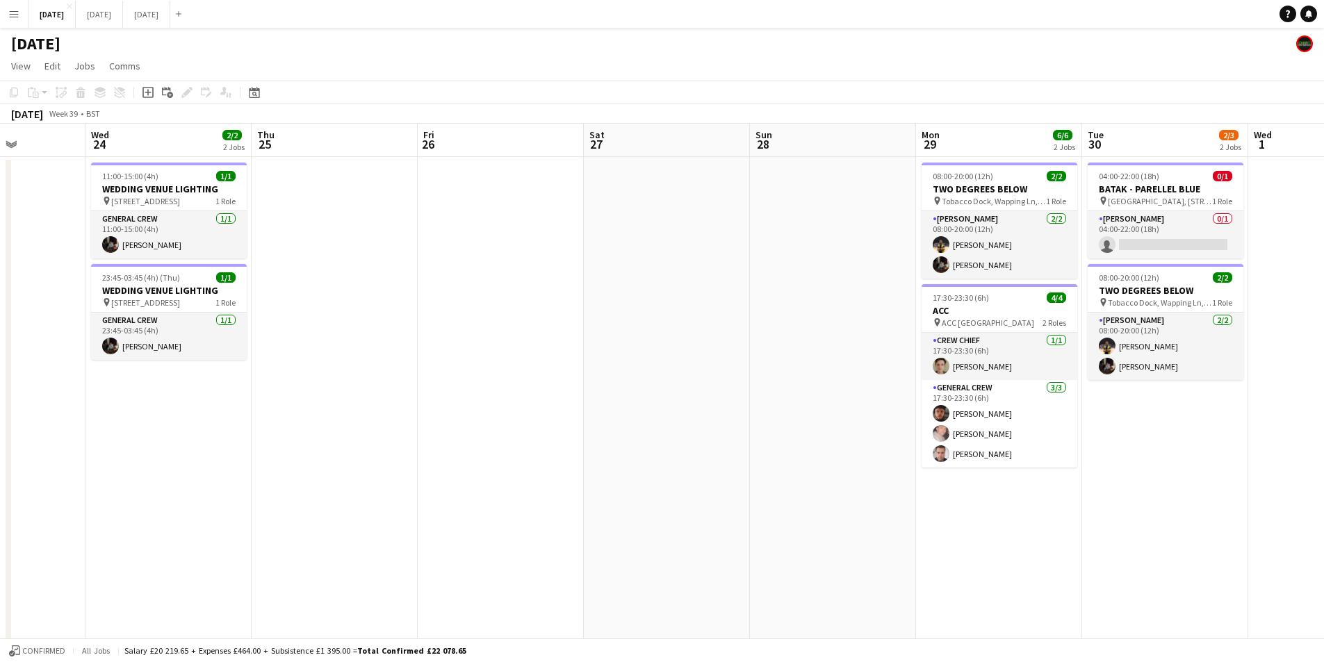
drag, startPoint x: 678, startPoint y: 379, endPoint x: 757, endPoint y: 366, distance: 80.2
click at [783, 373] on app-calendar-viewport "Sun 21 6/6 1 Job Mon 22 Tue 23 Wed 24 2/2 2 Jobs Thu 25 Fri 26 Sat 27 Sun 28 Mo…" at bounding box center [662, 552] width 1324 height 857
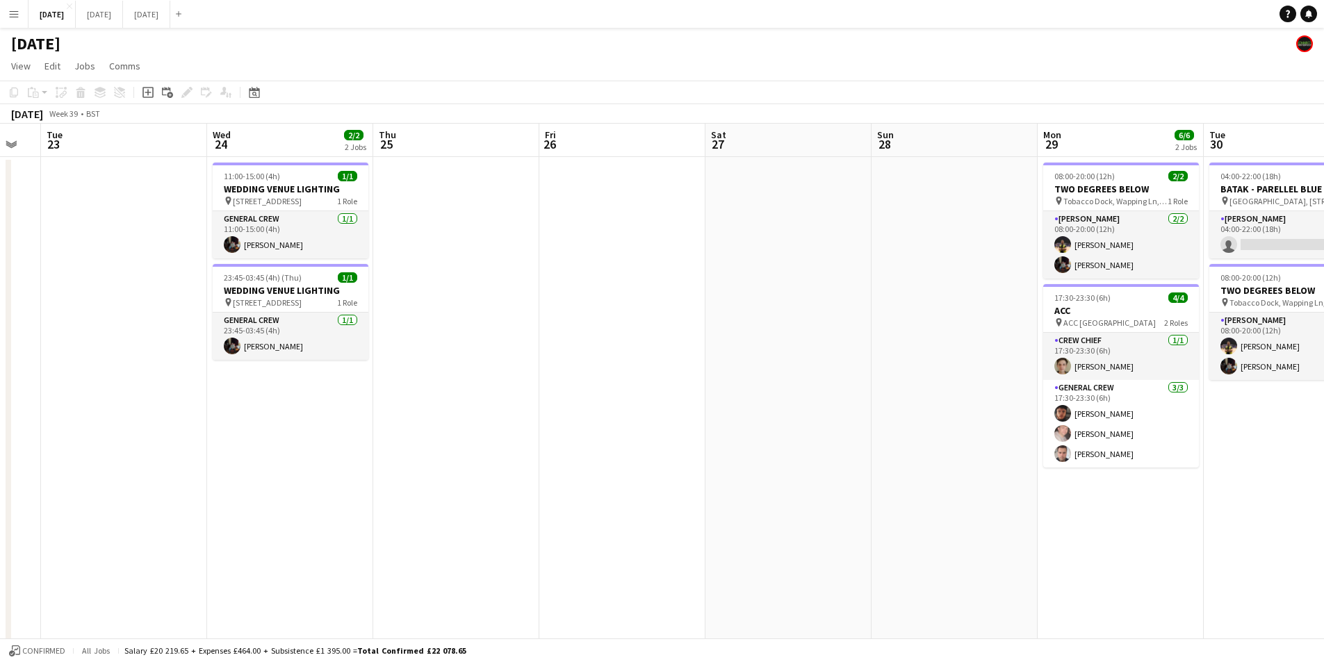
scroll to position [0, 286]
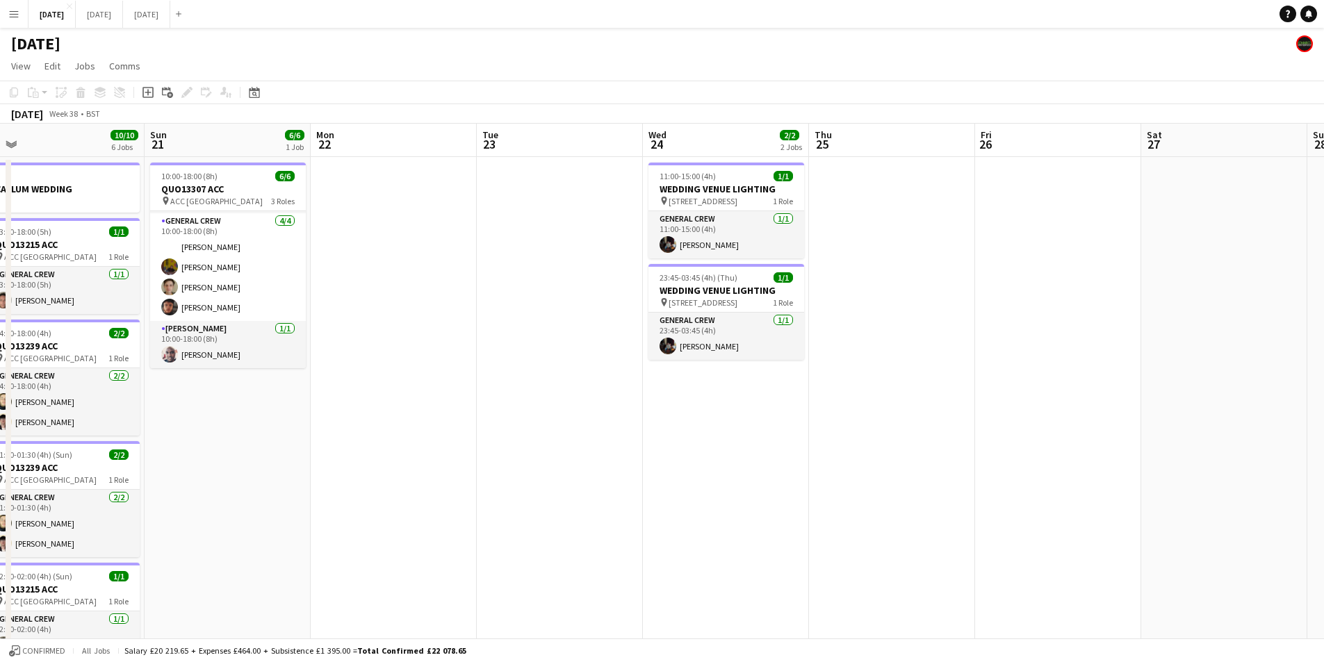
drag, startPoint x: 526, startPoint y: 418, endPoint x: 812, endPoint y: 343, distance: 295.3
click at [964, 323] on app-calendar-viewport "Thu 18 10/10 5 Jobs Fri 19 6/6 2 Jobs Sat 20 10/10 6 Jobs Sun 21 6/6 1 Job Mon …" at bounding box center [662, 552] width 1324 height 857
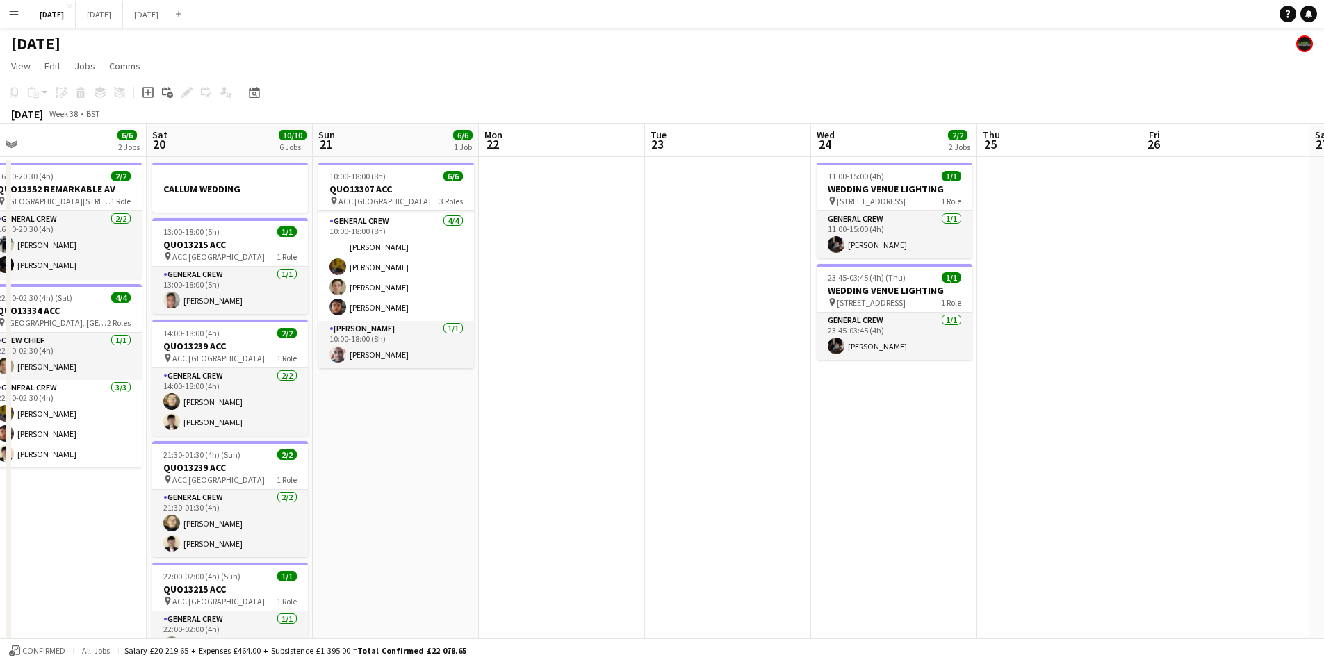
drag, startPoint x: 983, startPoint y: 368, endPoint x: 958, endPoint y: 359, distance: 26.6
click at [1119, 344] on app-calendar-viewport "Wed 17 8/8 2 Jobs Thu 18 10/10 5 Jobs Fri 19 6/6 2 Jobs Sat 20 10/10 6 Jobs Sun…" at bounding box center [662, 552] width 1324 height 857
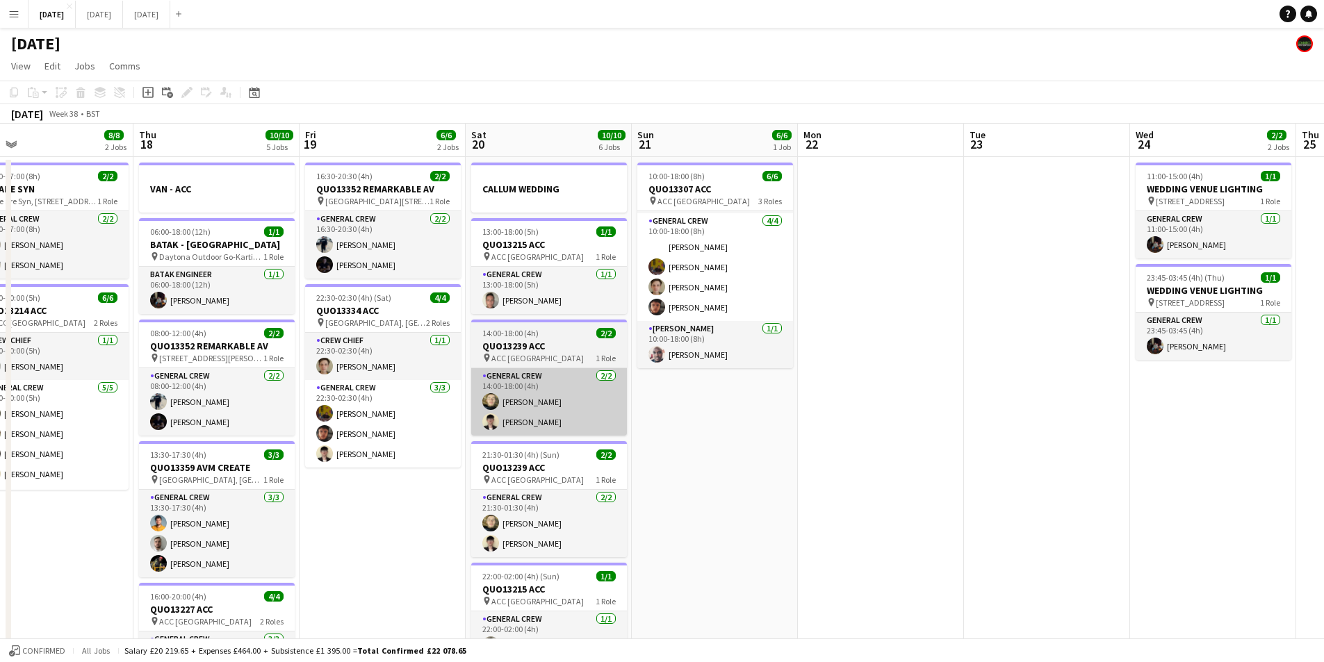
drag, startPoint x: 790, startPoint y: 404, endPoint x: 812, endPoint y: 385, distance: 29.6
click at [951, 395] on app-calendar-viewport "Mon 15 12/12 4 Jobs Tue 16 8/8 3 Jobs Wed 17 8/8 2 Jobs Thu 18 10/10 5 Jobs Fri…" at bounding box center [662, 552] width 1324 height 857
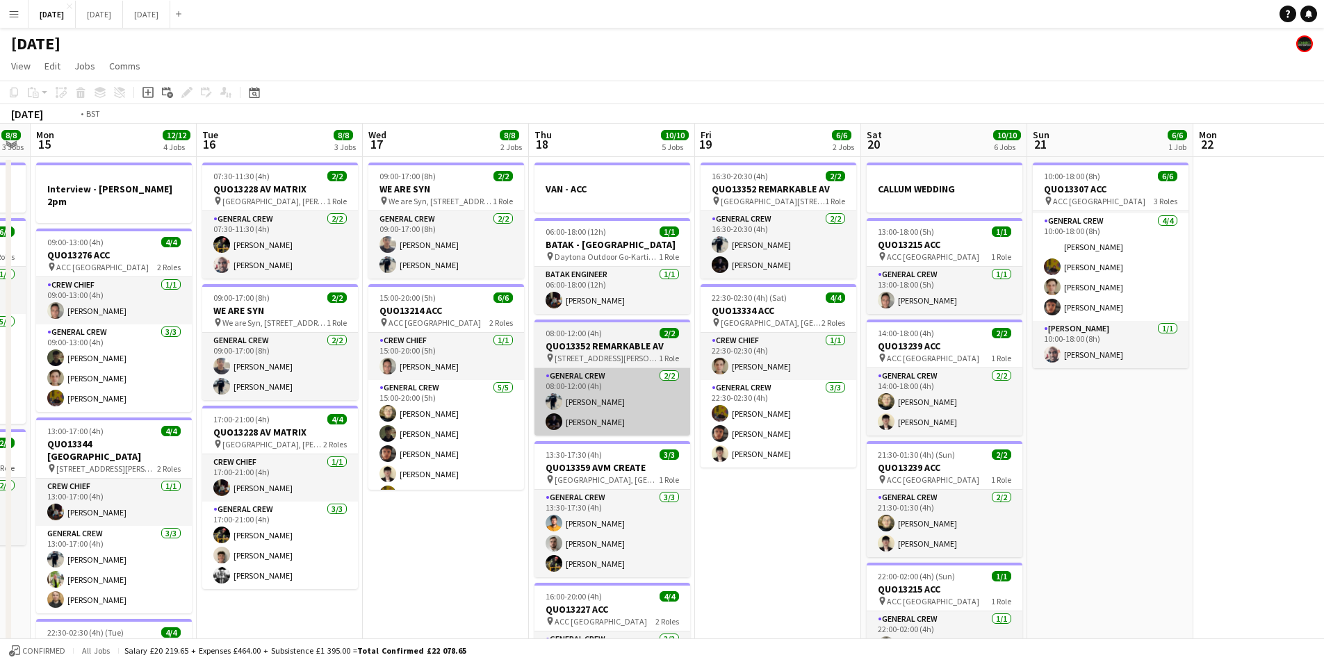
drag, startPoint x: 730, startPoint y: 395, endPoint x: 801, endPoint y: 384, distance: 71.8
click at [819, 391] on app-calendar-viewport "Sat 13 12/12 5 Jobs Sun 14 8/8 3 Jobs Mon 15 12/12 4 Jobs Tue 16 8/8 3 Jobs Wed…" at bounding box center [662, 552] width 1324 height 857
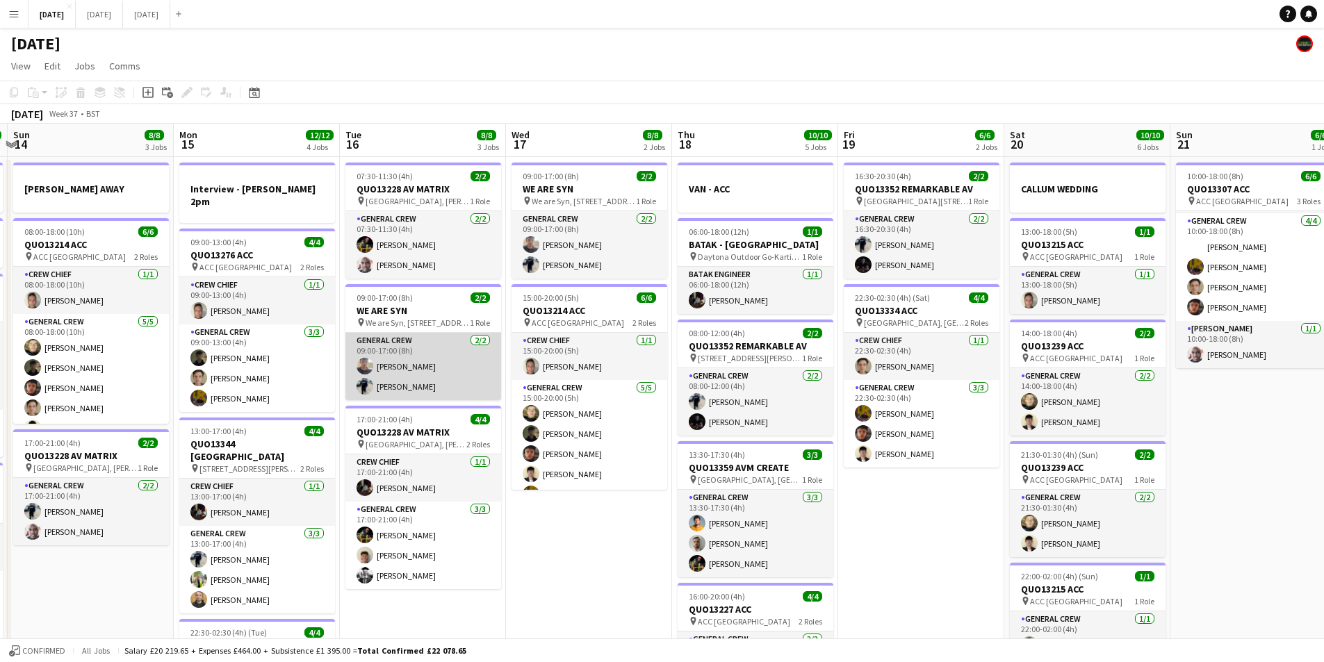
drag, startPoint x: 404, startPoint y: 398, endPoint x: 701, endPoint y: 397, distance: 296.8
click at [682, 402] on app-calendar-viewport "Fri 12 6/6 2 Jobs Sat 13 12/12 5 Jobs Sun 14 8/8 3 Jobs Mon 15 12/12 4 Jobs Tue…" at bounding box center [662, 552] width 1324 height 857
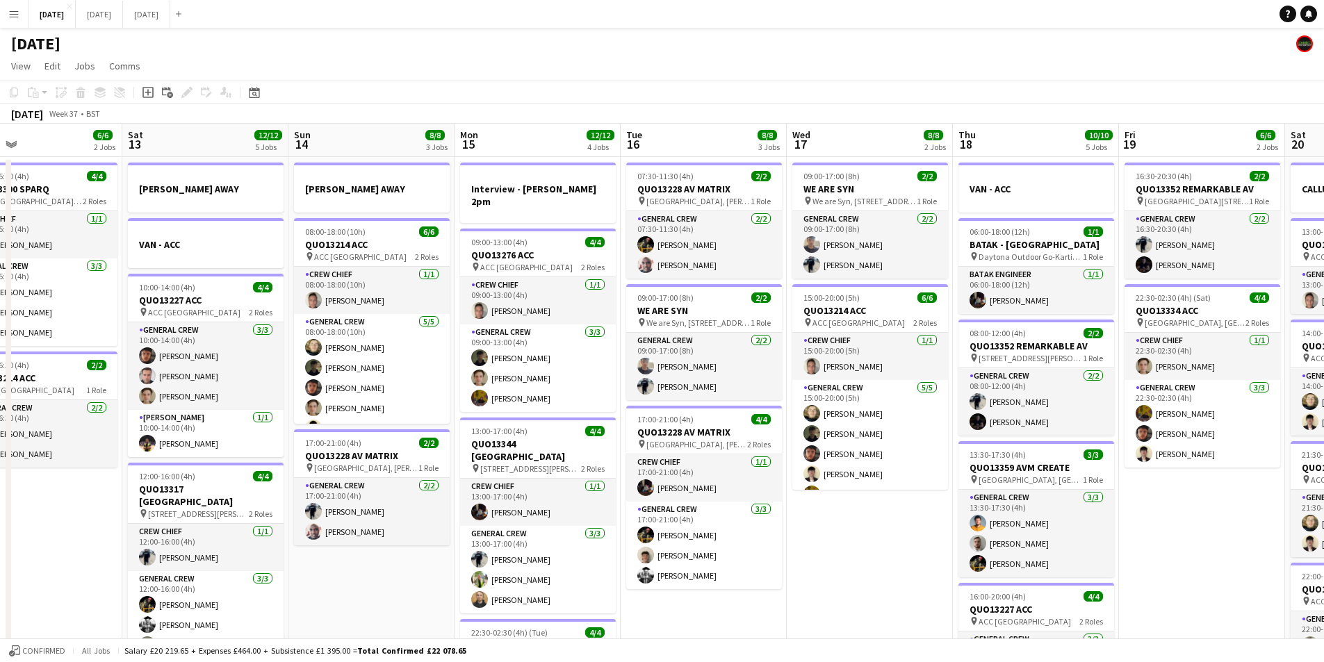
click at [728, 388] on app-calendar-viewport "Wed 10 Thu 11 12/12 4 Jobs Fri 12 6/6 2 Jobs Sat 13 12/12 5 Jobs Sun 14 8/8 3 J…" at bounding box center [662, 552] width 1324 height 857
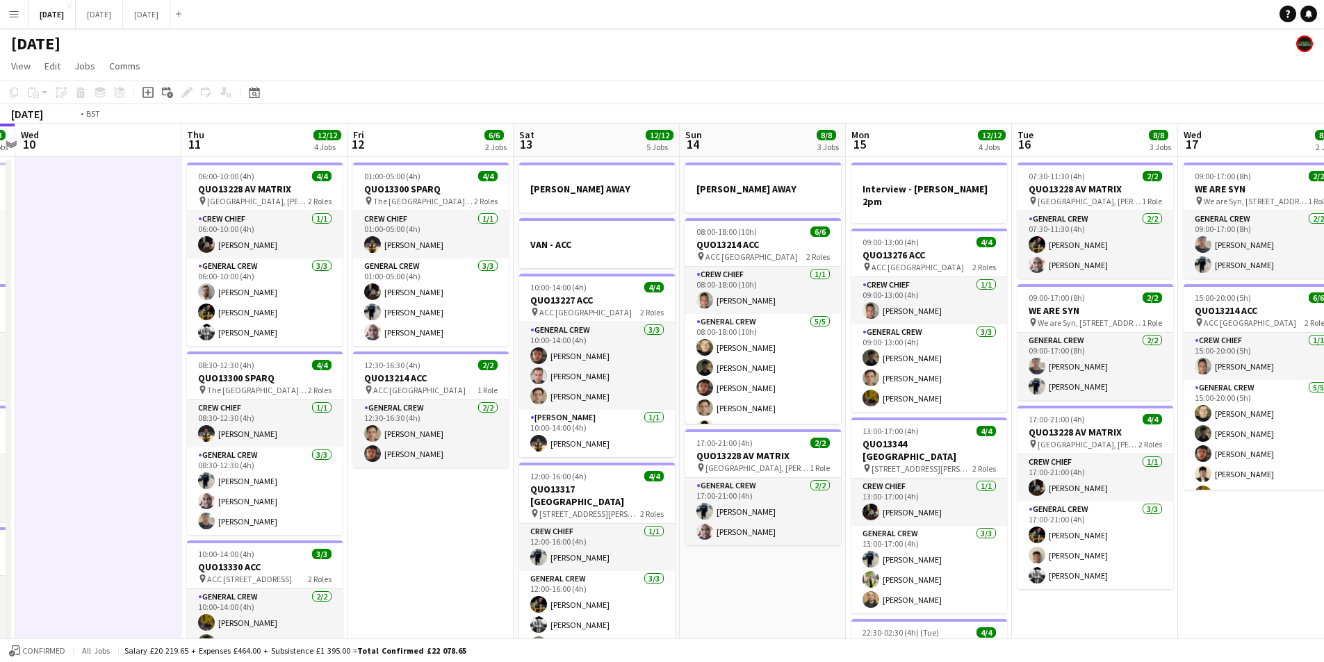
drag, startPoint x: 420, startPoint y: 388, endPoint x: 705, endPoint y: 379, distance: 285.8
click at [701, 384] on app-calendar-viewport "Mon 8 13/13 5 Jobs Tue 9 8/8 4 Jobs Wed 10 Thu 11 12/12 4 Jobs Fri 12 6/6 2 Job…" at bounding box center [662, 552] width 1324 height 857
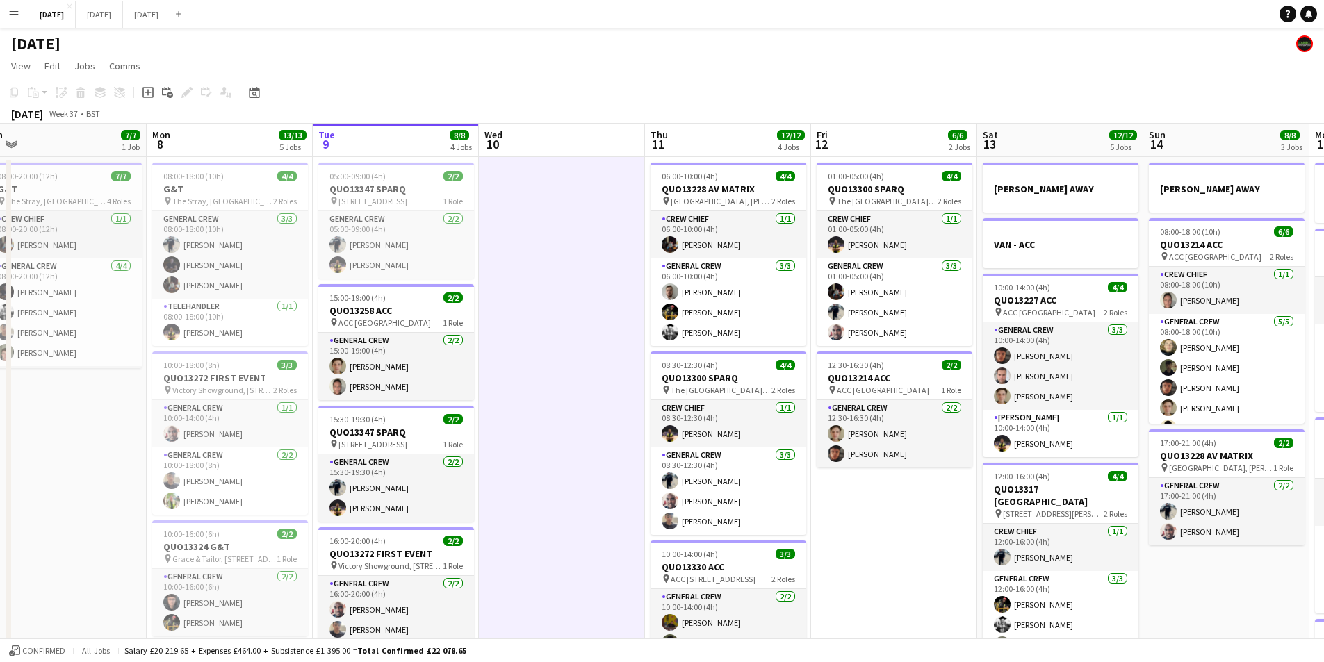
drag, startPoint x: 440, startPoint y: 403, endPoint x: 648, endPoint y: 368, distance: 210.8
click at [634, 371] on app-calendar-viewport "Fri 5 14/14 3 Jobs Sat 6 15/15 5 Jobs Sun 7 7/7 1 Job Mon 8 13/13 5 Jobs Tue 9 …" at bounding box center [662, 552] width 1324 height 857
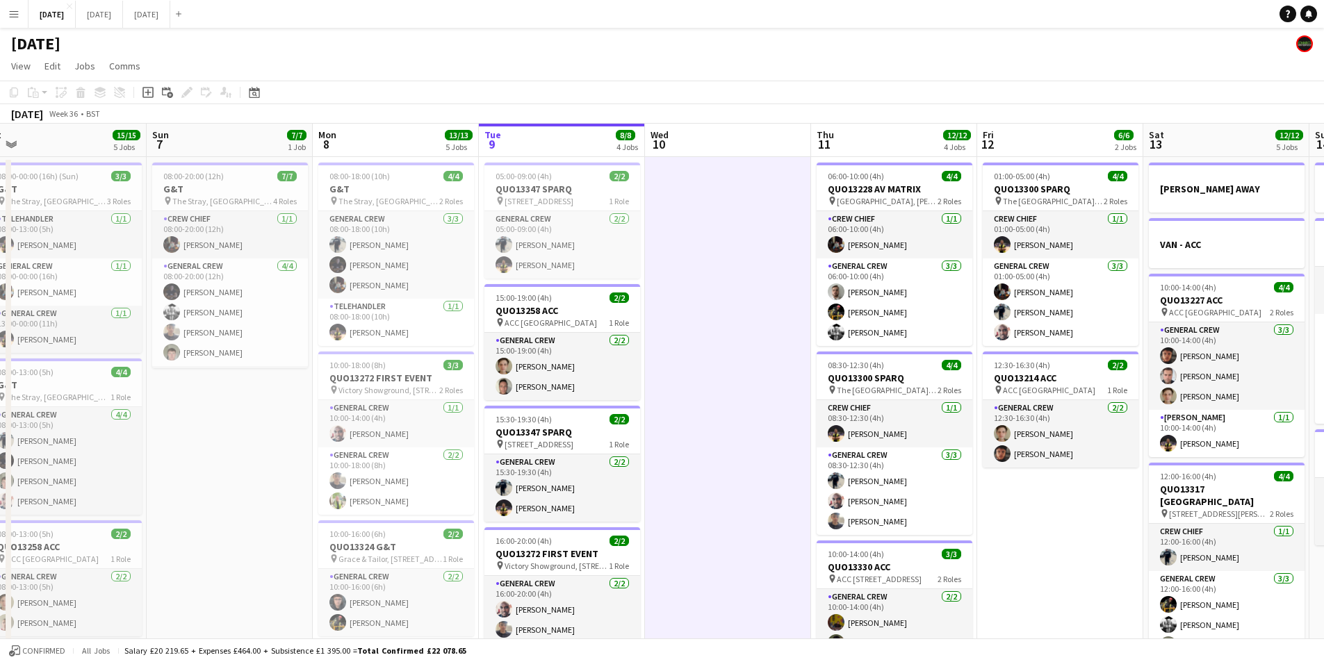
scroll to position [0, 389]
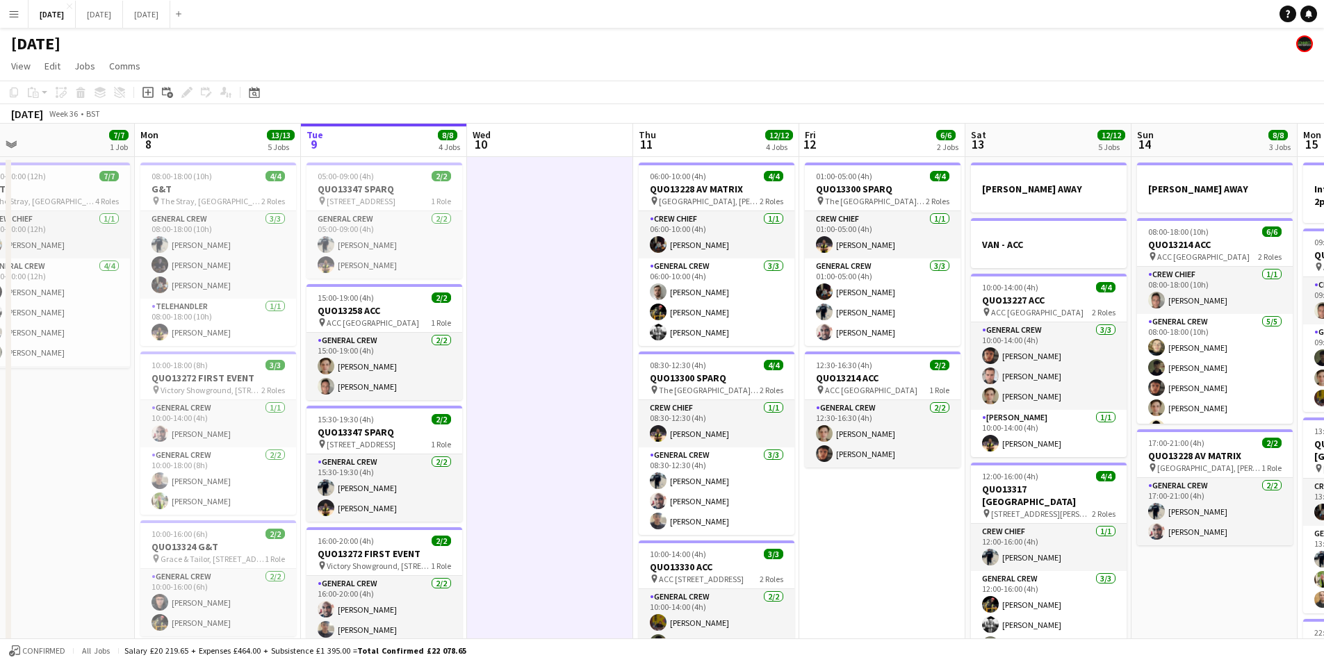
drag, startPoint x: 673, startPoint y: 377, endPoint x: 532, endPoint y: 389, distance: 142.3
click at [532, 389] on app-calendar-viewport "Thu 4 19/20 5 Jobs Fri 5 14/14 3 Jobs Sat 6 15/15 5 Jobs Sun 7 7/7 1 Job Mon 8 …" at bounding box center [662, 552] width 1324 height 857
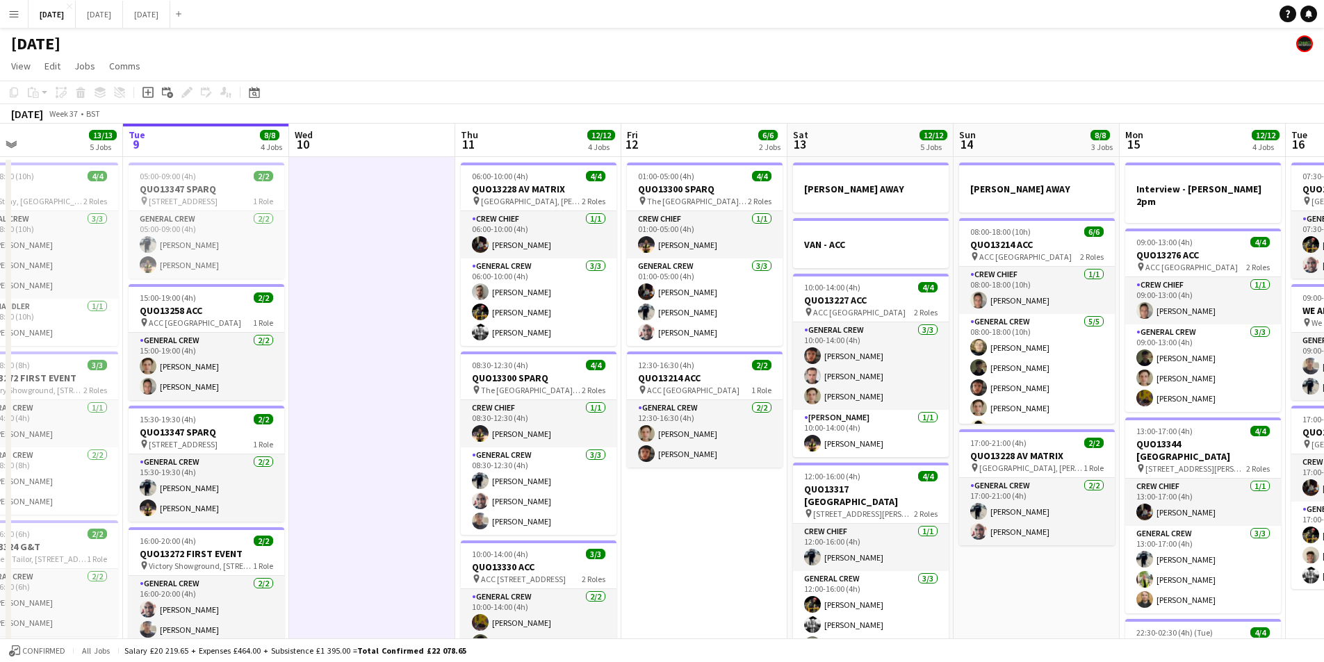
drag, startPoint x: 562, startPoint y: 393, endPoint x: 402, endPoint y: 395, distance: 159.2
click at [402, 395] on app-calendar-viewport "Fri 5 14/14 3 Jobs Sat 6 15/15 5 Jobs Sun 7 7/7 1 Job Mon 8 13/13 5 Jobs Tue 9 …" at bounding box center [662, 552] width 1324 height 857
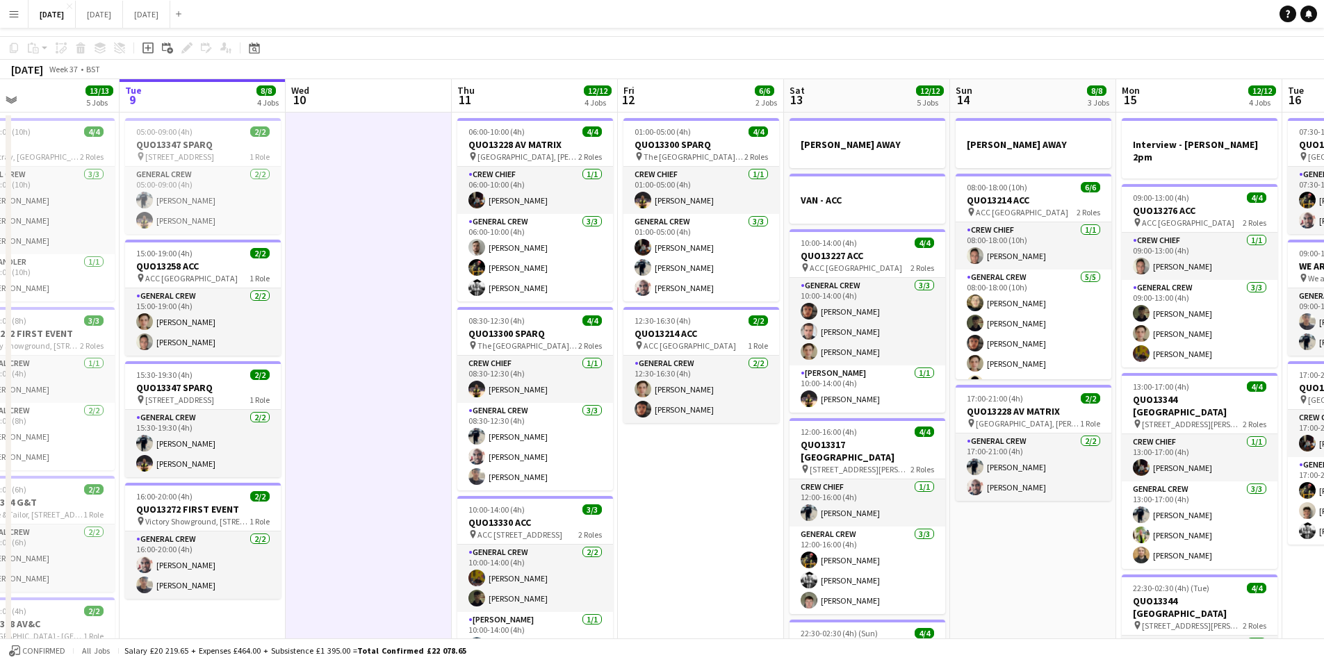
scroll to position [0, 0]
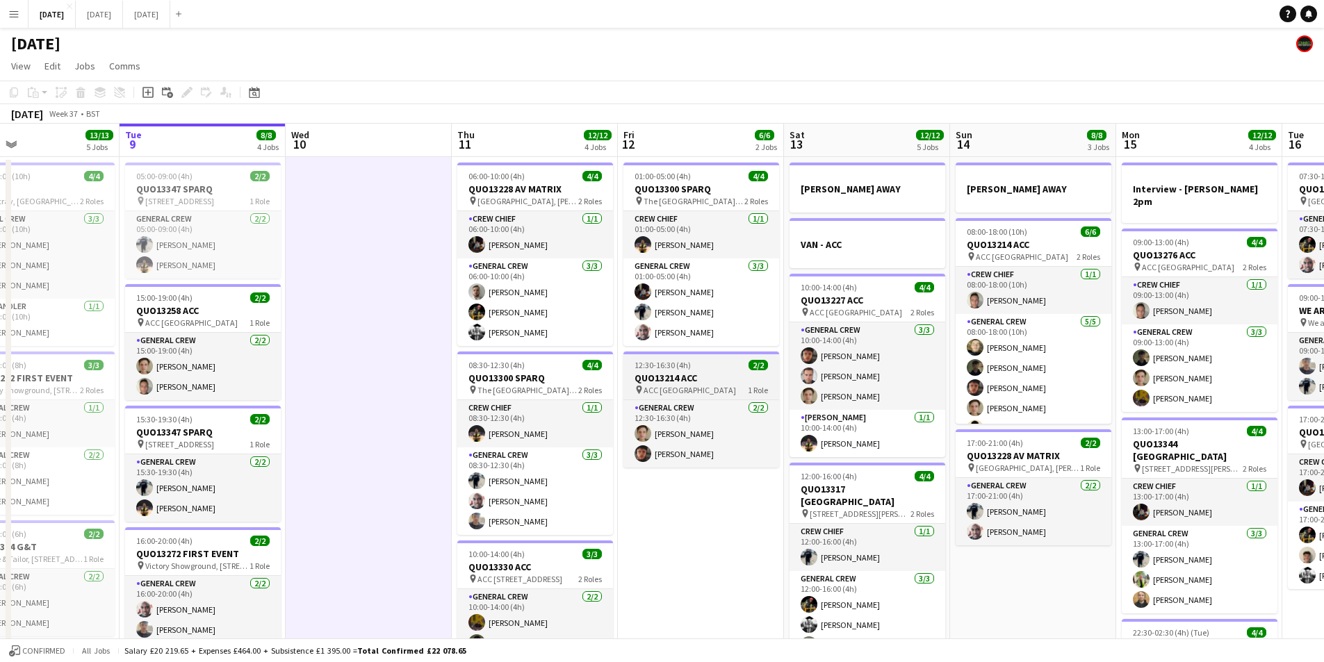
click at [701, 379] on h3 "QUO13214 ACC" at bounding box center [701, 378] width 156 height 13
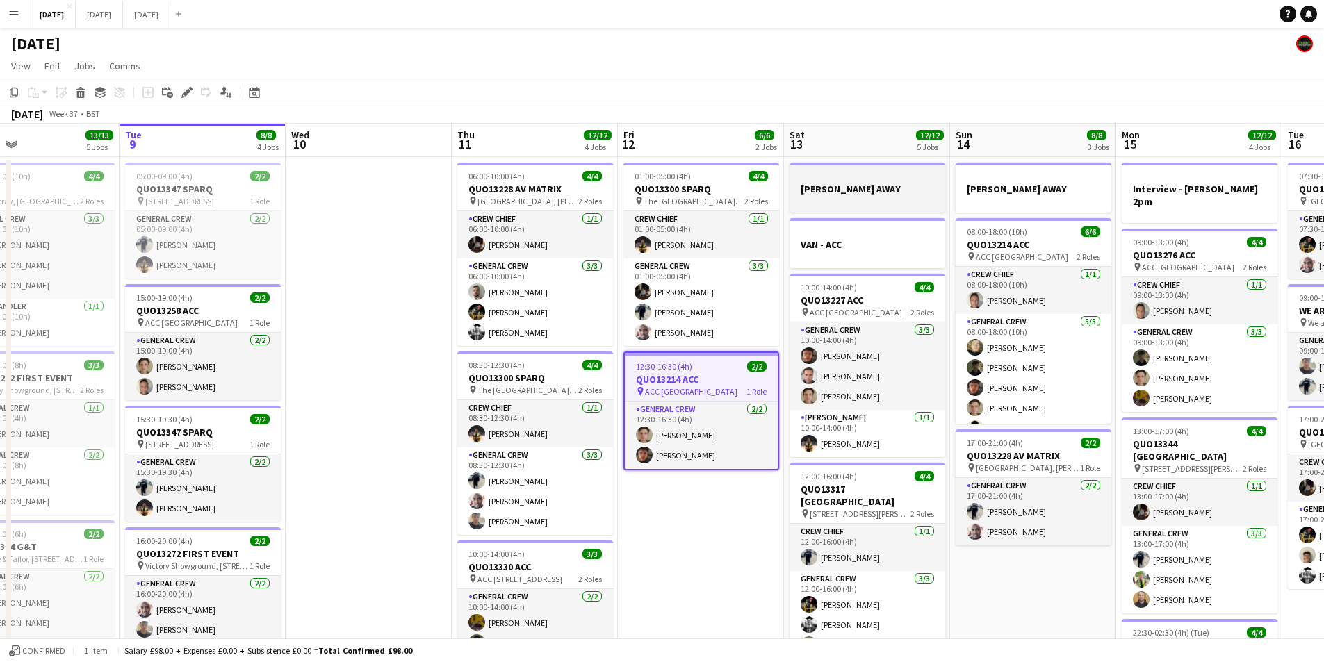
drag, startPoint x: 188, startPoint y: 86, endPoint x: 906, endPoint y: 190, distance: 726.1
click at [187, 86] on div "Edit" at bounding box center [187, 92] width 17 height 17
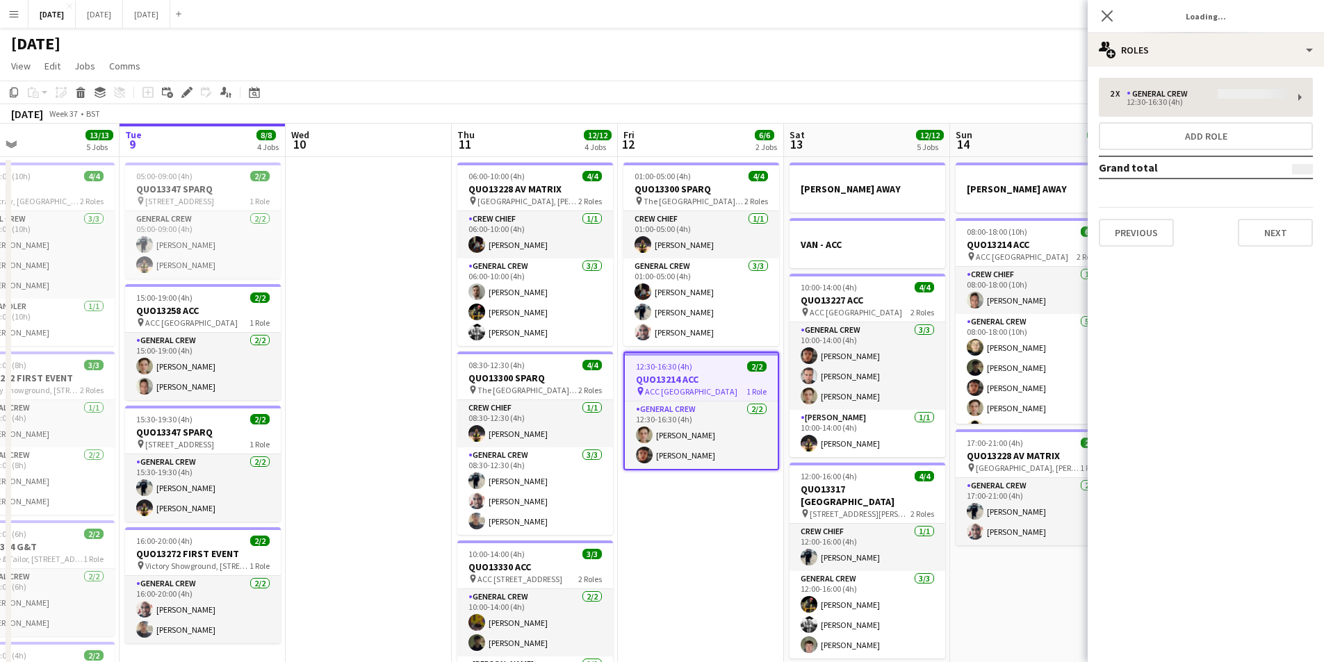
type input "**********"
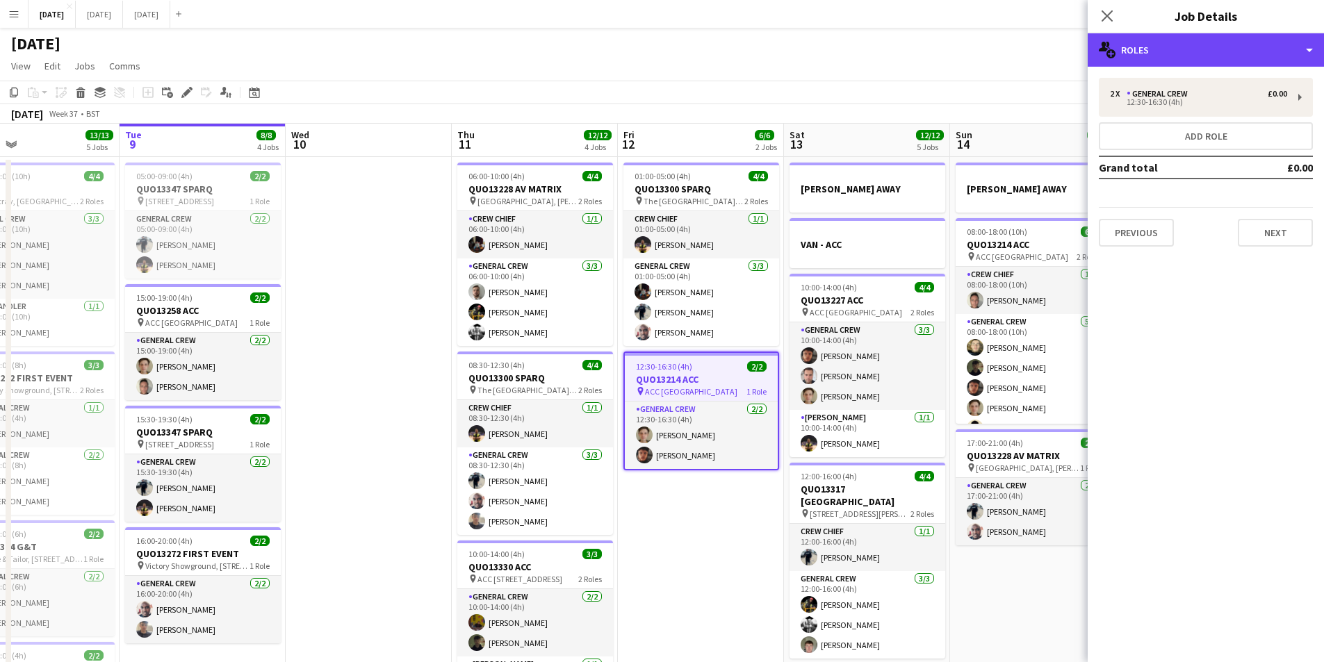
drag, startPoint x: 1210, startPoint y: 56, endPoint x: 1292, endPoint y: 108, distance: 97.5
click at [1211, 56] on div "multiple-users-add Roles" at bounding box center [1206, 49] width 236 height 33
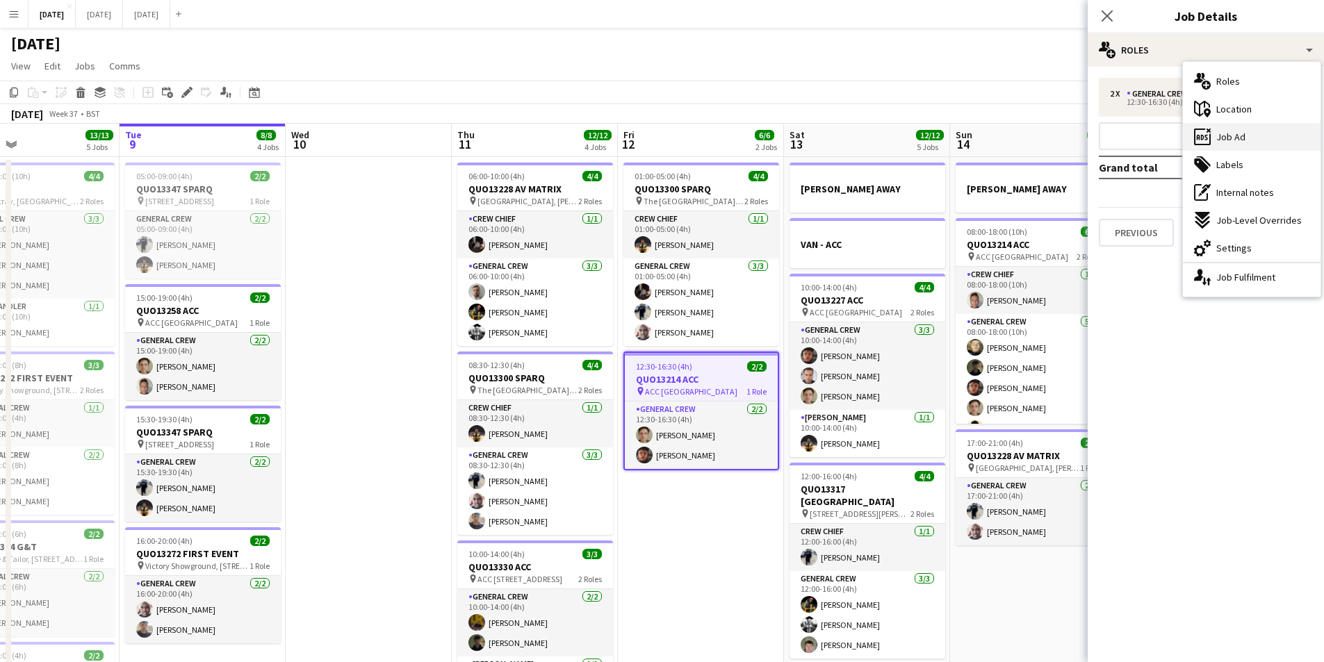
click at [1243, 142] on span "Job Ad" at bounding box center [1230, 137] width 29 height 13
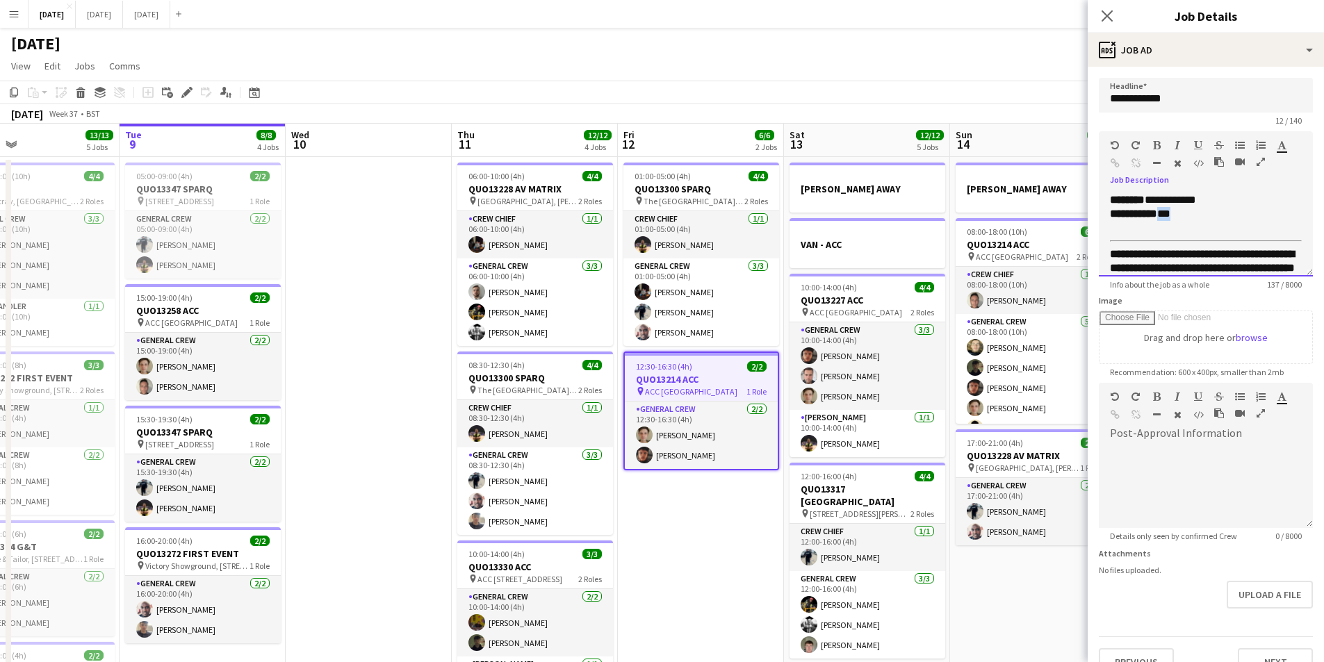
drag, startPoint x: 1193, startPoint y: 220, endPoint x: 1161, endPoint y: 215, distance: 32.4
click at [1161, 215] on div "**********" at bounding box center [1195, 214] width 171 height 14
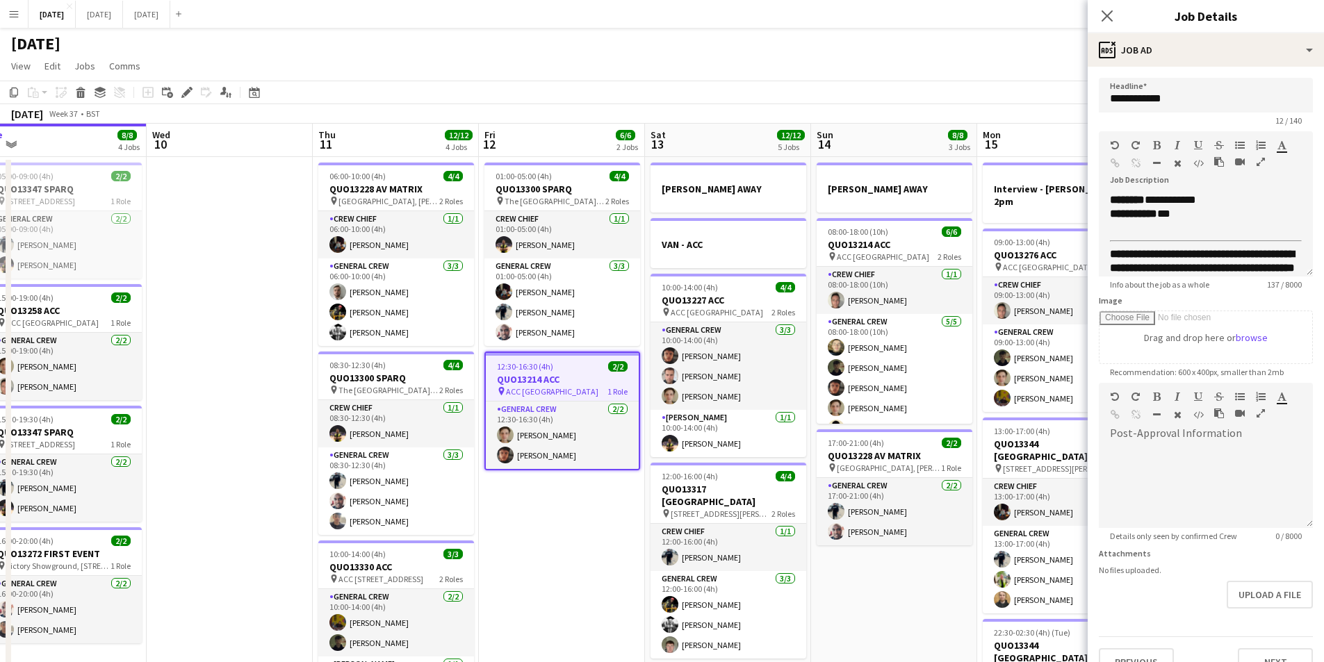
scroll to position [0, 530]
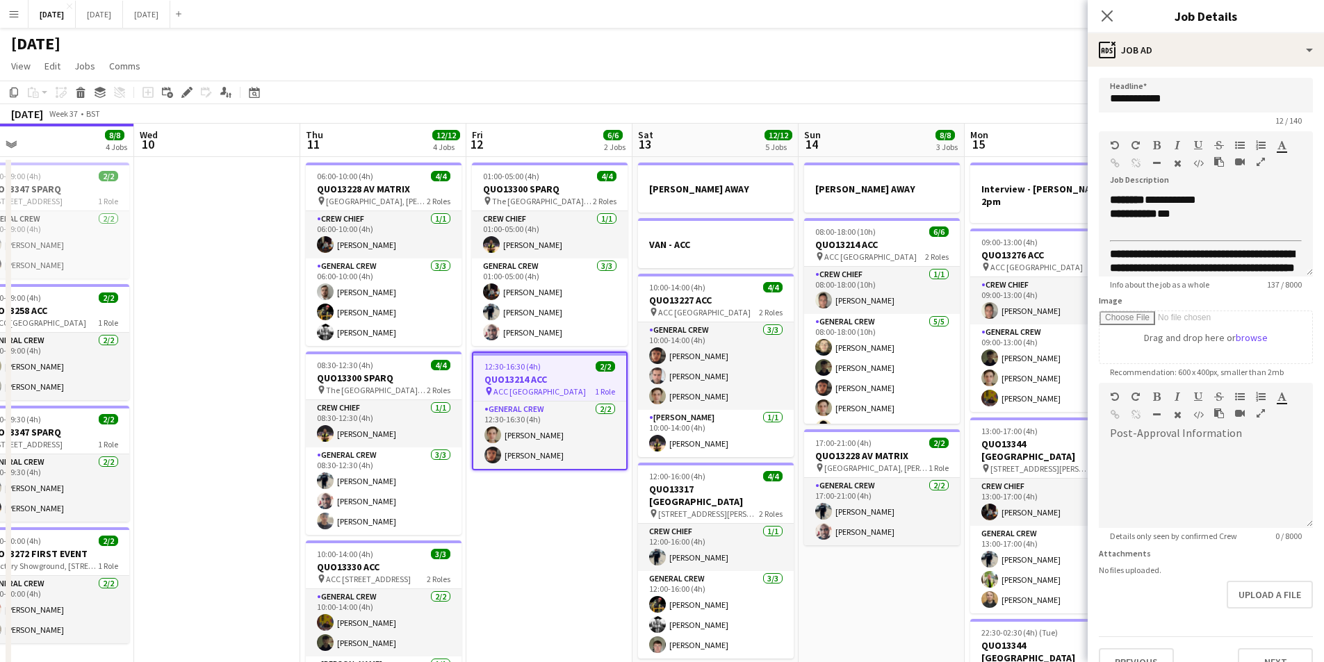
drag, startPoint x: 964, startPoint y: 361, endPoint x: 812, endPoint y: 374, distance: 152.0
click at [812, 374] on app-calendar-viewport "Sat 6 15/15 5 Jobs Sun 7 7/7 1 Job Mon 8 13/13 5 Jobs Tue 9 8/8 4 Jobs Wed 10 T…" at bounding box center [662, 552] width 1324 height 857
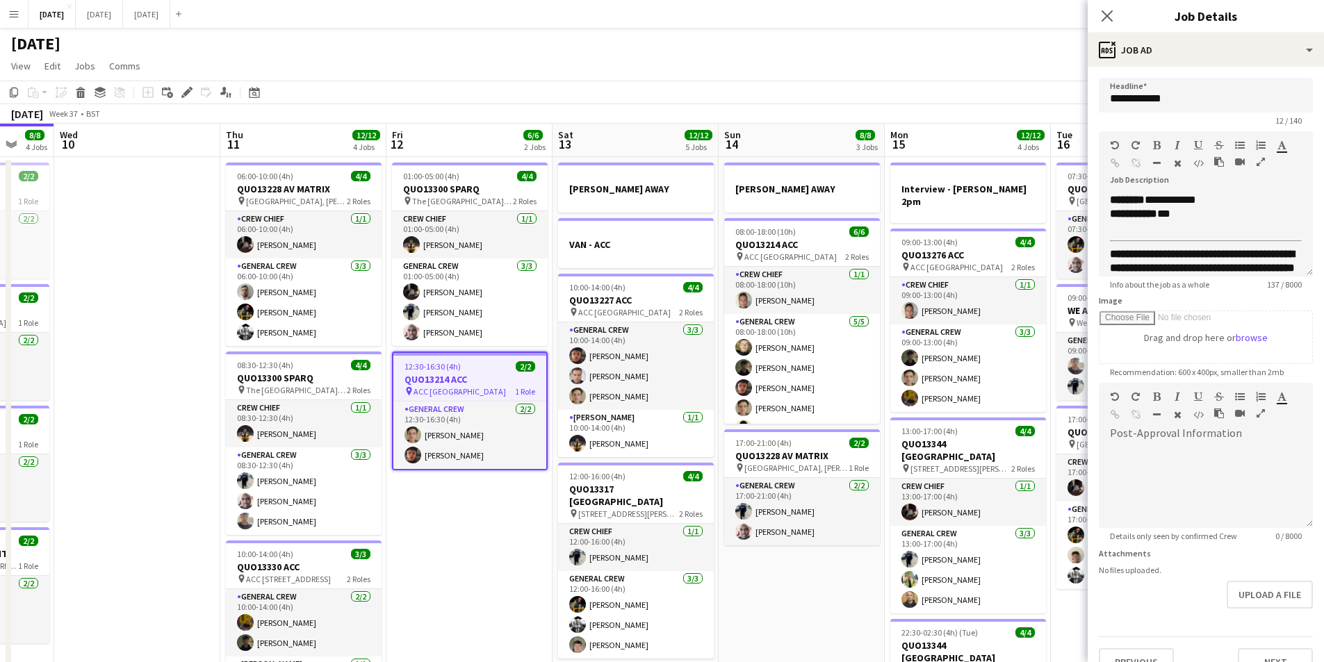
drag, startPoint x: 801, startPoint y: 356, endPoint x: 721, endPoint y: 368, distance: 80.9
click at [721, 368] on app-calendar-viewport "Sun 7 7/7 1 Job Mon 8 13/13 5 Jobs Tue 9 8/8 4 Jobs Wed 10 Thu 11 12/12 4 Jobs …" at bounding box center [662, 552] width 1324 height 857
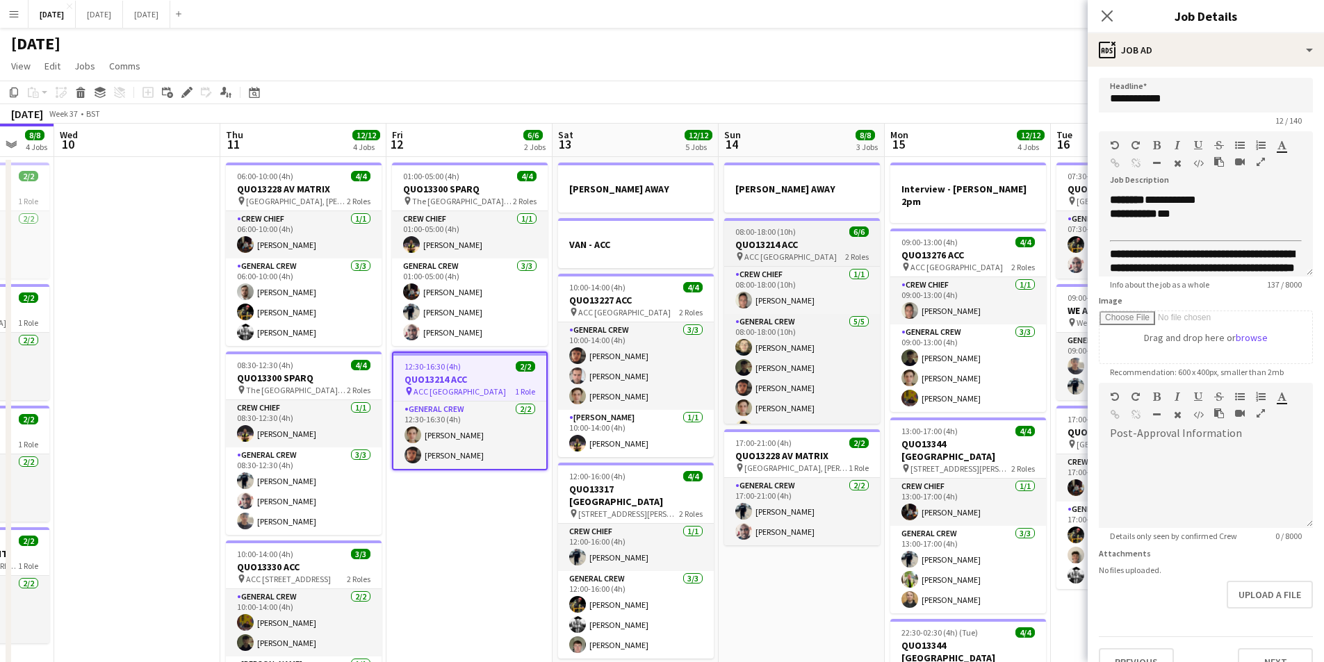
click at [807, 245] on h3 "QUO13214 ACC" at bounding box center [802, 244] width 156 height 13
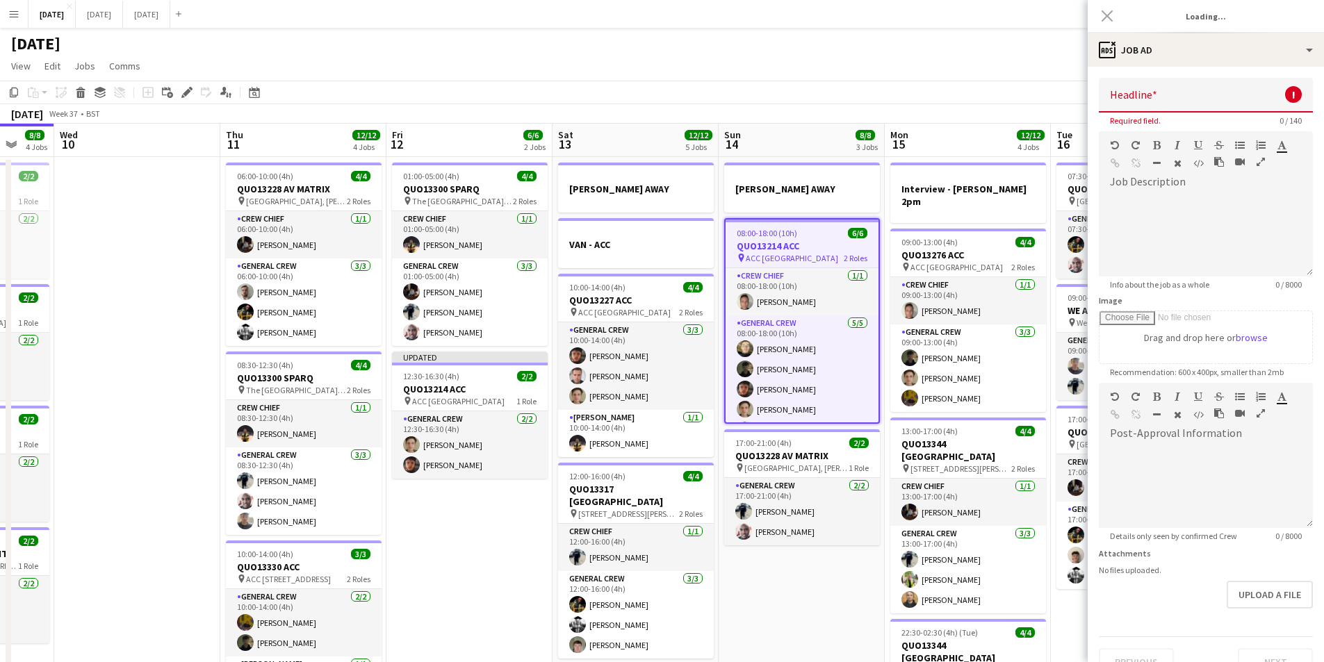
type input "**********"
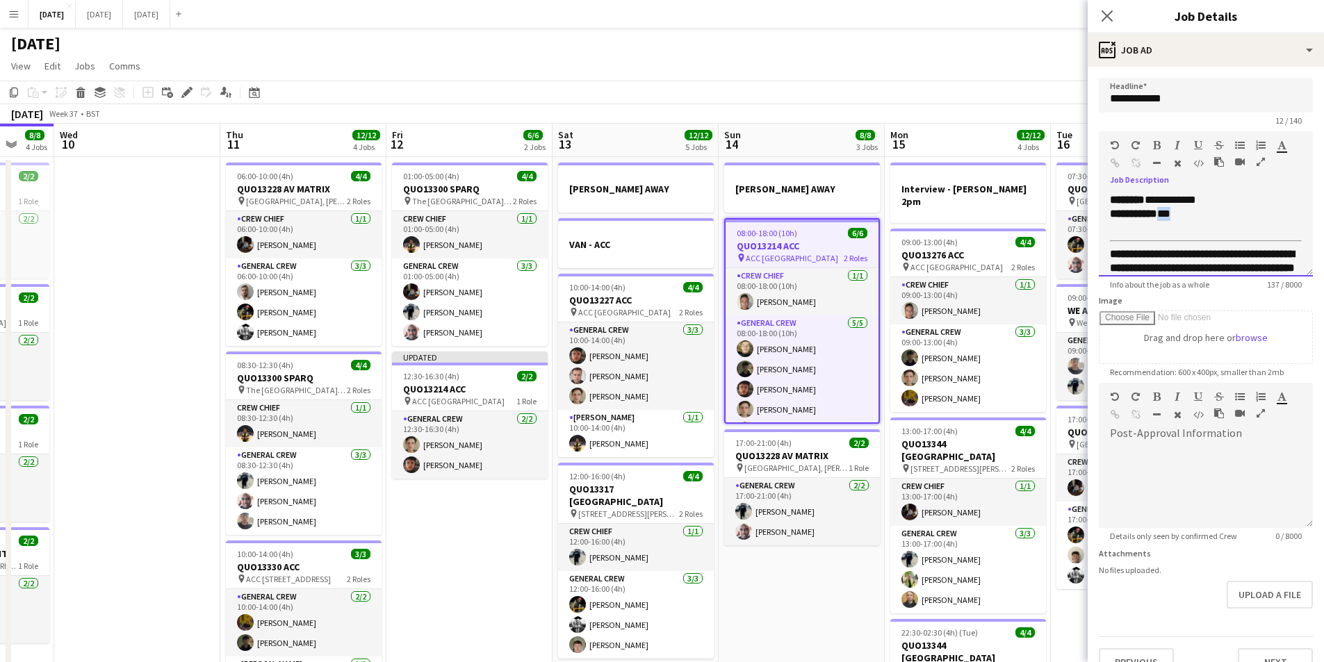
drag, startPoint x: 1188, startPoint y: 220, endPoint x: 1162, endPoint y: 220, distance: 25.7
click at [1162, 220] on div "**********" at bounding box center [1195, 214] width 171 height 14
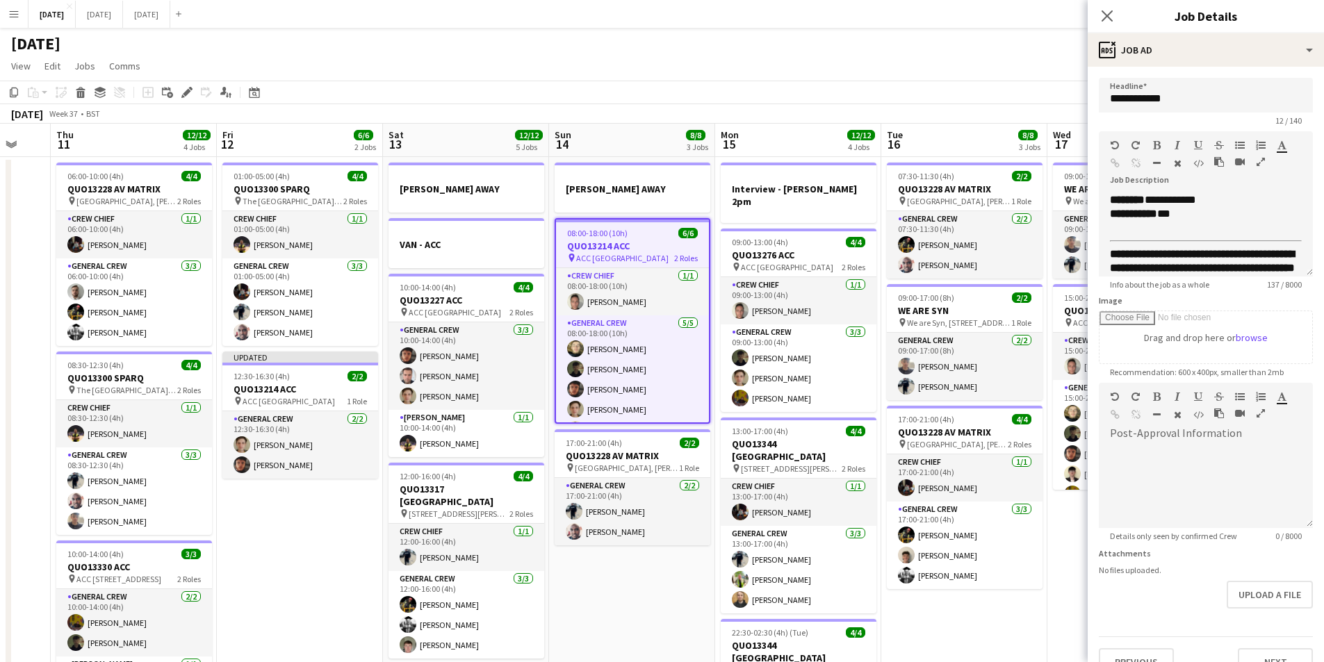
drag, startPoint x: 1030, startPoint y: 308, endPoint x: 840, endPoint y: 295, distance: 190.2
click at [840, 295] on app-calendar-viewport "Mon 8 13/13 5 Jobs Tue 9 8/8 4 Jobs Wed 10 Thu 11 12/12 4 Jobs Fri 12 6/6 2 Job…" at bounding box center [662, 552] width 1324 height 857
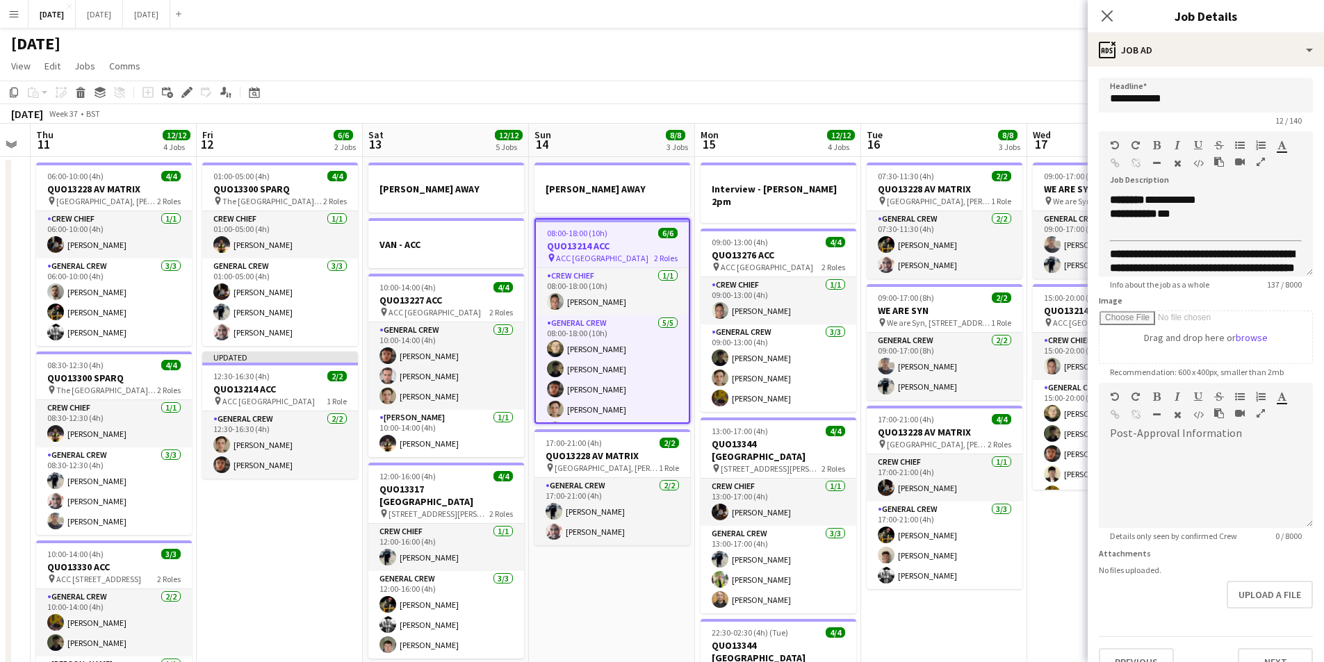
scroll to position [0, 543]
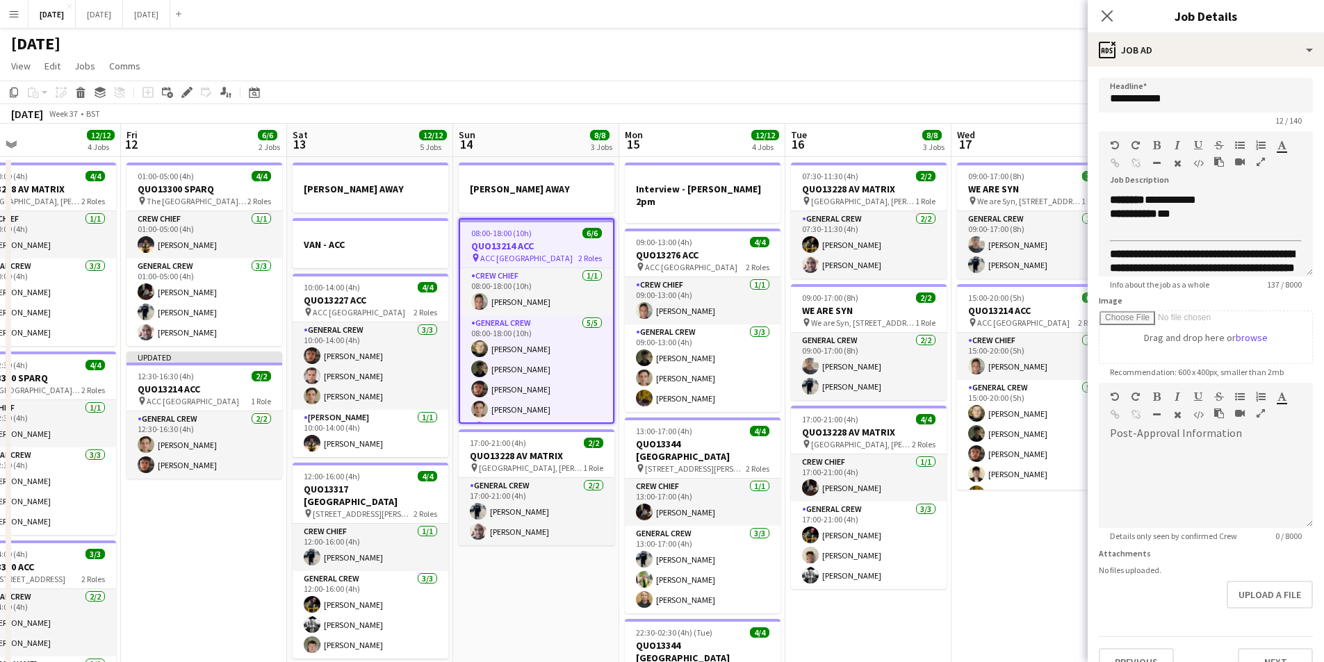
click at [923, 284] on app-calendar-viewport "Mon 8 13/13 5 Jobs Tue 9 8/8 4 Jobs Wed 10 Thu 11 12/12 4 Jobs Fri 12 6/6 2 Job…" at bounding box center [662, 552] width 1324 height 857
drag, startPoint x: 1017, startPoint y: 318, endPoint x: 1106, endPoint y: 256, distance: 109.3
click at [1017, 316] on app-job-card "15:00-20:00 (5h) 6/6 QUO13214 ACC pin ACC Liverpool 2 Roles Crew Chief [DATE] 1…" at bounding box center [1035, 387] width 156 height 206
type input "**********"
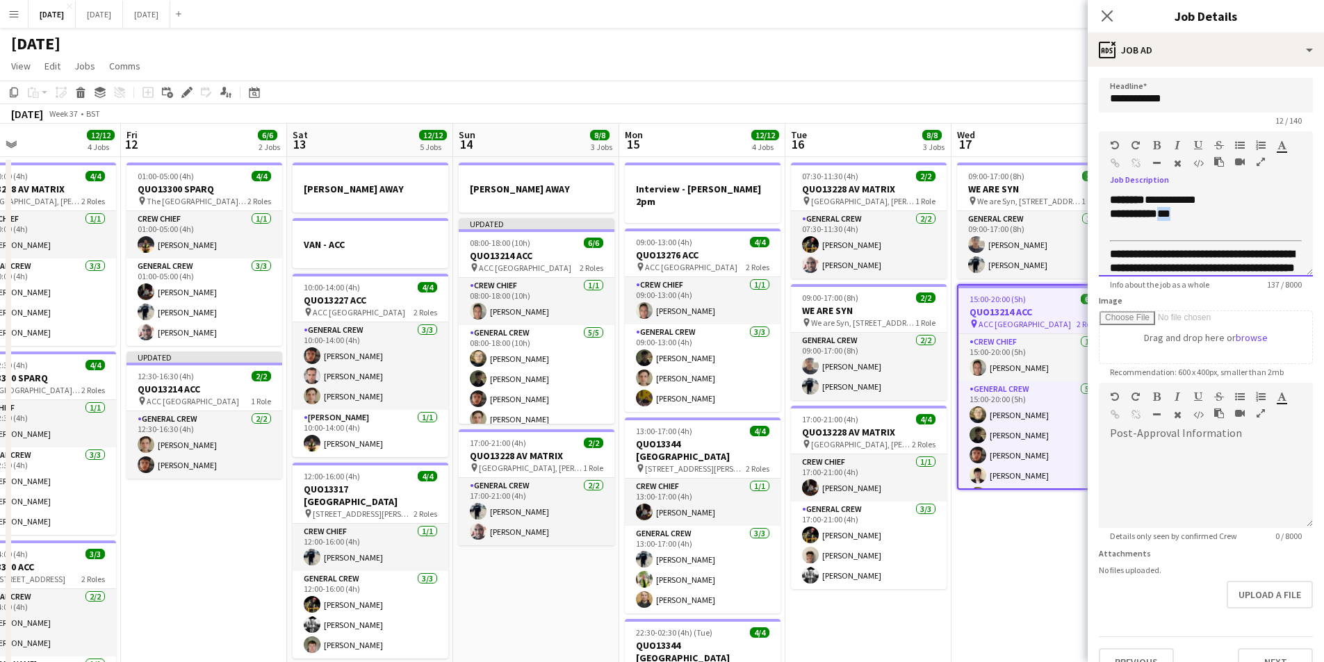
drag, startPoint x: 1183, startPoint y: 212, endPoint x: 1163, endPoint y: 218, distance: 21.1
click at [1163, 218] on div "**********" at bounding box center [1195, 214] width 171 height 14
click at [1109, 15] on icon "Close pop-in" at bounding box center [1106, 15] width 13 height 13
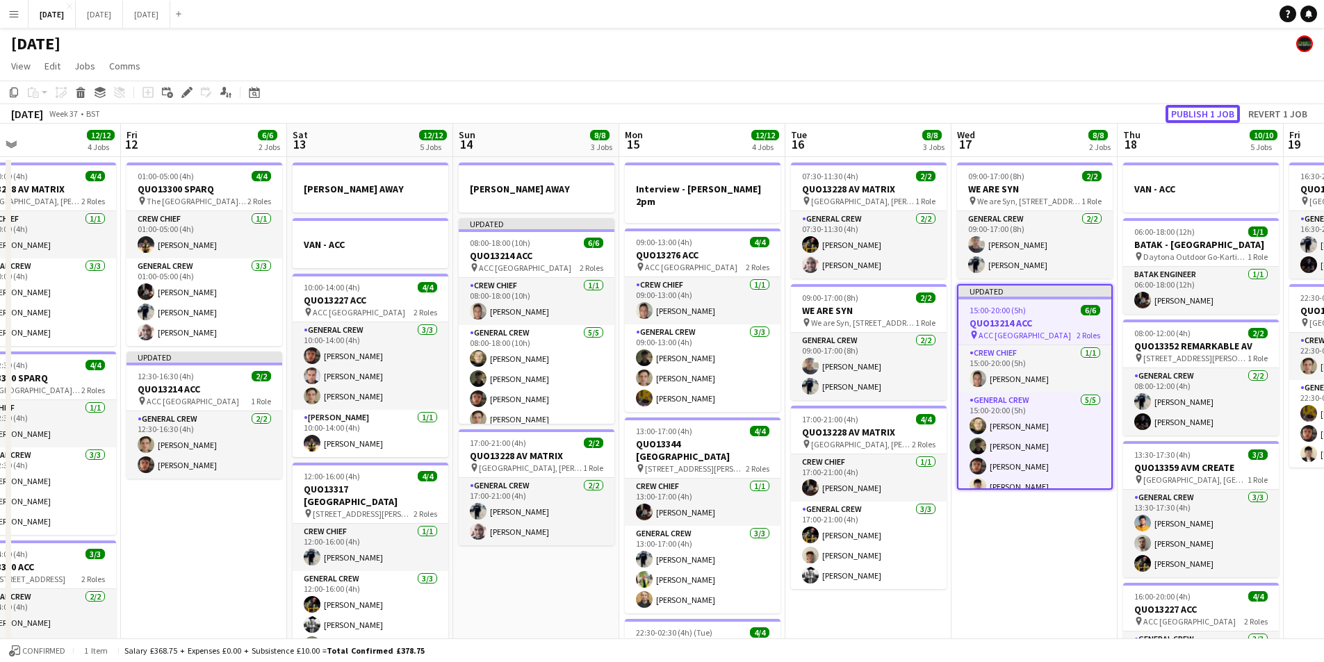
drag, startPoint x: 1170, startPoint y: 104, endPoint x: 1188, endPoint y: 111, distance: 19.1
click at [1170, 105] on button "Publish 1 job" at bounding box center [1202, 114] width 74 height 18
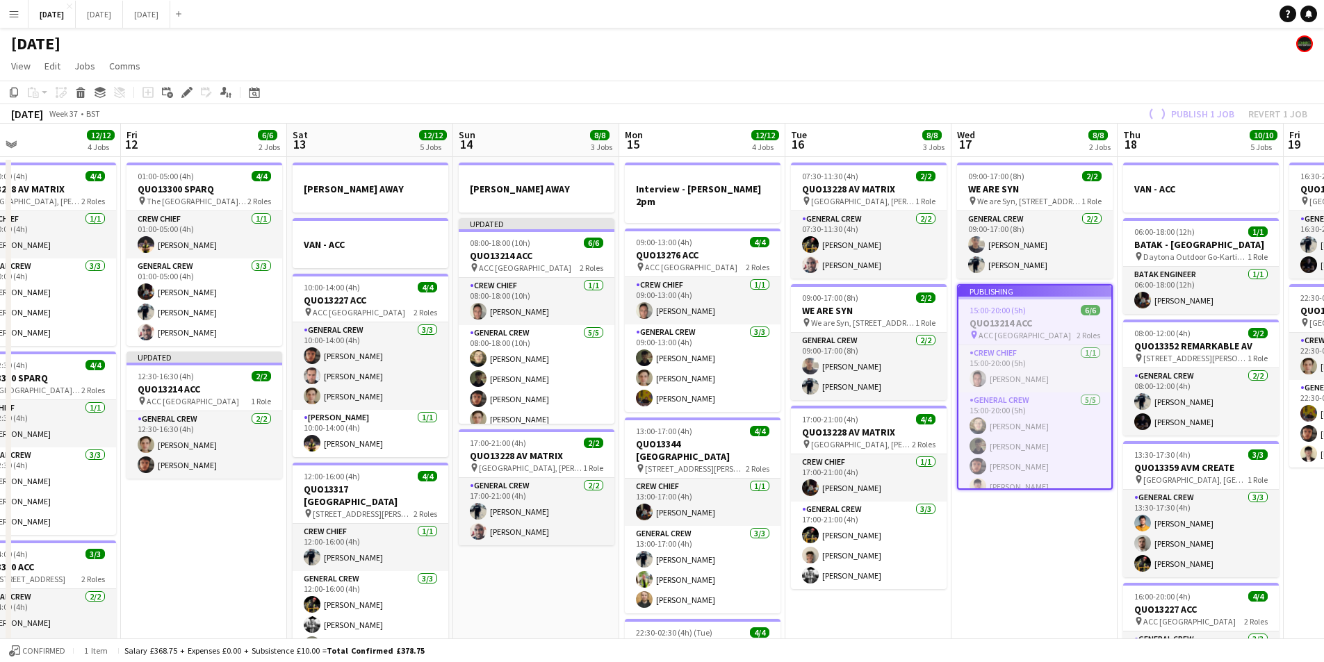
click at [1188, 111] on div "Publish 1 job Revert 1 job" at bounding box center [1226, 114] width 195 height 18
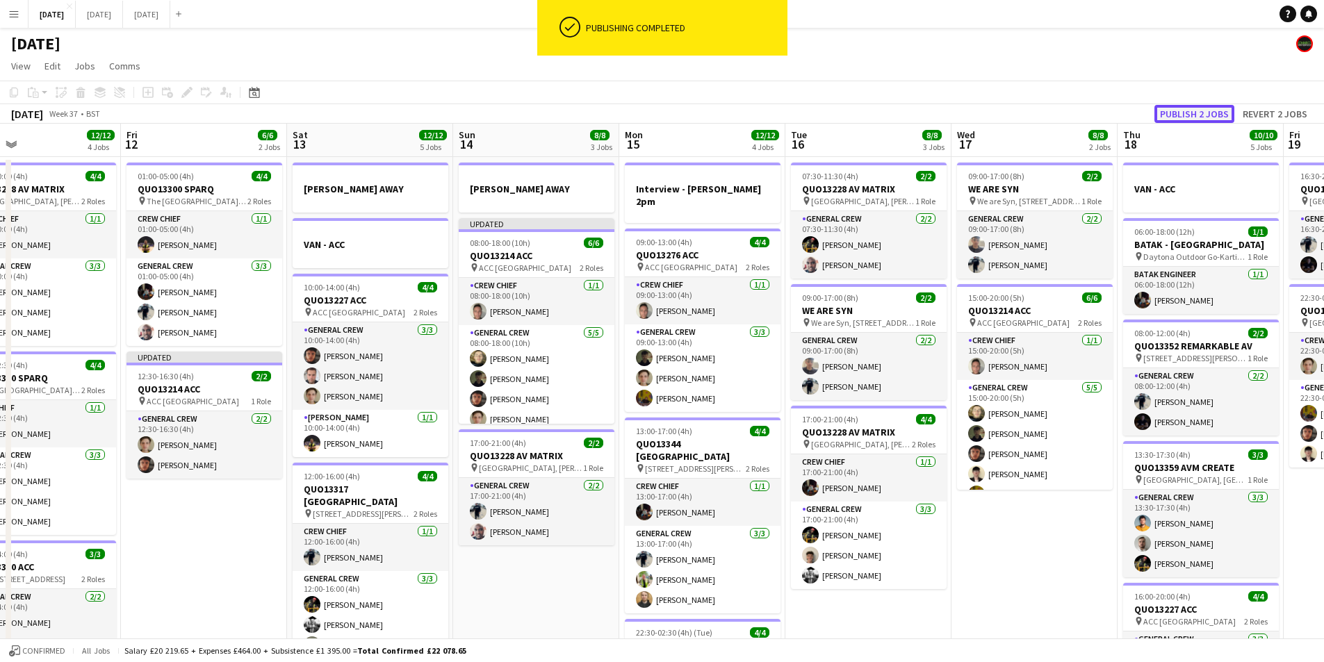
click at [1193, 115] on button "Publish 2 jobs" at bounding box center [1194, 114] width 80 height 18
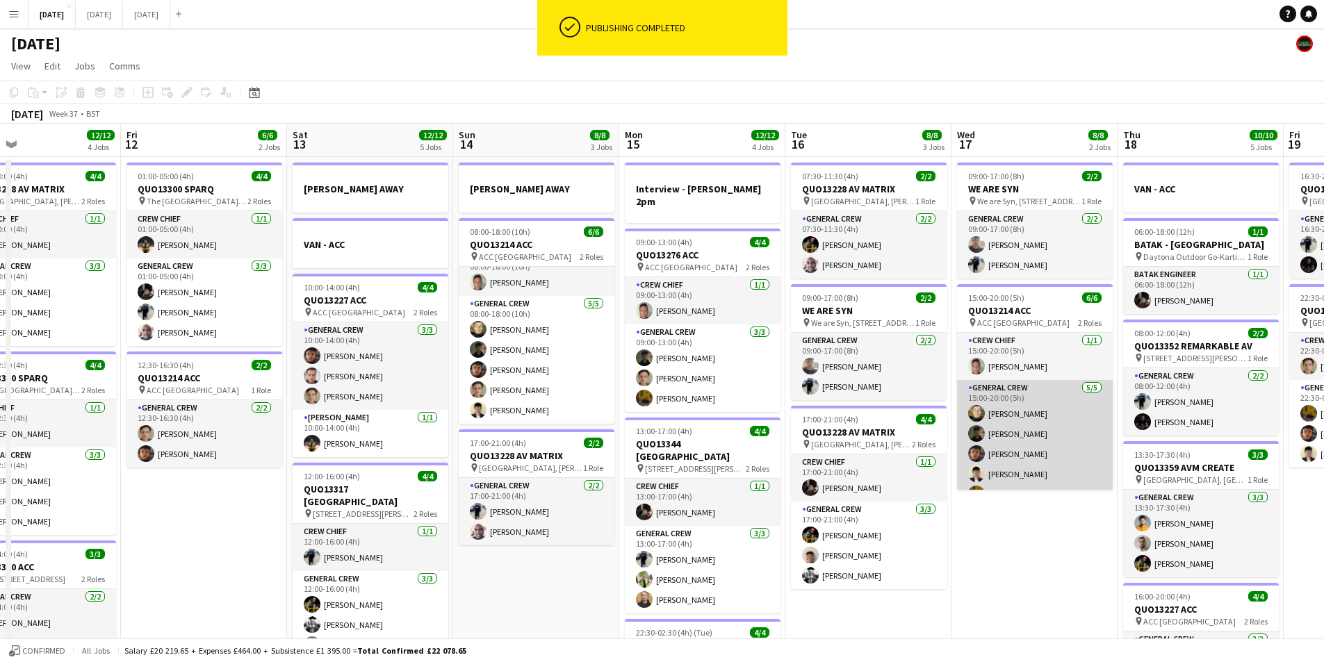
scroll to position [18, 0]
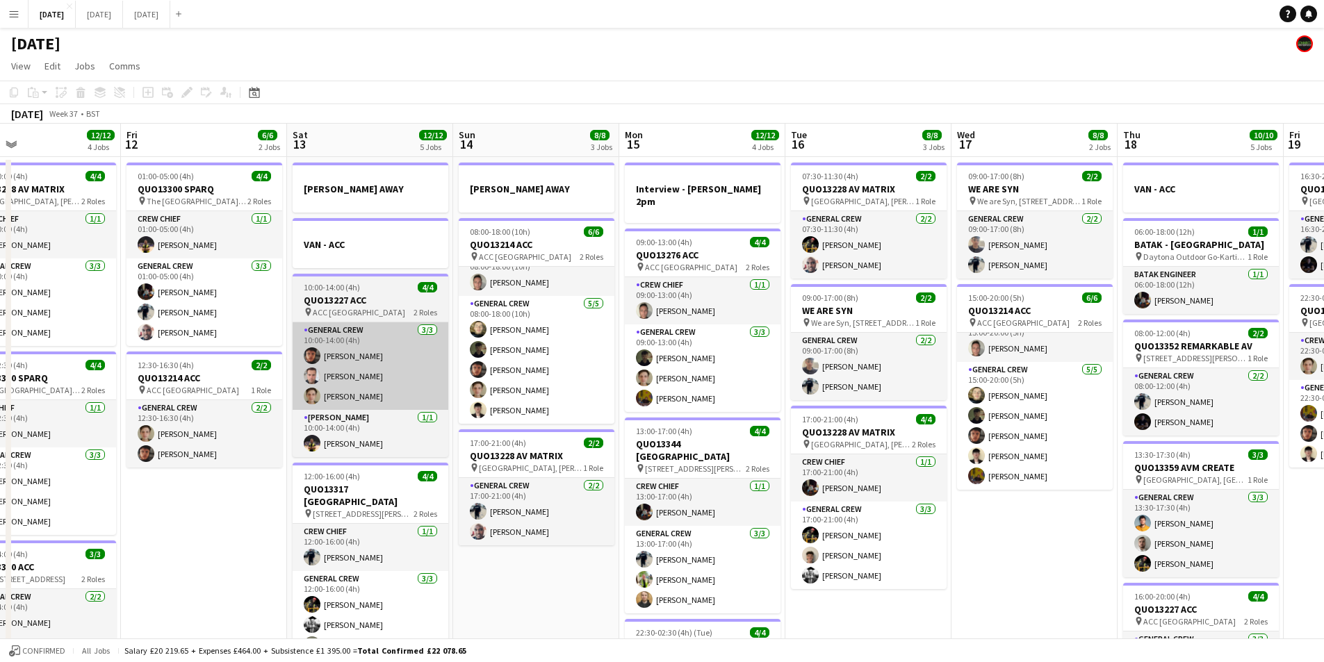
drag, startPoint x: 506, startPoint y: 436, endPoint x: 721, endPoint y: 402, distance: 218.0
click at [737, 400] on app-calendar-viewport "Mon 8 13/13 5 Jobs Tue 9 8/8 4 Jobs Wed 10 Thu 11 12/12 4 Jobs Fri 12 6/6 2 Job…" at bounding box center [662, 552] width 1324 height 857
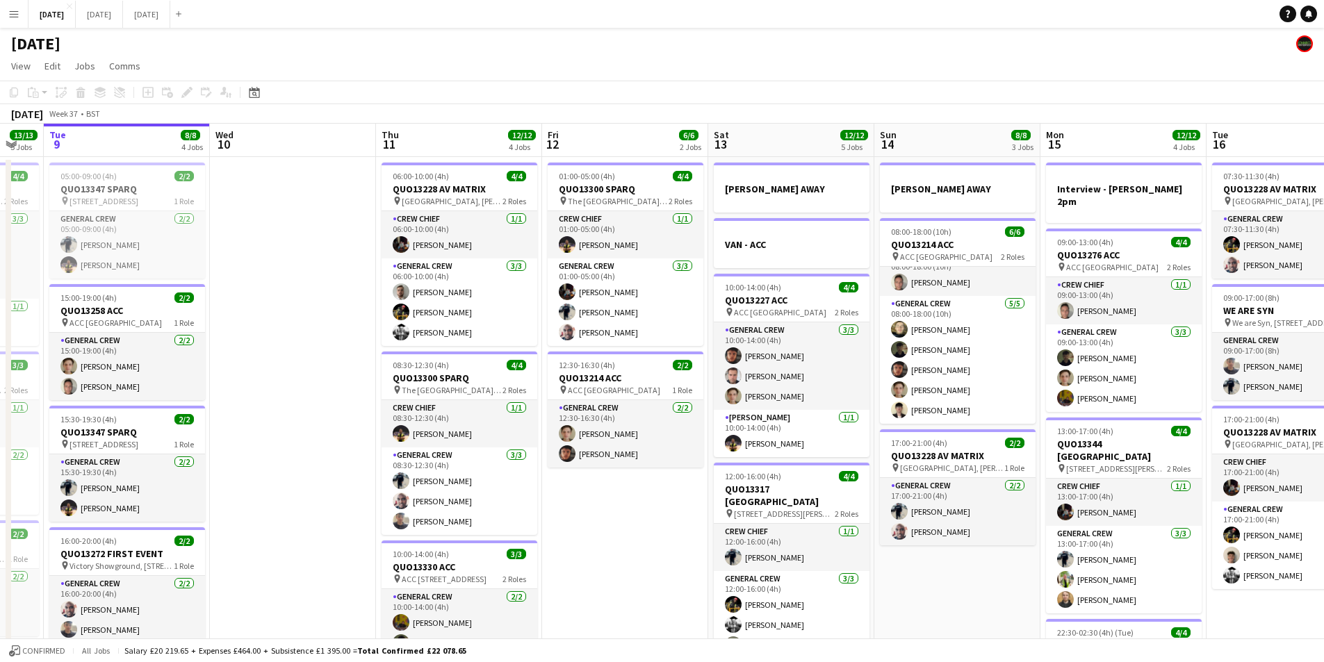
drag, startPoint x: 530, startPoint y: 440, endPoint x: 769, endPoint y: 442, distance: 238.4
click at [768, 441] on app-calendar-viewport "Sun 7 7/7 1 Job Mon 8 13/13 5 Jobs Tue 9 8/8 4 Jobs Wed 10 Thu 11 12/12 4 Jobs …" at bounding box center [662, 552] width 1324 height 857
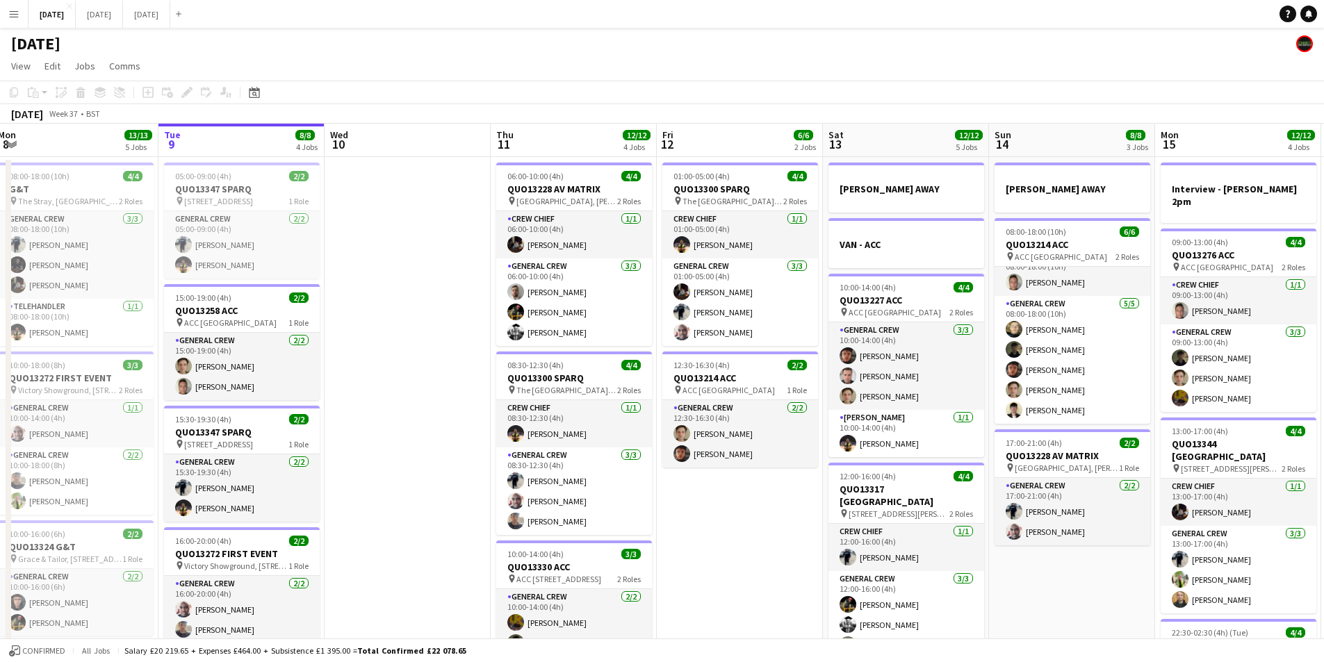
click at [718, 464] on app-calendar-viewport "Sat 6 15/15 5 Jobs Sun 7 7/7 1 Job Mon 8 13/13 5 Jobs Tue 9 8/8 4 Jobs Wed 10 T…" at bounding box center [662, 552] width 1324 height 857
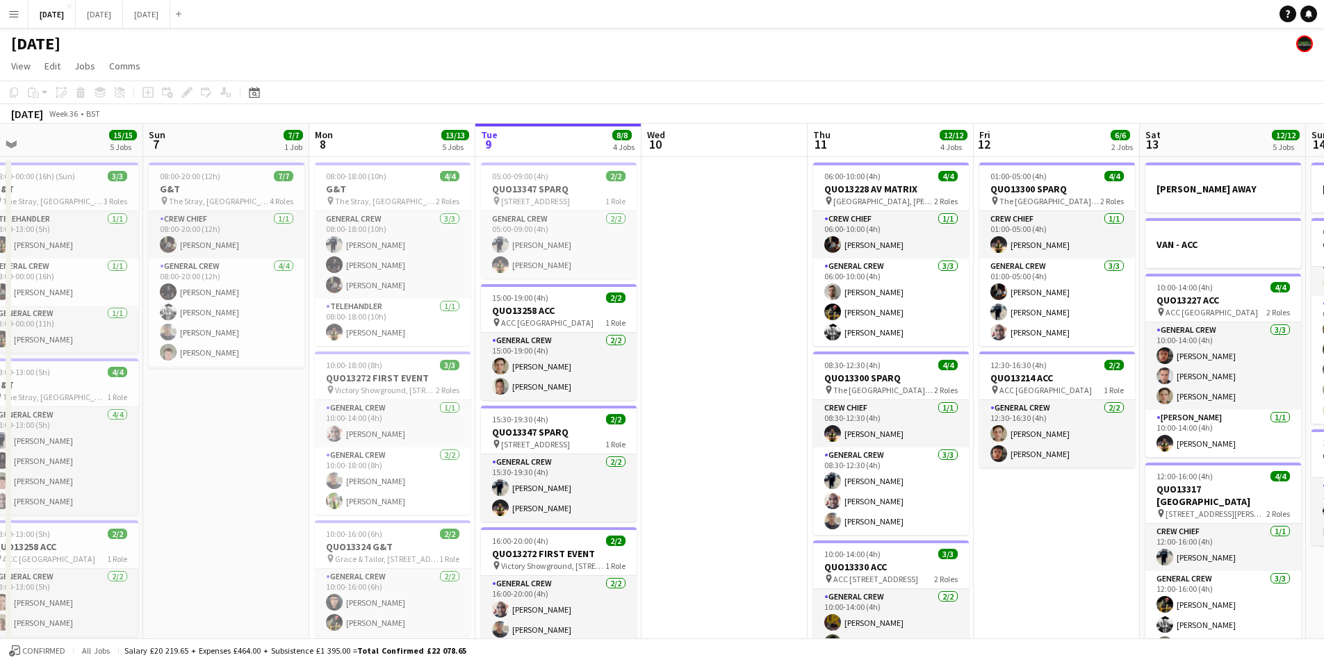
scroll to position [0, 355]
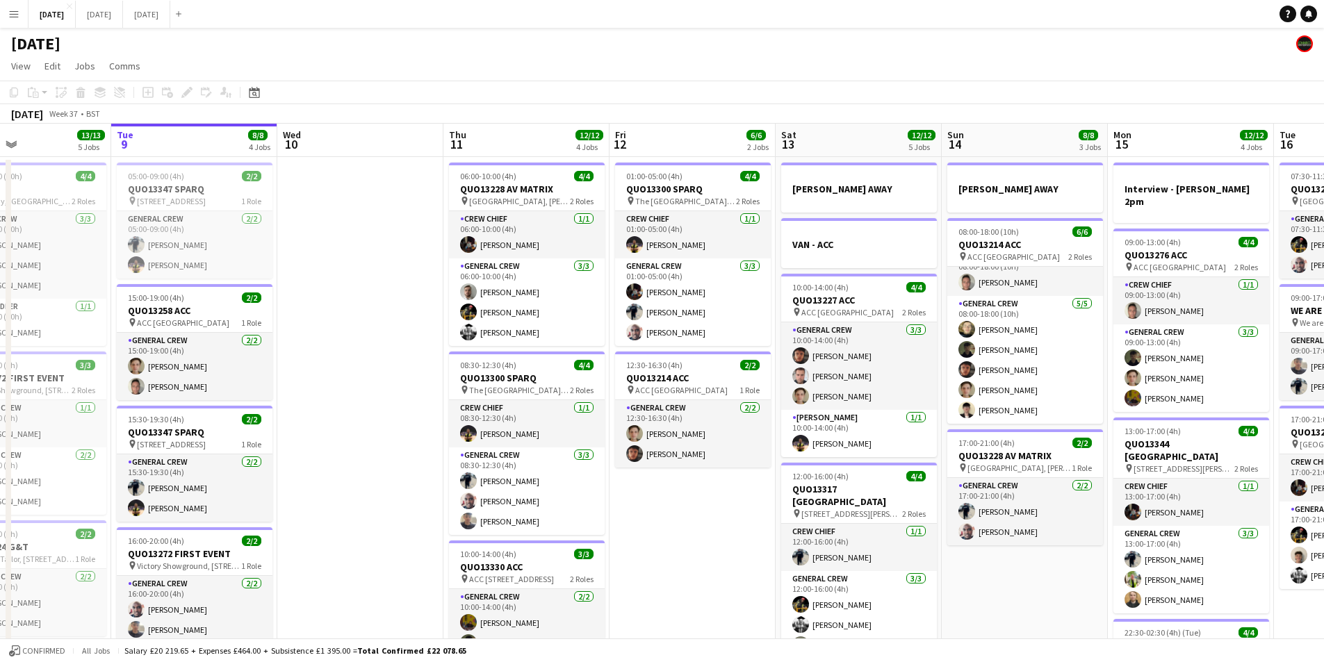
drag, startPoint x: 769, startPoint y: 482, endPoint x: 651, endPoint y: 468, distance: 119.7
click at [642, 465] on app-calendar-viewport "Fri 5 14/14 3 Jobs Sat 6 15/15 5 Jobs Sun 7 7/7 1 Job Mon 8 13/13 5 Jobs Tue 9 …" at bounding box center [662, 552] width 1324 height 857
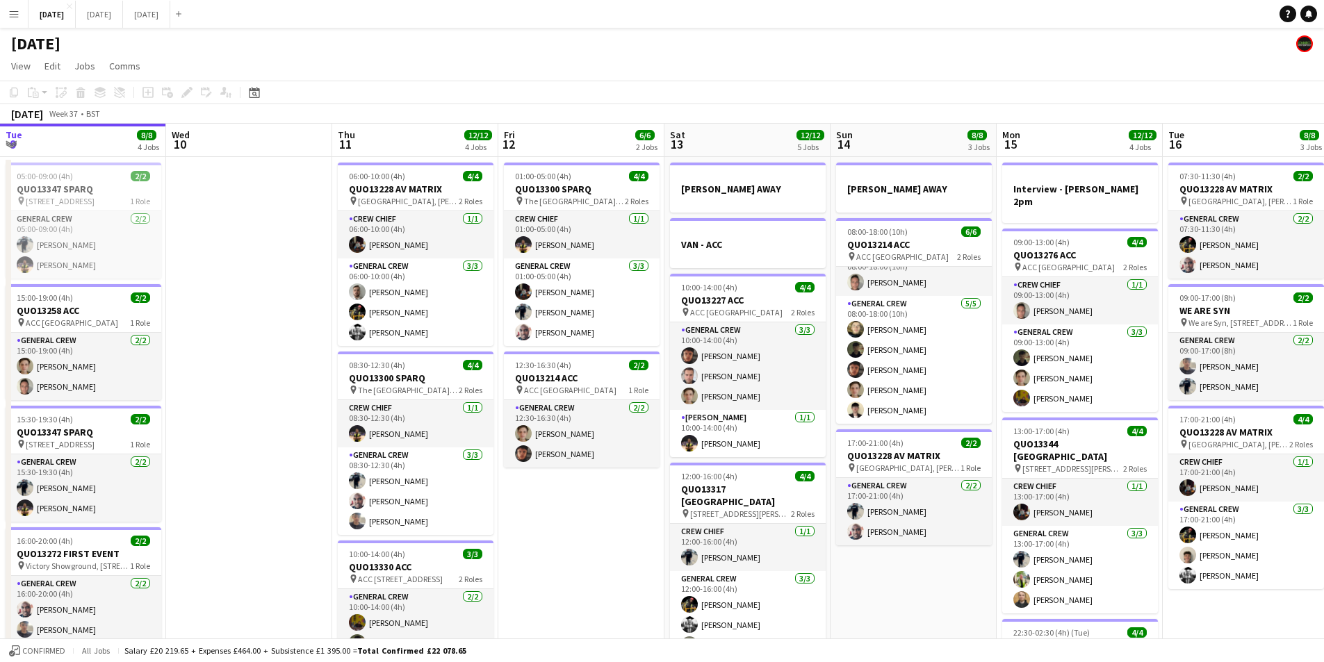
drag, startPoint x: 686, startPoint y: 484, endPoint x: 589, endPoint y: 477, distance: 96.9
click at [596, 477] on app-calendar-viewport "Sat 6 15/15 5 Jobs Sun 7 7/7 1 Job Mon 8 13/13 5 Jobs Tue 9 8/8 4 Jobs Wed 10 T…" at bounding box center [662, 552] width 1324 height 857
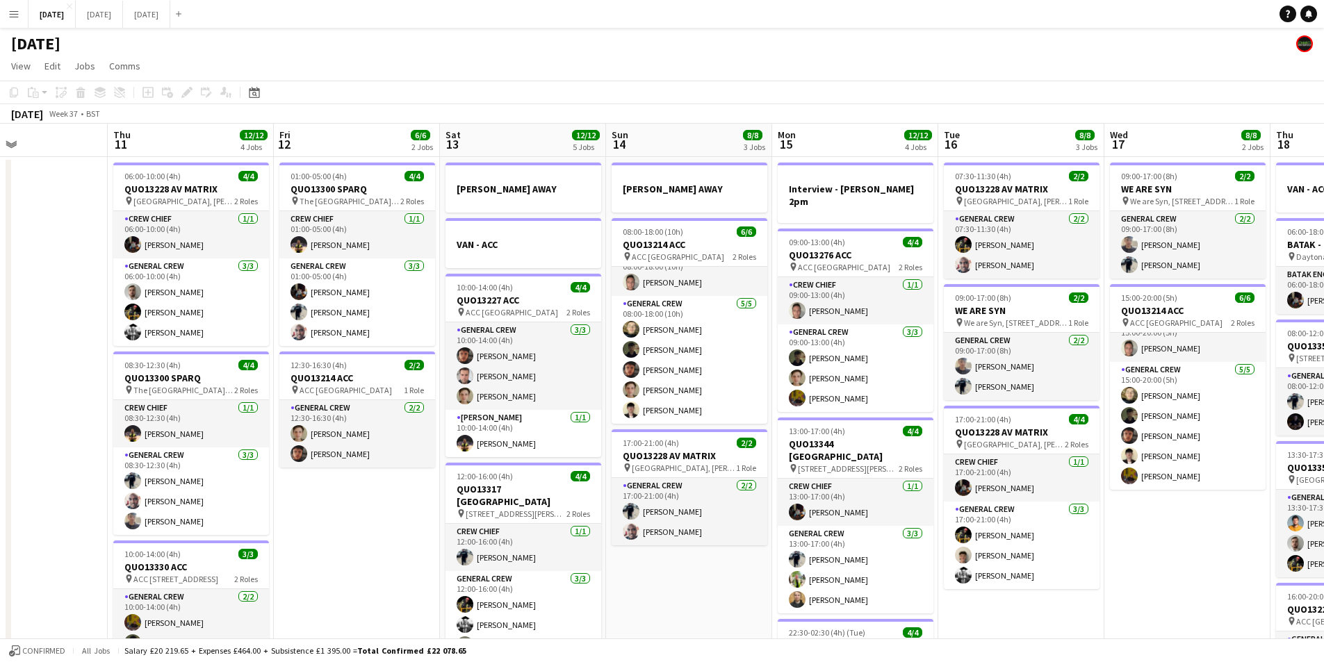
drag, startPoint x: 594, startPoint y: 564, endPoint x: 551, endPoint y: 564, distance: 43.1
click at [551, 564] on app-calendar-viewport "Sun 7 7/7 1 Job Mon 8 13/13 5 Jobs Tue 9 8/8 4 Jobs Wed 10 Thu 11 12/12 4 Jobs …" at bounding box center [662, 552] width 1324 height 857
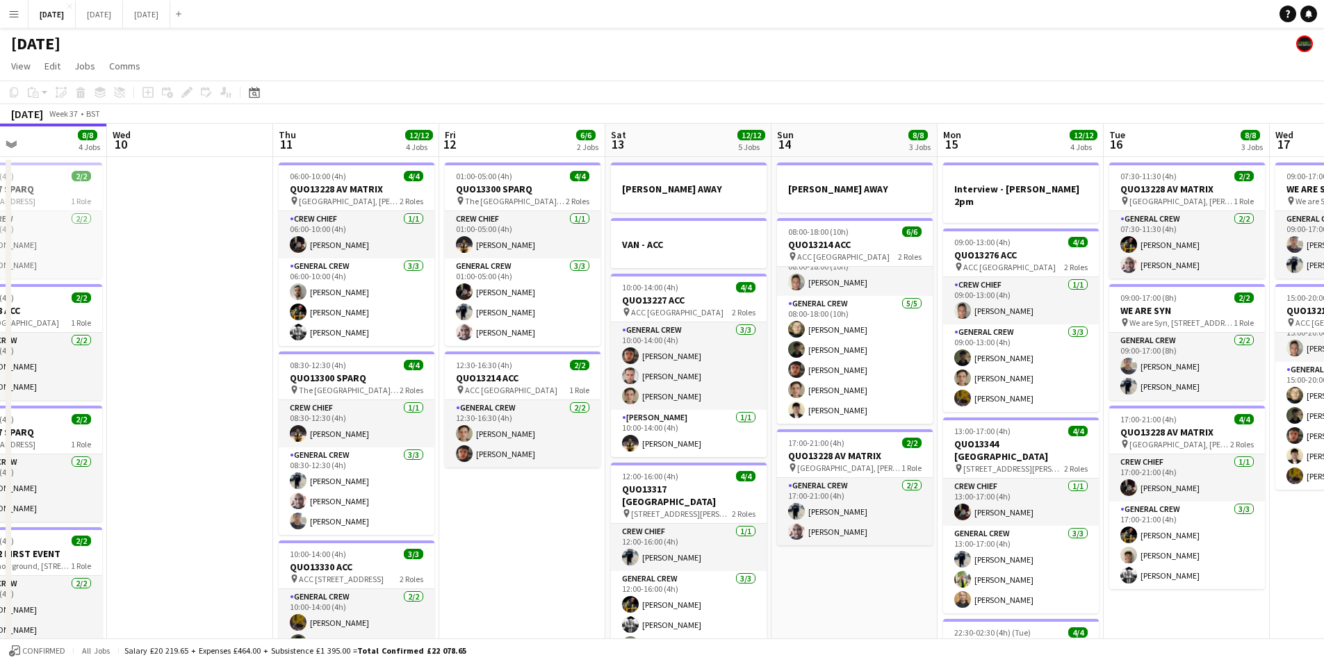
drag, startPoint x: 558, startPoint y: 556, endPoint x: 425, endPoint y: 541, distance: 133.6
click at [425, 541] on app-calendar-viewport "Sun 7 7/7 1 Job Mon 8 13/13 5 Jobs Tue 9 8/8 4 Jobs Wed 10 Thu 11 12/12 4 Jobs …" at bounding box center [662, 552] width 1324 height 857
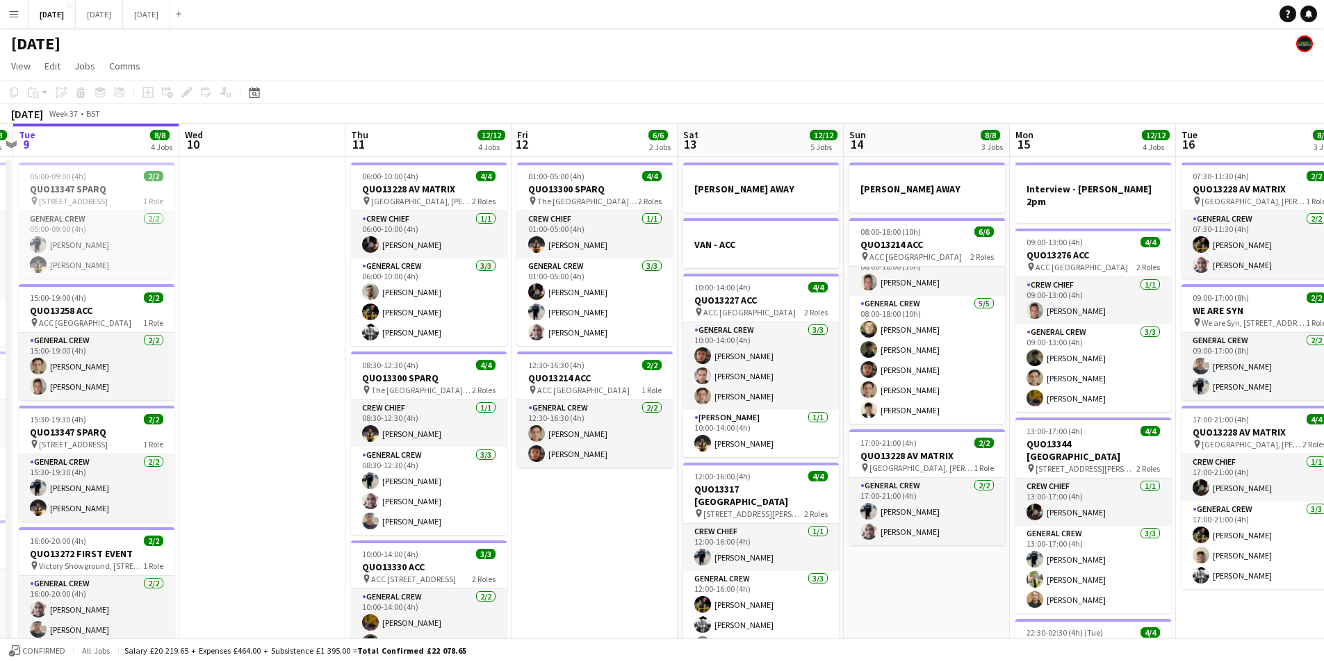
drag, startPoint x: 493, startPoint y: 582, endPoint x: 710, endPoint y: 545, distance: 219.3
click at [704, 548] on app-calendar-viewport "Sun 7 7/7 1 Job Mon 8 13/13 5 Jobs Tue 9 8/8 4 Jobs Wed 10 Thu 11 12/12 4 Jobs …" at bounding box center [662, 552] width 1324 height 857
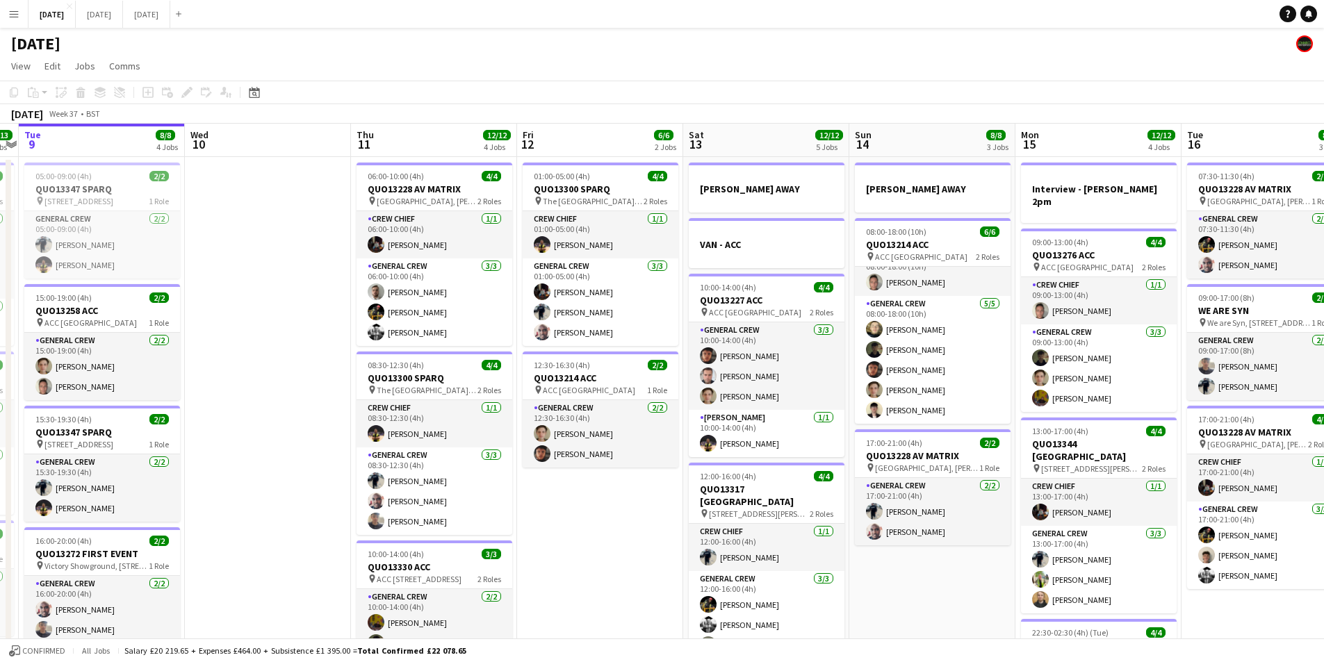
drag, startPoint x: 588, startPoint y: 562, endPoint x: 634, endPoint y: 555, distance: 46.4
click at [631, 557] on app-calendar-viewport "Sun 7 7/7 1 Job Mon 8 13/13 5 Jobs Tue 9 8/8 4 Jobs Wed 10 Thu 11 12/12 4 Jobs …" at bounding box center [662, 552] width 1324 height 857
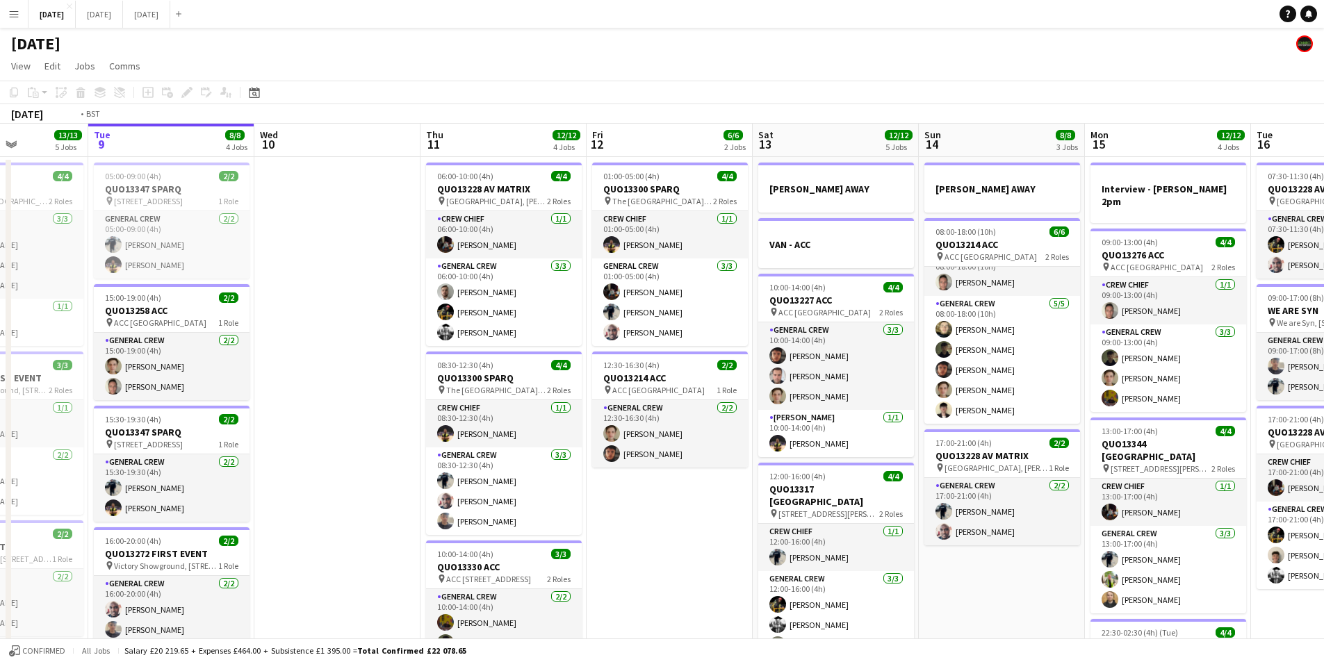
drag, startPoint x: 476, startPoint y: 404, endPoint x: 581, endPoint y: 379, distance: 108.0
click at [581, 379] on app-calendar-viewport "Sat 6 15/15 5 Jobs Sun 7 7/7 1 Job Mon 8 13/13 5 Jobs Tue 9 8/8 4 Jobs Wed 10 T…" at bounding box center [662, 552] width 1324 height 857
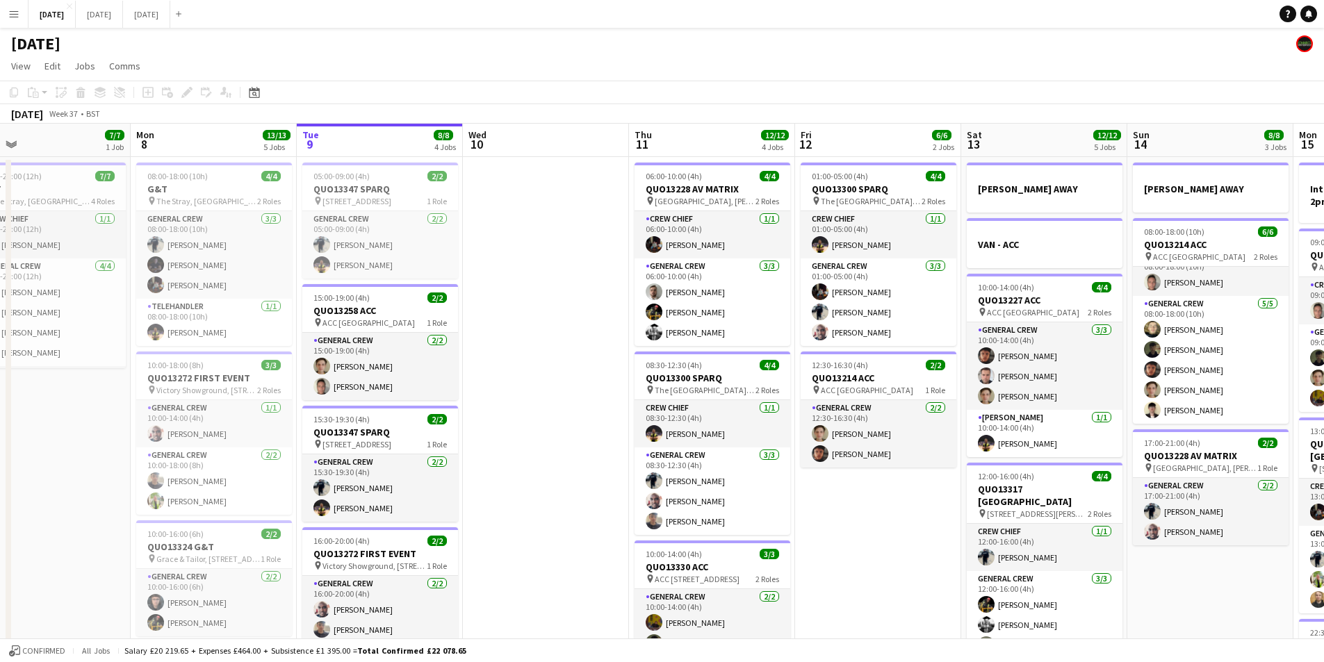
drag, startPoint x: 599, startPoint y: 404, endPoint x: 677, endPoint y: 390, distance: 79.2
click at [674, 391] on app-calendar-viewport "Fri 5 14/14 3 Jobs Sat 6 15/15 5 Jobs Sun 7 7/7 1 Job Mon 8 13/13 5 Jobs Tue 9 …" at bounding box center [662, 552] width 1324 height 857
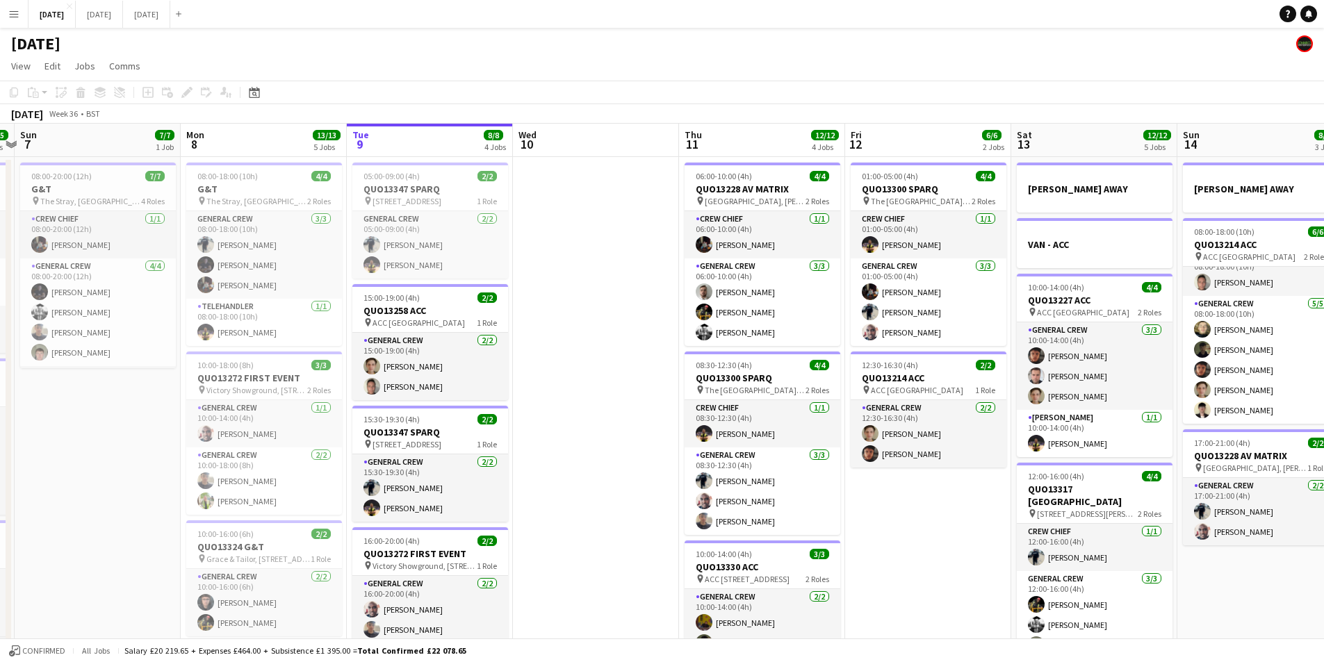
drag, startPoint x: 702, startPoint y: 393, endPoint x: 539, endPoint y: 409, distance: 164.1
click at [540, 411] on app-calendar-viewport "Thu 4 19/20 5 Jobs Fri 5 14/14 3 Jobs Sat 6 15/15 5 Jobs Sun 7 7/7 1 Job Mon 8 …" at bounding box center [662, 552] width 1324 height 857
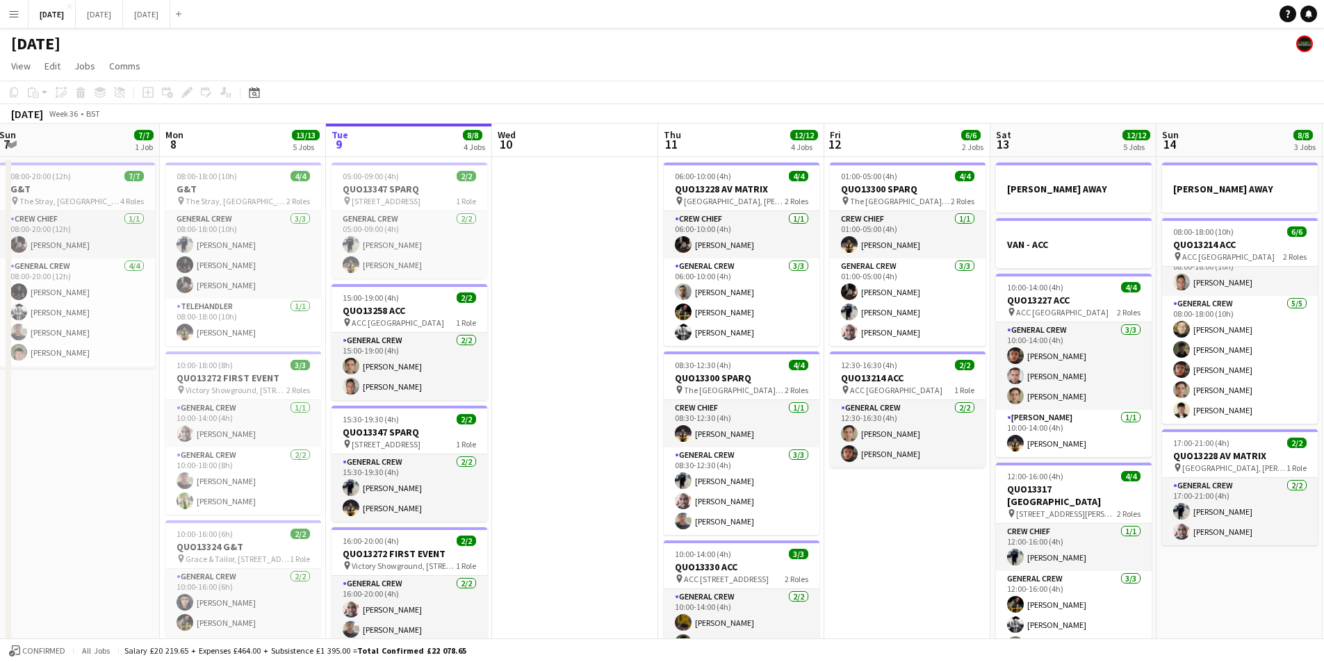
scroll to position [0, 428]
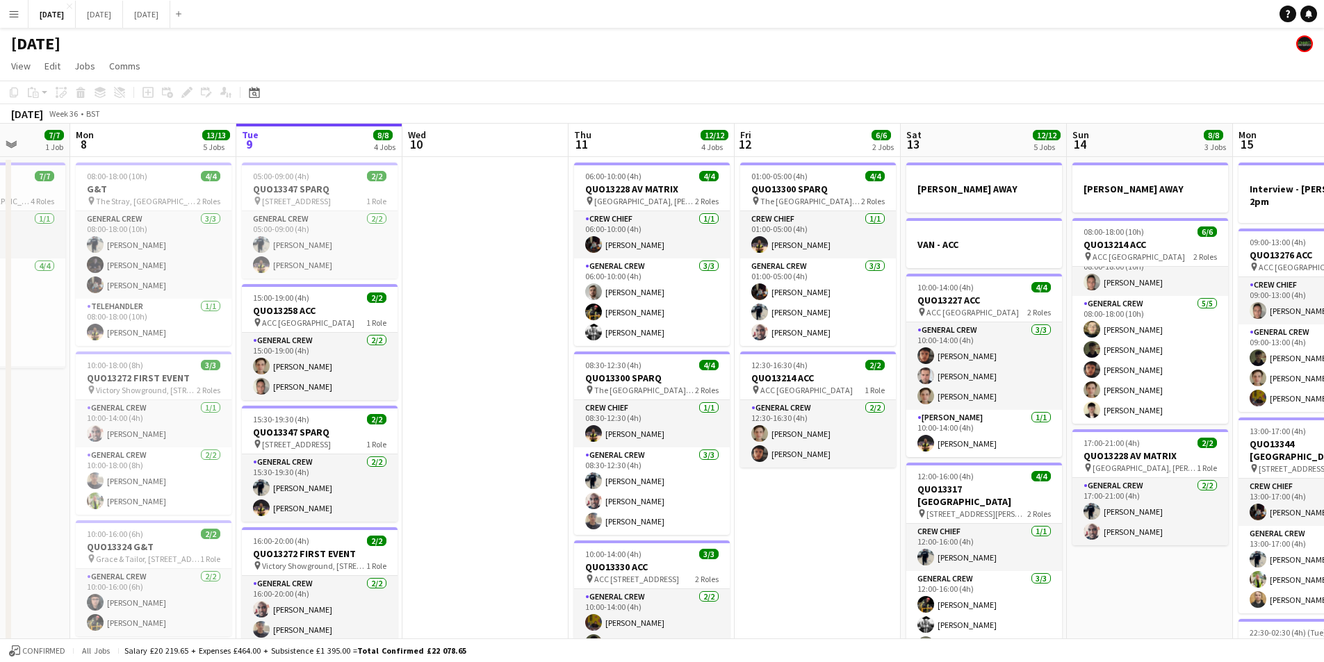
drag, startPoint x: 616, startPoint y: 393, endPoint x: 533, endPoint y: 388, distance: 82.9
click at [533, 388] on app-calendar-viewport "Fri 5 14/14 3 Jobs Sat 6 15/15 5 Jobs Sun 7 7/7 1 Job Mon 8 13/13 5 Jobs Tue 9 …" at bounding box center [662, 552] width 1324 height 857
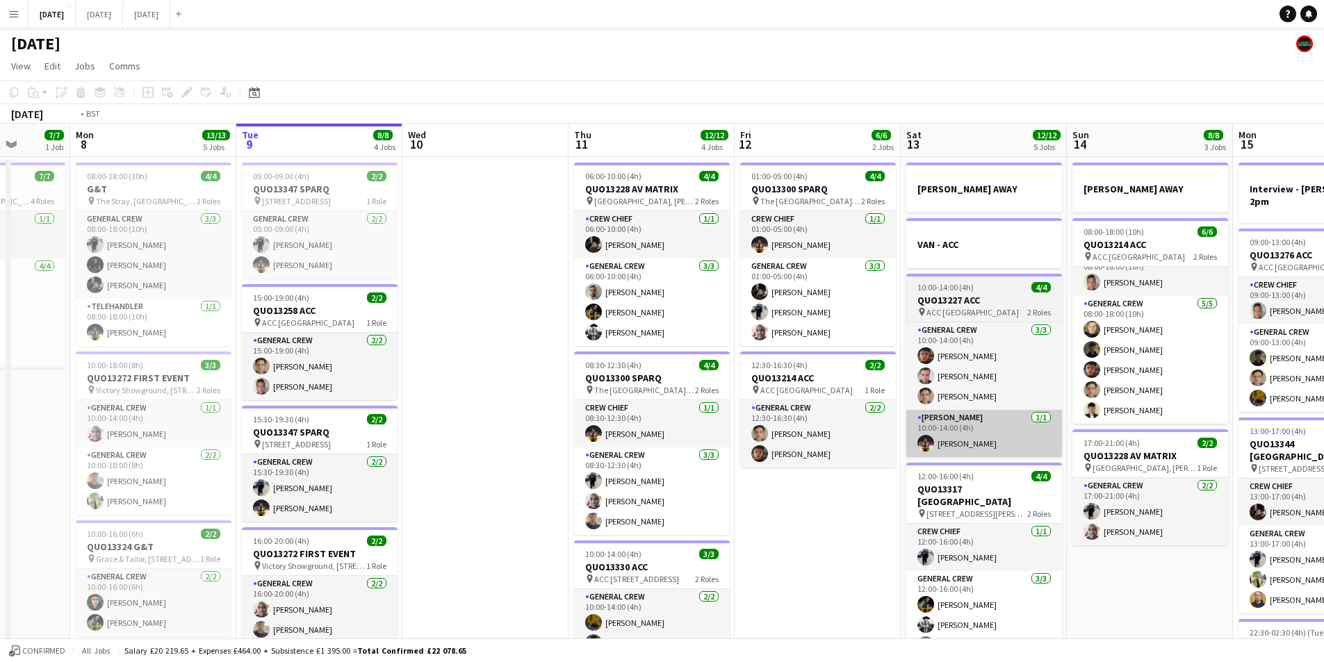
drag, startPoint x: 796, startPoint y: 459, endPoint x: 818, endPoint y: 444, distance: 27.0
click at [678, 437] on app-calendar-viewport "Fri 5 14/14 3 Jobs Sat 6 15/15 5 Jobs Sun 7 7/7 1 Job Mon 8 13/13 5 Jobs Tue 9 …" at bounding box center [662, 552] width 1324 height 857
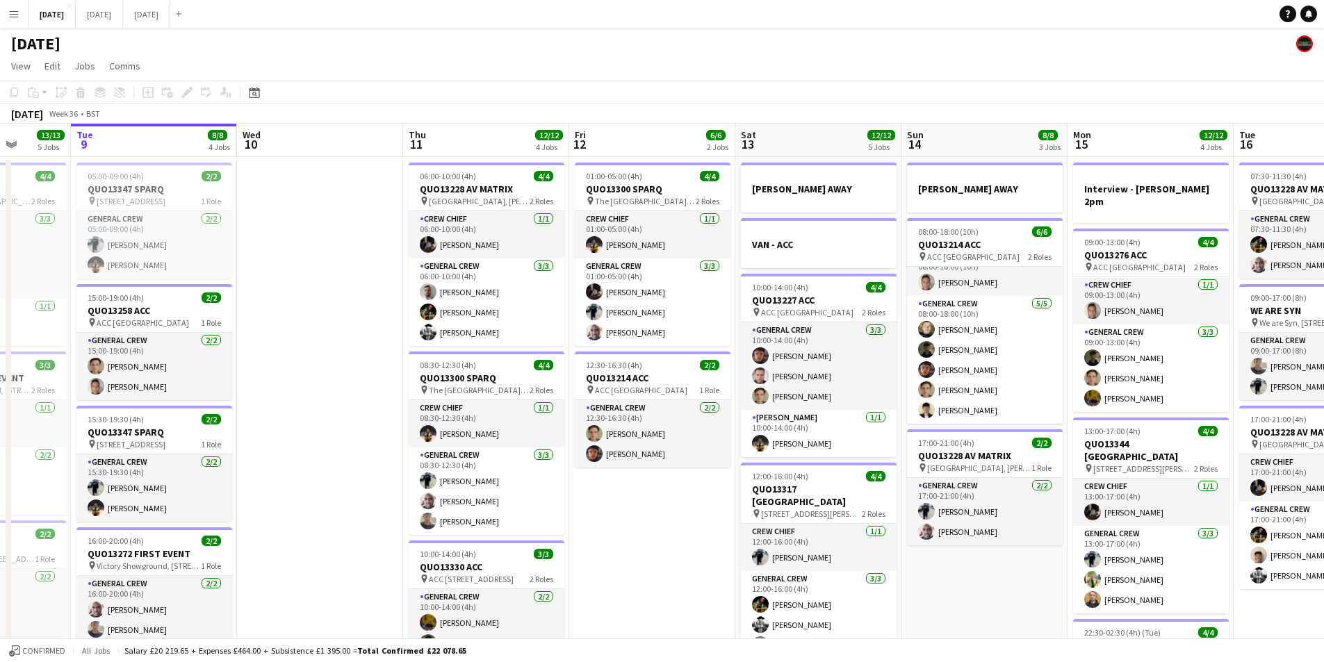
drag, startPoint x: 846, startPoint y: 455, endPoint x: 695, endPoint y: 448, distance: 151.0
click at [695, 448] on app-calendar-viewport "Sat 6 15/15 5 Jobs Sun 7 7/7 1 Job Mon 8 13/13 5 Jobs Tue 9 8/8 4 Jobs Wed 10 T…" at bounding box center [662, 552] width 1324 height 857
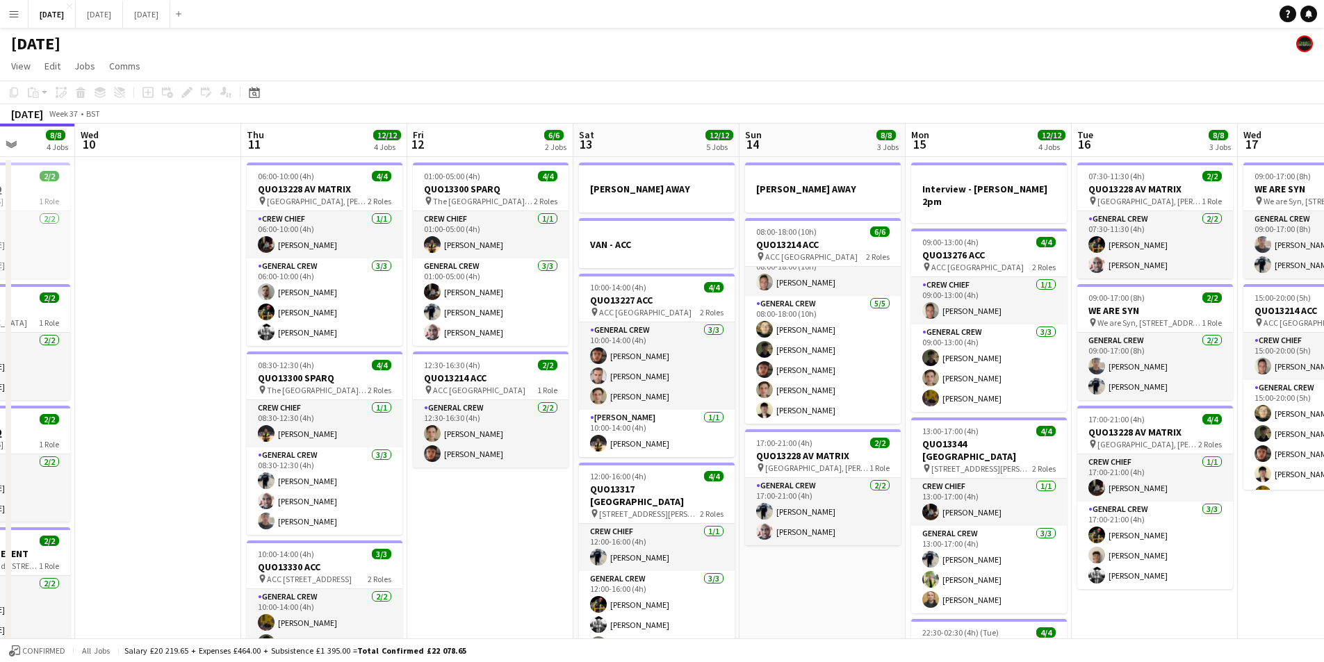
drag, startPoint x: 907, startPoint y: 477, endPoint x: 726, endPoint y: 464, distance: 181.2
click at [721, 466] on app-calendar-viewport "Sun 7 7/7 1 Job Mon 8 13/13 5 Jobs Tue 9 8/8 4 Jobs Wed 10 Thu 11 12/12 4 Jobs …" at bounding box center [662, 552] width 1324 height 857
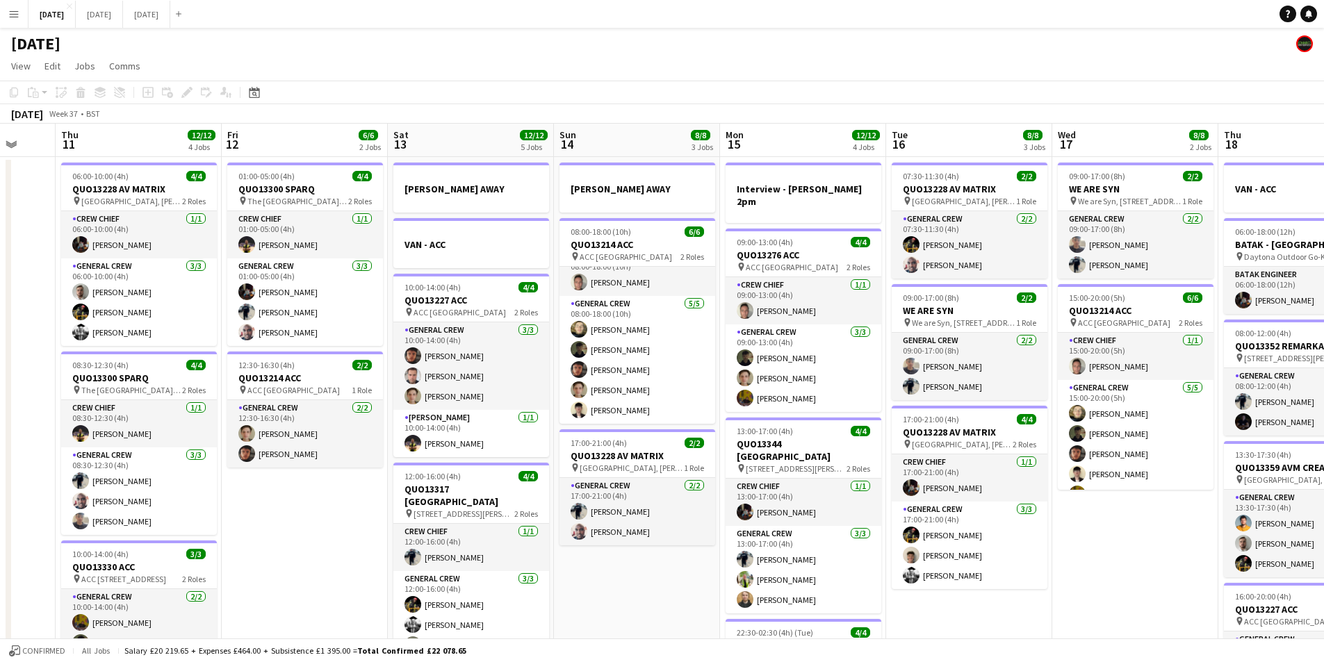
click at [669, 476] on app-calendar-viewport "Mon 8 13/13 5 Jobs Tue 9 8/8 4 Jobs Wed 10 Thu 11 12/12 4 Jobs Fri 12 6/6 2 Job…" at bounding box center [662, 552] width 1324 height 857
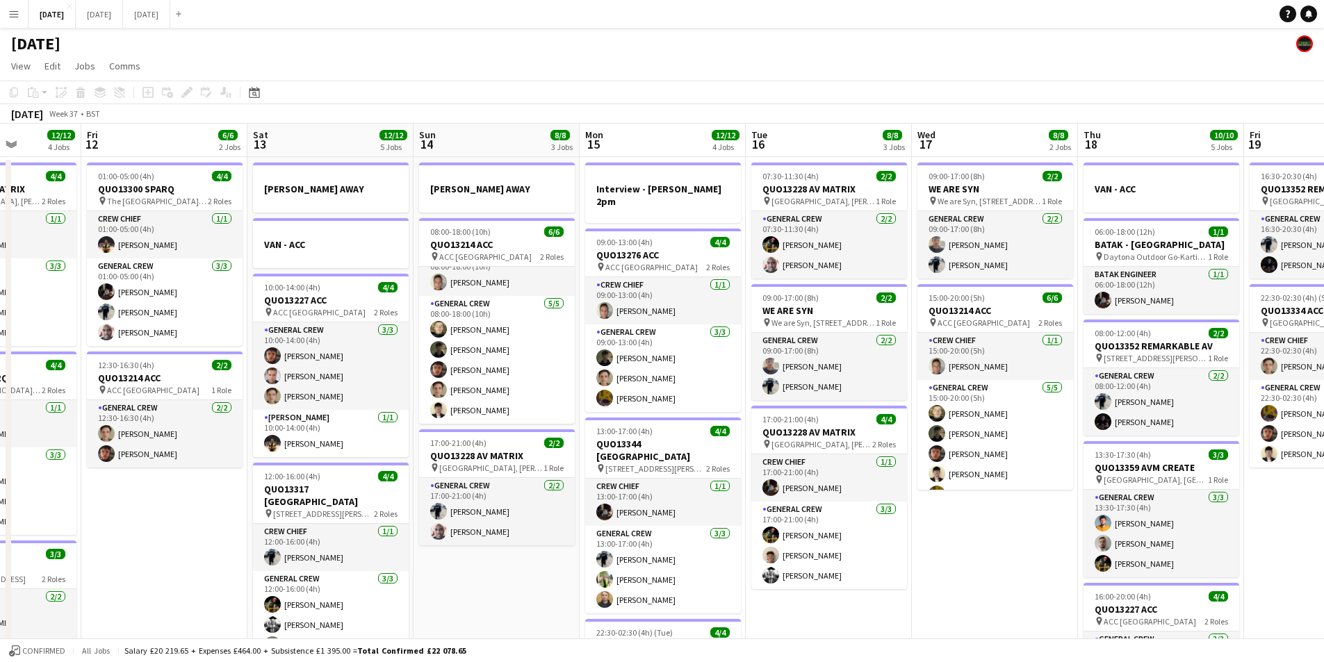
drag, startPoint x: 679, startPoint y: 493, endPoint x: 645, endPoint y: 479, distance: 37.0
click at [647, 480] on app-calendar-viewport "Tue 9 8/8 4 Jobs Wed 10 Thu 11 12/12 4 Jobs Fri 12 6/6 2 Jobs Sat 13 12/12 5 Jo…" at bounding box center [662, 552] width 1324 height 857
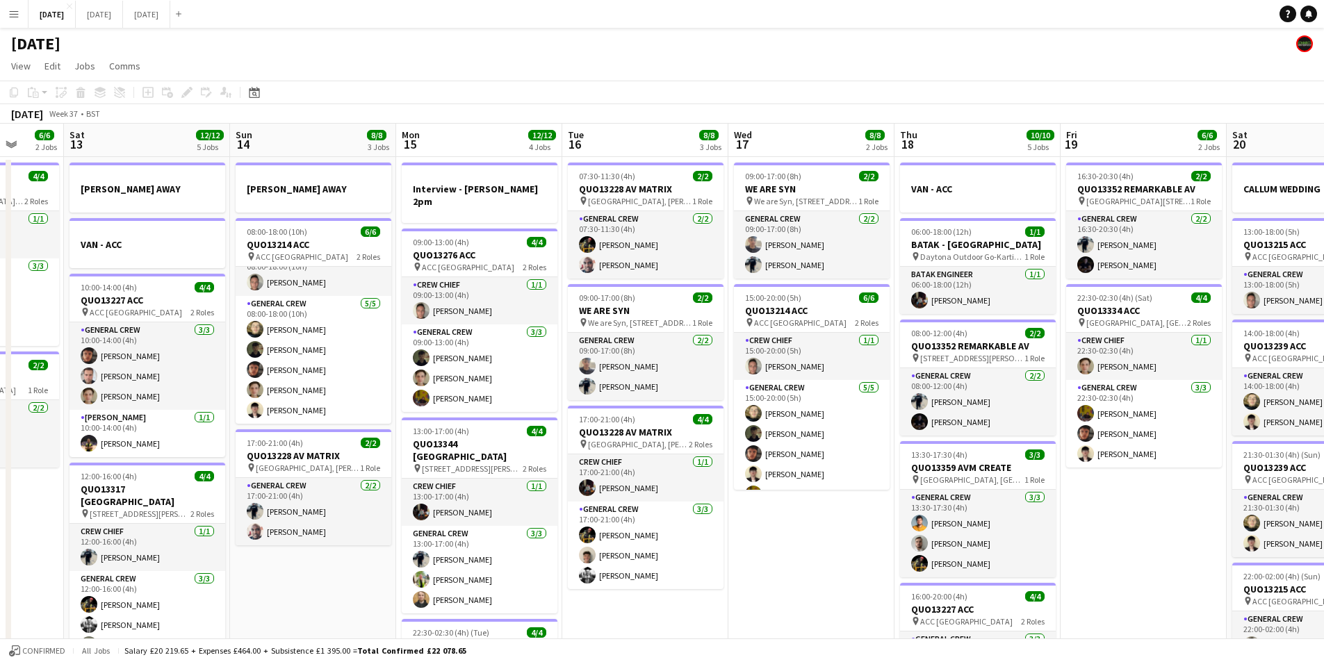
click at [671, 493] on app-calendar-viewport "Wed 10 Thu 11 12/12 4 Jobs Fri 12 6/6 2 Jobs Sat 13 12/12 5 Jobs Sun 14 8/8 3 J…" at bounding box center [662, 552] width 1324 height 857
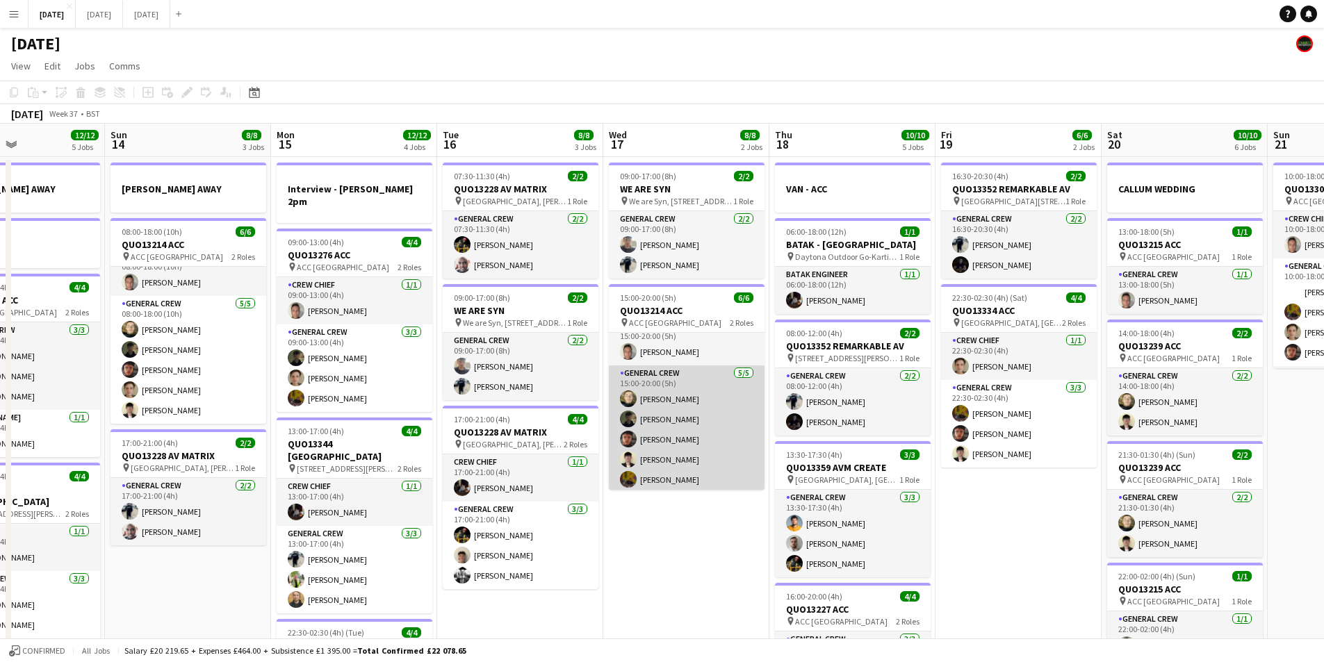
scroll to position [18, 0]
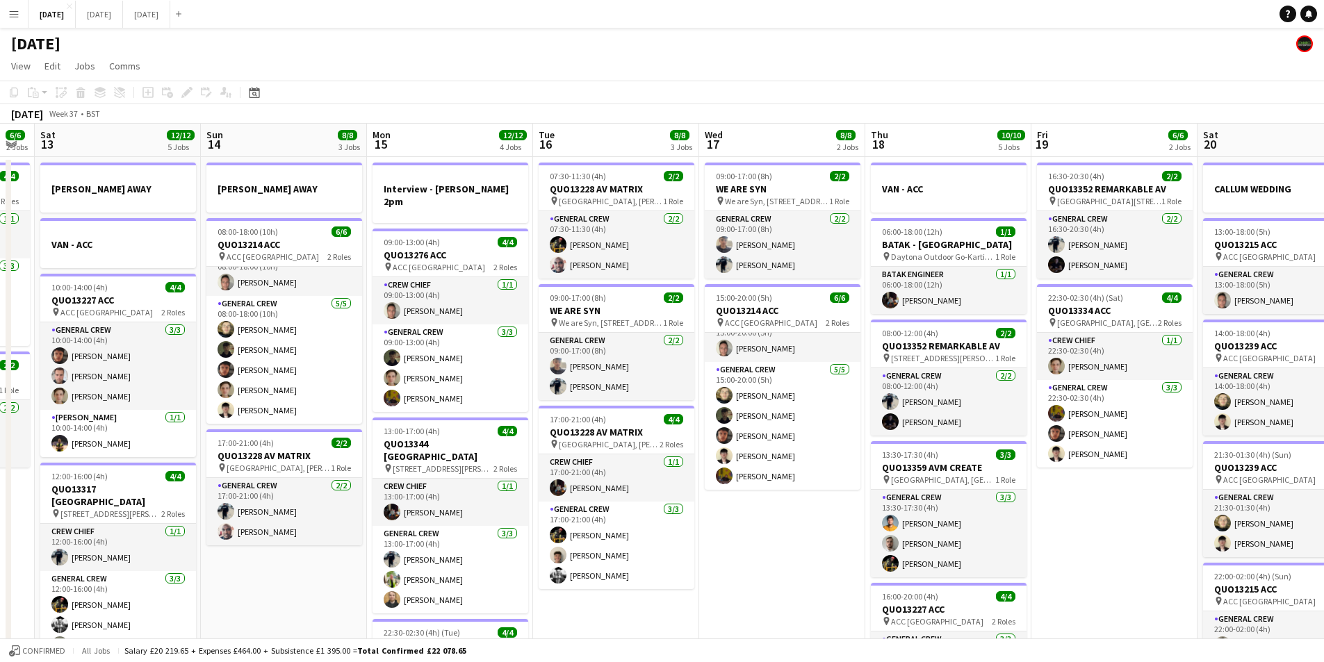
drag, startPoint x: 662, startPoint y: 516, endPoint x: 1069, endPoint y: 502, distance: 407.5
click at [1088, 506] on app-calendar-viewport "Thu 11 12/12 4 Jobs Fri 12 6/6 2 Jobs Sat 13 12/12 5 Jobs Sun 14 8/8 3 Jobs Mon…" at bounding box center [662, 552] width 1324 height 857
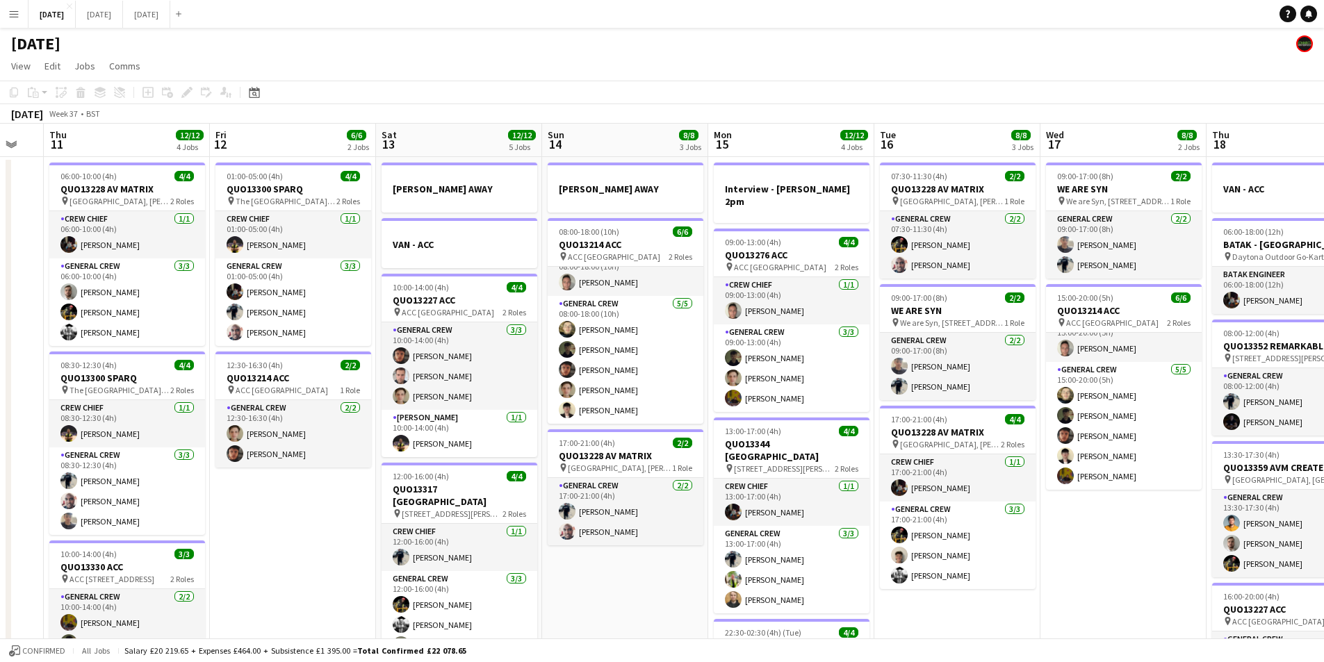
drag, startPoint x: 699, startPoint y: 527, endPoint x: 886, endPoint y: 486, distance: 191.4
click at [972, 486] on app-calendar-viewport "Tue 9 8/8 4 Jobs Wed 10 Thu 11 12/12 4 Jobs Fri 12 6/6 2 Jobs Sat 13 12/12 5 Jo…" at bounding box center [662, 552] width 1324 height 857
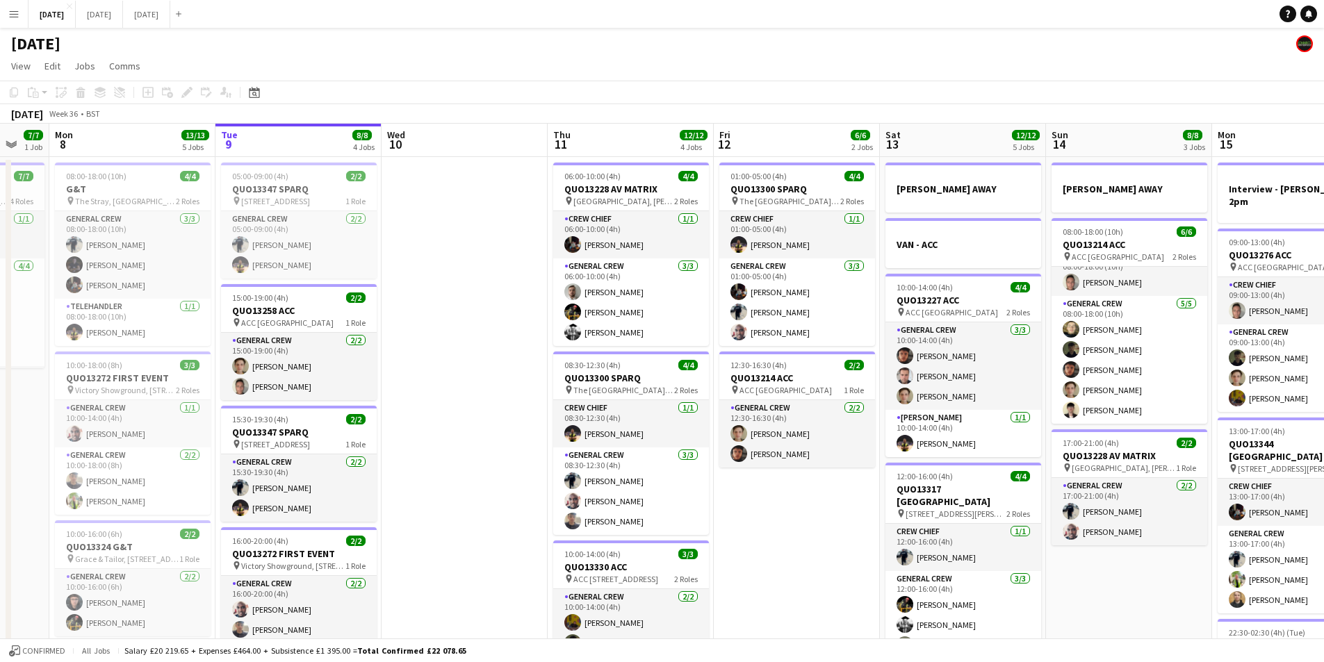
drag, startPoint x: 555, startPoint y: 489, endPoint x: 878, endPoint y: 498, distance: 323.3
click at [878, 498] on app-calendar-viewport "Fri 5 14/14 3 Jobs Sat 6 15/15 5 Jobs Sun 7 7/7 1 Job Mon 8 13/13 5 Jobs Tue 9 …" at bounding box center [662, 552] width 1324 height 857
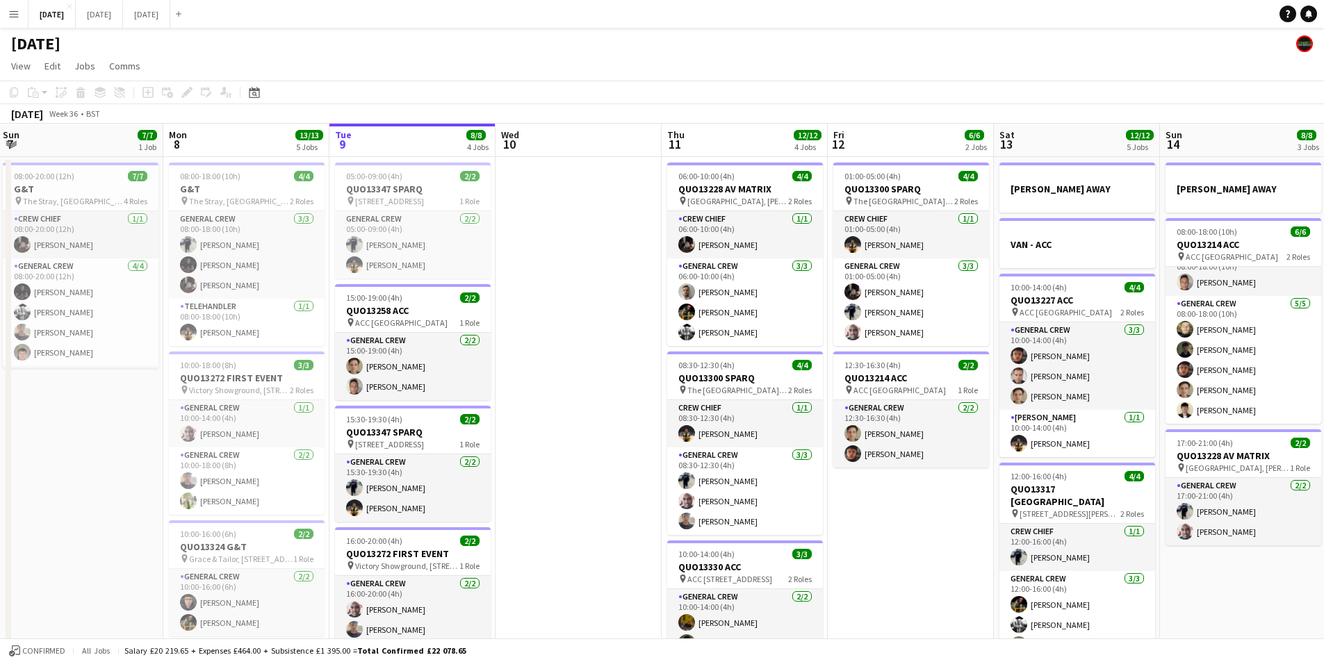
scroll to position [0, 346]
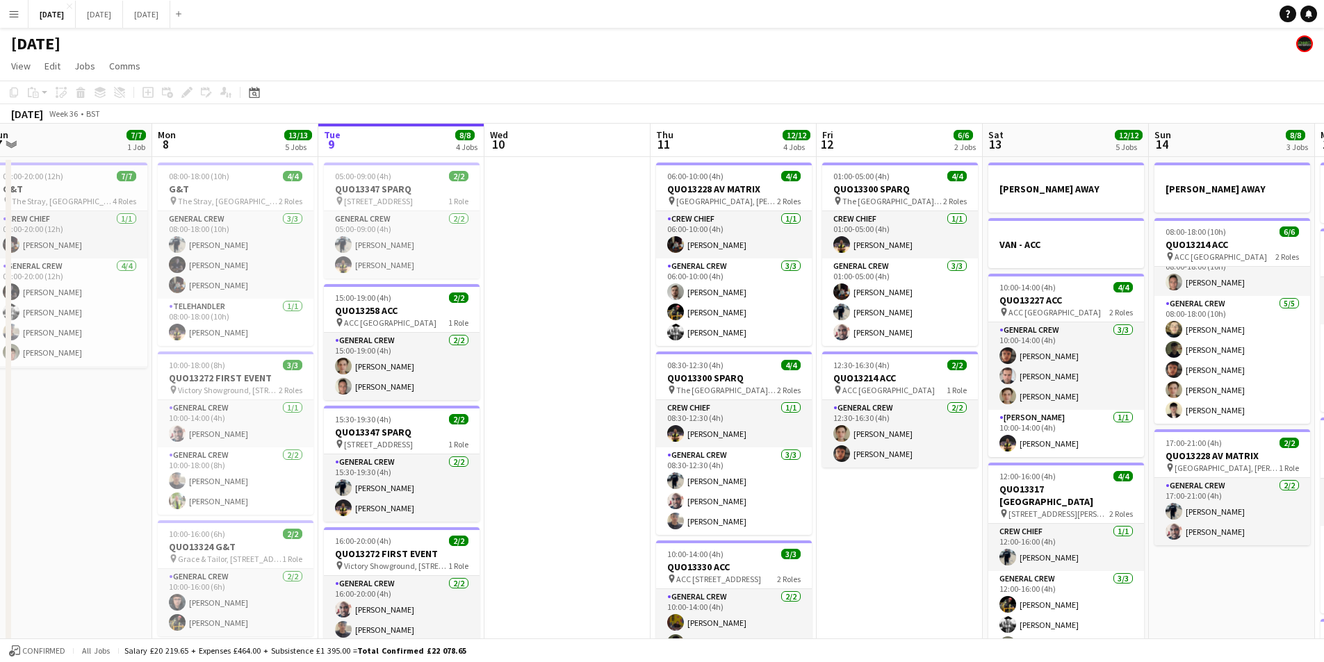
drag, startPoint x: 673, startPoint y: 356, endPoint x: 619, endPoint y: 356, distance: 53.5
click at [622, 357] on app-calendar-viewport "Fri 5 14/14 3 Jobs Sat 6 15/15 5 Jobs Sun 7 7/7 1 Job Mon 8 13/13 5 Jobs Tue 9 …" at bounding box center [662, 552] width 1324 height 857
click at [777, 318] on app-calendar-viewport "Fri 5 14/14 3 Jobs Sat 6 15/15 5 Jobs Sun 7 7/7 1 Job Mon 8 13/13 5 Jobs Tue 9 …" at bounding box center [662, 552] width 1324 height 857
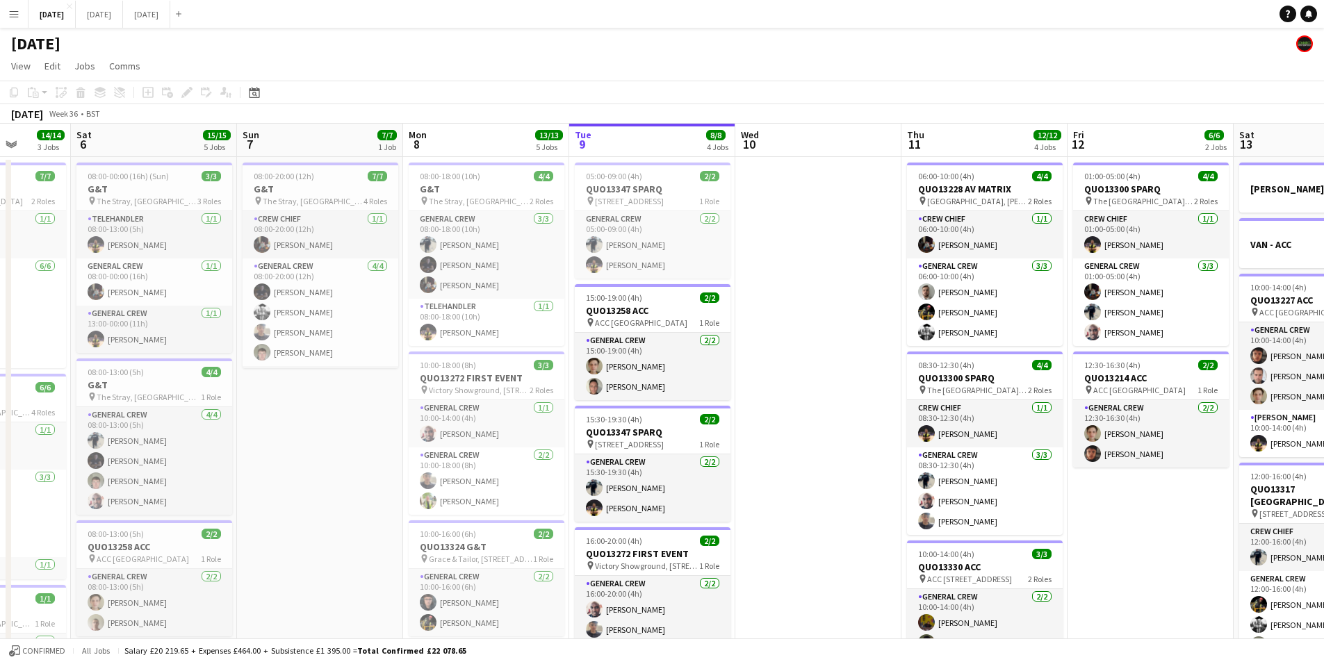
drag, startPoint x: 391, startPoint y: 425, endPoint x: 711, endPoint y: 377, distance: 324.0
click at [700, 384] on app-calendar-viewport "Wed 3 Thu 4 19/20 5 Jobs Fri 5 14/14 3 Jobs Sat 6 15/15 5 Jobs Sun 7 7/7 1 Job …" at bounding box center [662, 552] width 1324 height 857
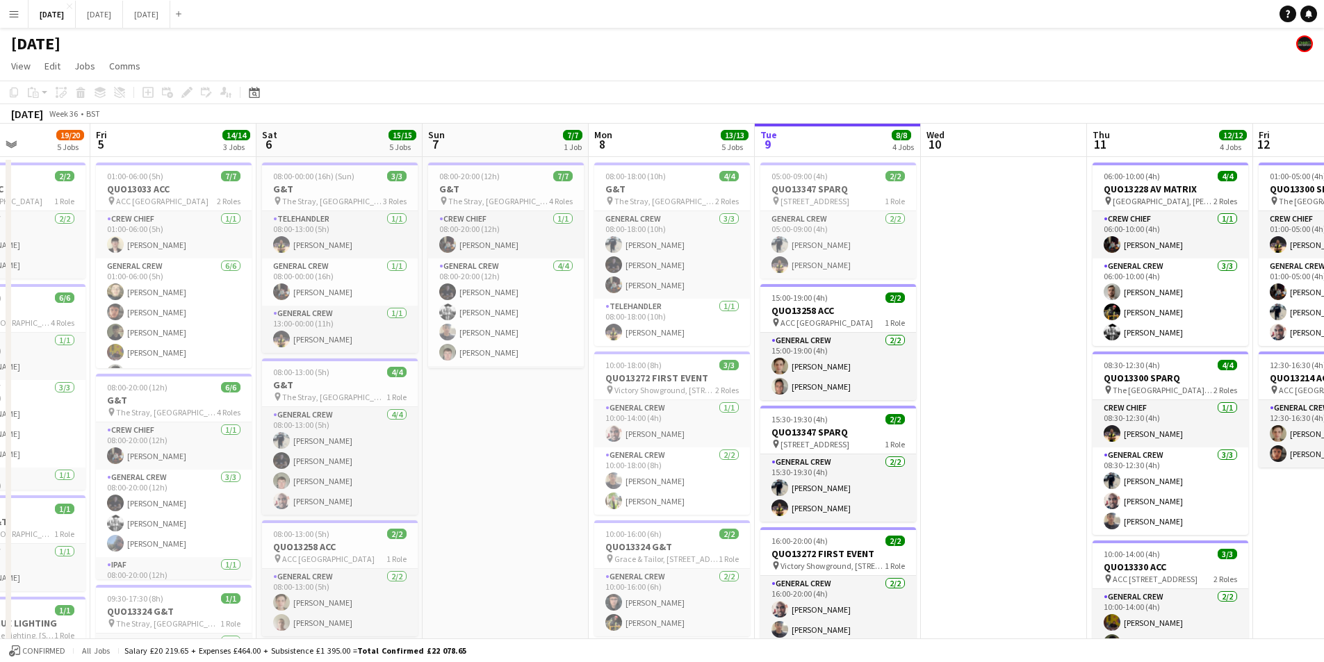
click at [616, 421] on app-calendar-viewport "Tue 2 Wed 3 16/16 3 Jobs Thu 4 19/20 5 Jobs Fri 5 14/14 3 Jobs Sat 6 15/15 5 Jo…" at bounding box center [662, 552] width 1324 height 857
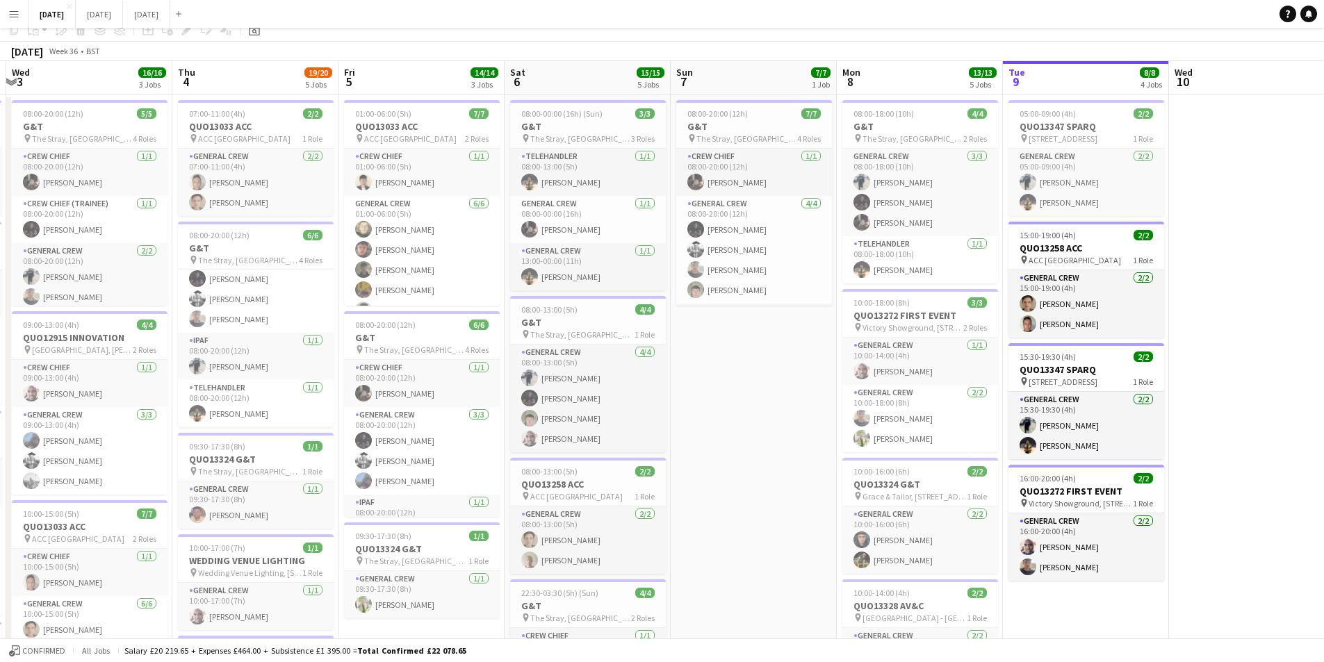
scroll to position [0, 0]
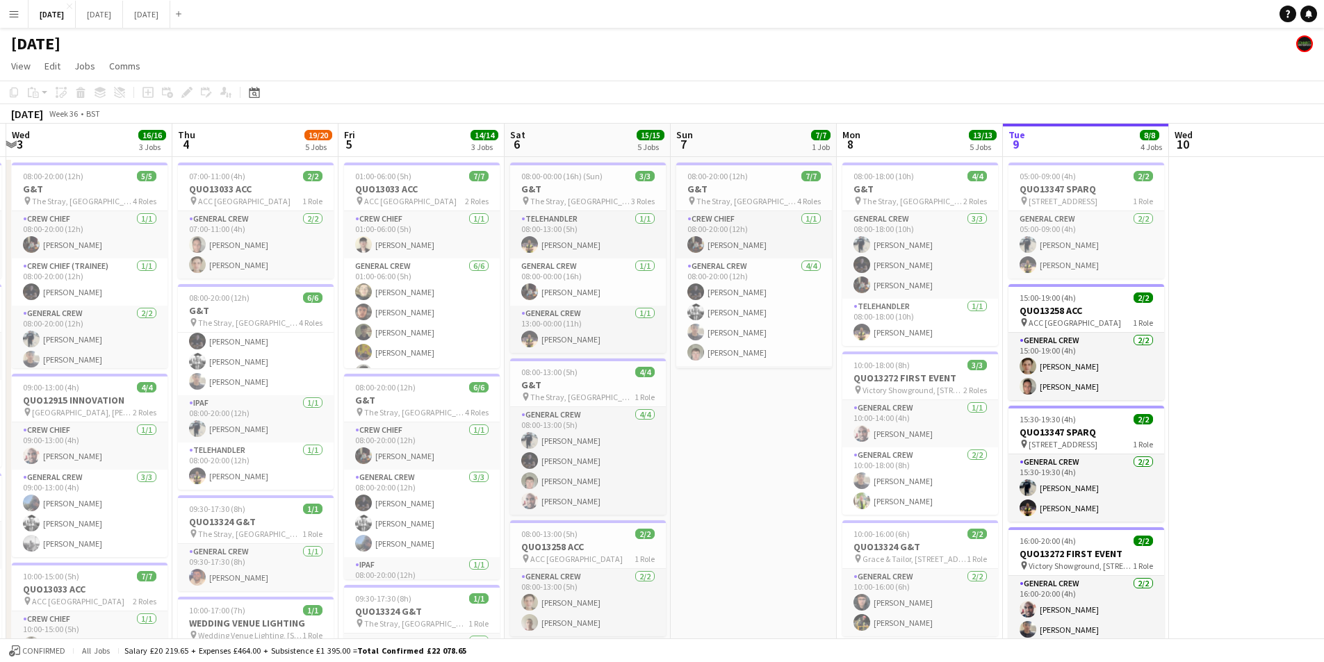
drag, startPoint x: 825, startPoint y: 436, endPoint x: 700, endPoint y: 411, distance: 127.6
click at [722, 413] on app-calendar-viewport "Mon 1 16/16 3 Jobs Tue 2 20/21 4 Jobs Wed 3 16/16 3 Jobs Thu 4 19/20 5 Jobs Fri…" at bounding box center [662, 552] width 1324 height 857
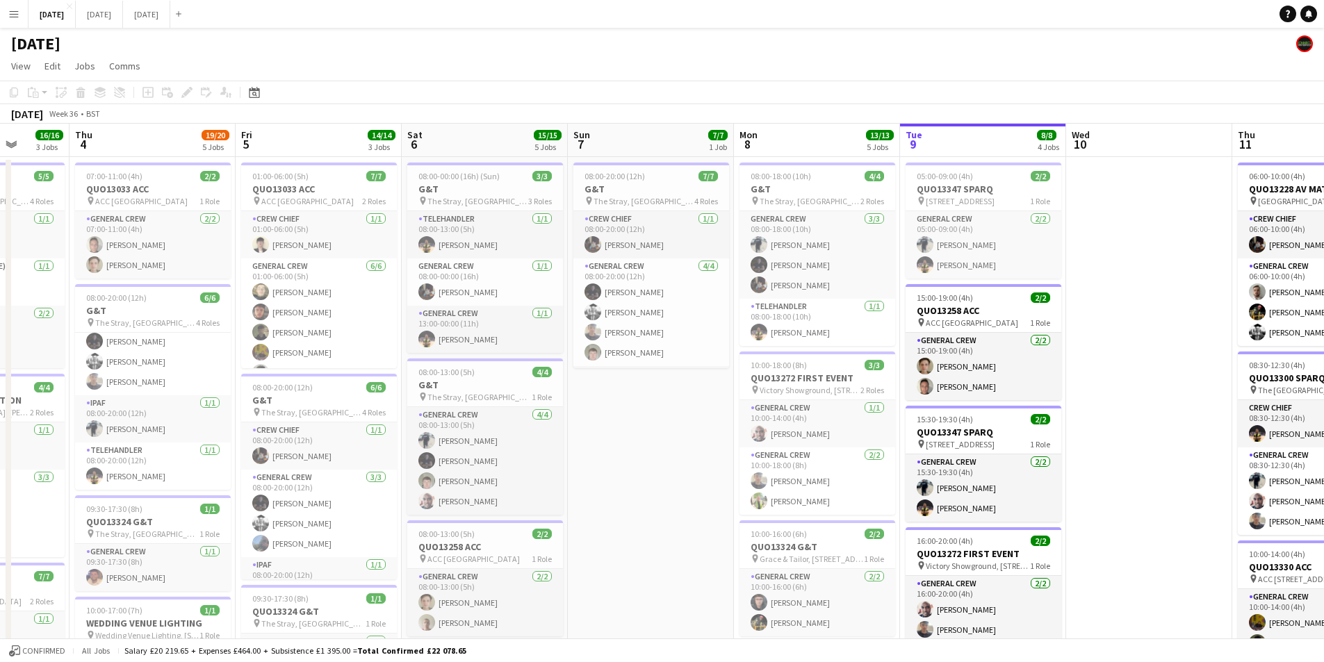
scroll to position [0, 500]
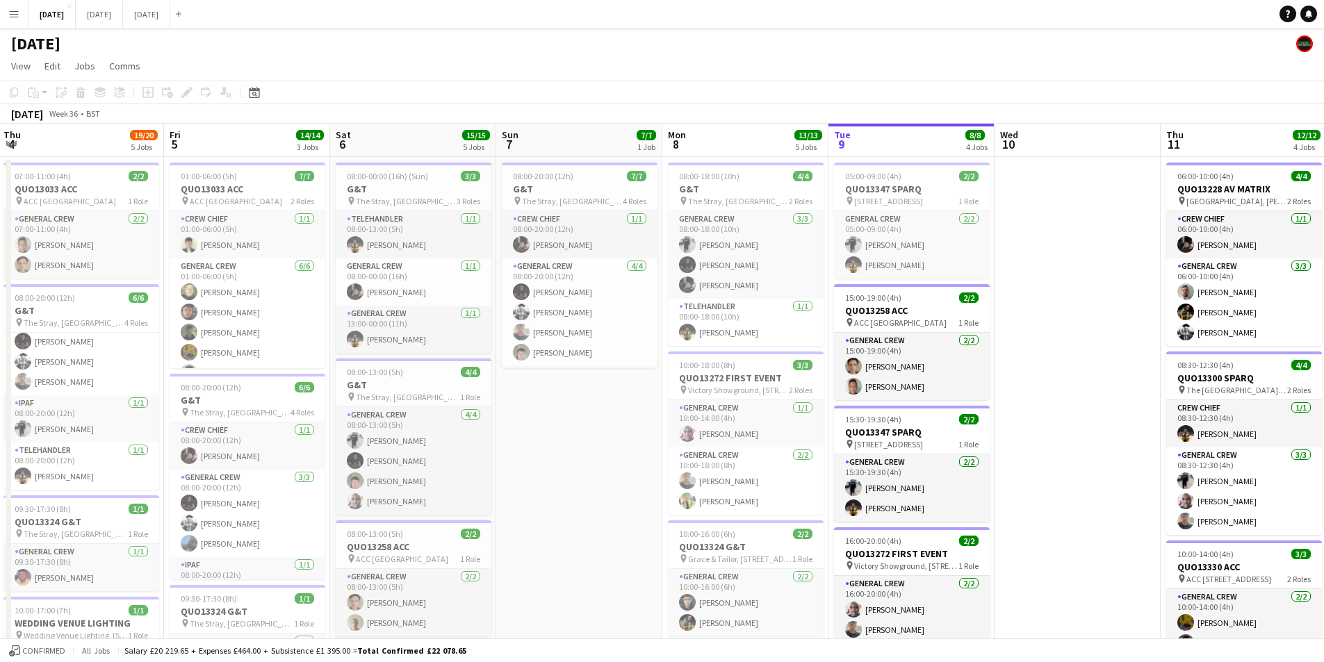
drag, startPoint x: 717, startPoint y: 480, endPoint x: 651, endPoint y: 475, distance: 66.8
click at [651, 475] on app-calendar-viewport "Mon 1 16/16 3 Jobs Tue 2 20/21 4 Jobs Wed 3 16/16 3 Jobs Thu 4 19/20 5 Jobs Fri…" at bounding box center [662, 552] width 1324 height 857
drag, startPoint x: 1050, startPoint y: 281, endPoint x: 938, endPoint y: 259, distance: 113.9
click at [908, 272] on app-calendar-viewport "Mon 1 16/16 3 Jobs Tue 2 20/21 4 Jobs Wed 3 16/16 3 Jobs Thu 4 19/20 5 Jobs Fri…" at bounding box center [662, 552] width 1324 height 857
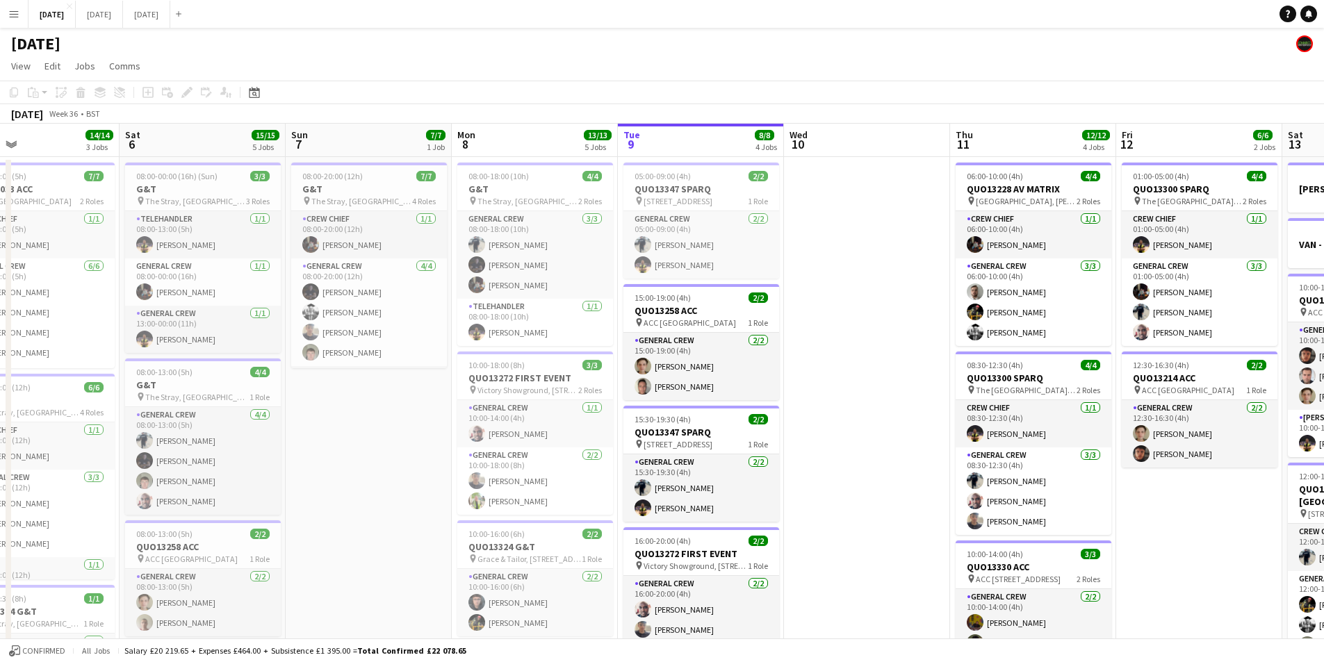
drag, startPoint x: 1094, startPoint y: 295, endPoint x: 787, endPoint y: 236, distance: 312.8
click at [770, 240] on app-calendar-viewport "Tue 2 20/21 4 Jobs Wed 3 16/16 3 Jobs Thu 4 19/20 5 Jobs Fri 5 14/14 3 Jobs Sat…" at bounding box center [662, 552] width 1324 height 857
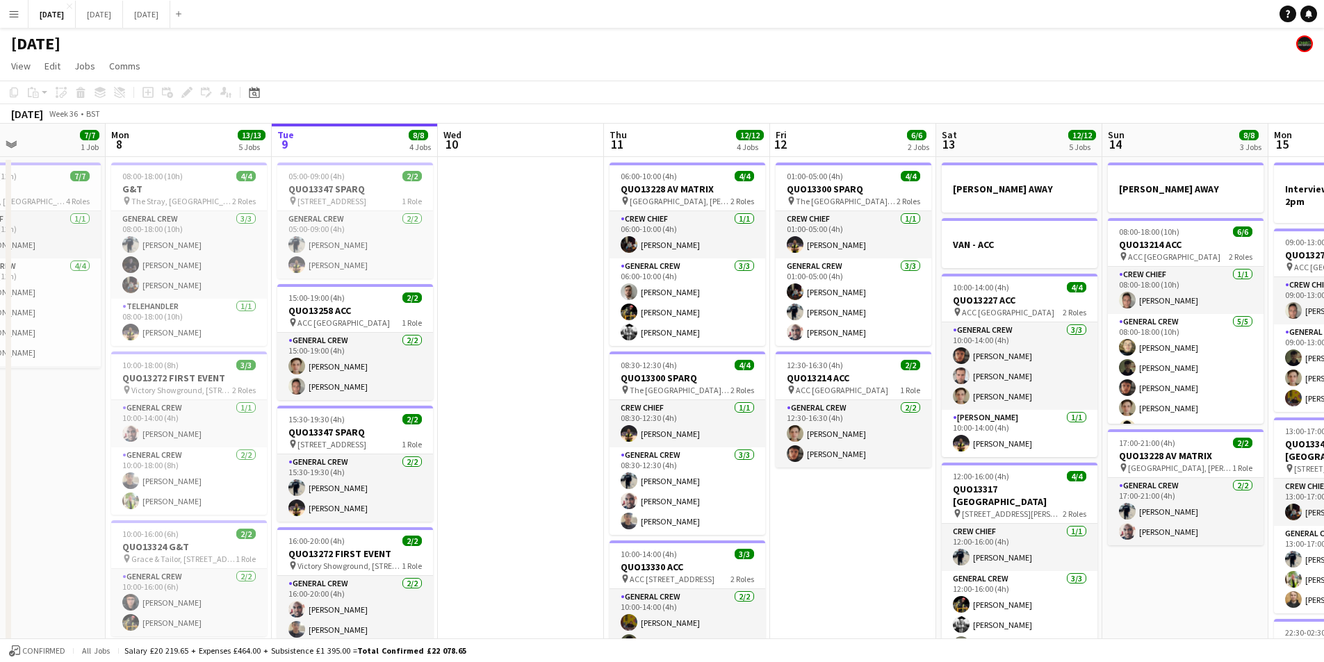
drag, startPoint x: 995, startPoint y: 246, endPoint x: 719, endPoint y: 238, distance: 275.3
click at [720, 238] on app-calendar-viewport "Fri 5 14/14 3 Jobs Sat 6 15/15 5 Jobs Sun 7 7/7 1 Job Mon 8 13/13 5 Jobs Tue 9 …" at bounding box center [662, 552] width 1324 height 857
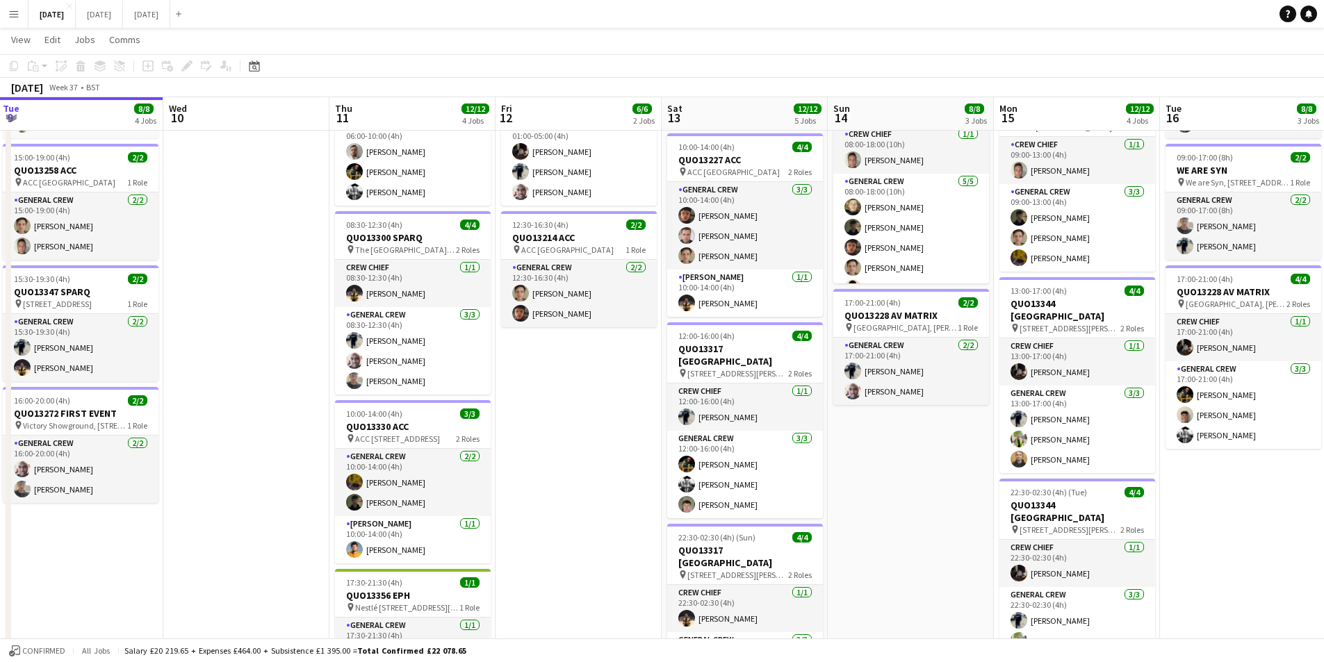
scroll to position [0, 0]
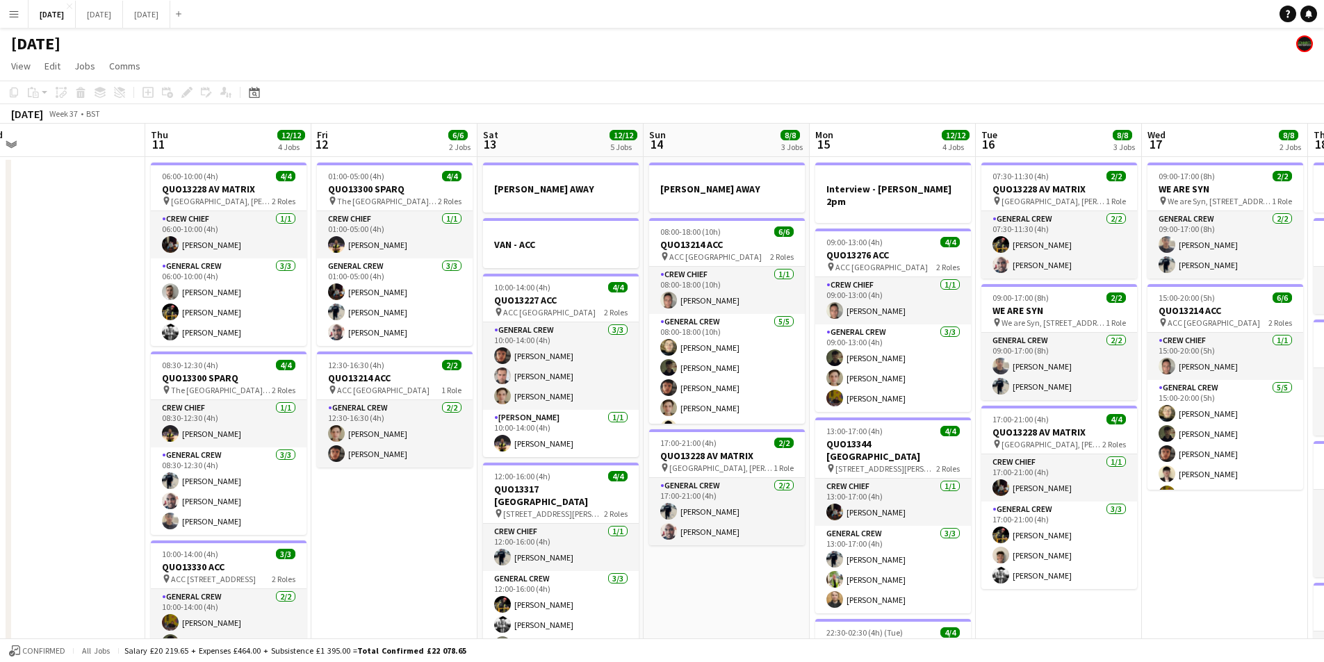
drag, startPoint x: 963, startPoint y: 287, endPoint x: 841, endPoint y: 279, distance: 122.6
click at [793, 282] on app-calendar-viewport "Sun 7 7/7 1 Job Mon 8 13/13 5 Jobs Tue 9 8/8 4 Jobs Wed 10 Thu 11 12/12 4 Jobs …" at bounding box center [662, 552] width 1324 height 857
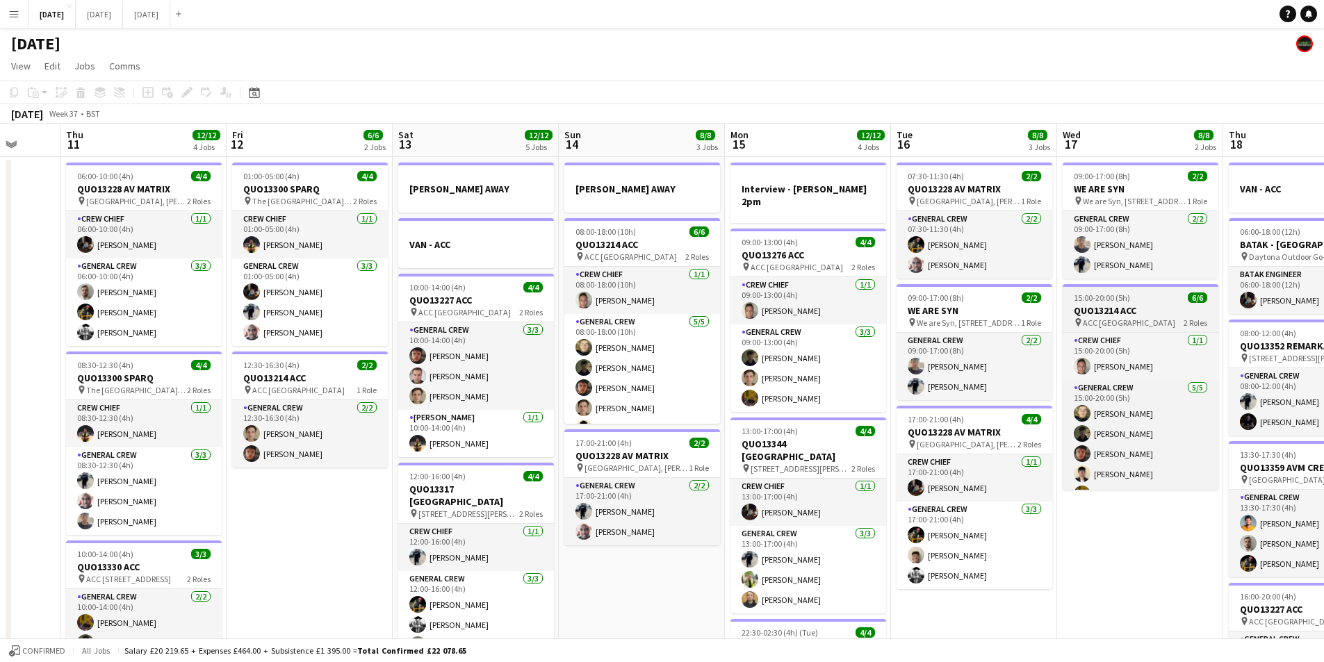
drag, startPoint x: 902, startPoint y: 305, endPoint x: 943, endPoint y: 293, distance: 42.9
click at [785, 284] on app-calendar-viewport "Mon 8 13/13 5 Jobs Tue 9 8/8 4 Jobs Wed 10 Thu 11 12/12 4 Jobs Fri 12 6/6 2 Job…" at bounding box center [662, 552] width 1324 height 857
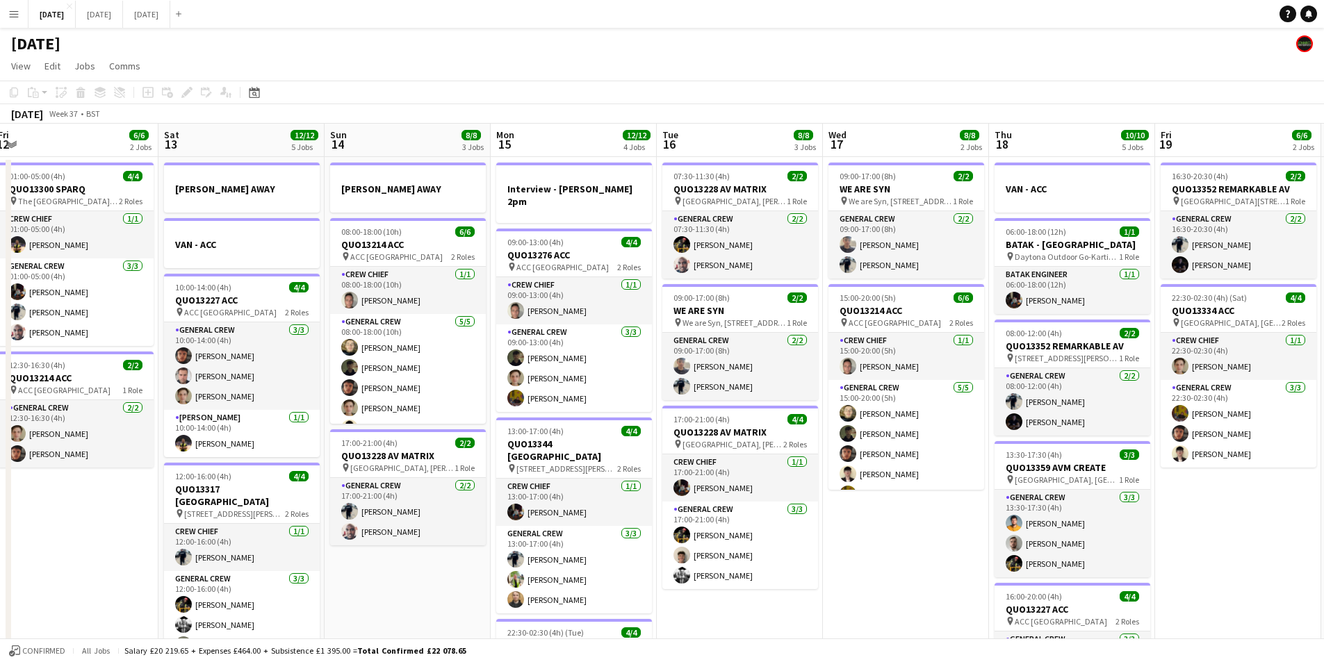
click at [725, 302] on app-calendar-viewport "Wed 10 Thu 11 12/12 4 Jobs Fri 12 6/6 2 Jobs Sat 13 12/12 5 Jobs Sun 14 8/8 3 J…" at bounding box center [662, 552] width 1324 height 857
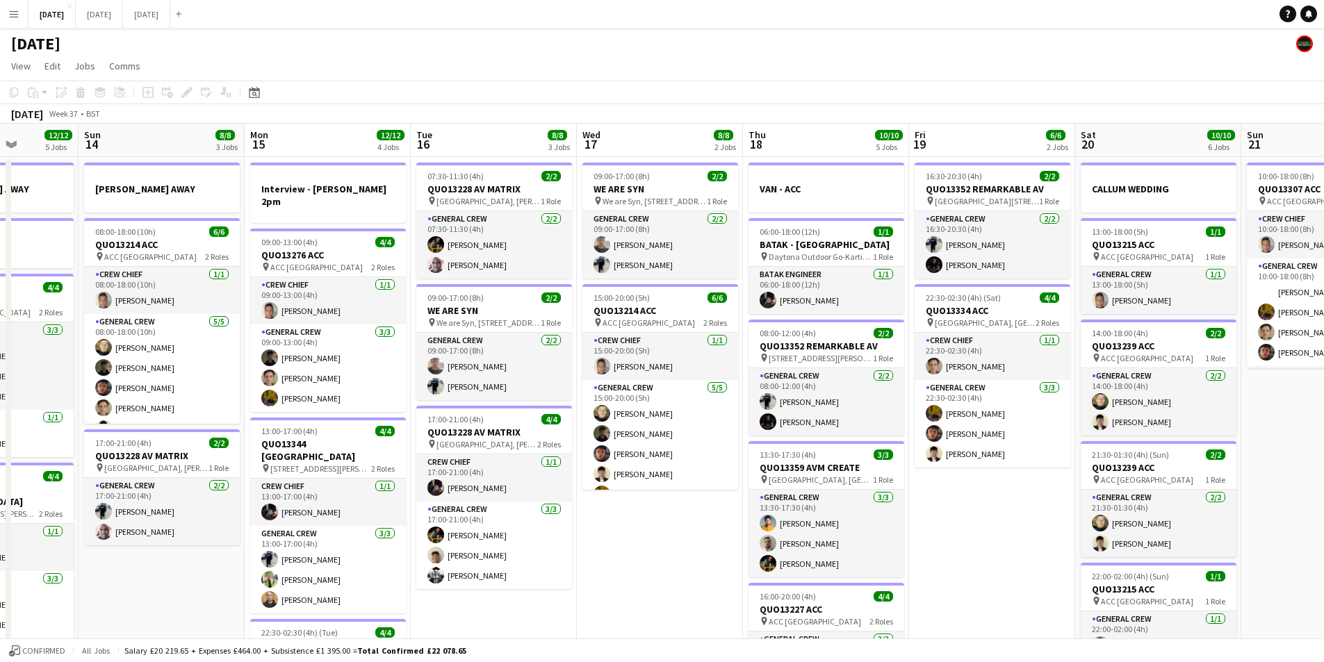
click at [701, 339] on app-calendar-viewport "Thu 11 12/12 4 Jobs Fri 12 6/6 2 Jobs Sat 13 12/12 5 Jobs Sun 14 8/8 3 Jobs Mon…" at bounding box center [662, 552] width 1324 height 857
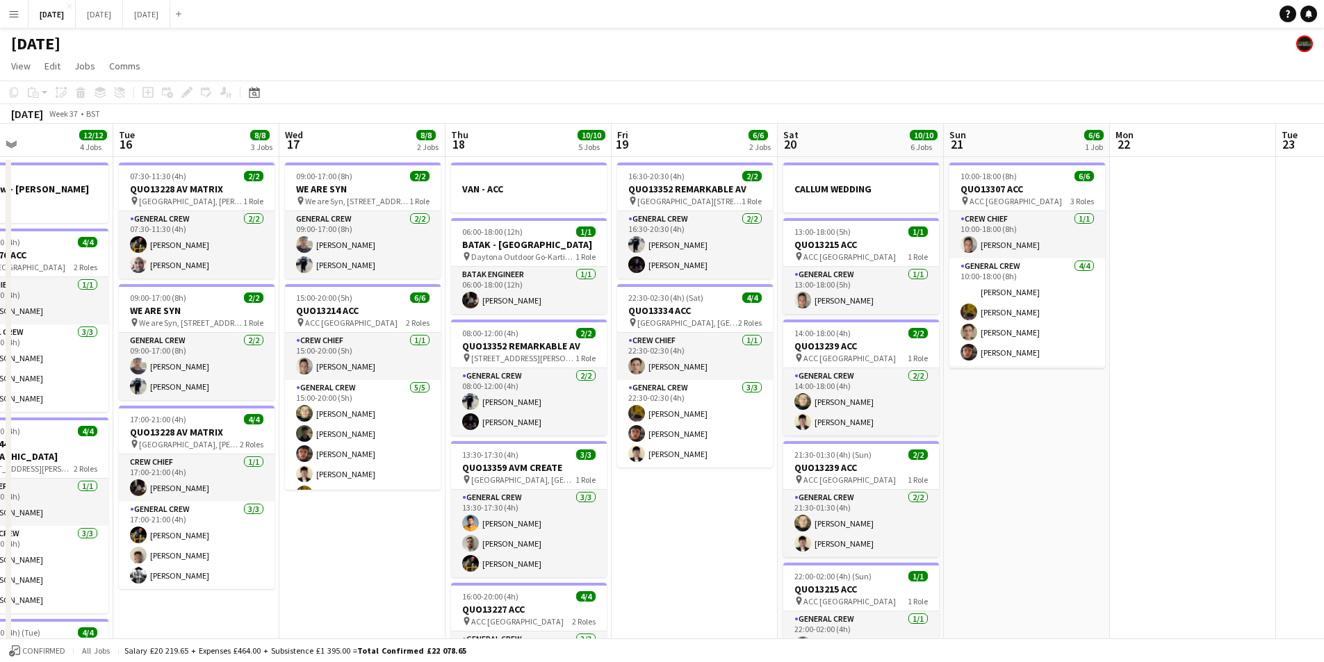
scroll to position [0, 555]
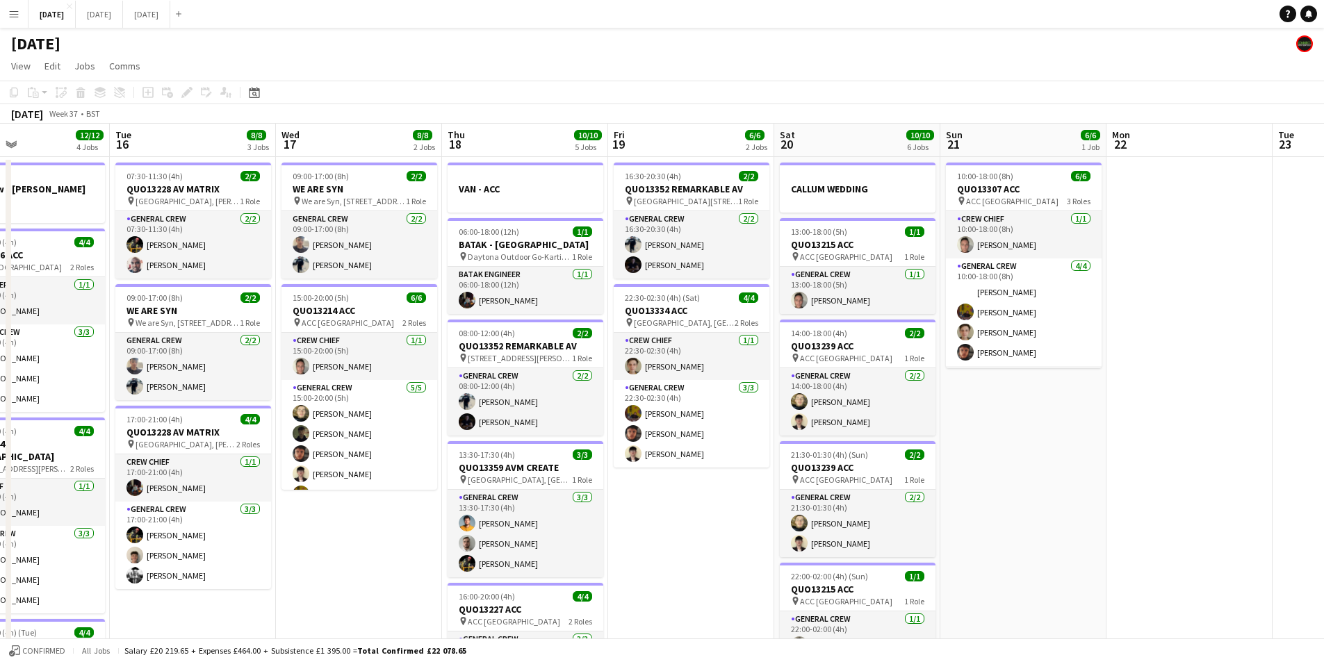
click at [774, 320] on app-calendar-viewport "Fri 12 6/6 2 Jobs Sat 13 12/12 5 Jobs Sun 14 8/8 3 Jobs Mon 15 12/12 4 Jobs Tue…" at bounding box center [662, 552] width 1324 height 857
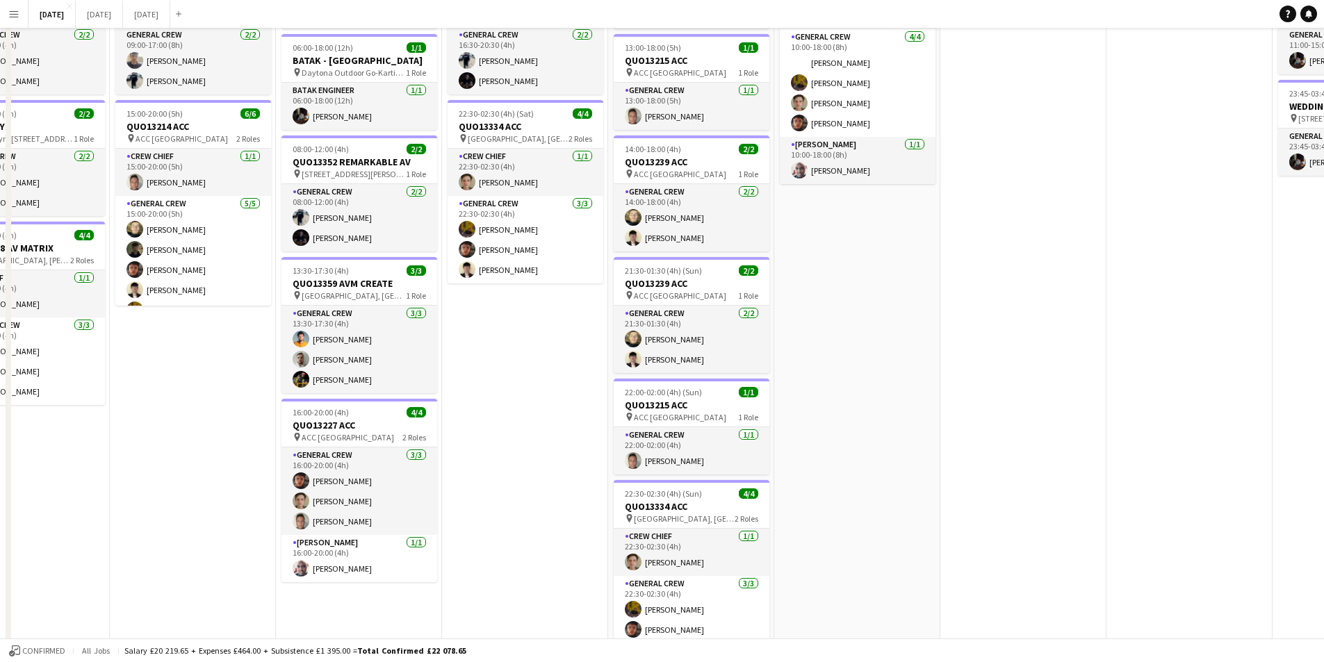
scroll to position [0, 0]
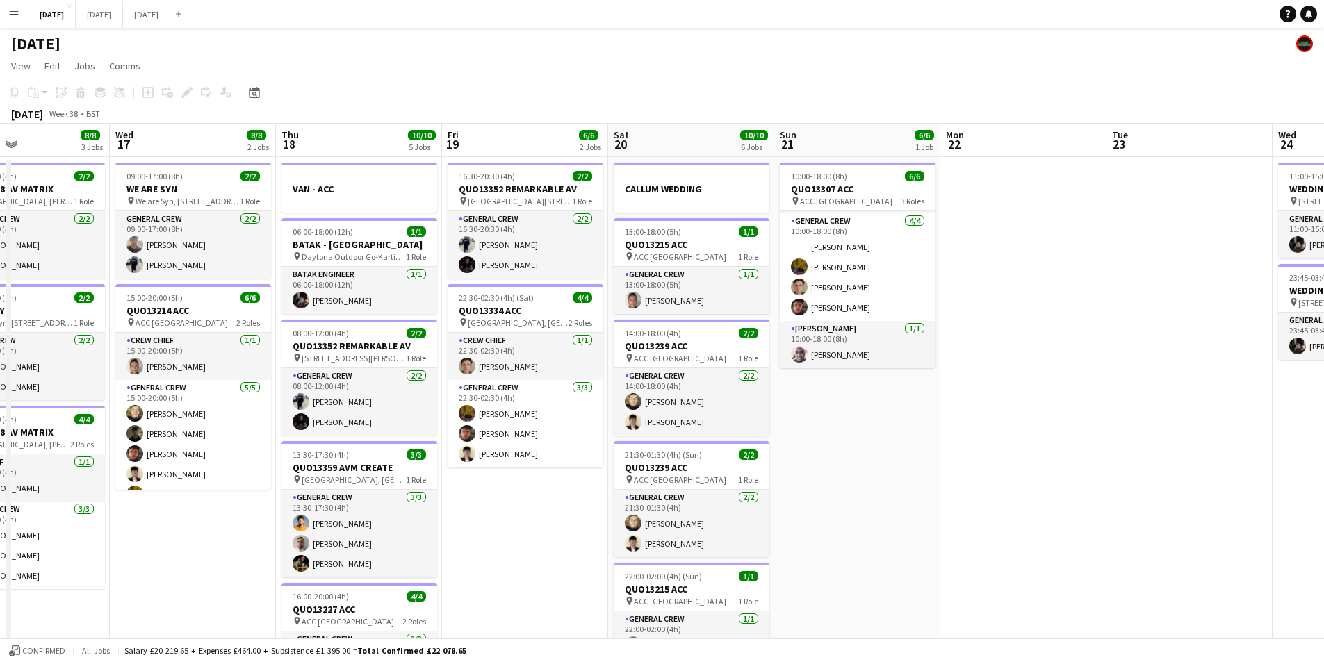
drag, startPoint x: 1039, startPoint y: 352, endPoint x: 704, endPoint y: 284, distance: 342.0
click at [647, 280] on app-calendar-viewport "Sat 13 12/12 5 Jobs Sun 14 8/8 3 Jobs Mon 15 12/12 4 Jobs Tue 16 8/8 3 Jobs Wed…" at bounding box center [662, 552] width 1324 height 857
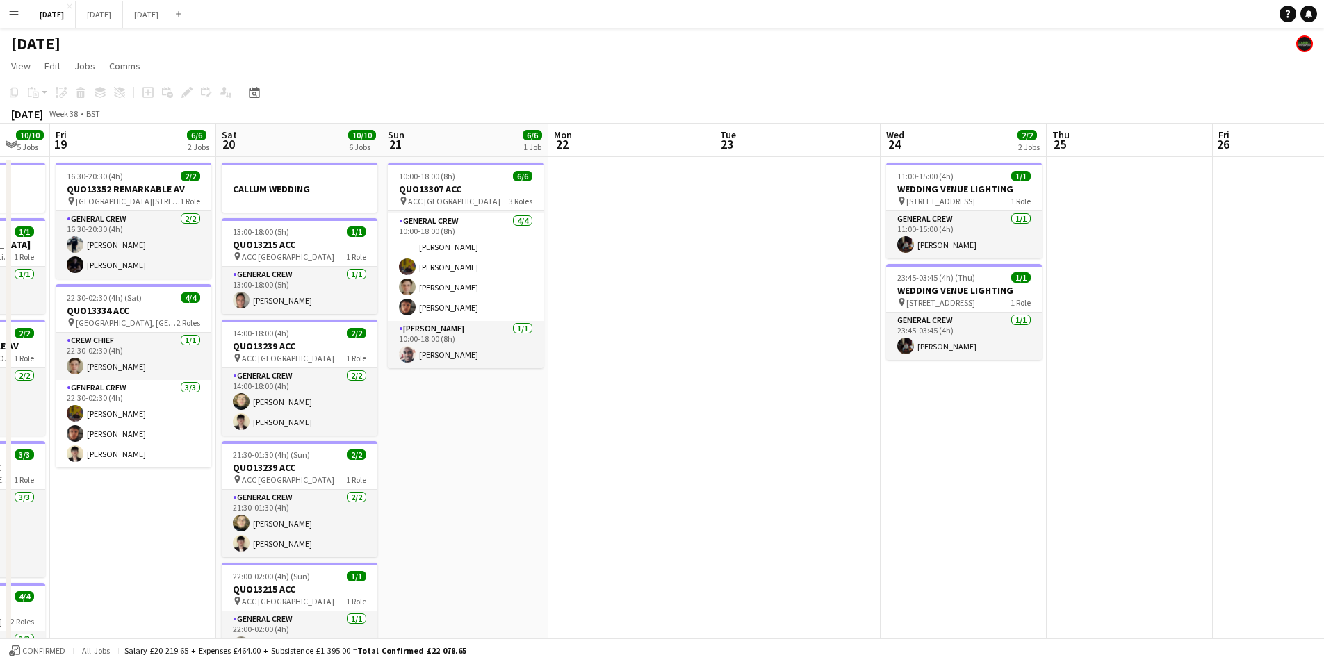
drag, startPoint x: 832, startPoint y: 300, endPoint x: 575, endPoint y: 259, distance: 260.3
click at [575, 259] on app-calendar-viewport "Tue 16 8/8 3 Jobs Wed 17 8/8 2 Jobs Thu 18 10/10 5 Jobs Fri 19 6/6 2 Jobs Sat 2…" at bounding box center [662, 552] width 1324 height 857
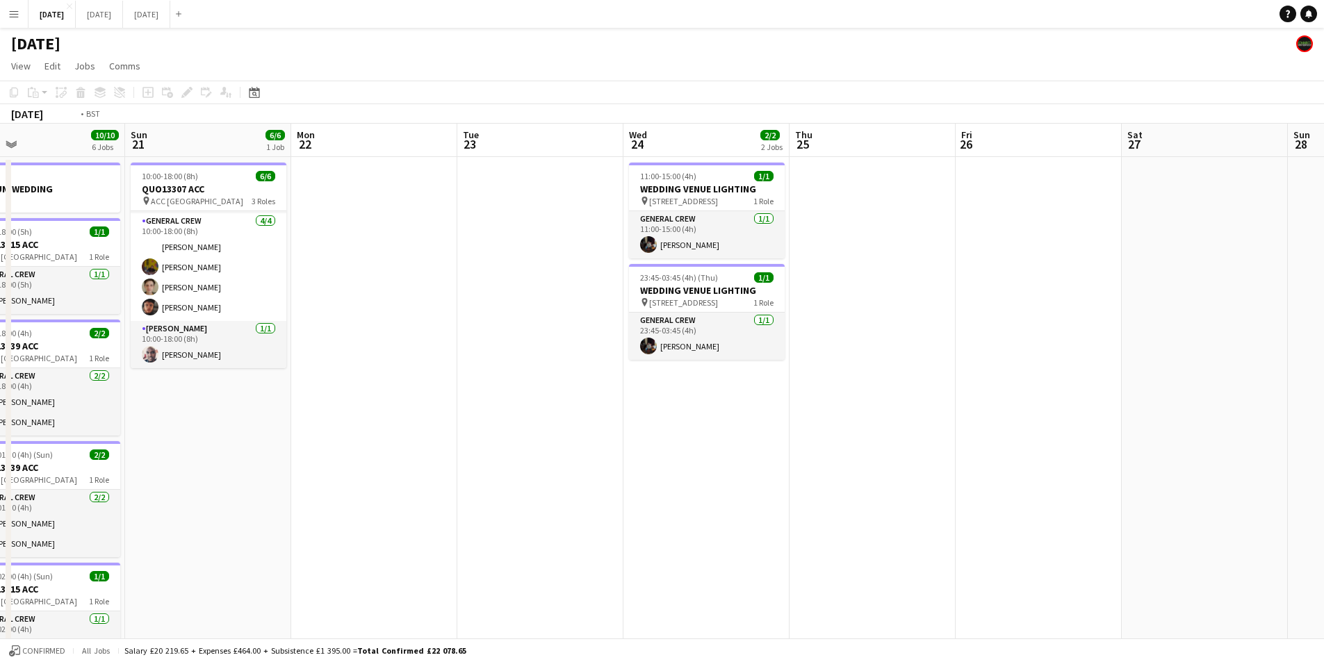
drag, startPoint x: 703, startPoint y: 295, endPoint x: 411, endPoint y: 286, distance: 291.3
click at [411, 288] on app-calendar-viewport "Wed 17 8/8 2 Jobs Thu 18 10/10 5 Jobs Fri 19 6/6 2 Jobs Sat 20 10/10 6 Jobs Sun…" at bounding box center [662, 552] width 1324 height 857
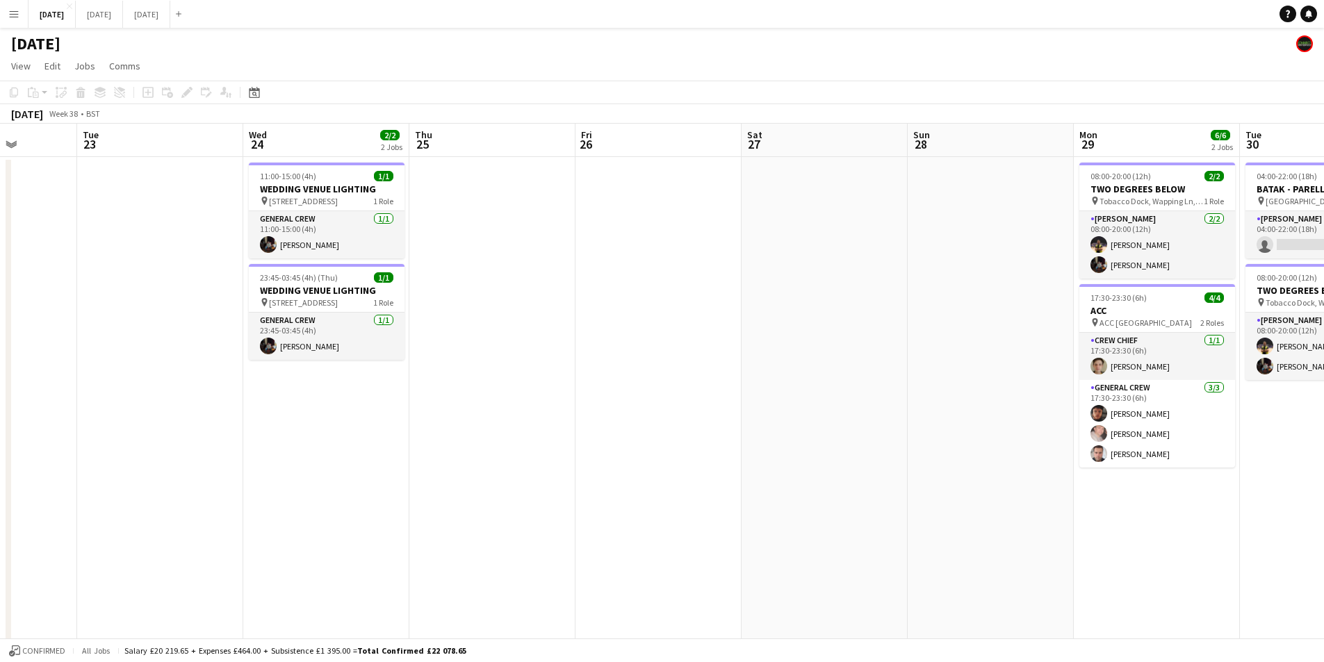
drag, startPoint x: 459, startPoint y: 300, endPoint x: 327, endPoint y: 300, distance: 132.0
click at [327, 300] on app-calendar-viewport "Sat 20 10/10 6 Jobs Sun 21 6/6 1 Job Mon 22 Tue 23 Wed 24 2/2 2 Jobs Thu 25 Fri…" at bounding box center [662, 552] width 1324 height 857
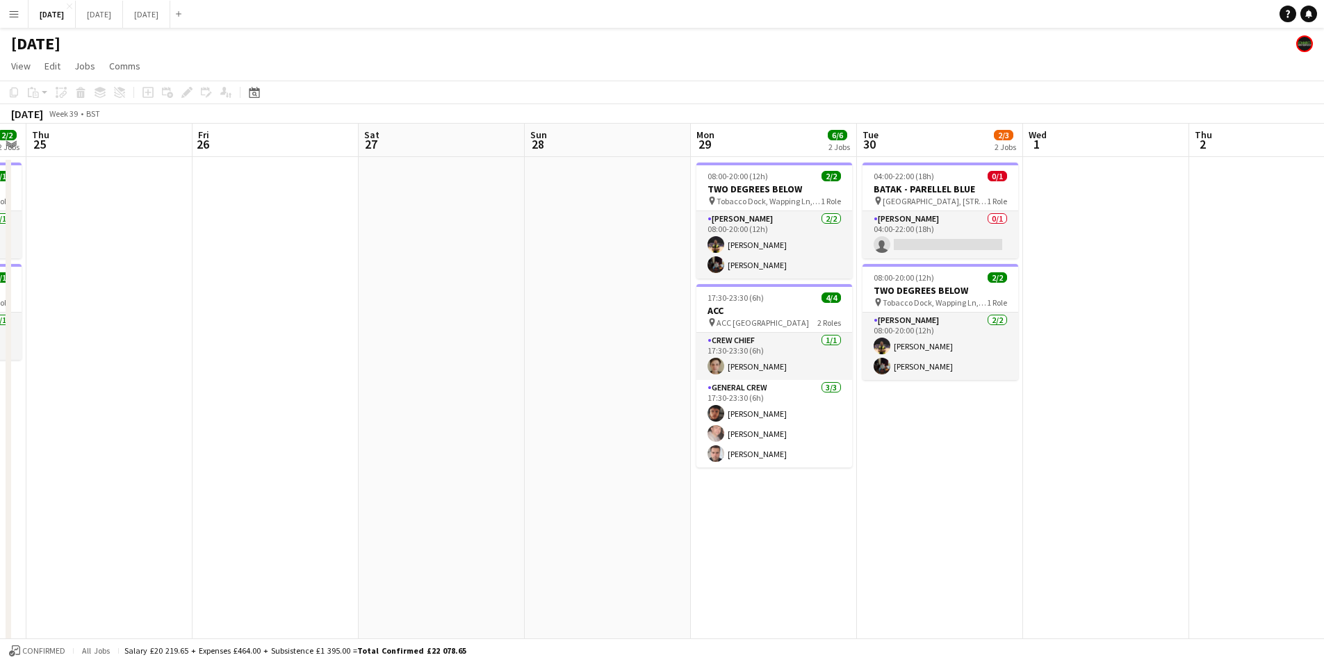
drag, startPoint x: 318, startPoint y: 309, endPoint x: 305, endPoint y: 309, distance: 13.2
click at [306, 309] on app-calendar-viewport "Mon 22 Tue 23 Wed 24 2/2 2 Jobs Thu 25 Fri 26 Sat 27 Sun 28 Mon 29 6/6 2 Jobs T…" at bounding box center [662, 552] width 1324 height 857
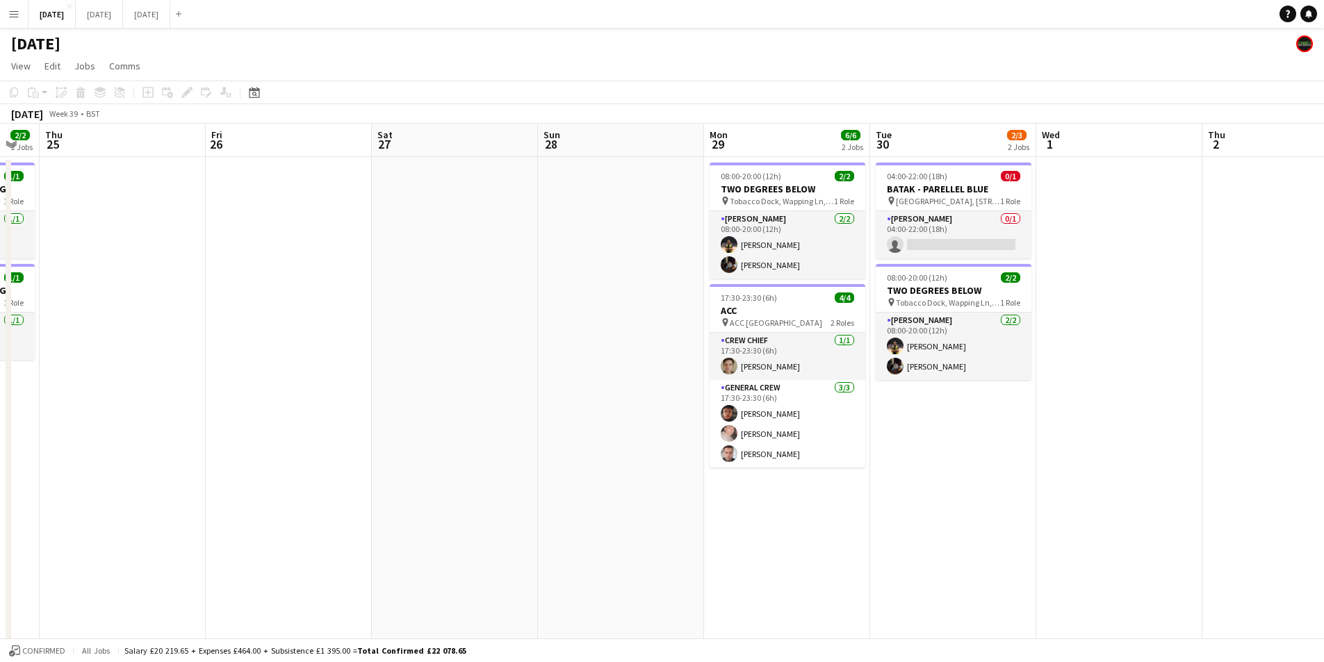
drag, startPoint x: 308, startPoint y: 304, endPoint x: 555, endPoint y: 271, distance: 248.9
click at [575, 269] on app-calendar-viewport "Tue 23 Wed 24 2/2 2 Jobs Thu 25 Fri 26 Sat 27 Sun 28 Mon 29 6/6 2 Jobs Tue 30 2…" at bounding box center [662, 552] width 1324 height 857
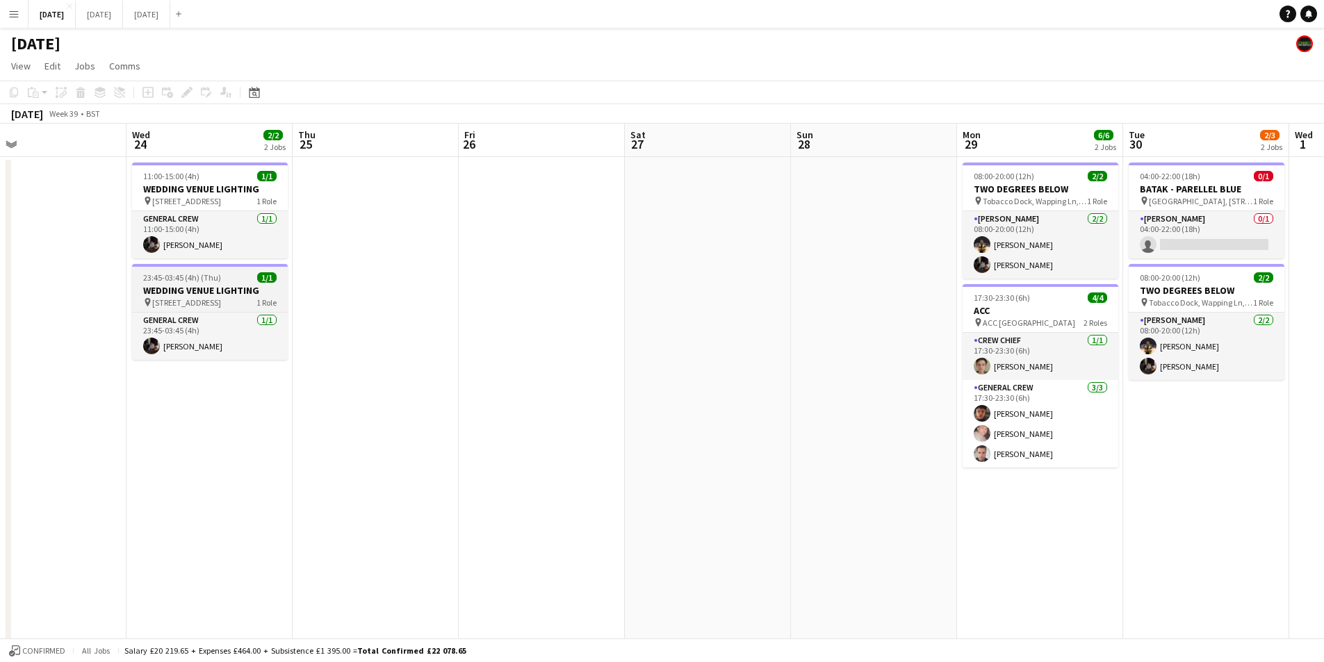
drag, startPoint x: 309, startPoint y: 345, endPoint x: 445, endPoint y: 310, distance: 140.8
click at [452, 323] on app-calendar-viewport "Sun 21 6/6 1 Job Mon 22 Tue 23 Wed 24 2/2 2 Jobs Thu 25 Fri 26 Sat 27 Sun 28 Mo…" at bounding box center [662, 552] width 1324 height 857
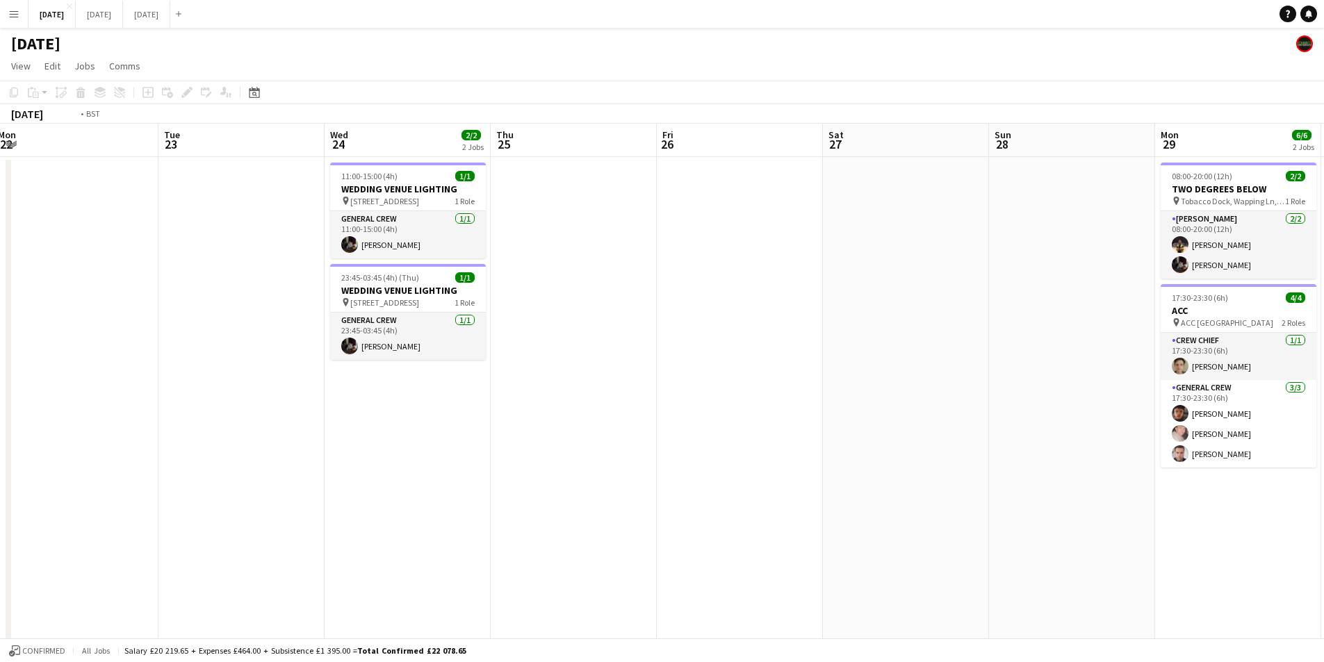
drag, startPoint x: 226, startPoint y: 370, endPoint x: 502, endPoint y: 329, distance: 279.5
click at [490, 338] on app-calendar-viewport "Sat 20 10/10 6 Jobs Sun 21 6/6 1 Job Mon 22 Tue 23 Wed 24 2/2 2 Jobs Thu 25 Fri…" at bounding box center [662, 552] width 1324 height 857
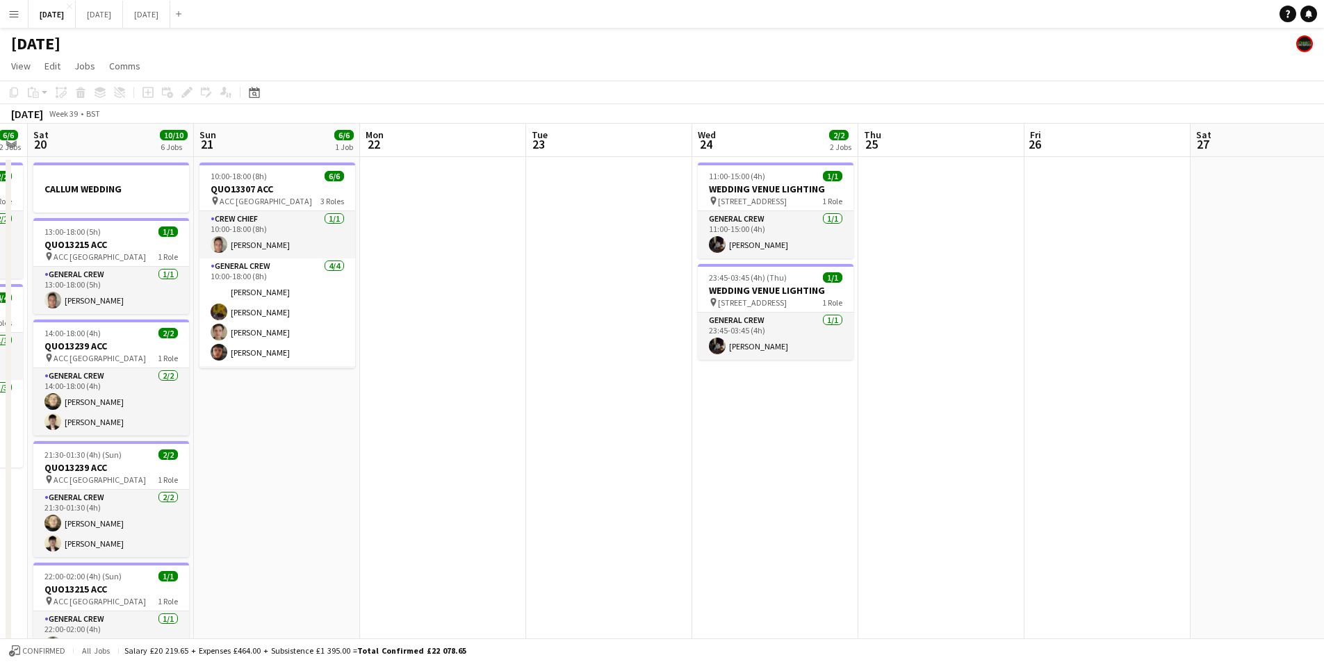
click at [407, 375] on app-calendar-viewport "Thu 18 10/10 5 Jobs Fri 19 6/6 2 Jobs Sat 20 10/10 6 Jobs Sun 21 6/6 1 Job Mon …" at bounding box center [662, 552] width 1324 height 857
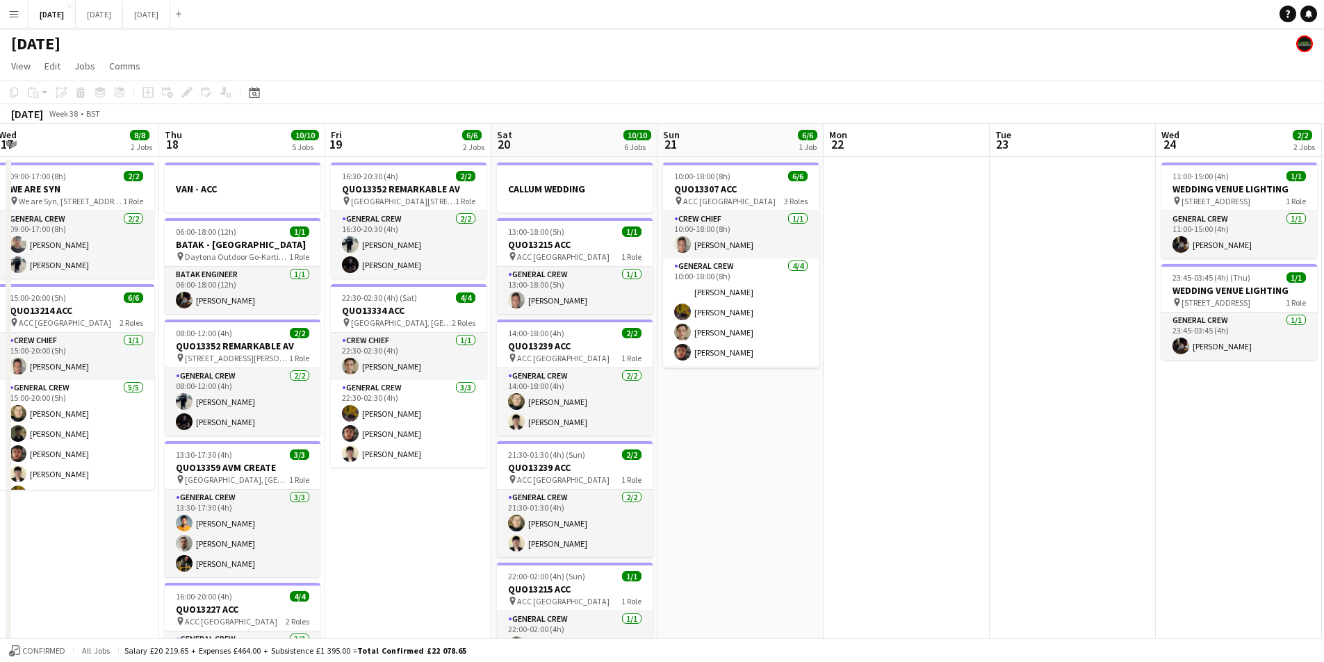
drag, startPoint x: 326, startPoint y: 377, endPoint x: 0, endPoint y: 398, distance: 326.6
click at [354, 367] on app-calendar-viewport "Mon 15 12/12 4 Jobs Tue 16 8/8 3 Jobs Wed 17 8/8 2 Jobs Thu 18 10/10 5 Jobs Fri…" at bounding box center [662, 552] width 1324 height 857
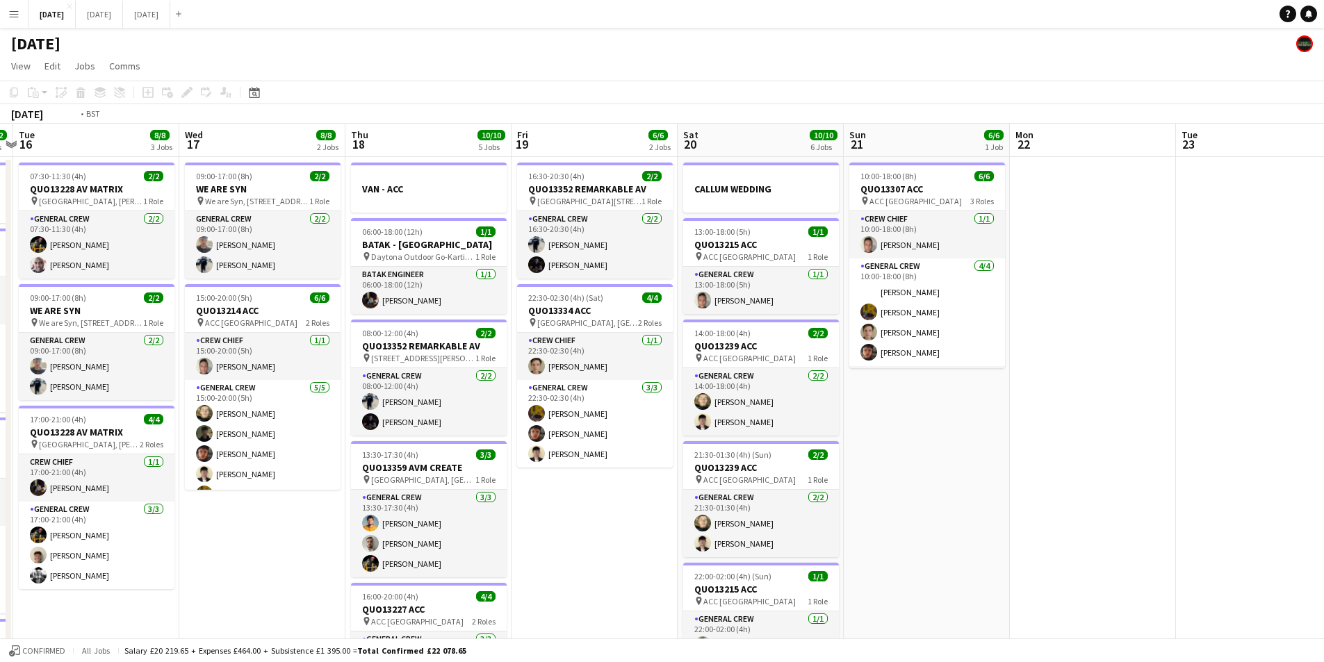
click at [342, 330] on app-calendar-viewport "Sat 13 12/12 5 Jobs Sun 14 8/8 3 Jobs Mon 15 12/12 4 Jobs Tue 16 8/8 3 Jobs Wed…" at bounding box center [662, 552] width 1324 height 857
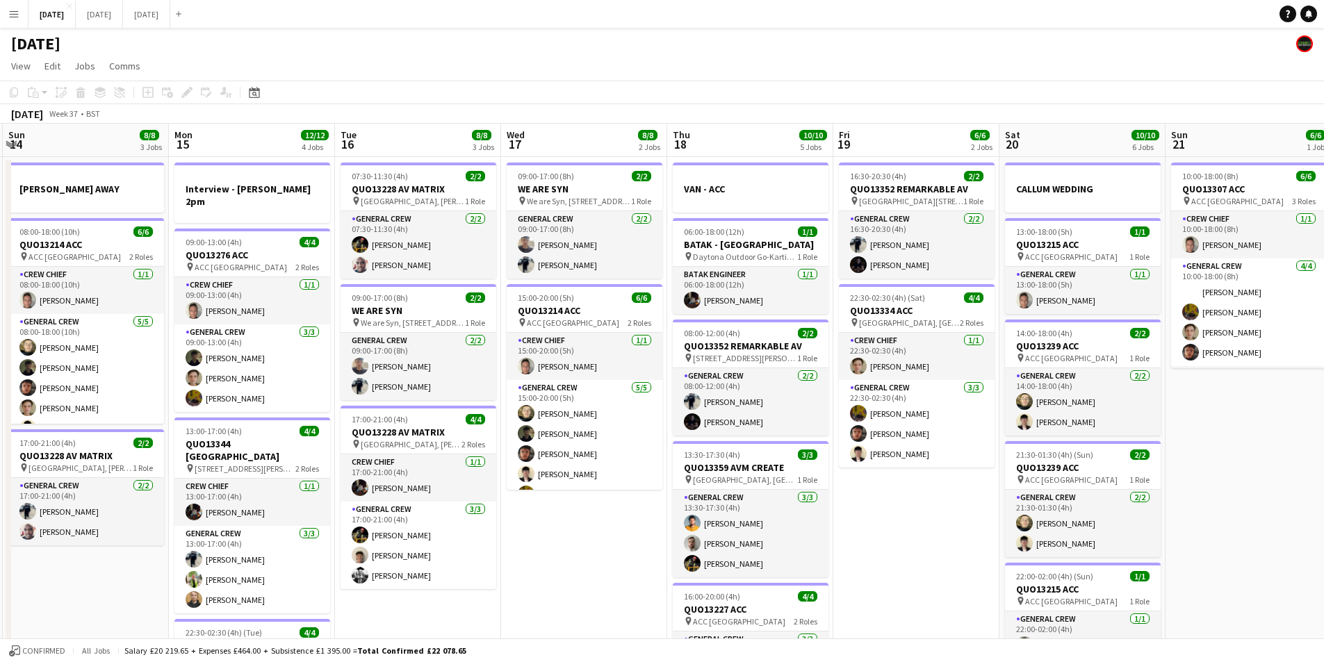
drag, startPoint x: 281, startPoint y: 388, endPoint x: 413, endPoint y: 357, distance: 135.0
click at [407, 357] on app-calendar-viewport "Thu 11 12/12 4 Jobs Fri 12 6/6 2 Jobs Sat 13 12/12 5 Jobs Sun 14 8/8 3 Jobs Mon…" at bounding box center [662, 552] width 1324 height 857
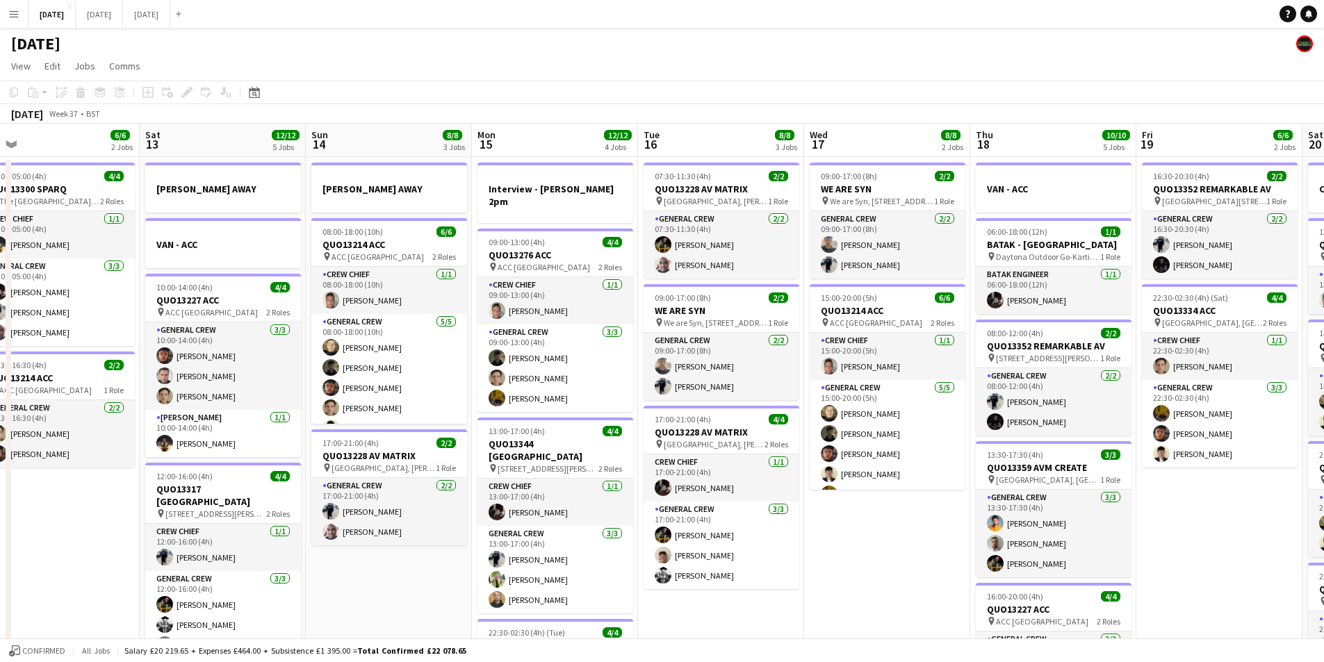
drag, startPoint x: 265, startPoint y: 446, endPoint x: 392, endPoint y: 407, distance: 132.3
click at [378, 414] on app-calendar-viewport "Wed 10 Thu 11 12/12 4 Jobs Fri 12 6/6 2 Jobs Sat 13 12/12 5 Jobs Sun 14 8/8 3 J…" at bounding box center [662, 552] width 1324 height 857
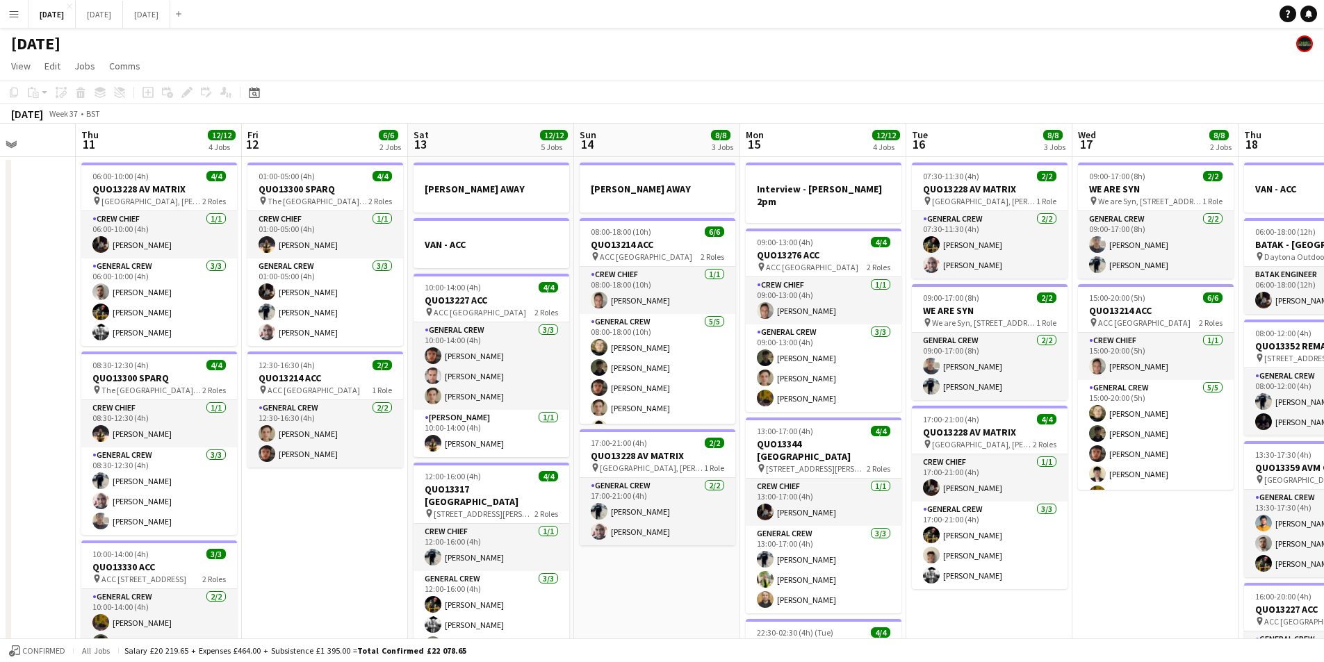
drag, startPoint x: 232, startPoint y: 438, endPoint x: 354, endPoint y: 395, distance: 129.7
click at [331, 407] on app-calendar-viewport "Mon 8 13/13 5 Jobs Tue 9 8/8 4 Jobs Wed 10 Thu 11 12/12 4 Jobs Fri 12 6/6 2 Job…" at bounding box center [662, 552] width 1324 height 857
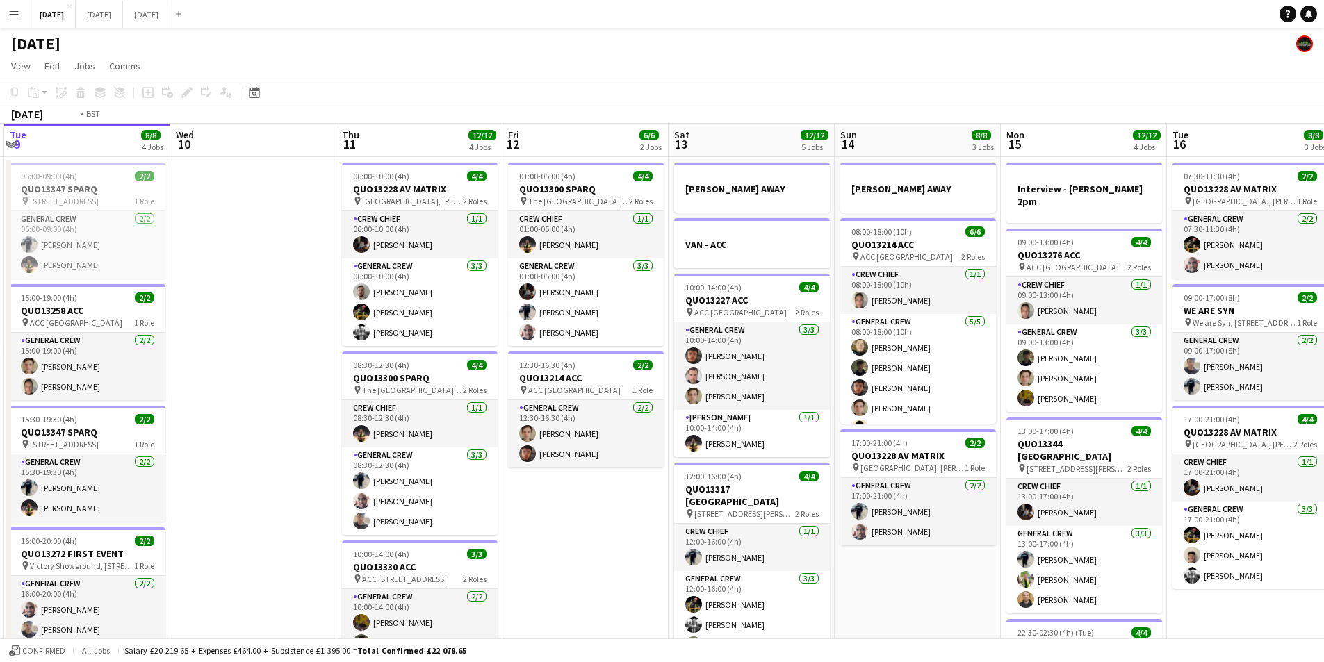
drag, startPoint x: 295, startPoint y: 359, endPoint x: 510, endPoint y: 317, distance: 218.8
click at [500, 321] on app-calendar-viewport "Sun 7 7/7 1 Job Mon 8 13/13 5 Jobs Tue 9 8/8 4 Jobs Wed 10 Thu 11 12/12 4 Jobs …" at bounding box center [662, 552] width 1324 height 857
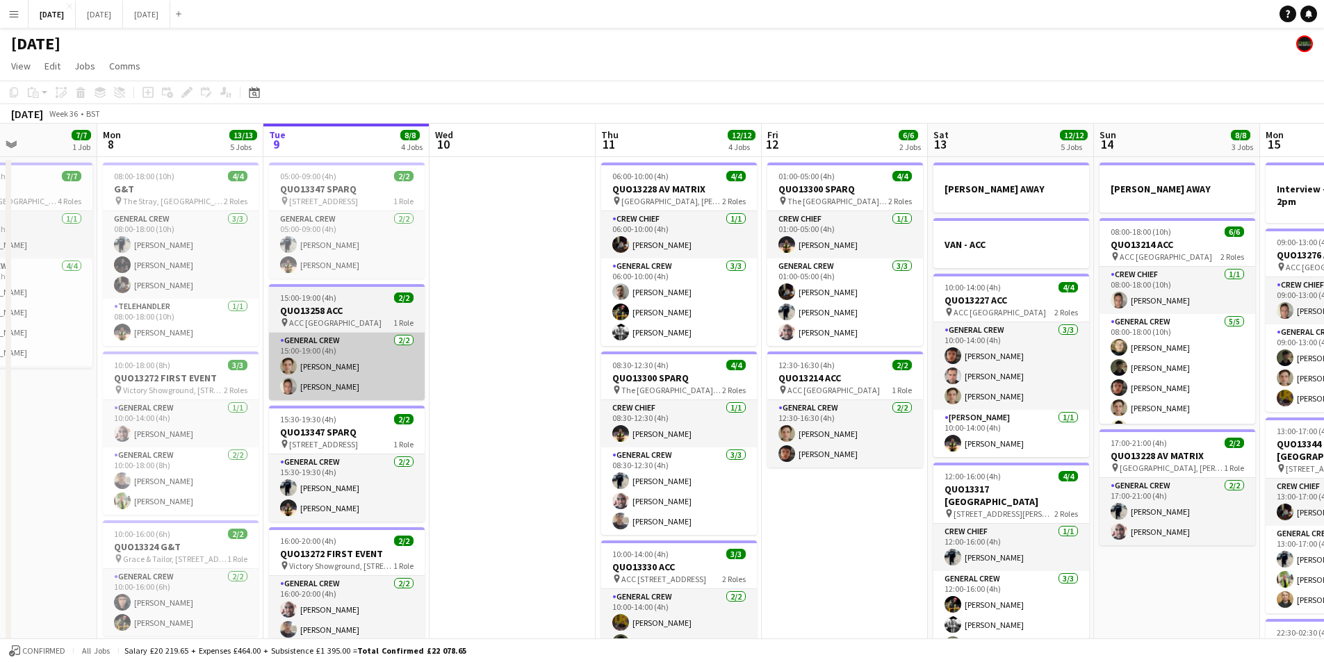
drag, startPoint x: 340, startPoint y: 391, endPoint x: 584, endPoint y: 337, distance: 250.4
click at [569, 343] on app-calendar-viewport "Fri 5 14/14 3 Jobs Sat 6 15/15 5 Jobs Sun 7 7/7 1 Job Mon 8 13/13 5 Jobs Tue 9 …" at bounding box center [662, 552] width 1324 height 857
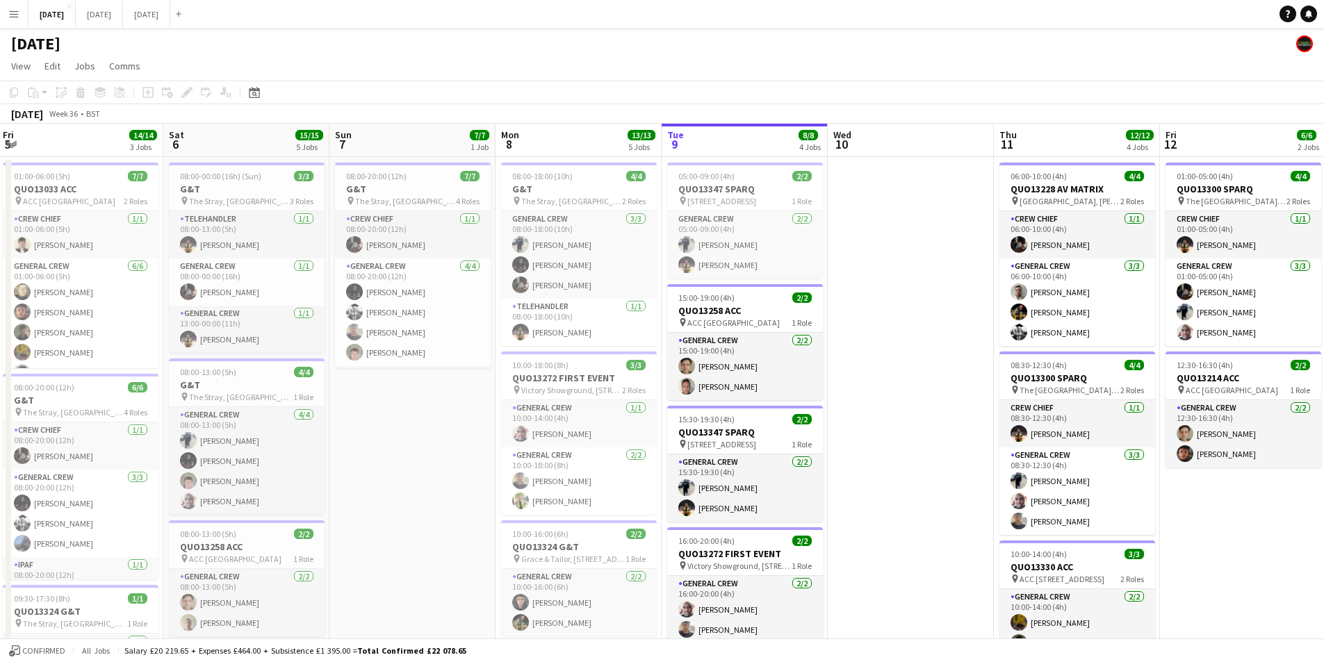
drag, startPoint x: 417, startPoint y: 418, endPoint x: 478, endPoint y: 397, distance: 64.6
click at [474, 399] on app-calendar-viewport "Wed 3 16/16 3 Jobs Thu 4 19/20 5 Jobs Fri 5 14/14 3 Jobs Sat 6 15/15 5 Jobs Sun…" at bounding box center [662, 552] width 1324 height 857
